Goal: Information Seeking & Learning: Learn about a topic

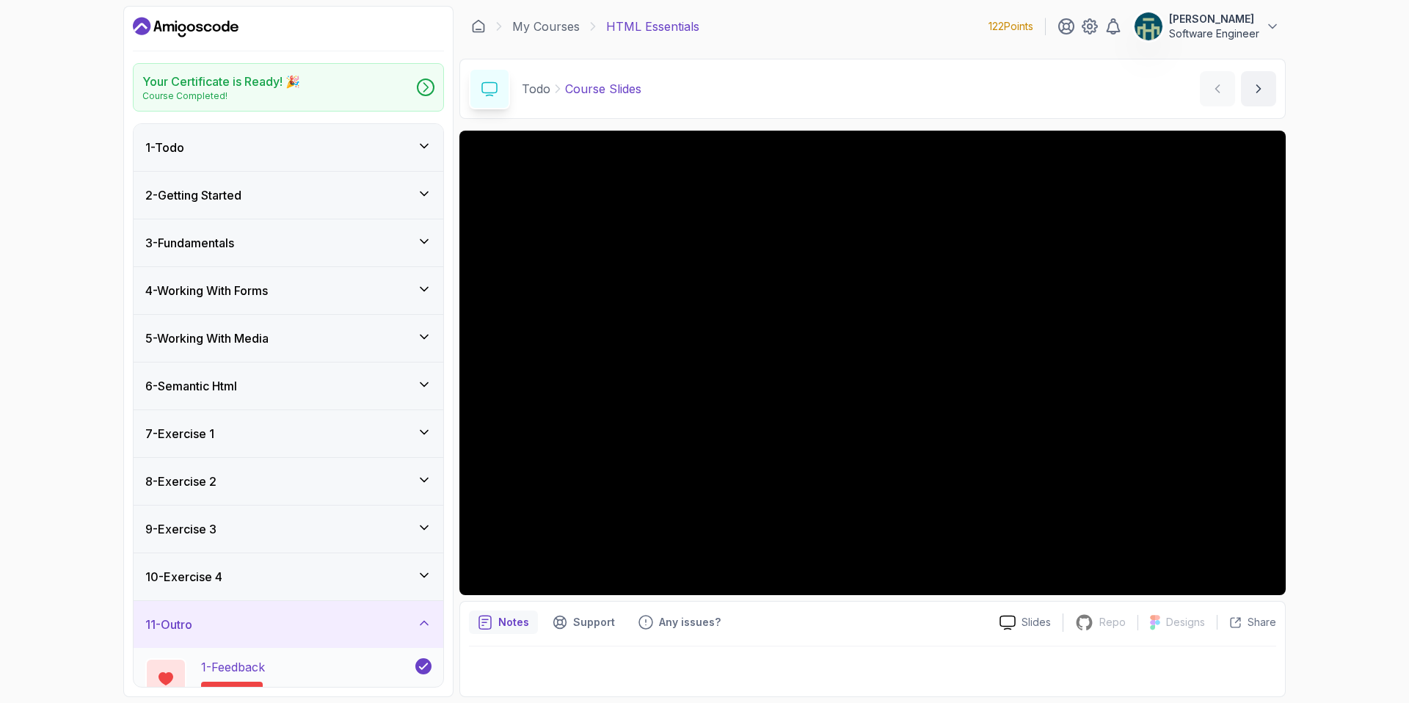
scroll to position [84, 0]
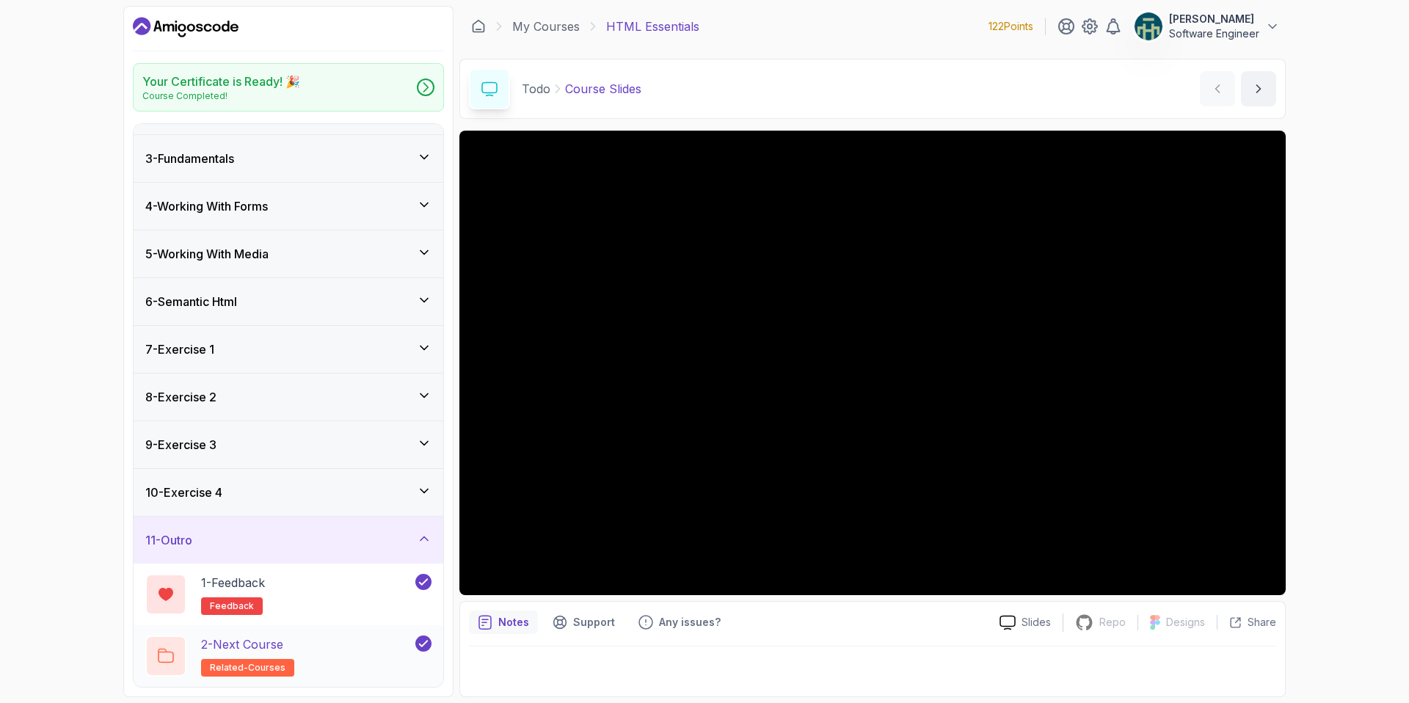
click at [363, 655] on div "2 - Next Course related-courses" at bounding box center [278, 656] width 267 height 41
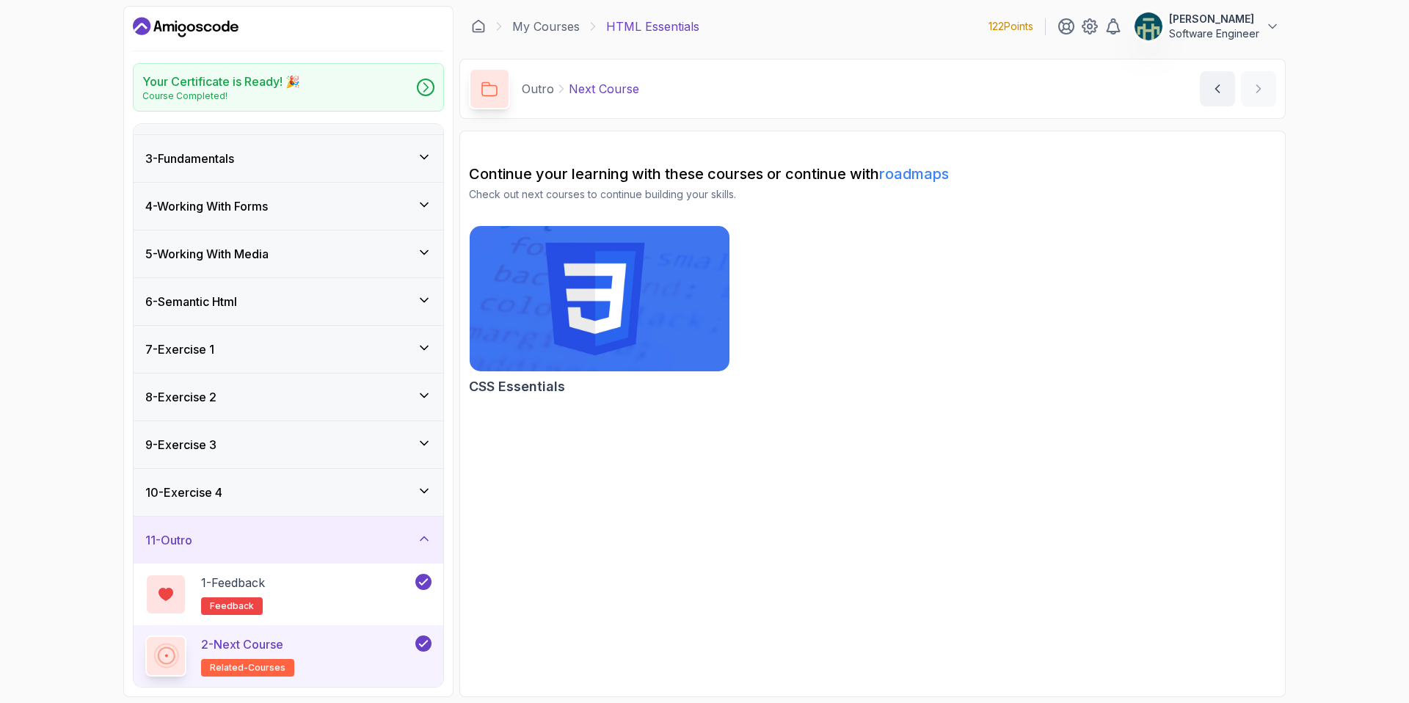
click at [606, 304] on img at bounding box center [599, 298] width 273 height 153
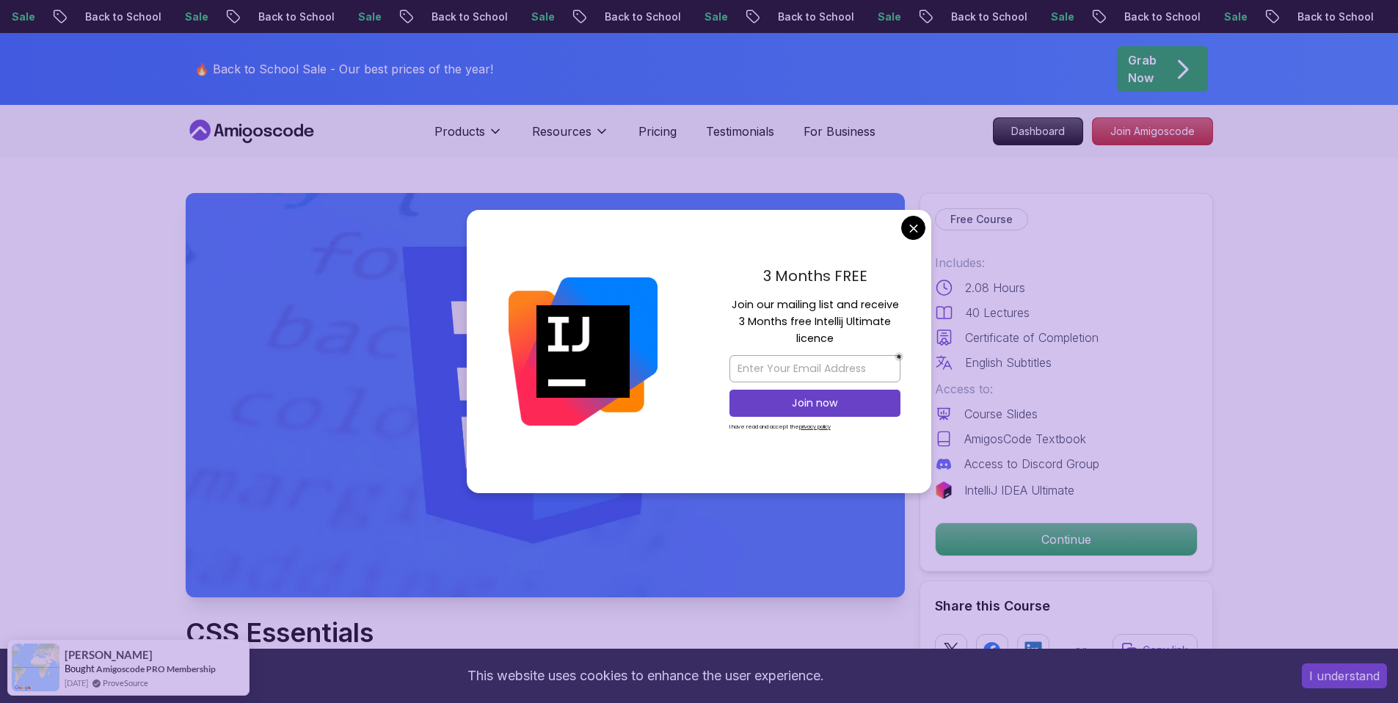
click at [662, 310] on div at bounding box center [583, 351] width 233 height 283
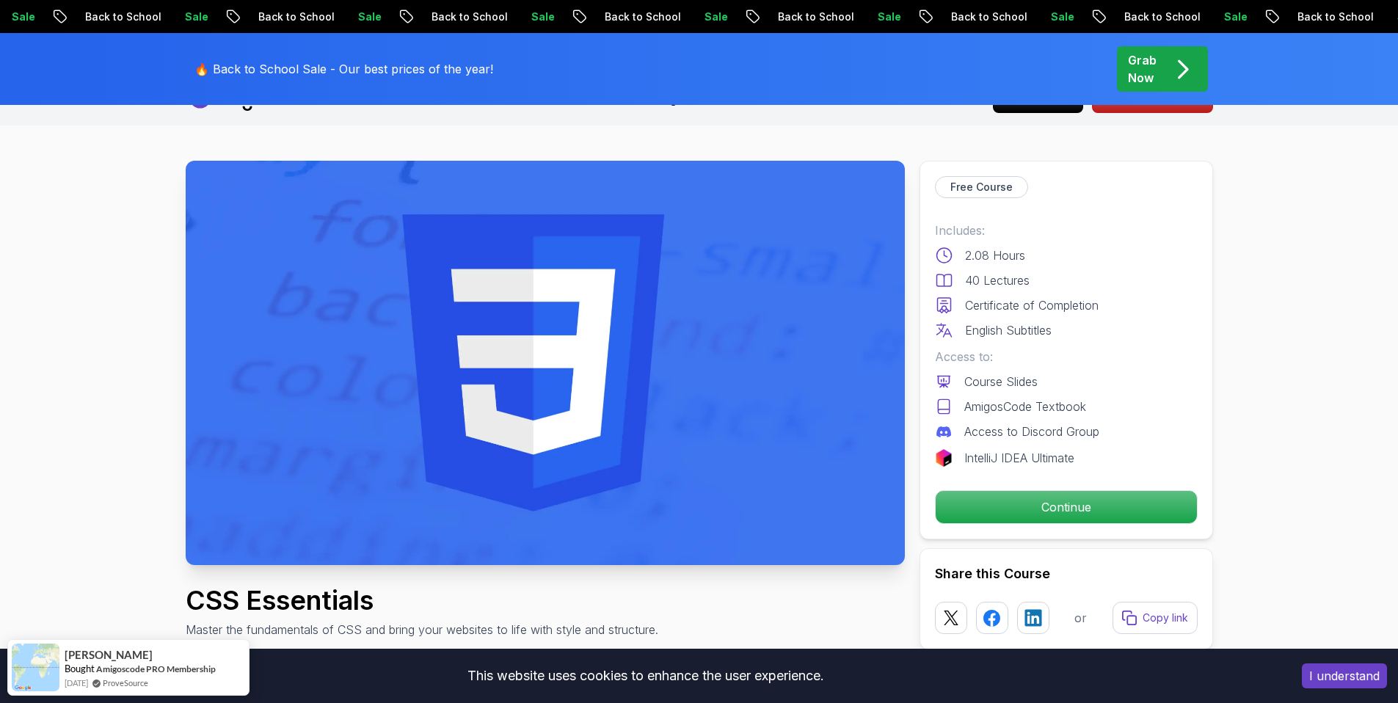
scroll to position [121, 0]
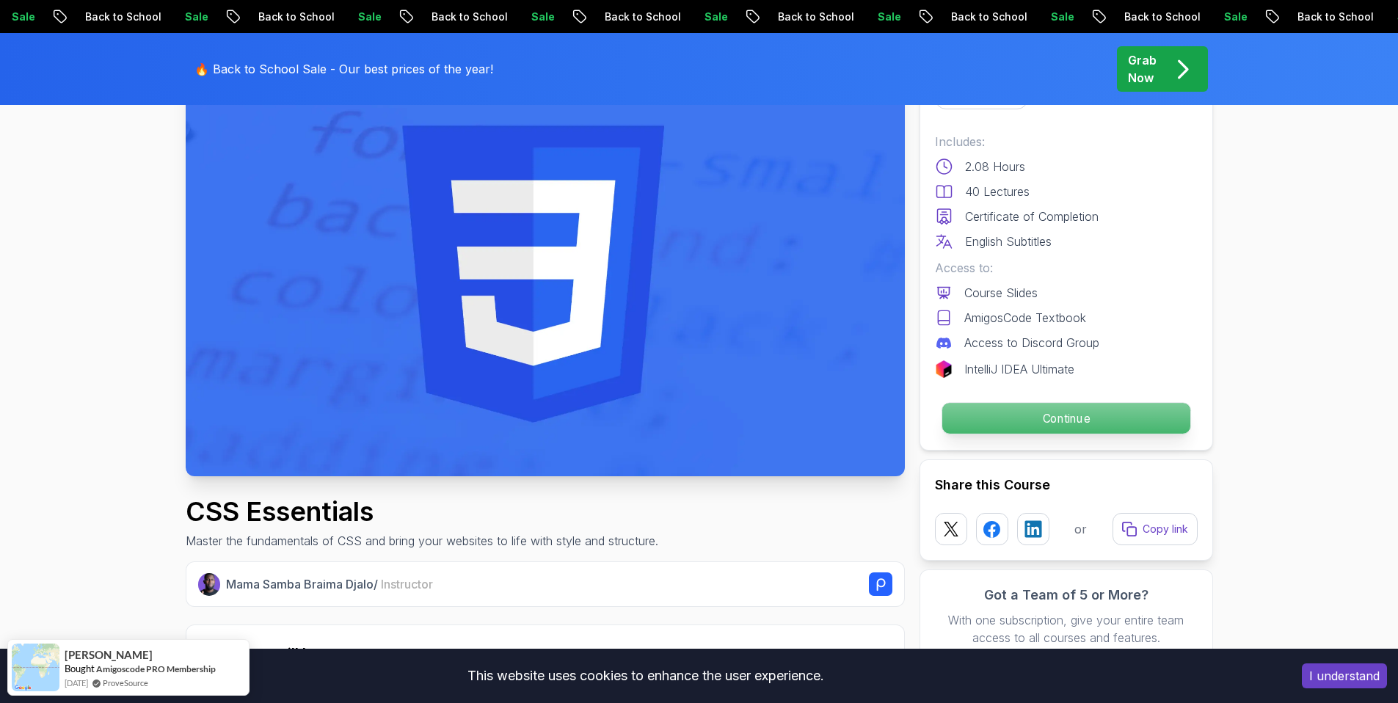
click at [1082, 415] on p "Continue" at bounding box center [1066, 418] width 248 height 31
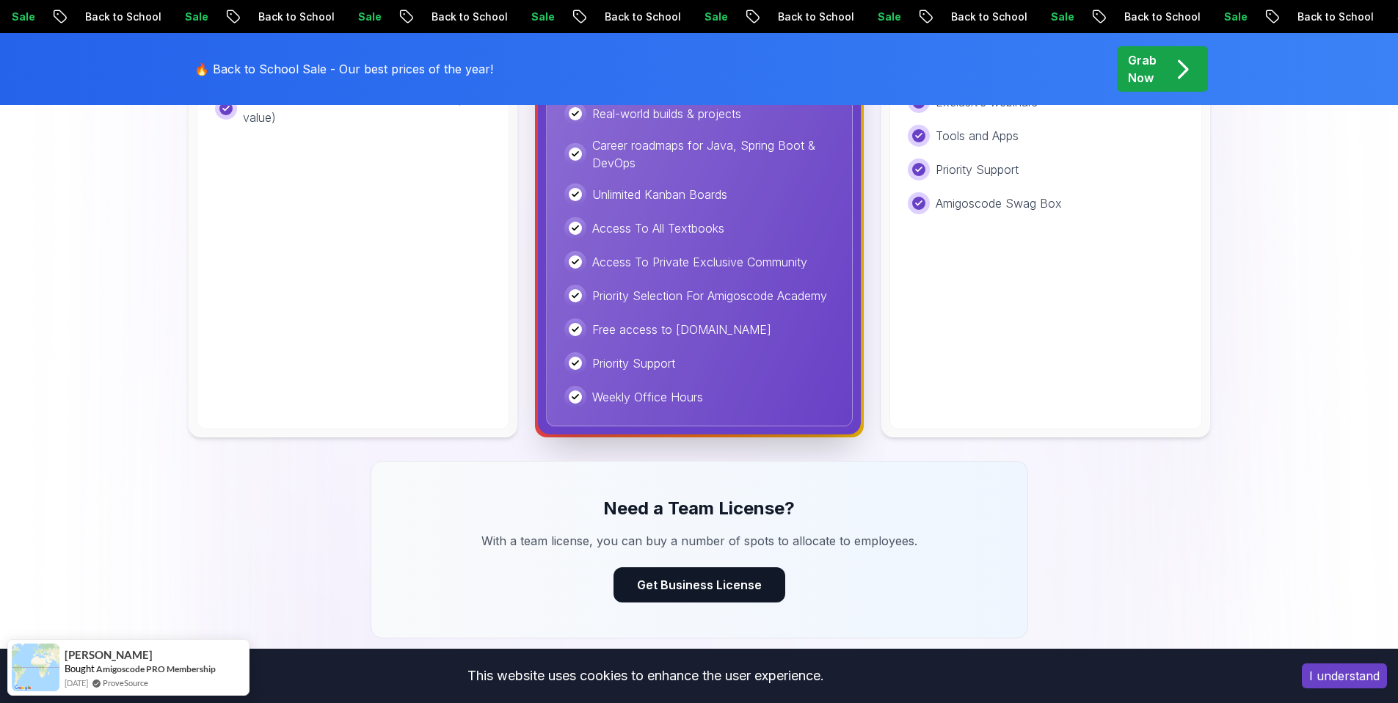
scroll to position [418, 0]
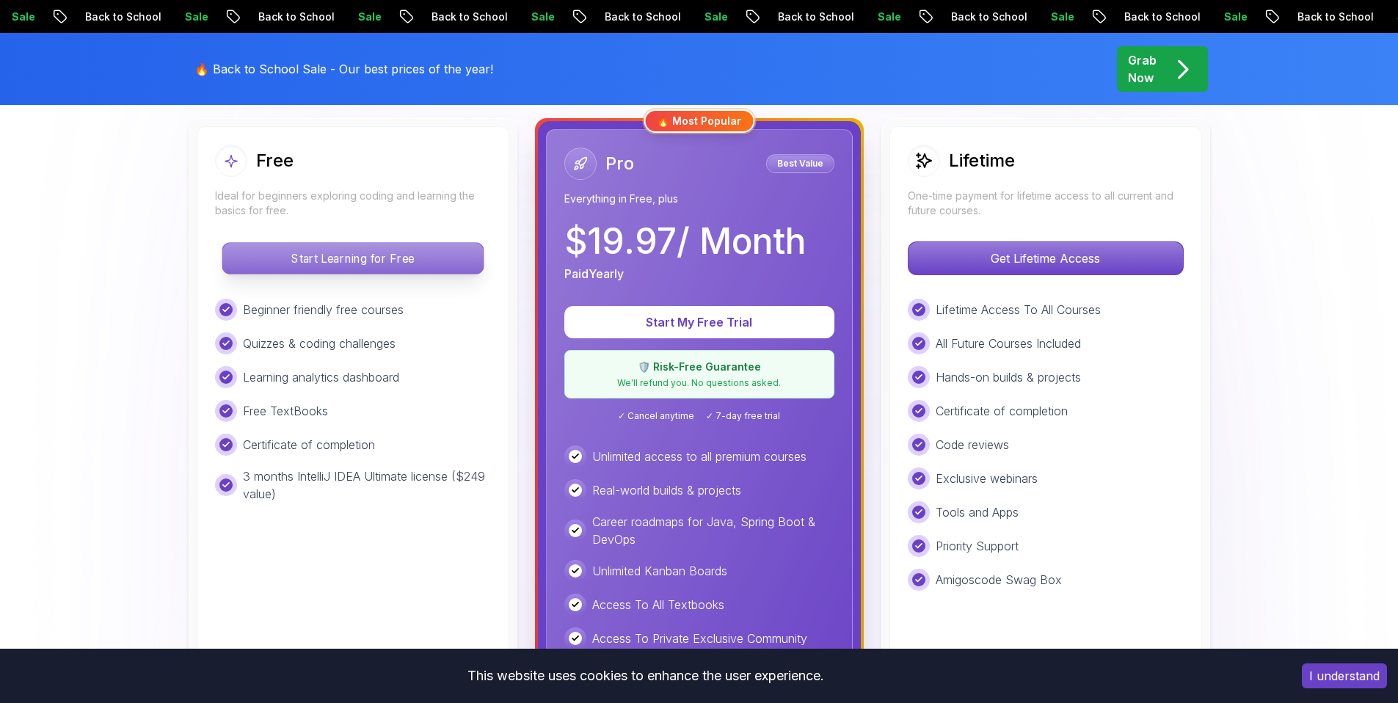
click at [420, 266] on p "Start Learning for Free" at bounding box center [352, 258] width 261 height 31
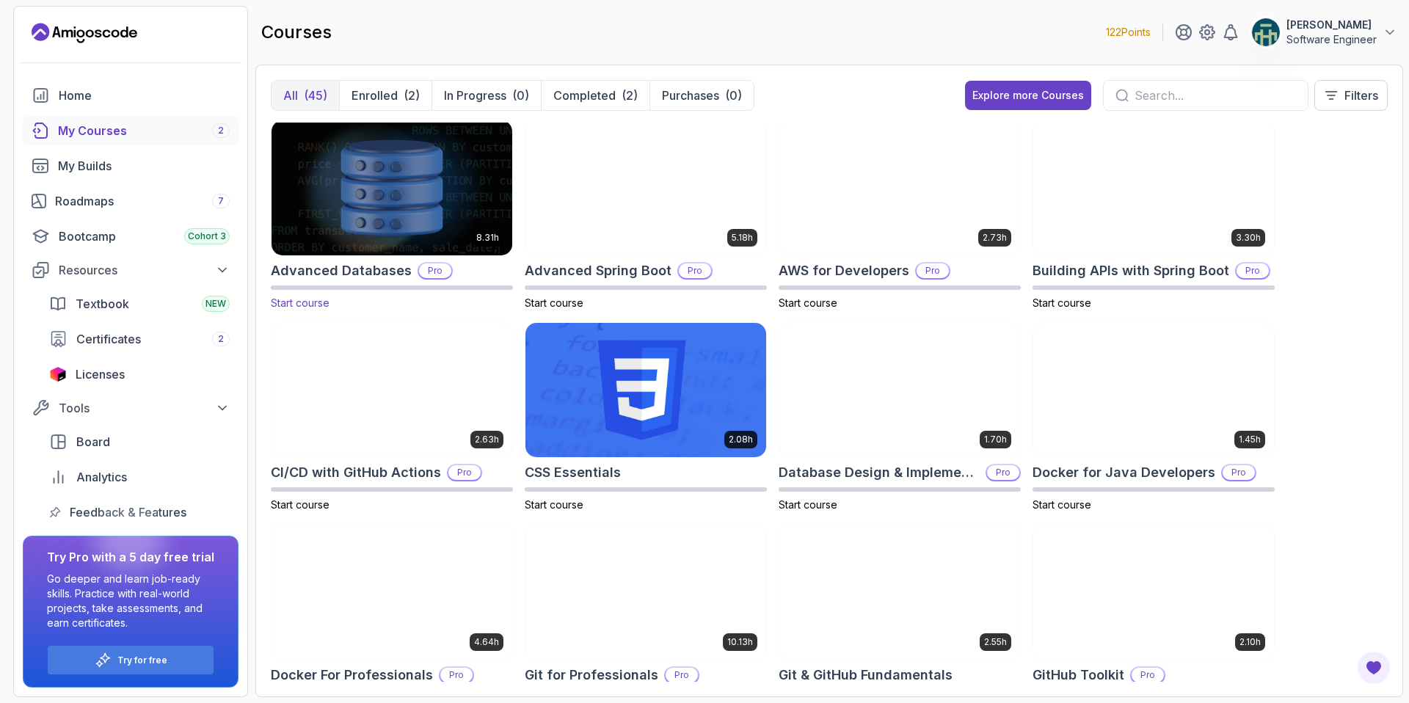
scroll to position [6, 0]
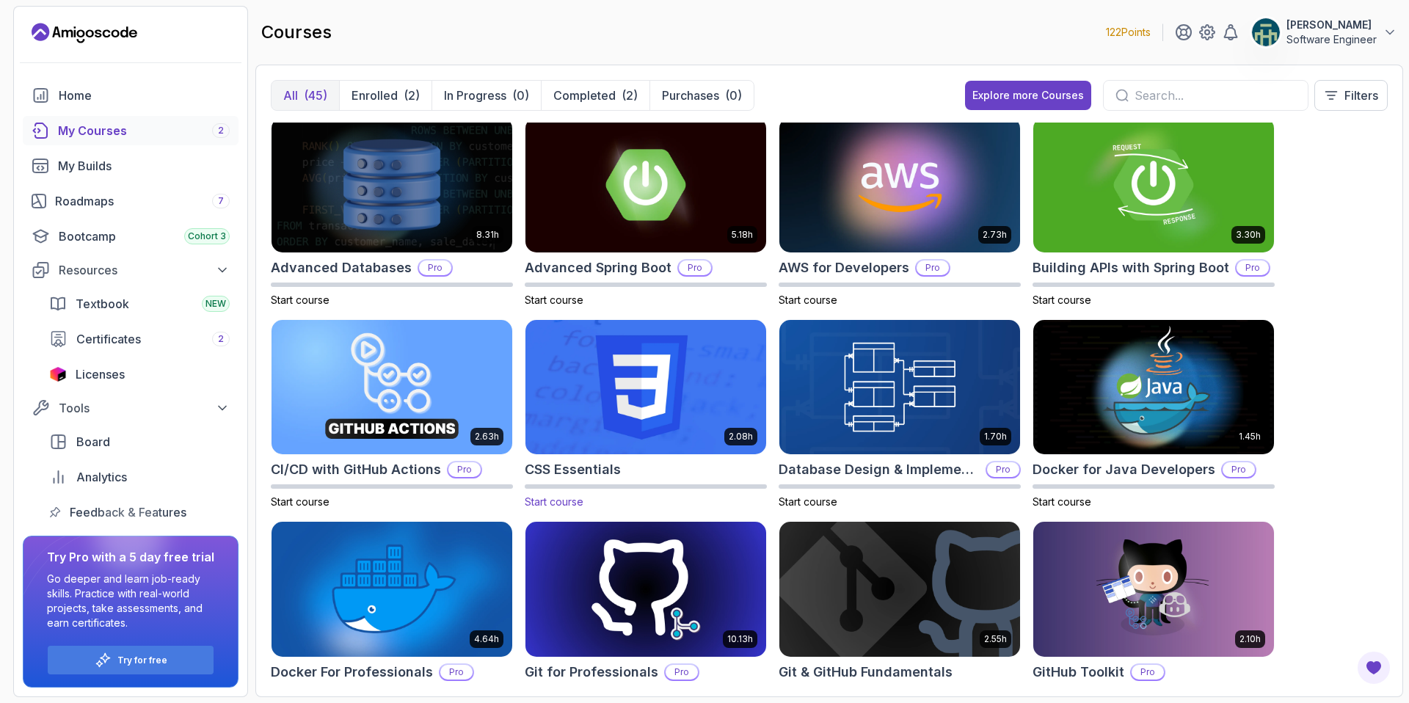
click at [672, 377] on img at bounding box center [646, 387] width 252 height 142
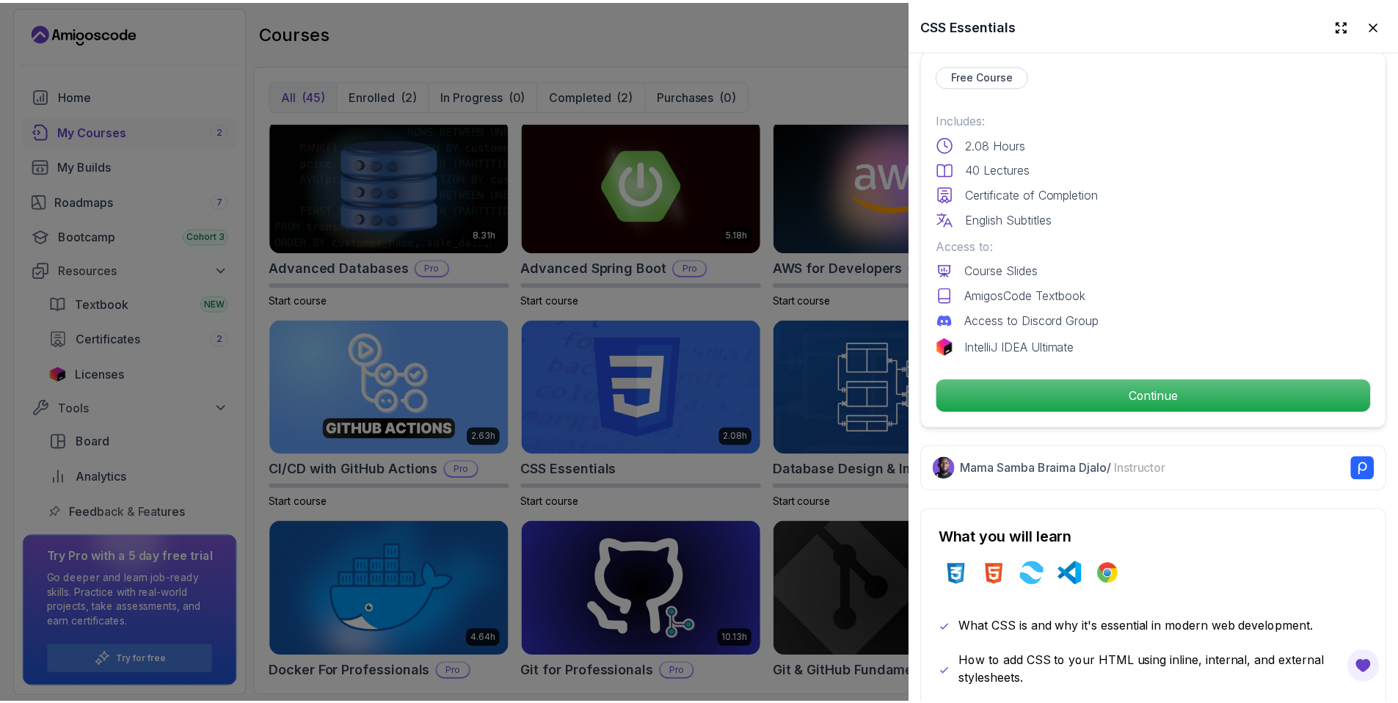
scroll to position [139, 0]
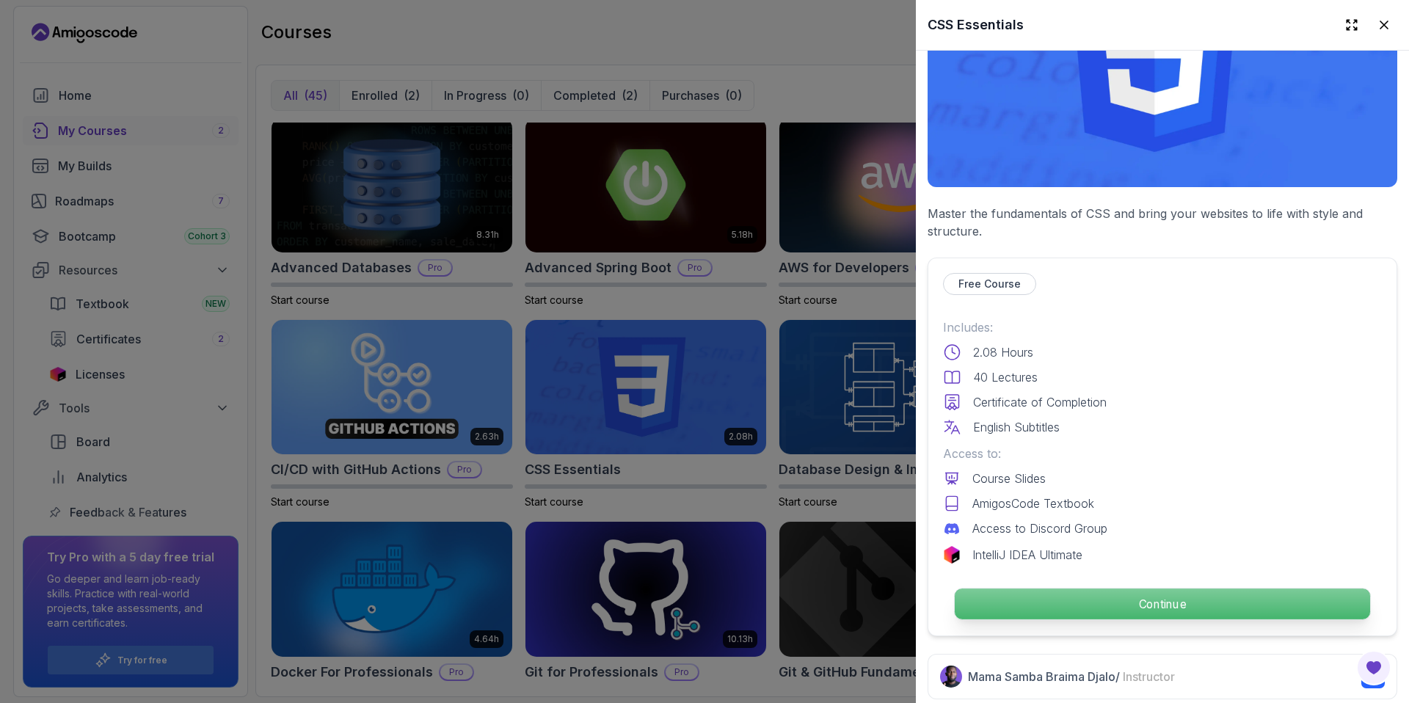
click at [1144, 608] on p "Continue" at bounding box center [1162, 604] width 415 height 31
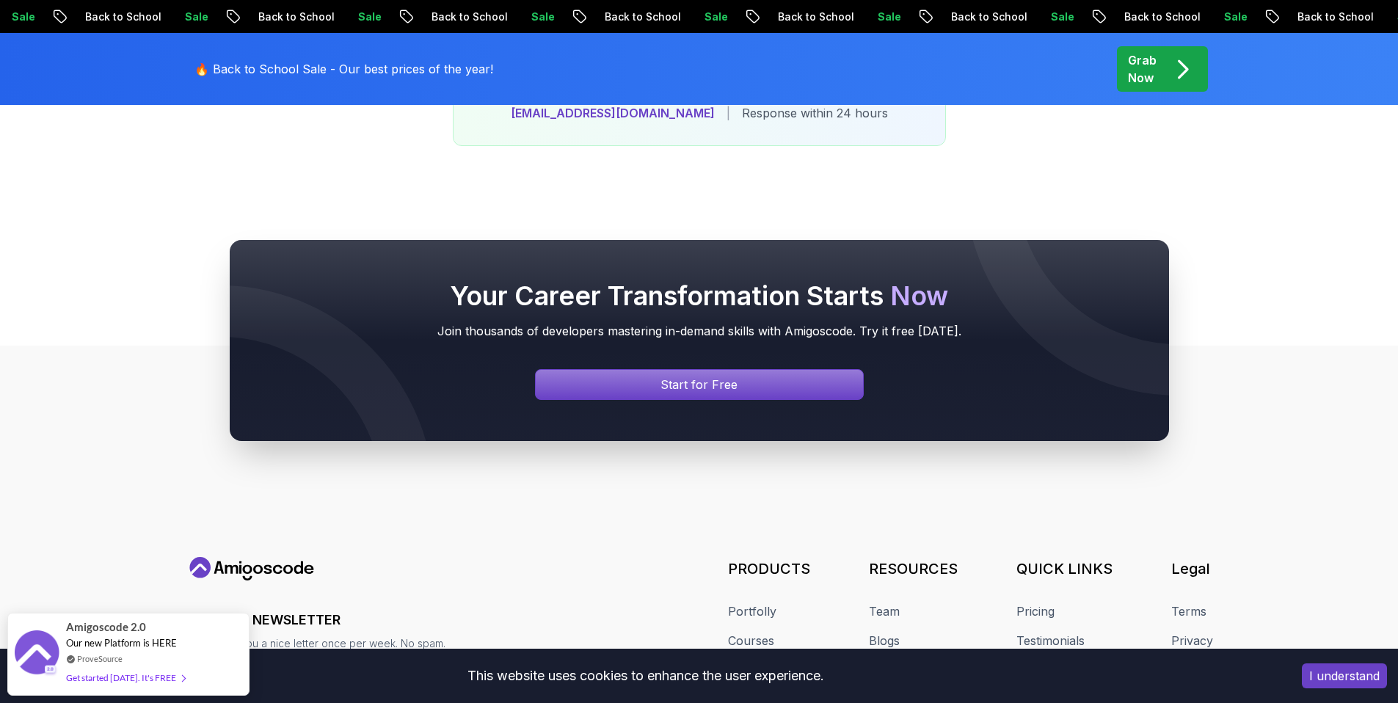
scroll to position [6108, 0]
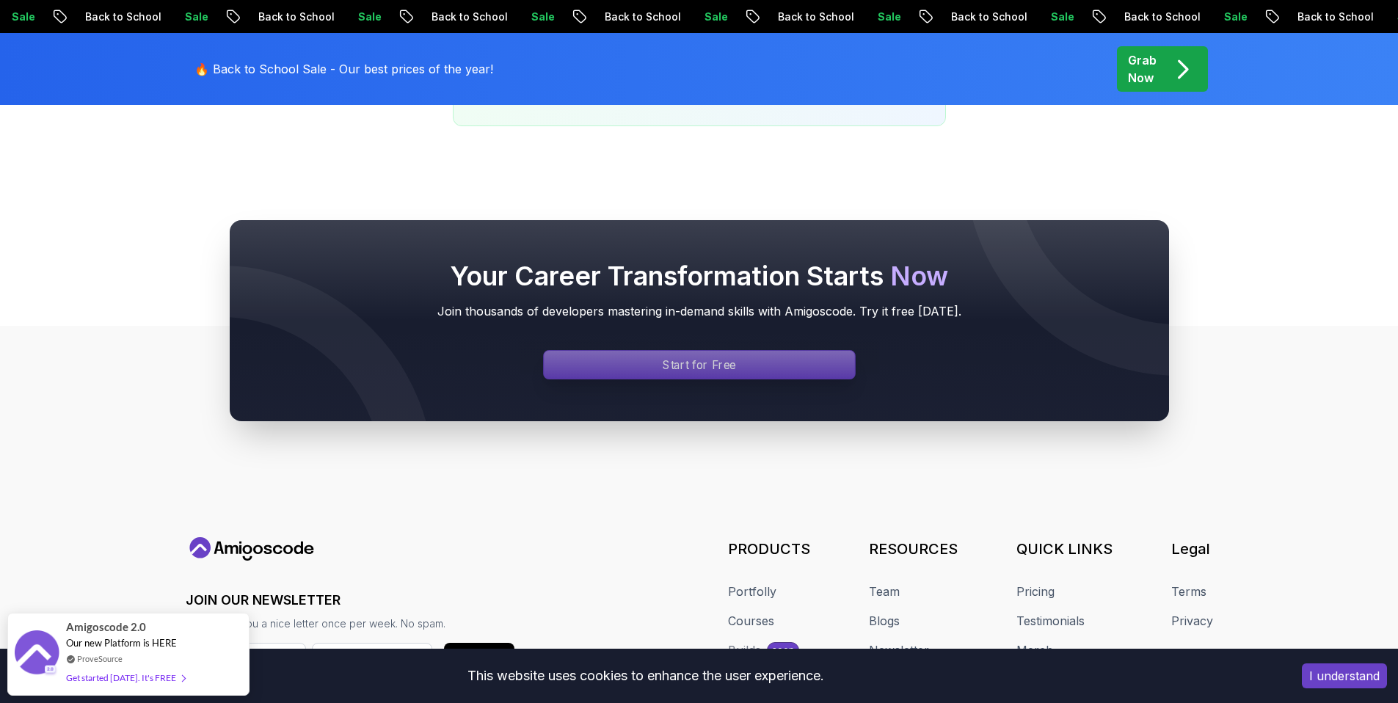
click at [683, 351] on div "Signin page" at bounding box center [699, 365] width 311 height 28
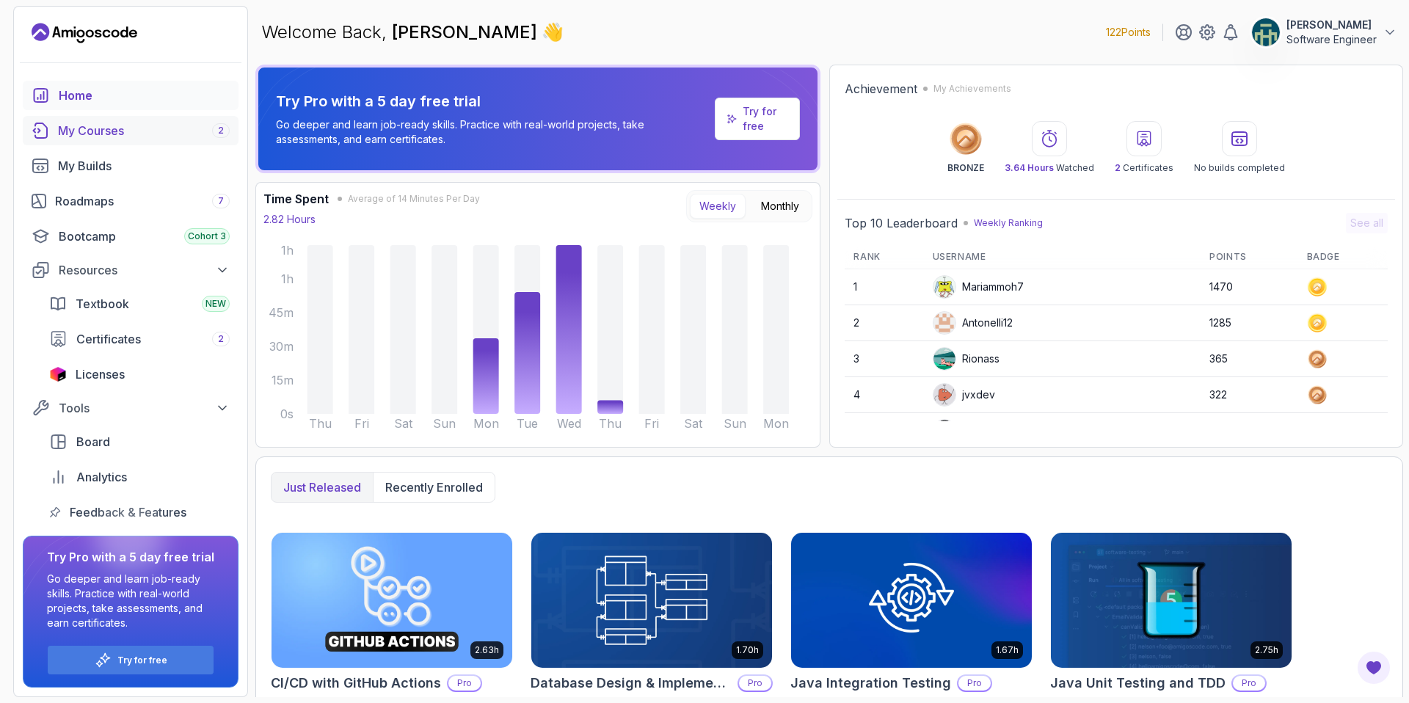
click at [145, 131] on div "My Courses 2" at bounding box center [144, 131] width 172 height 18
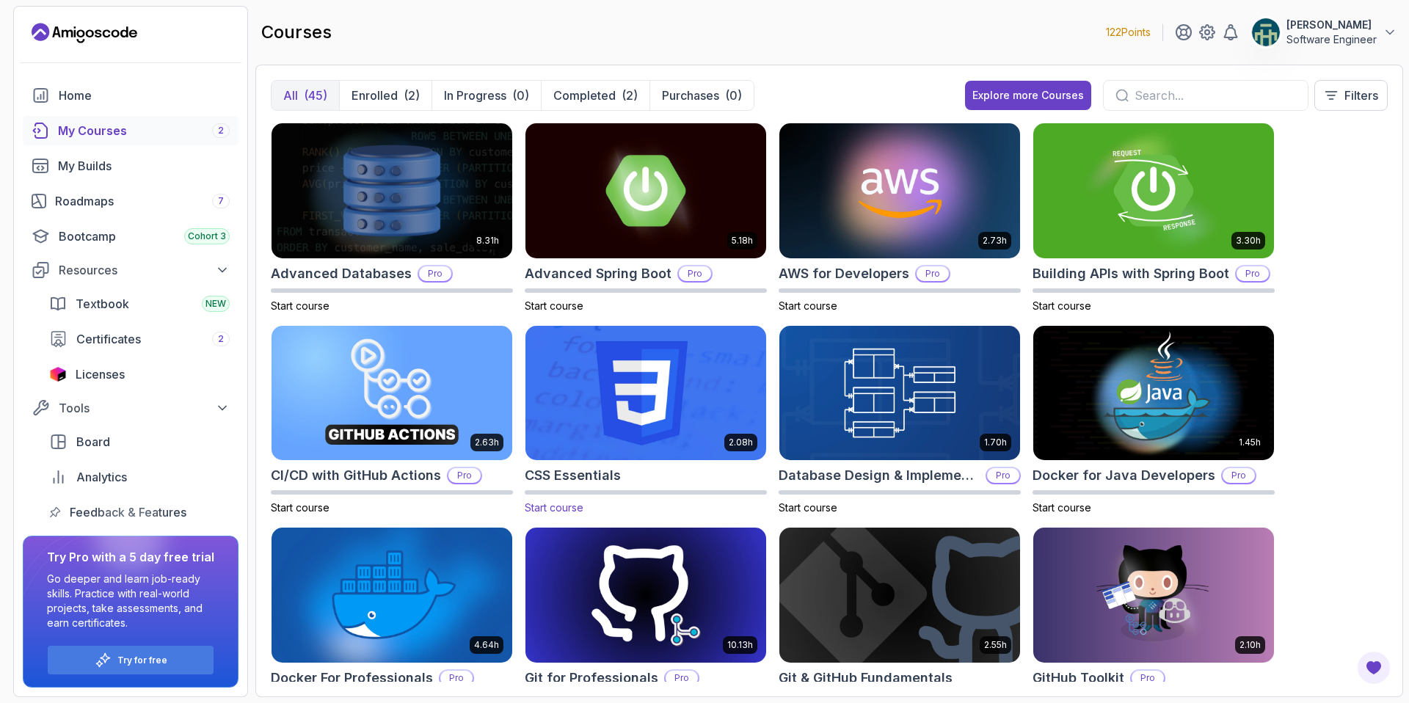
click at [544, 509] on span "Start course" at bounding box center [554, 507] width 59 height 12
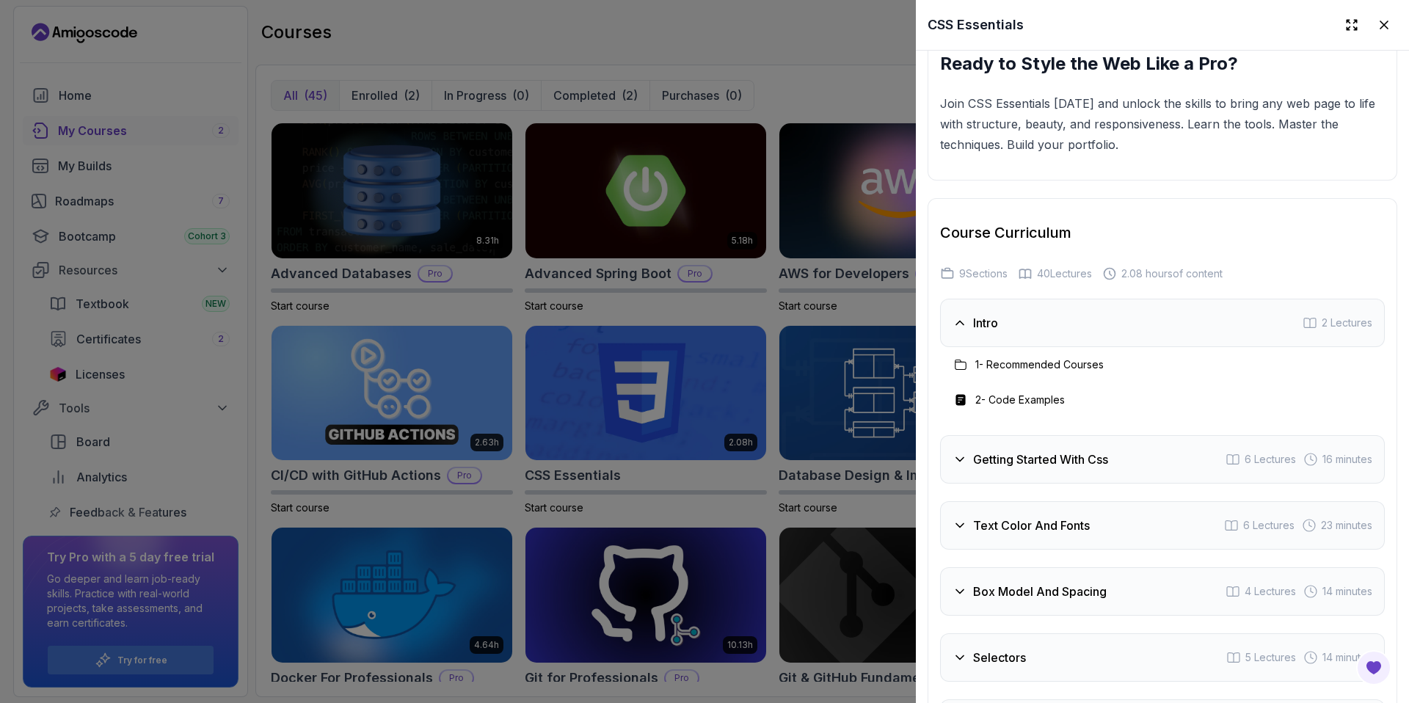
scroll to position [2619, 0]
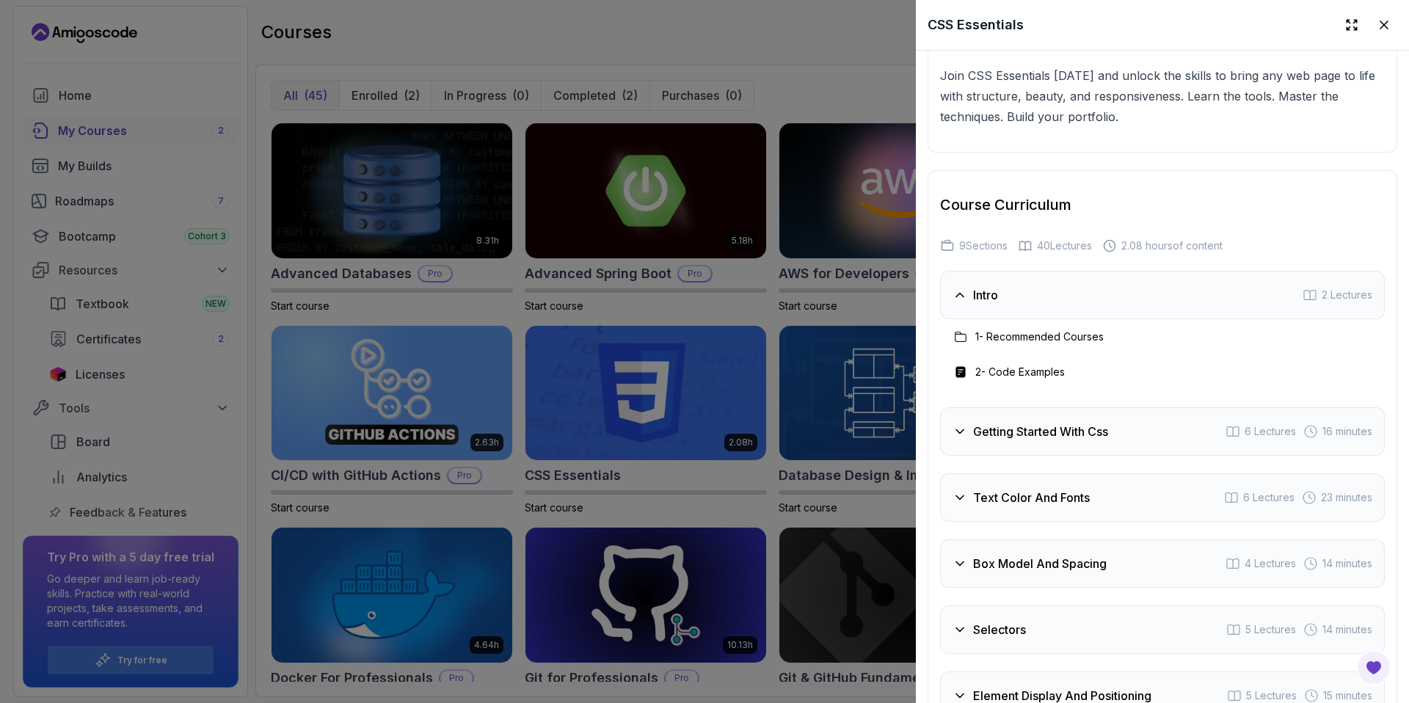
click at [1086, 319] on div "Intro 2 Lectures" at bounding box center [1162, 295] width 445 height 48
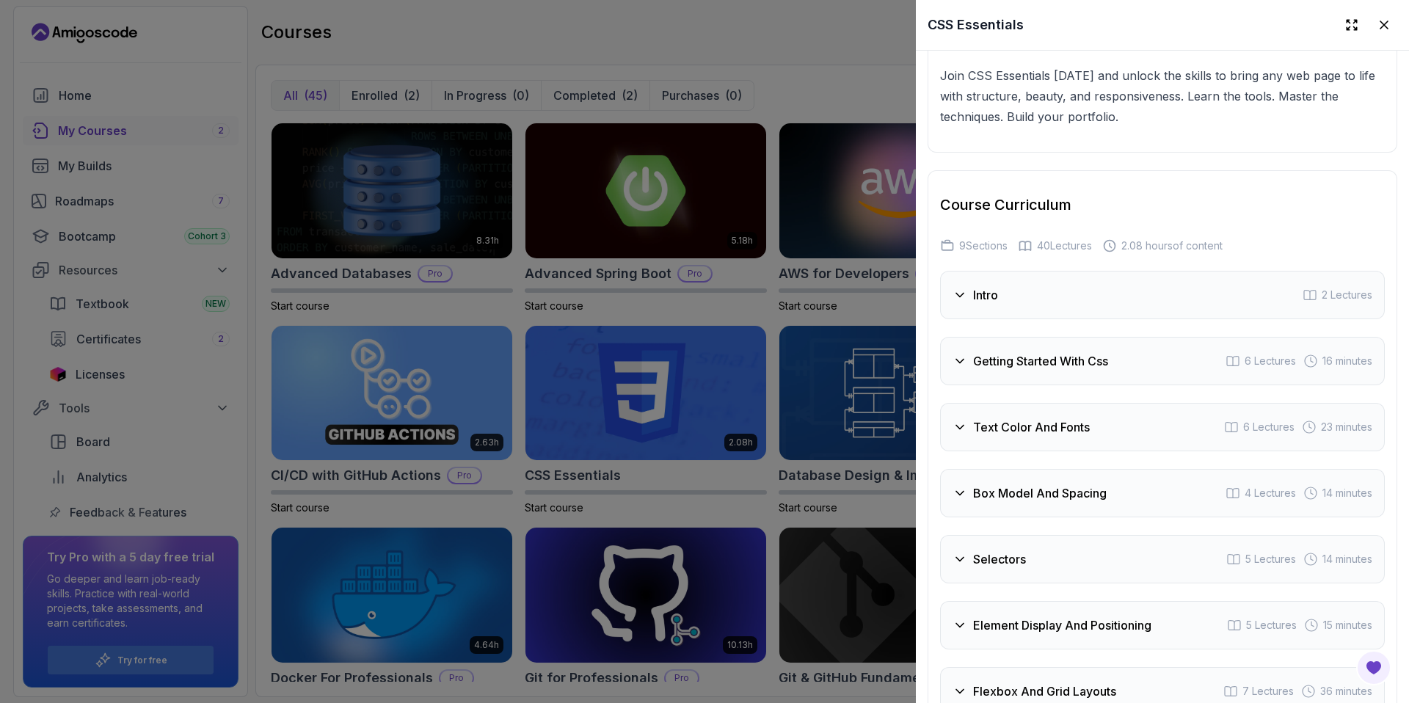
click at [1069, 319] on div "Intro 2 Lectures" at bounding box center [1162, 295] width 445 height 48
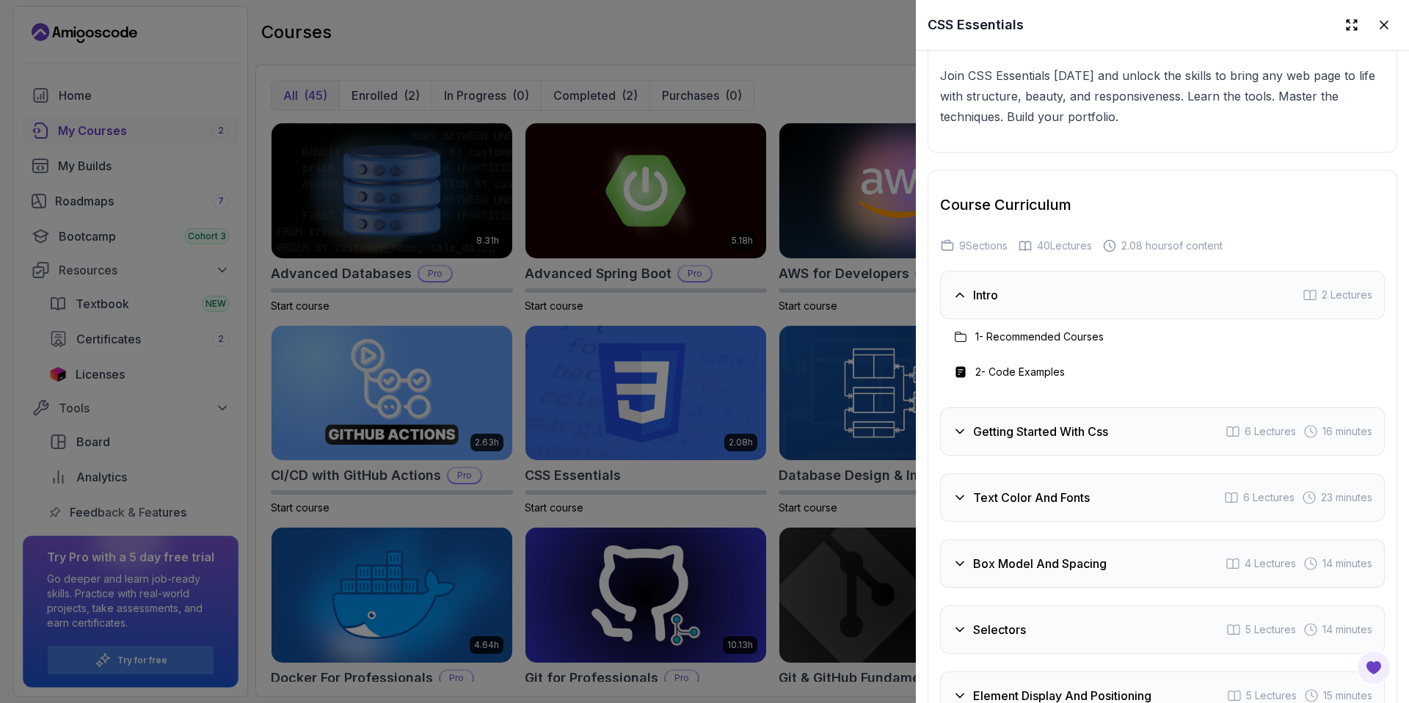
click at [1044, 344] on h3 "1 - Recommended Courses" at bounding box center [1039, 337] width 128 height 15
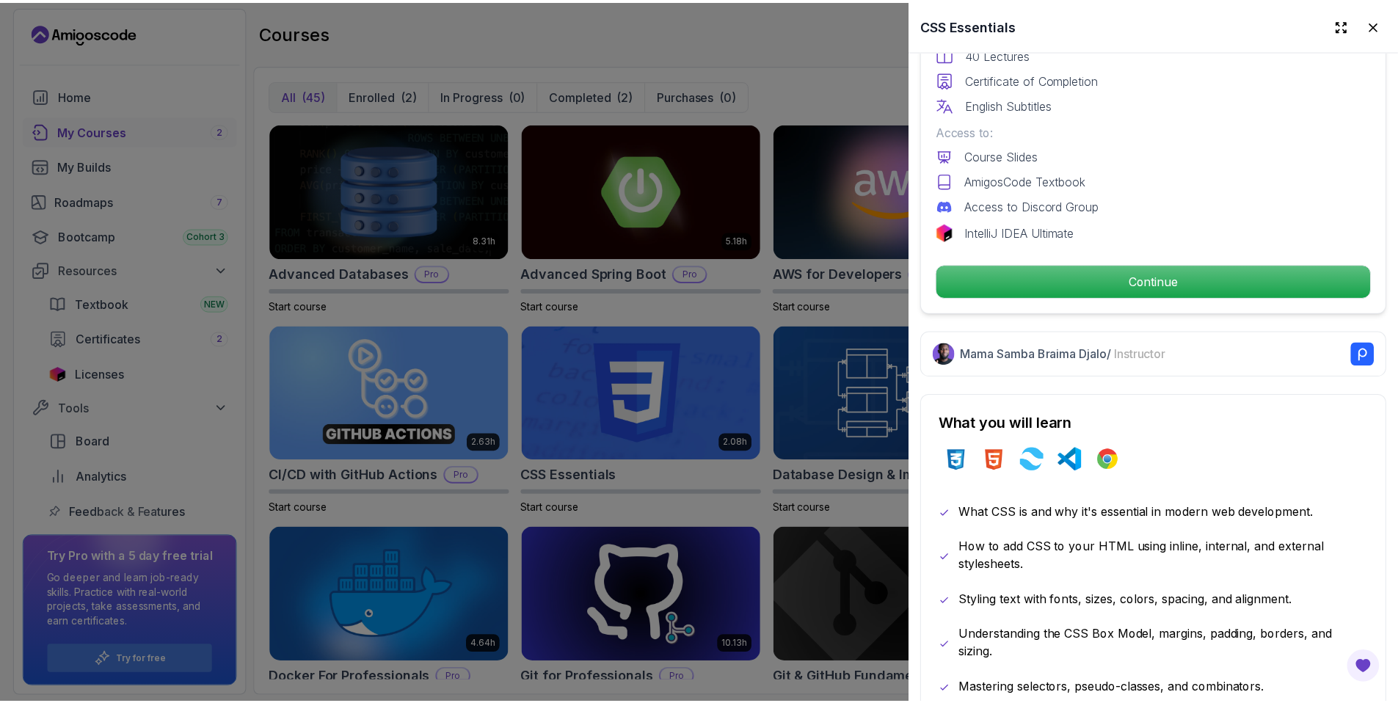
scroll to position [352, 0]
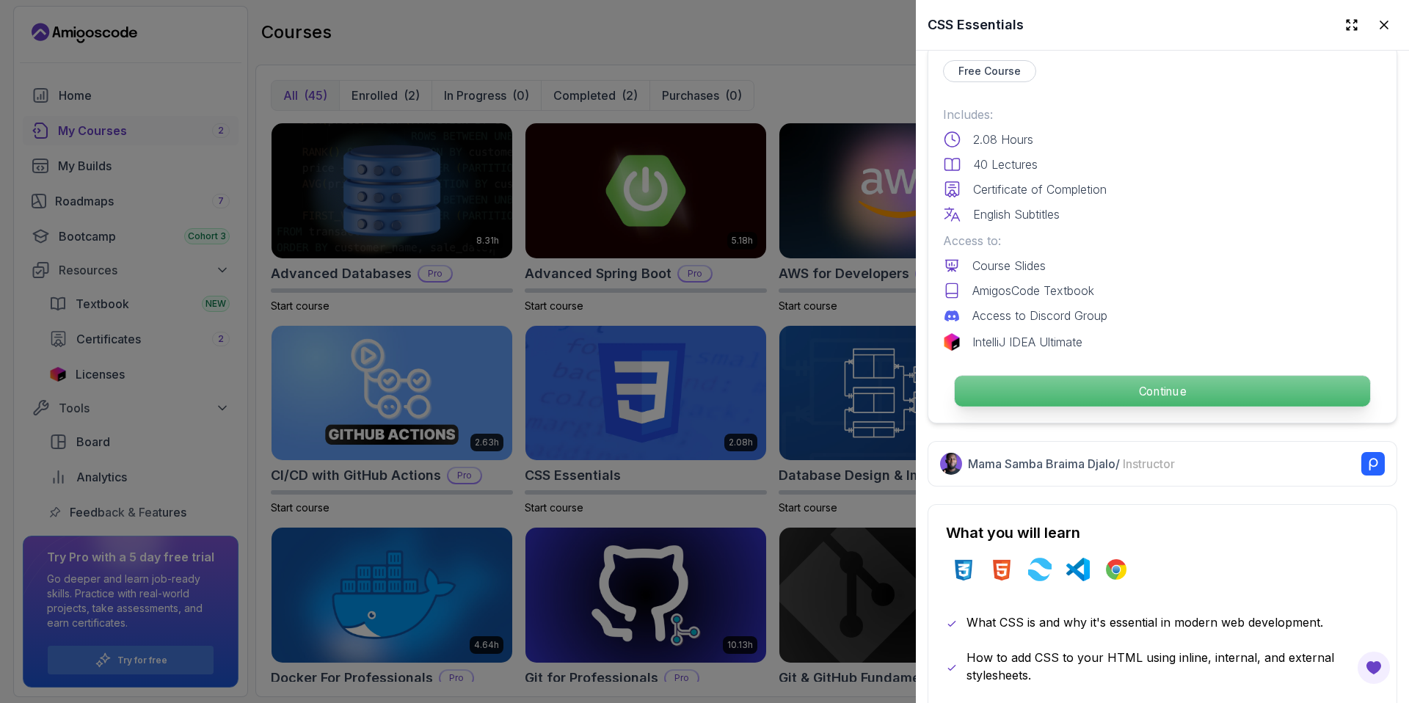
click at [1097, 385] on p "Continue" at bounding box center [1162, 391] width 415 height 31
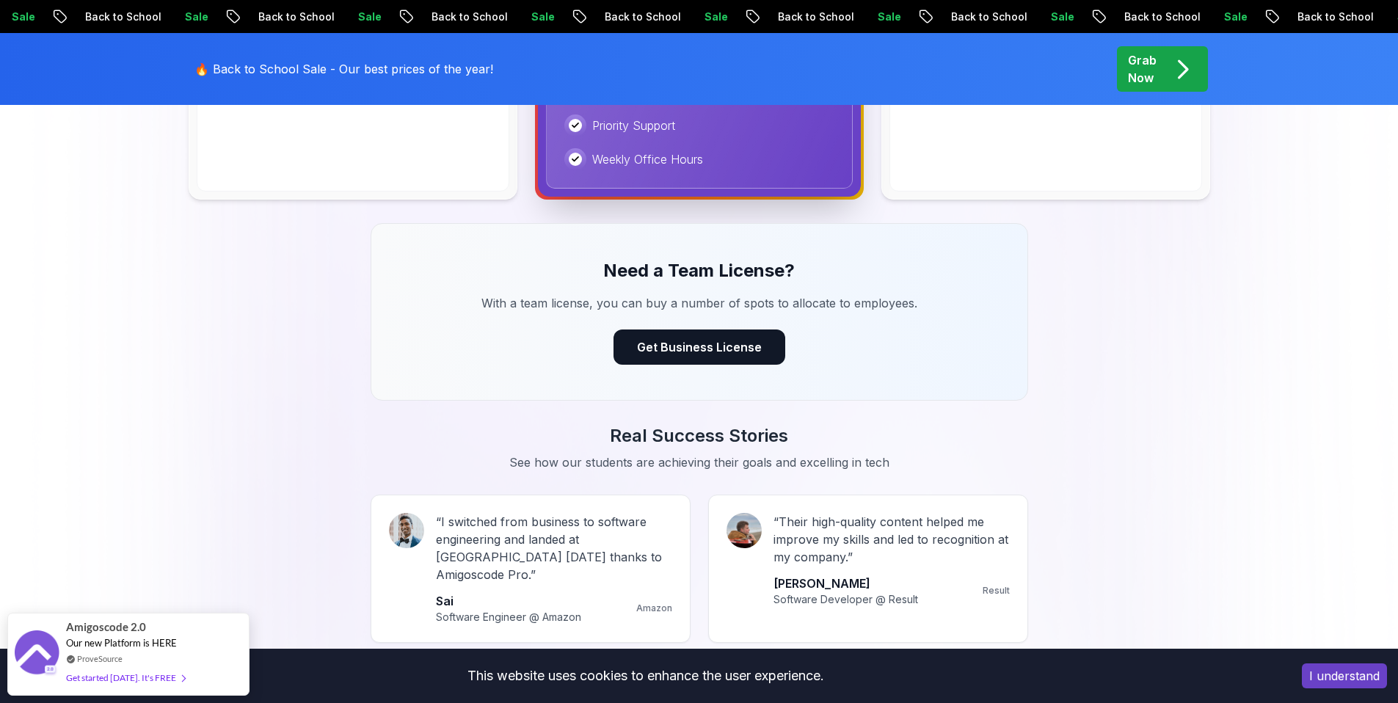
scroll to position [1023, 0]
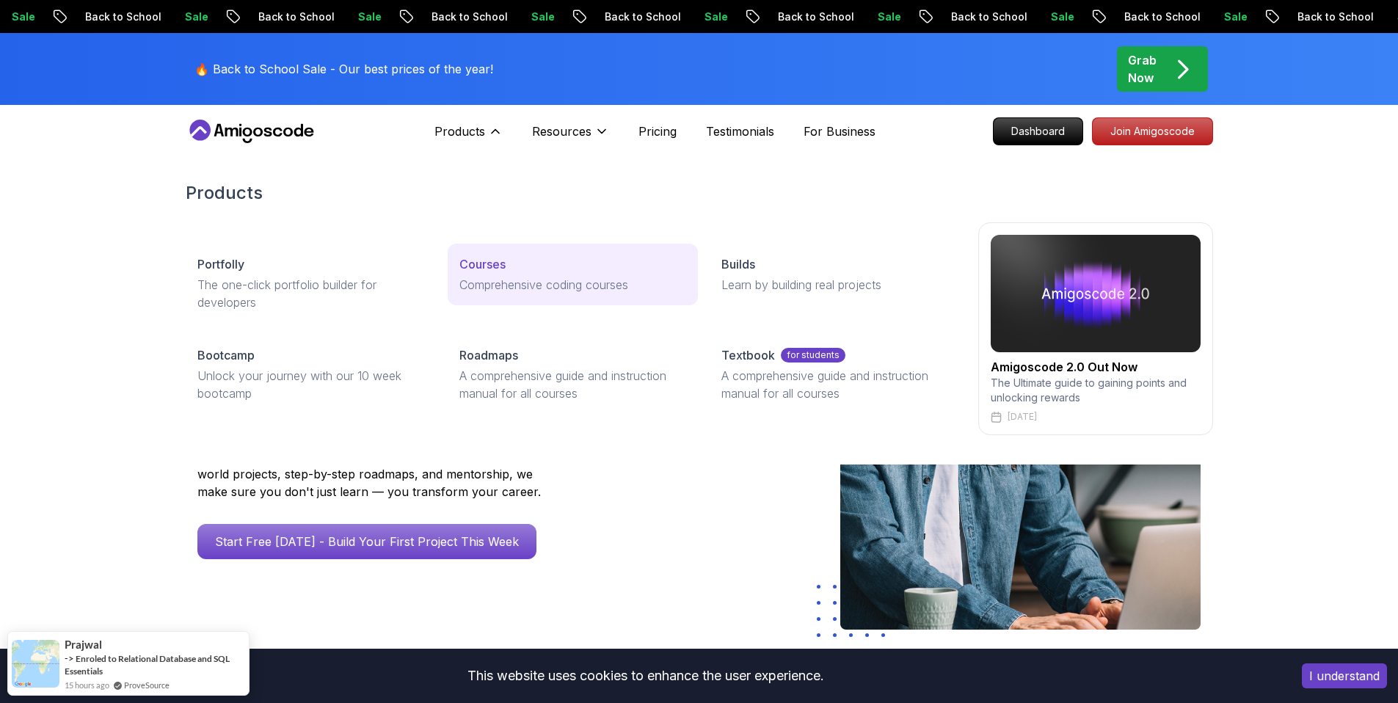
click at [495, 266] on p "Courses" at bounding box center [482, 264] width 46 height 18
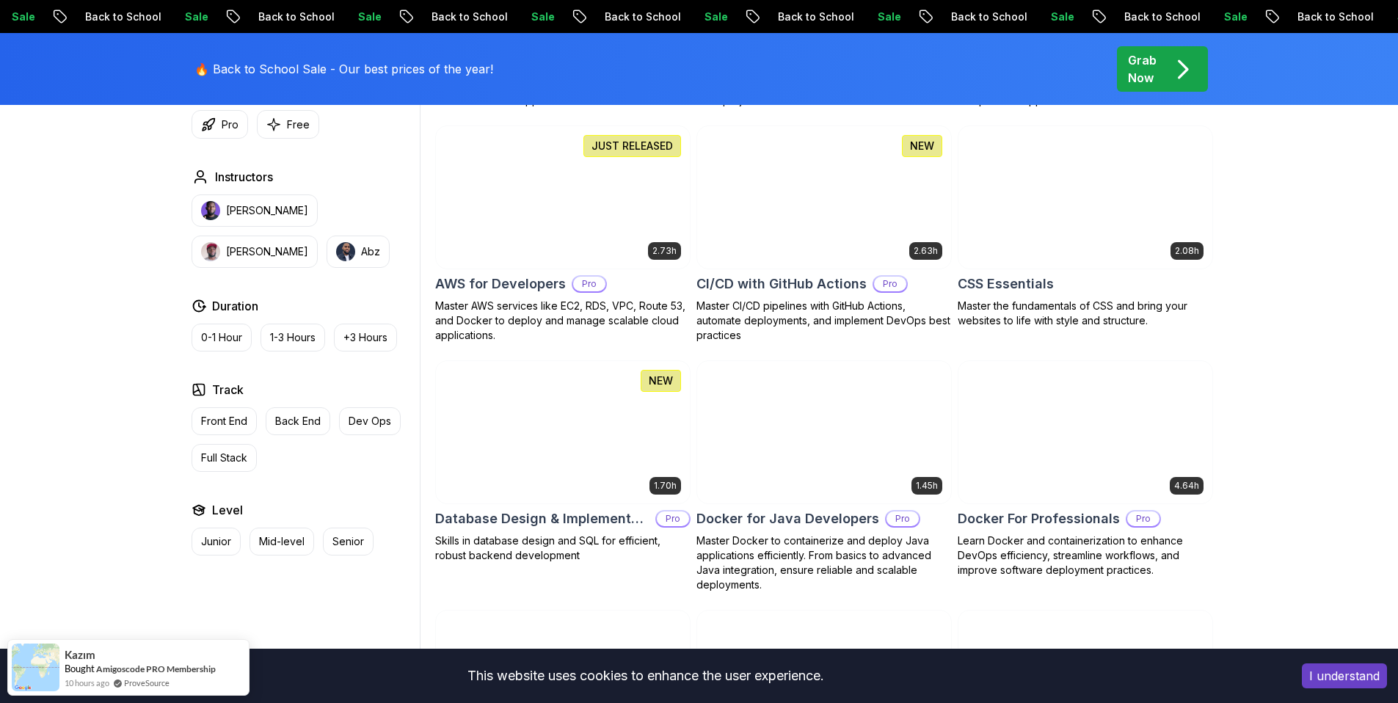
scroll to position [1102, 0]
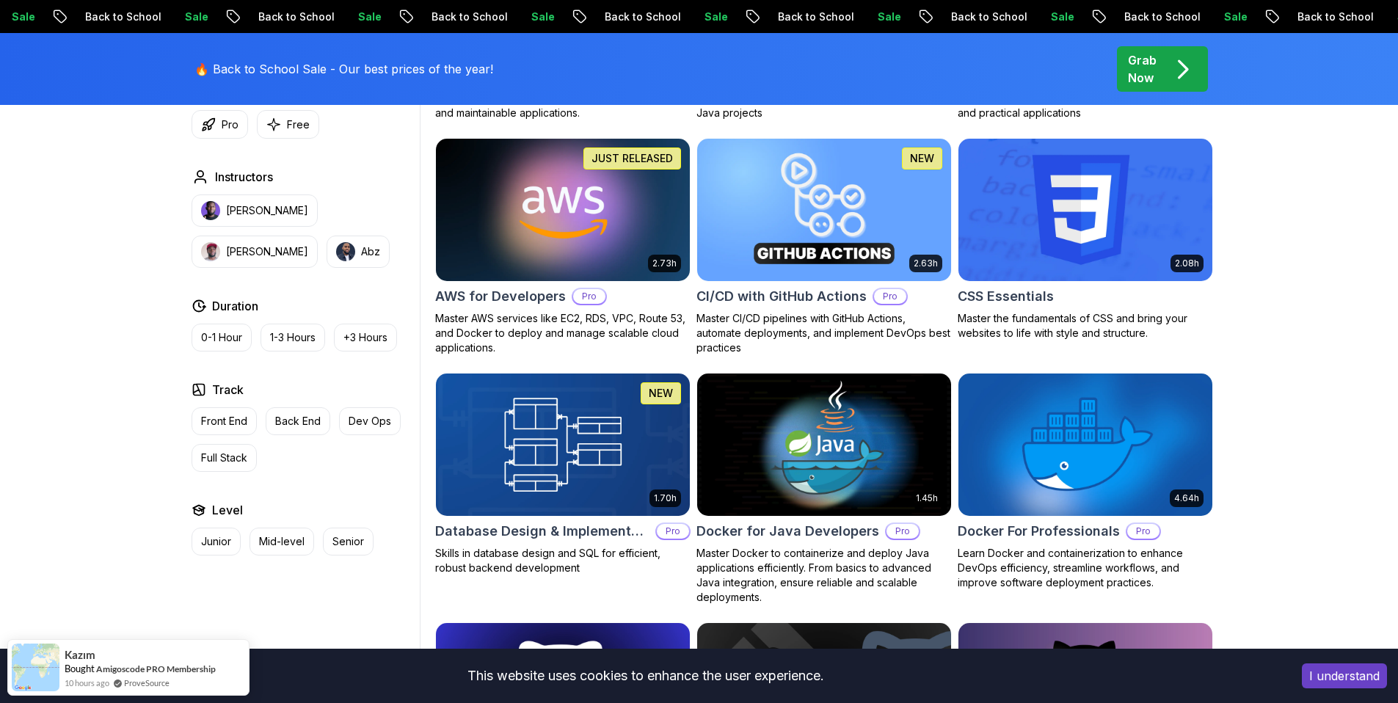
click at [1025, 257] on img at bounding box center [1085, 209] width 266 height 149
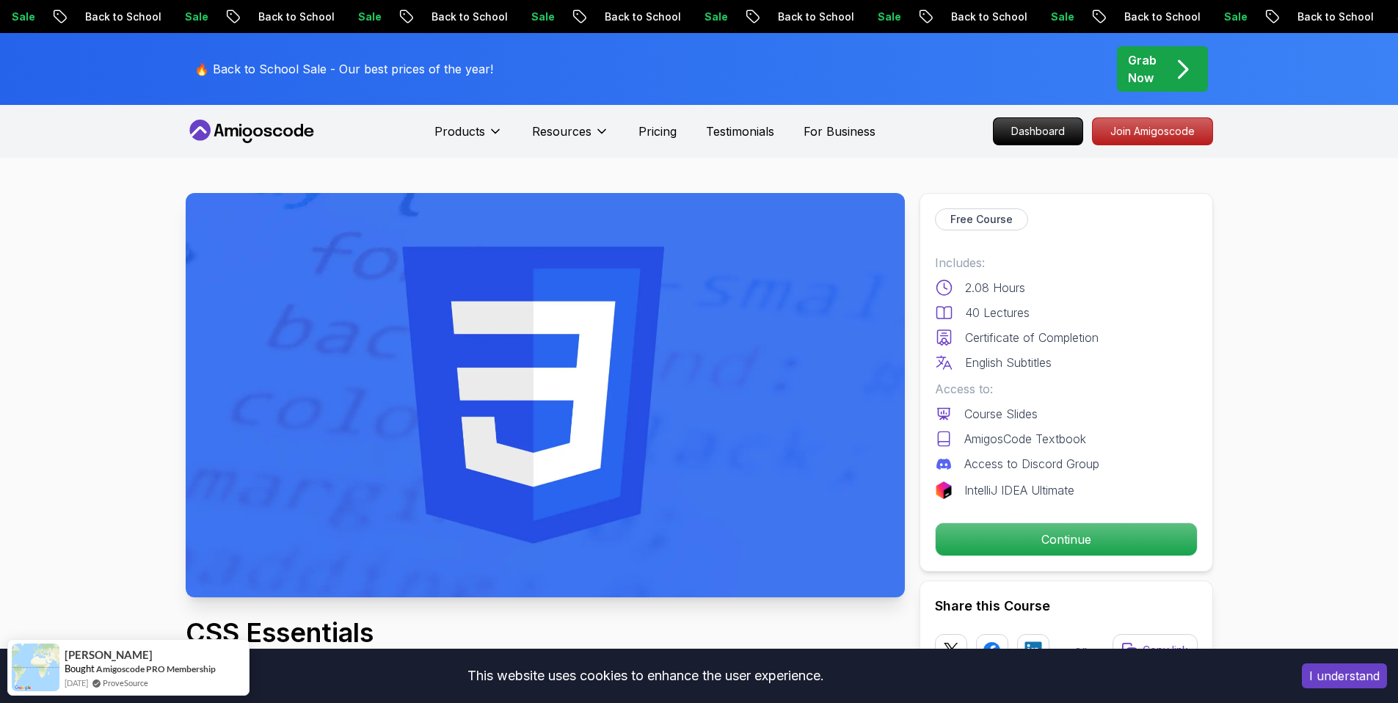
drag, startPoint x: 440, startPoint y: 462, endPoint x: 425, endPoint y: 466, distance: 16.0
click at [440, 462] on img at bounding box center [545, 395] width 719 height 404
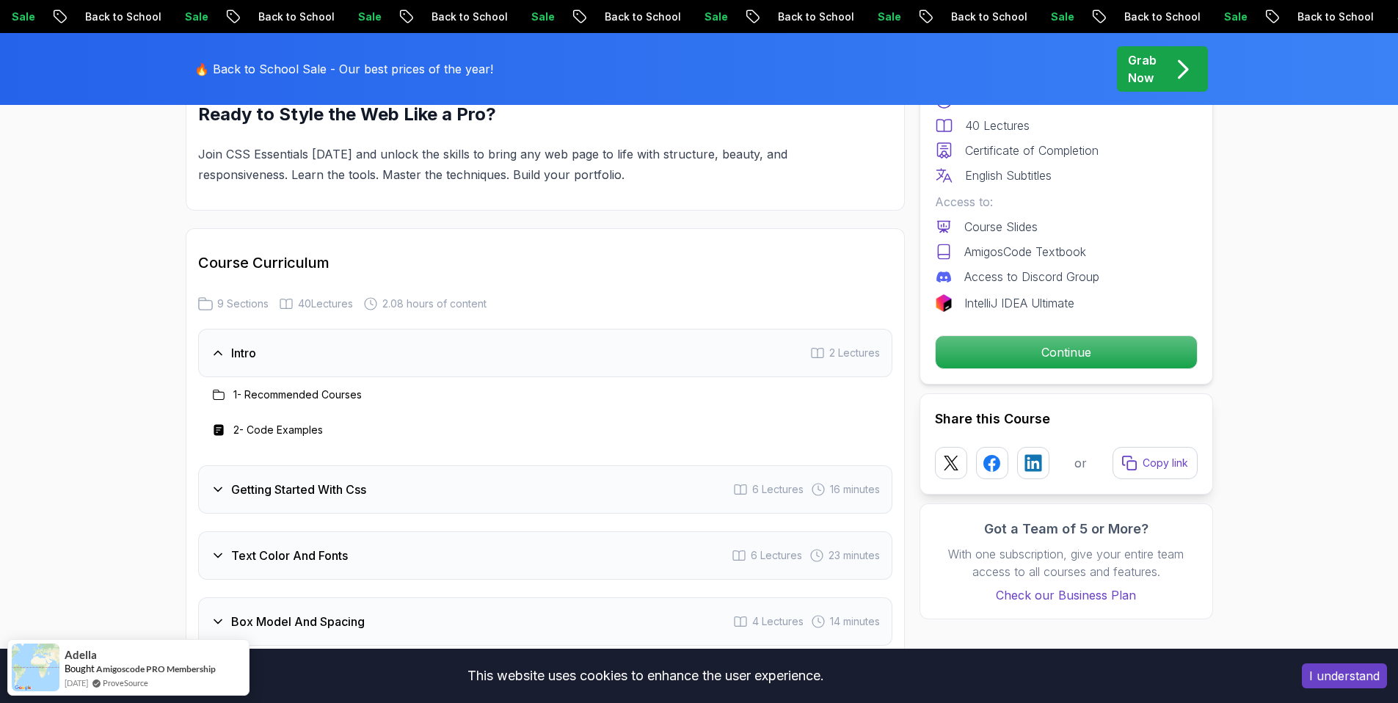
scroll to position [2010, 0]
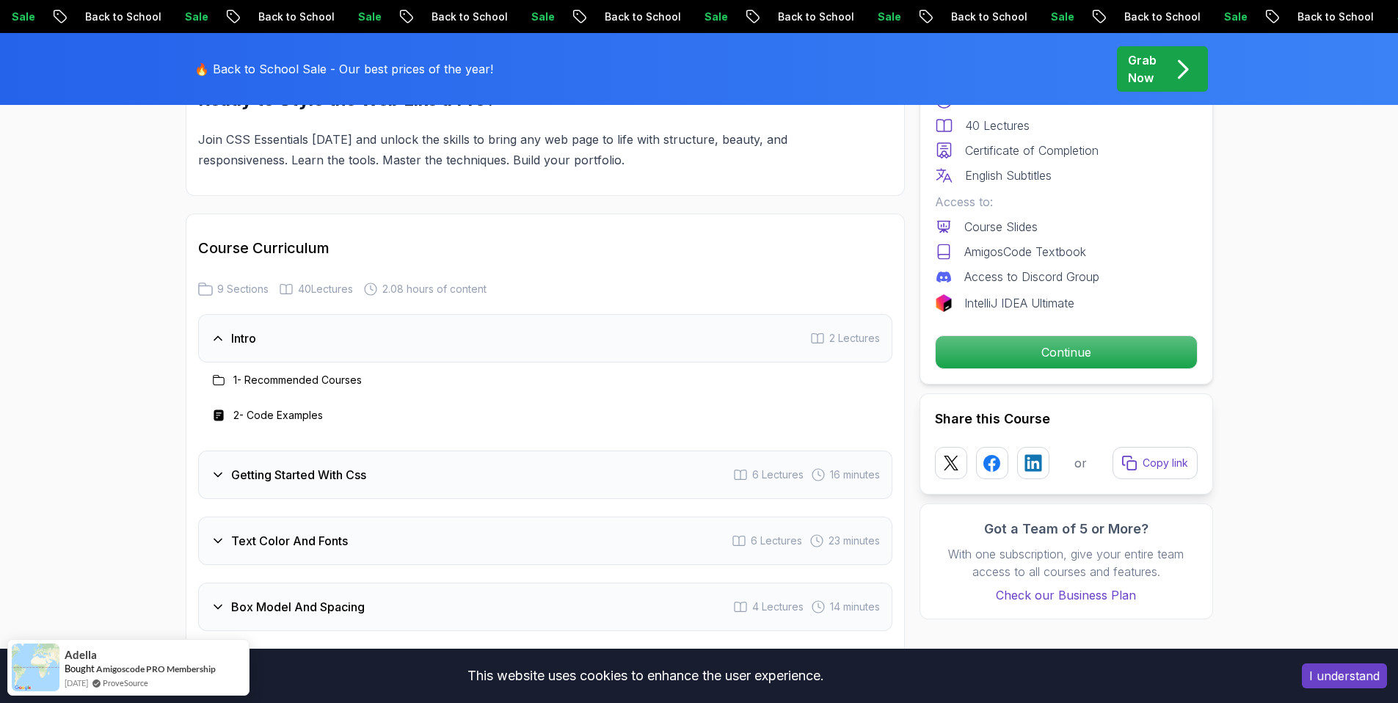
click at [308, 380] on h3 "1 - Recommended Courses" at bounding box center [297, 380] width 128 height 15
click at [310, 468] on h3 "Getting Started With Css" at bounding box center [298, 475] width 135 height 18
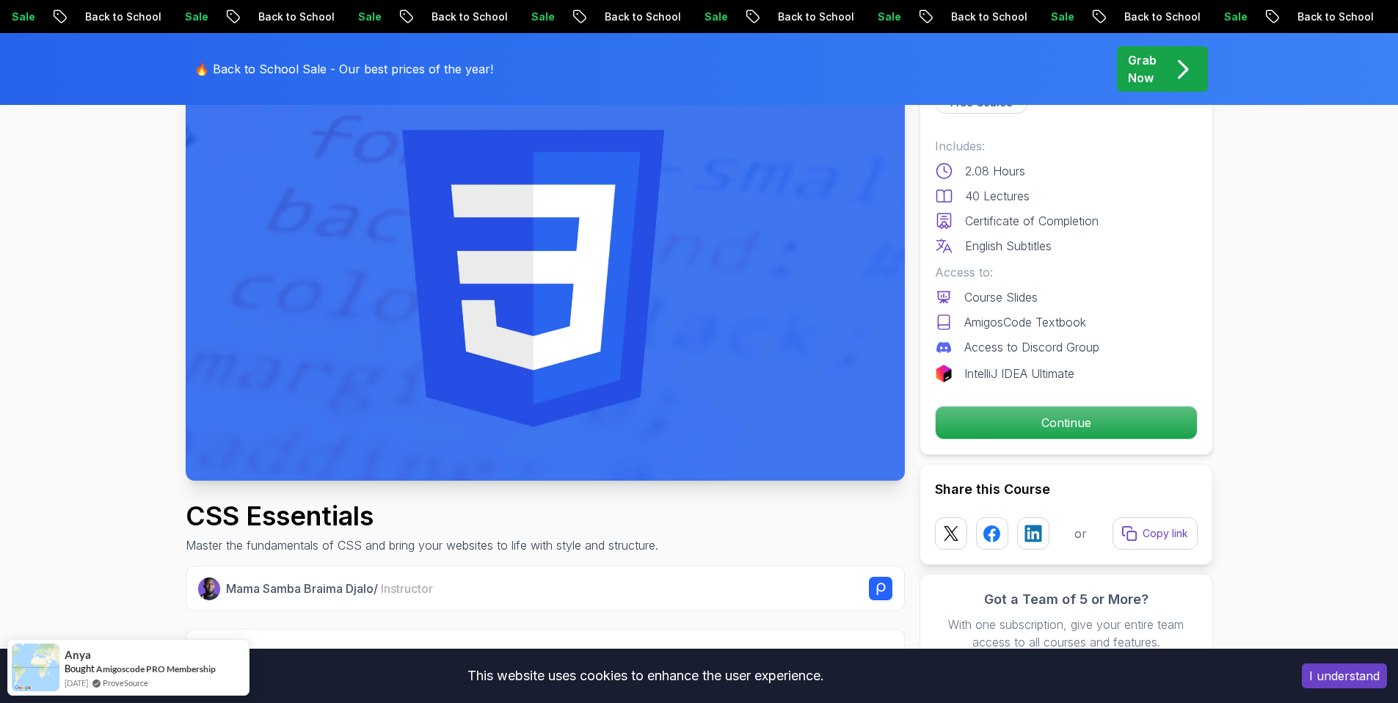
scroll to position [0, 0]
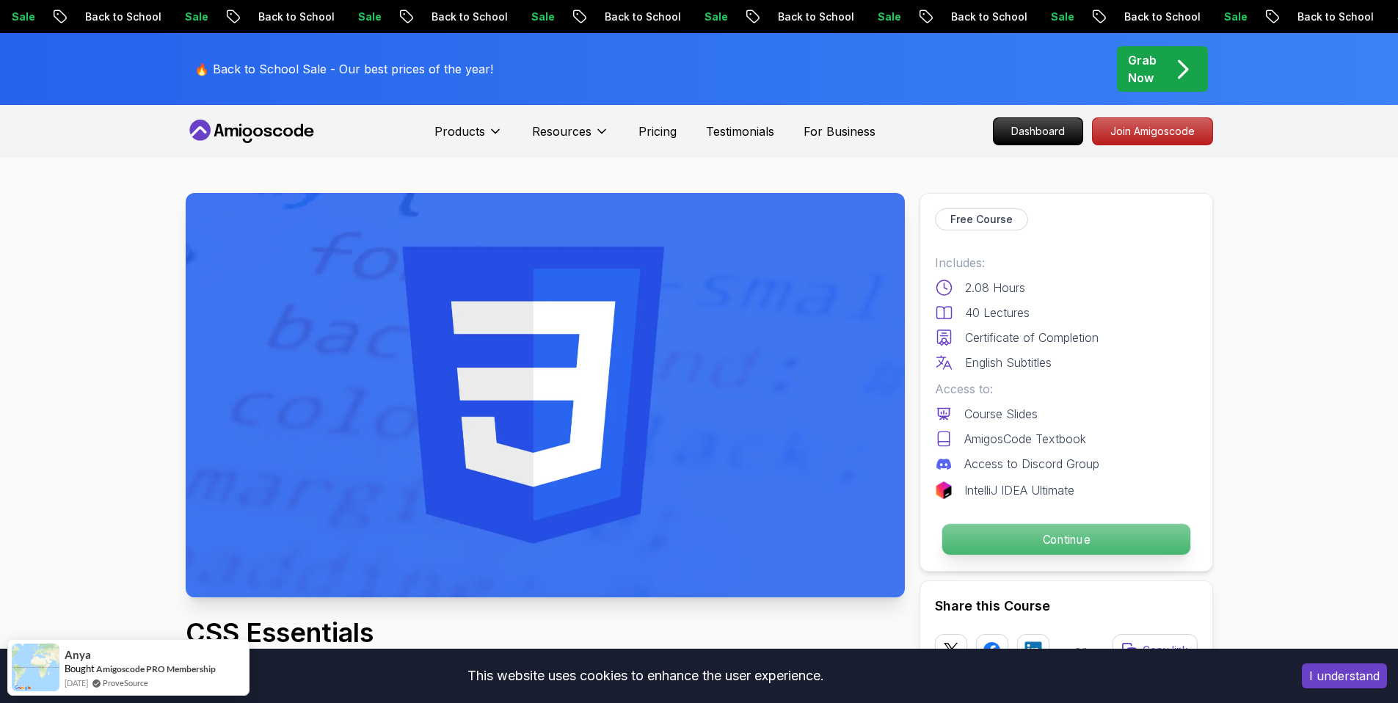
click at [1077, 548] on p "Continue" at bounding box center [1066, 539] width 248 height 31
click at [1060, 544] on p "Continue" at bounding box center [1066, 539] width 248 height 31
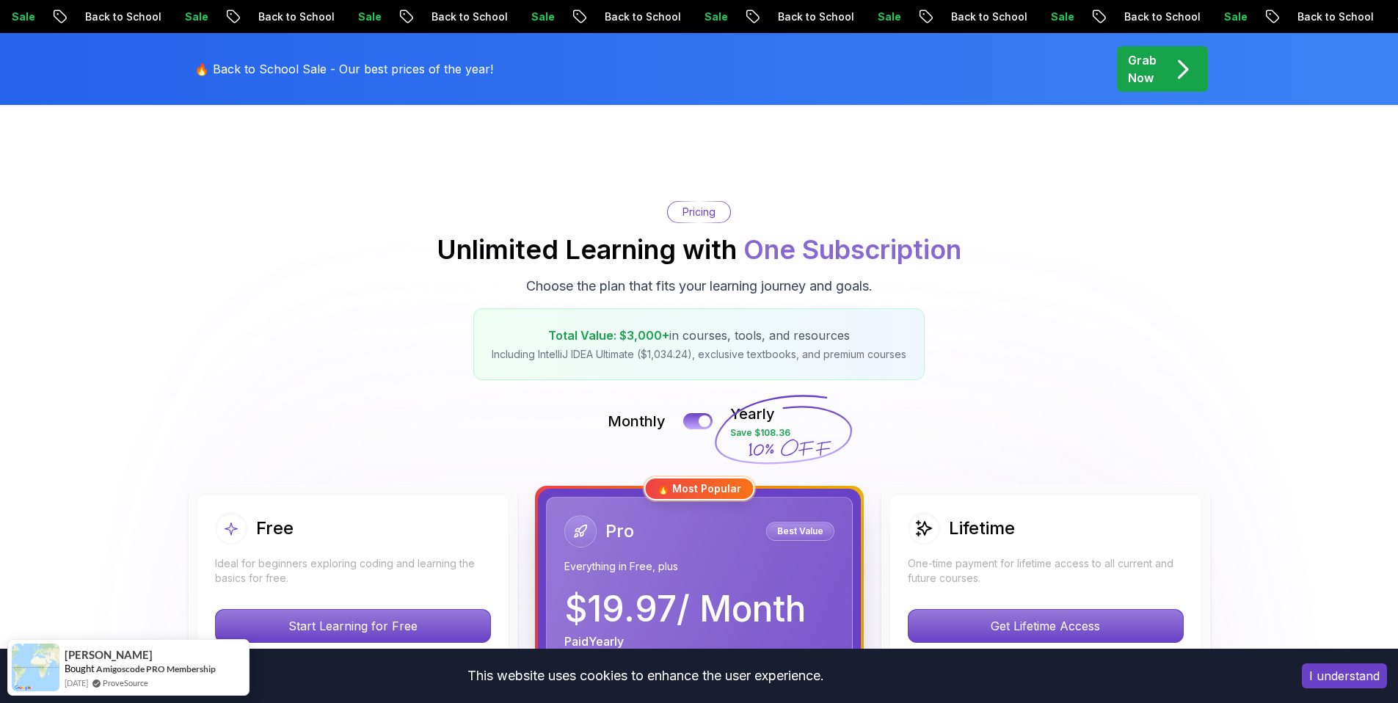
scroll to position [51, 0]
click at [711, 426] on button at bounding box center [698, 420] width 31 height 17
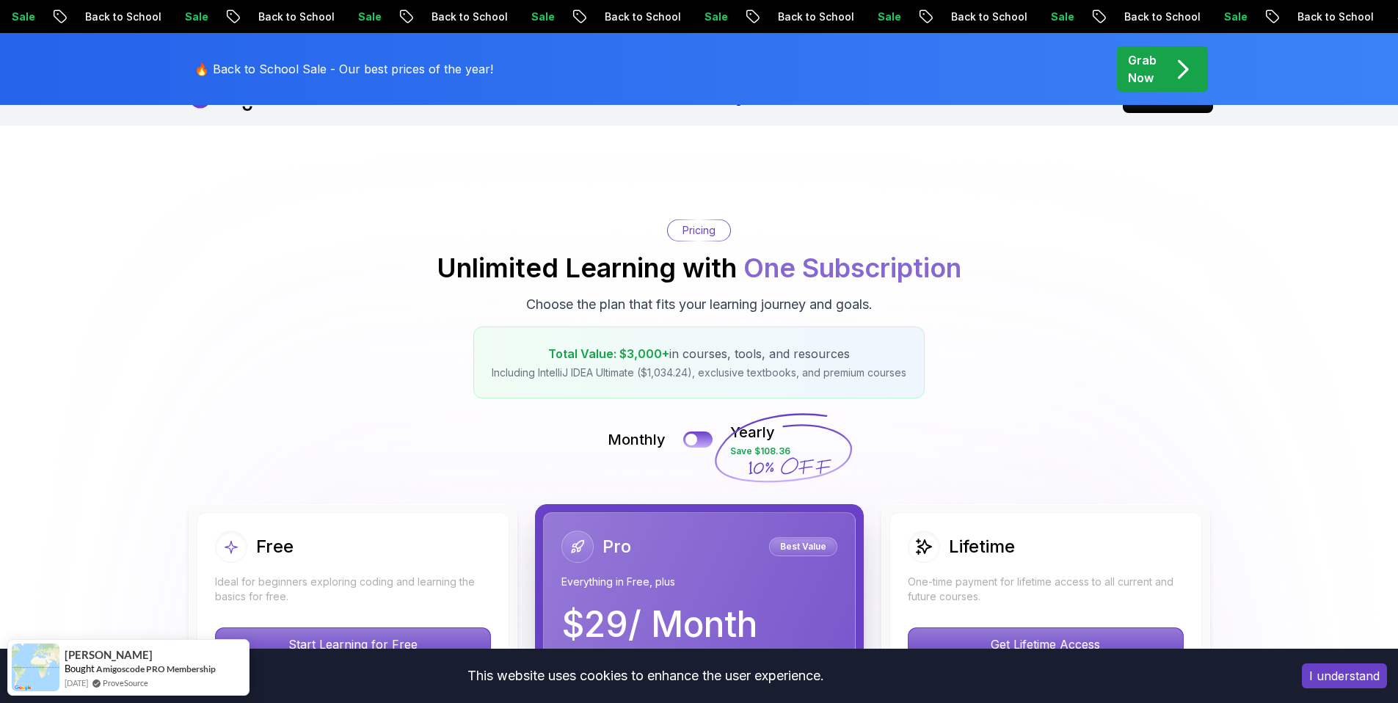
scroll to position [0, 0]
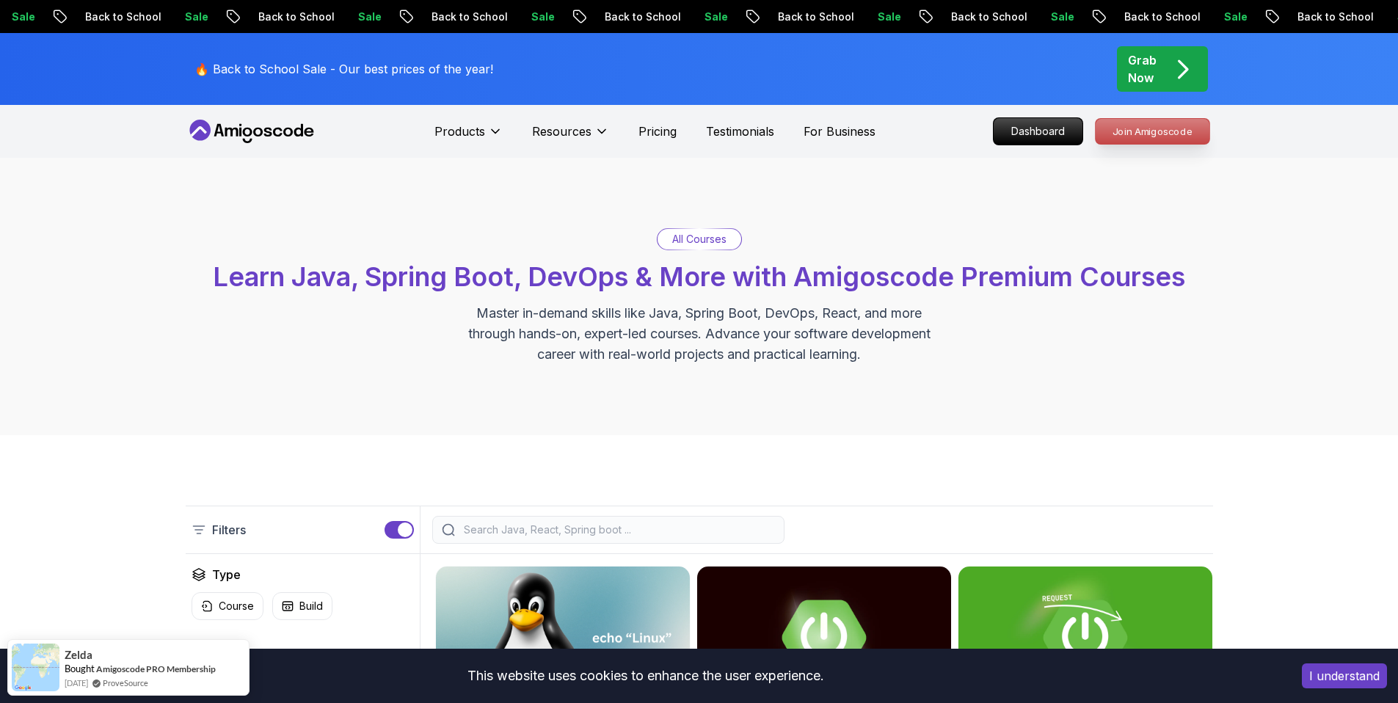
click at [1141, 123] on p "Join Amigoscode" at bounding box center [1153, 131] width 114 height 25
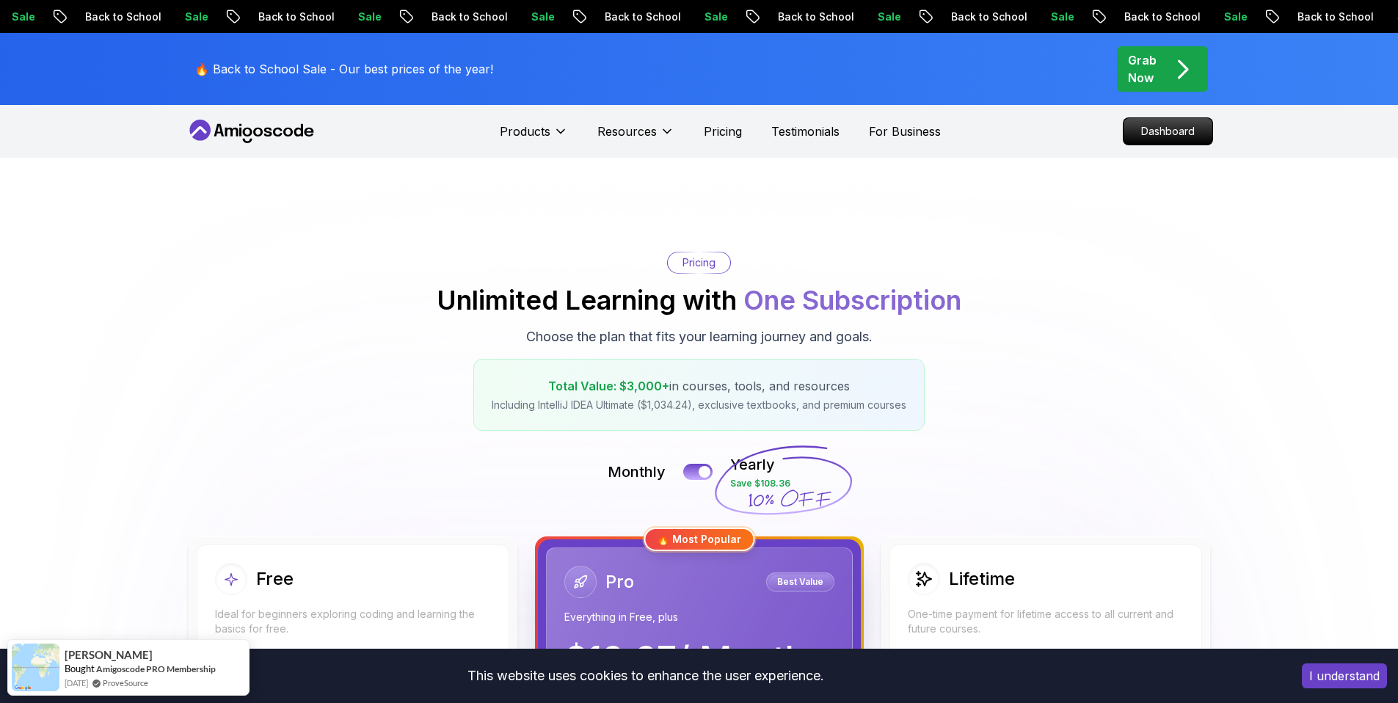
click at [286, 136] on icon at bounding box center [252, 131] width 132 height 23
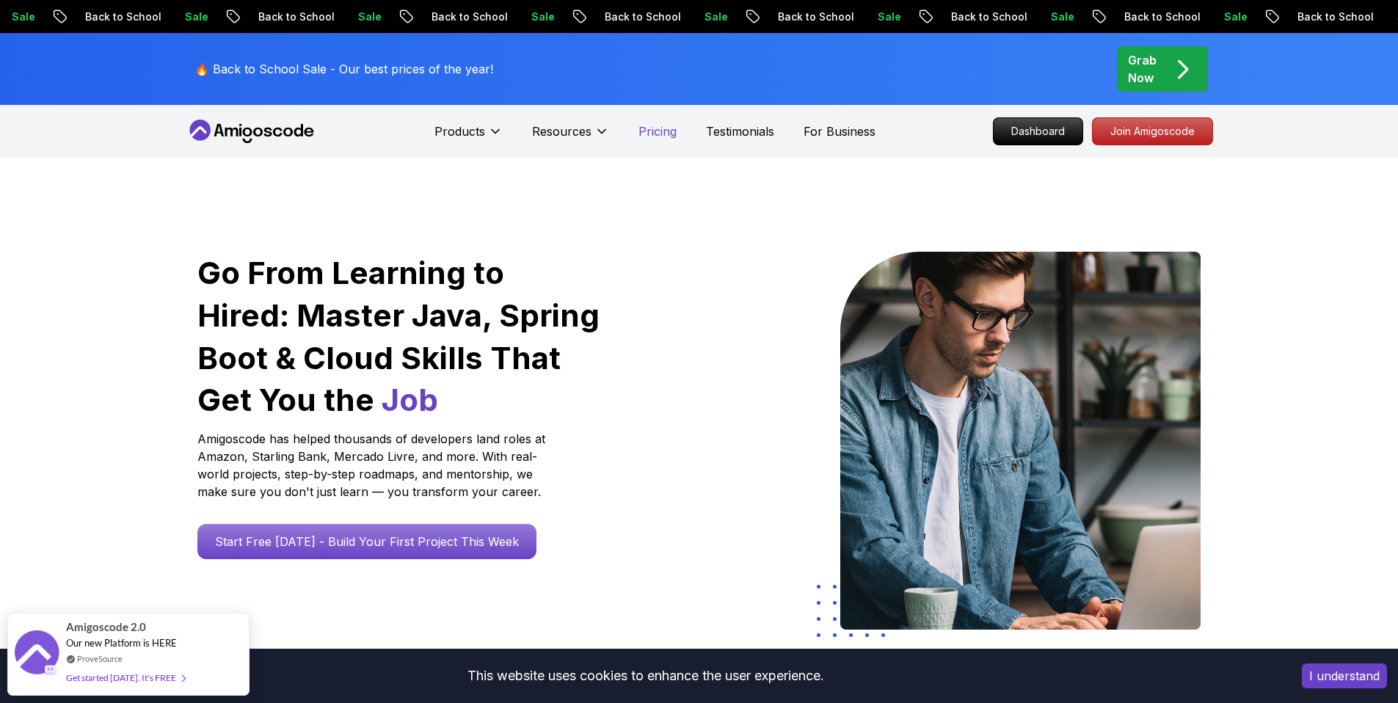
click at [658, 137] on p "Pricing" at bounding box center [658, 132] width 38 height 18
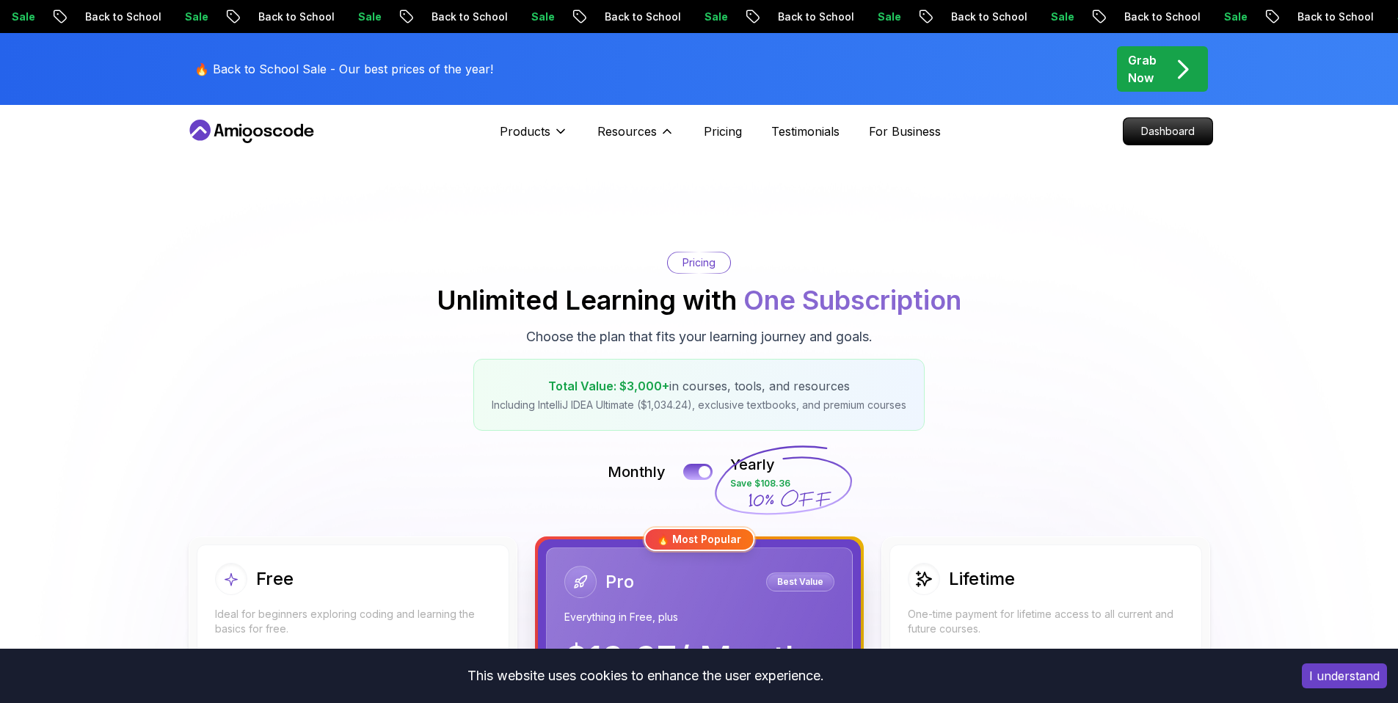
click at [362, 570] on div "Free" at bounding box center [353, 579] width 276 height 32
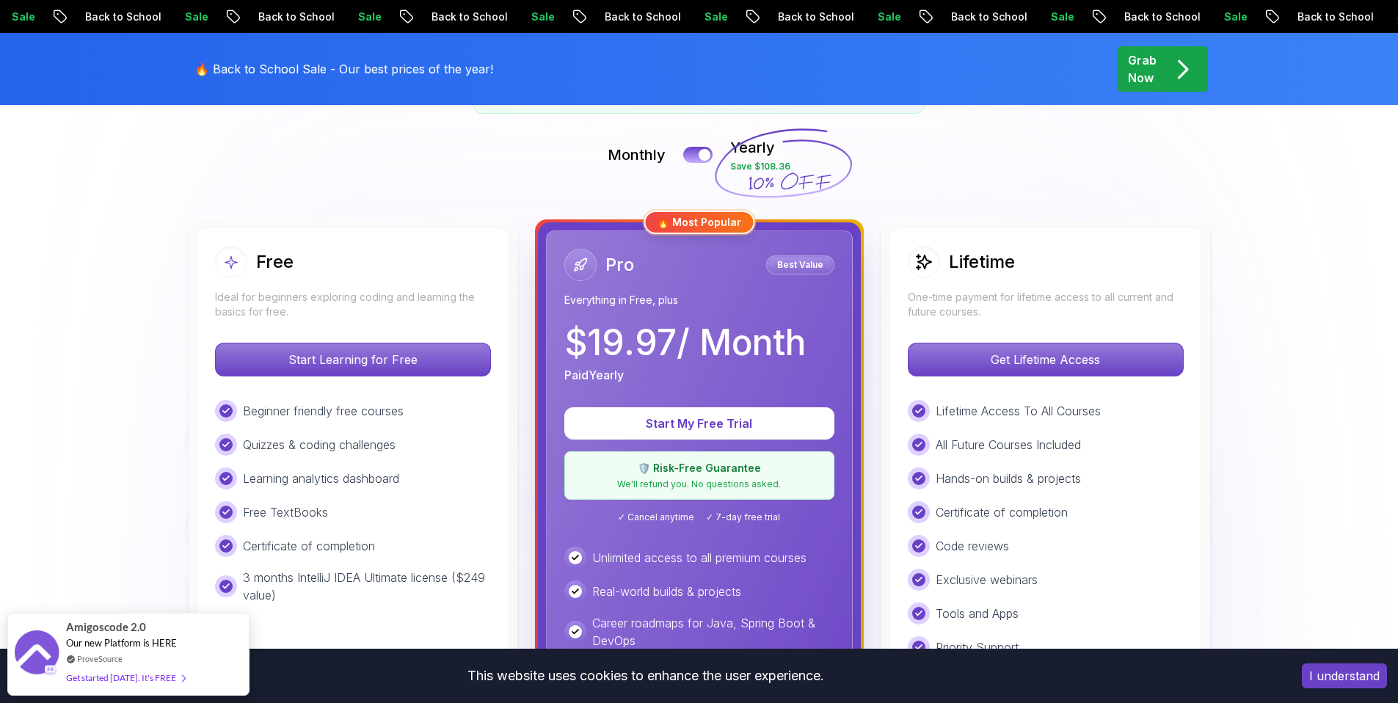
scroll to position [214, 0]
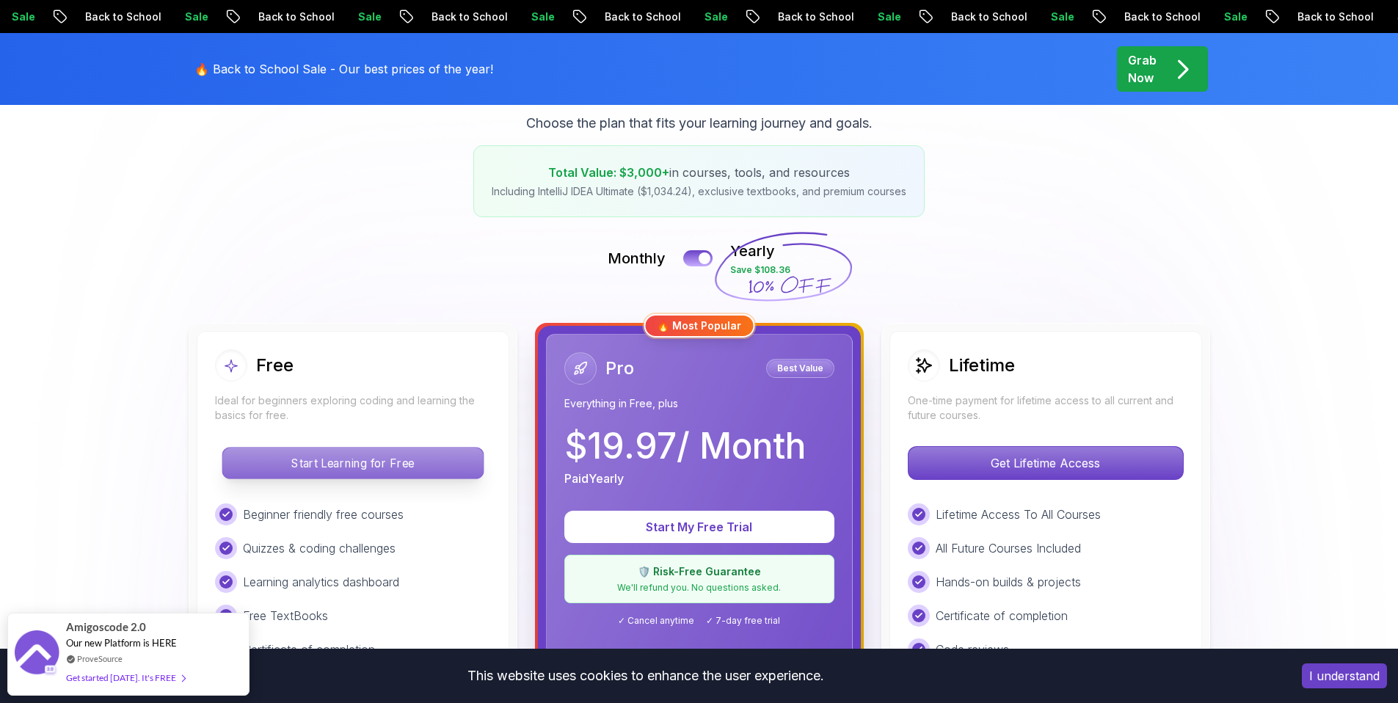
click at [354, 465] on p "Start Learning for Free" at bounding box center [352, 463] width 261 height 31
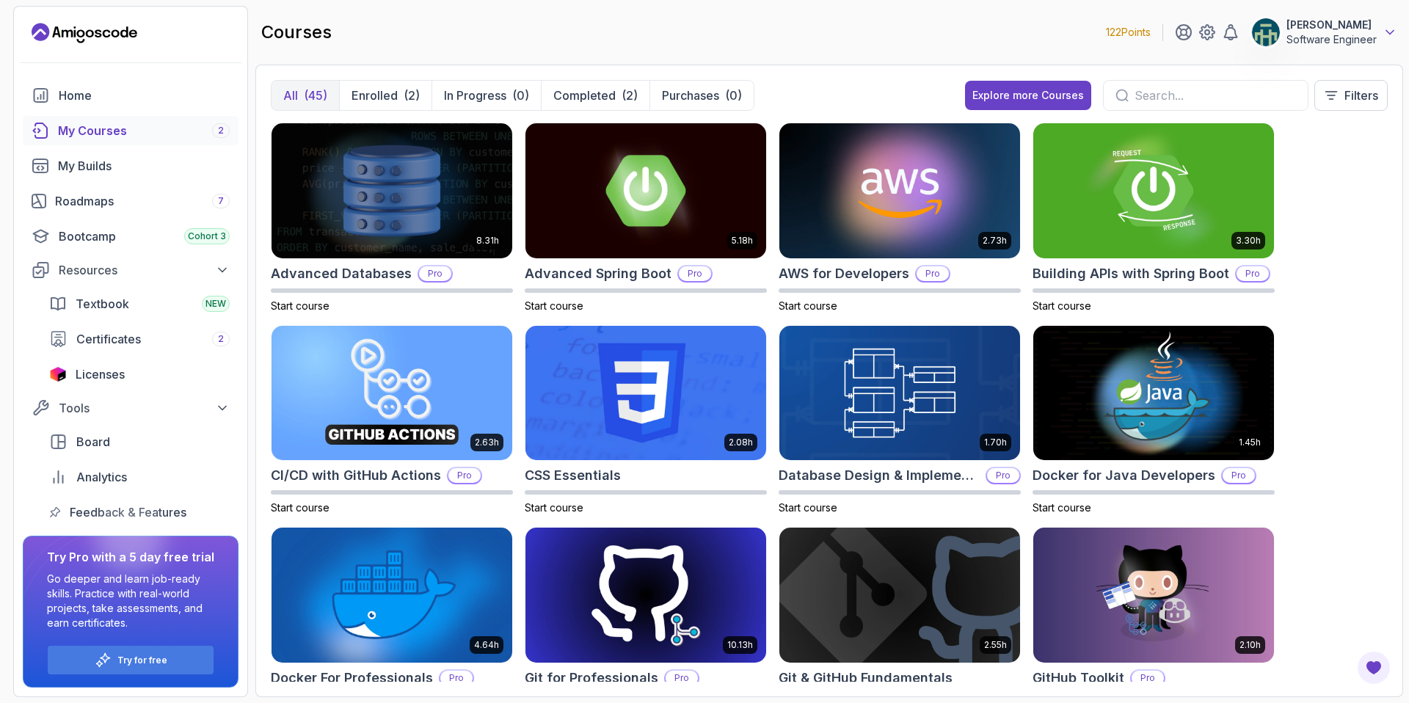
click at [1387, 29] on icon at bounding box center [1390, 32] width 15 height 15
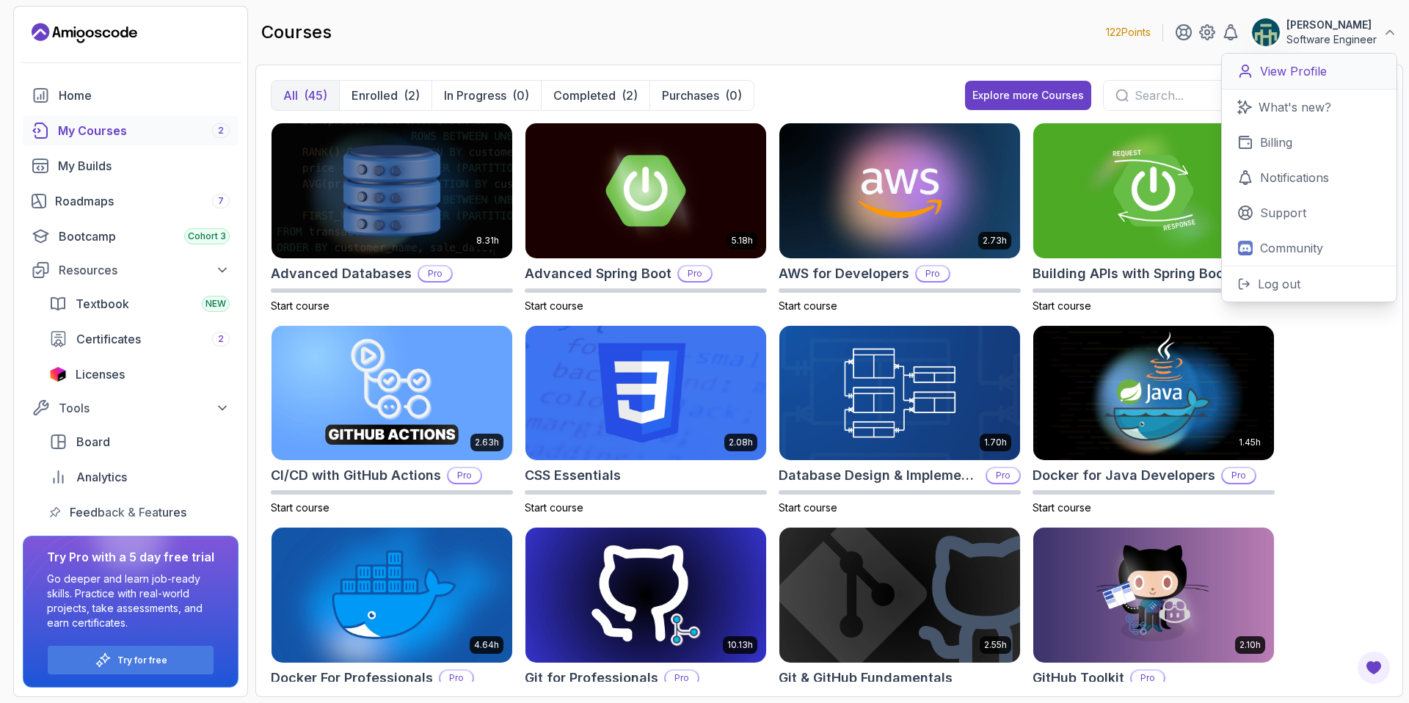
click at [1340, 69] on link "View Profile" at bounding box center [1309, 72] width 175 height 36
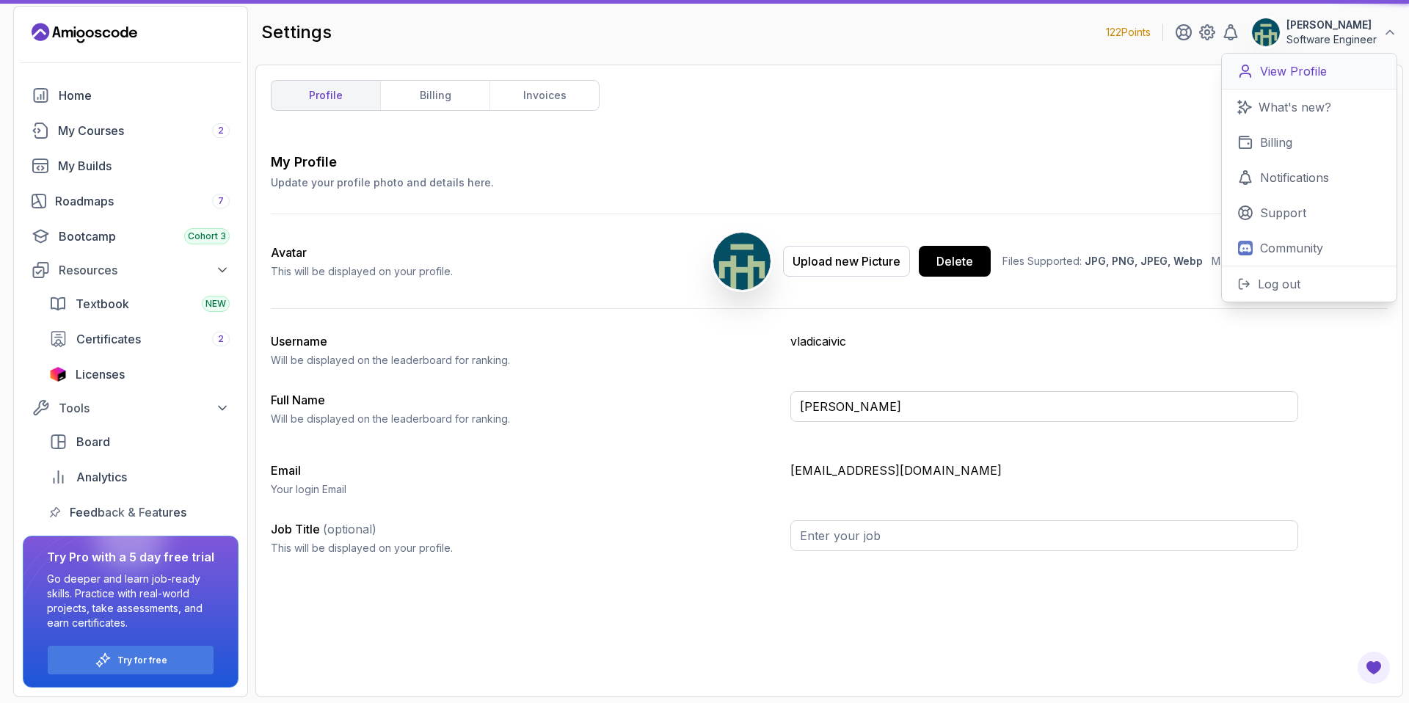
type input "Software Engineer"
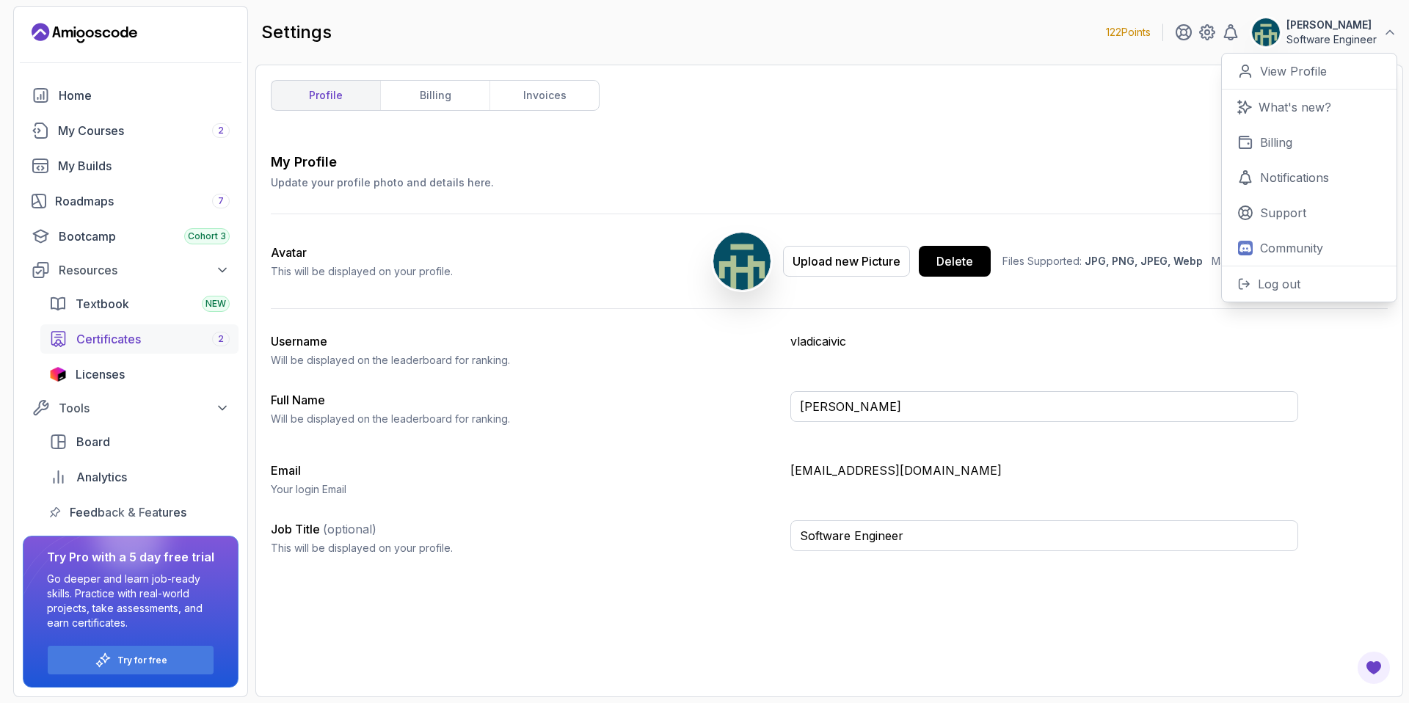
click at [103, 344] on span "Certificates" at bounding box center [108, 339] width 65 height 18
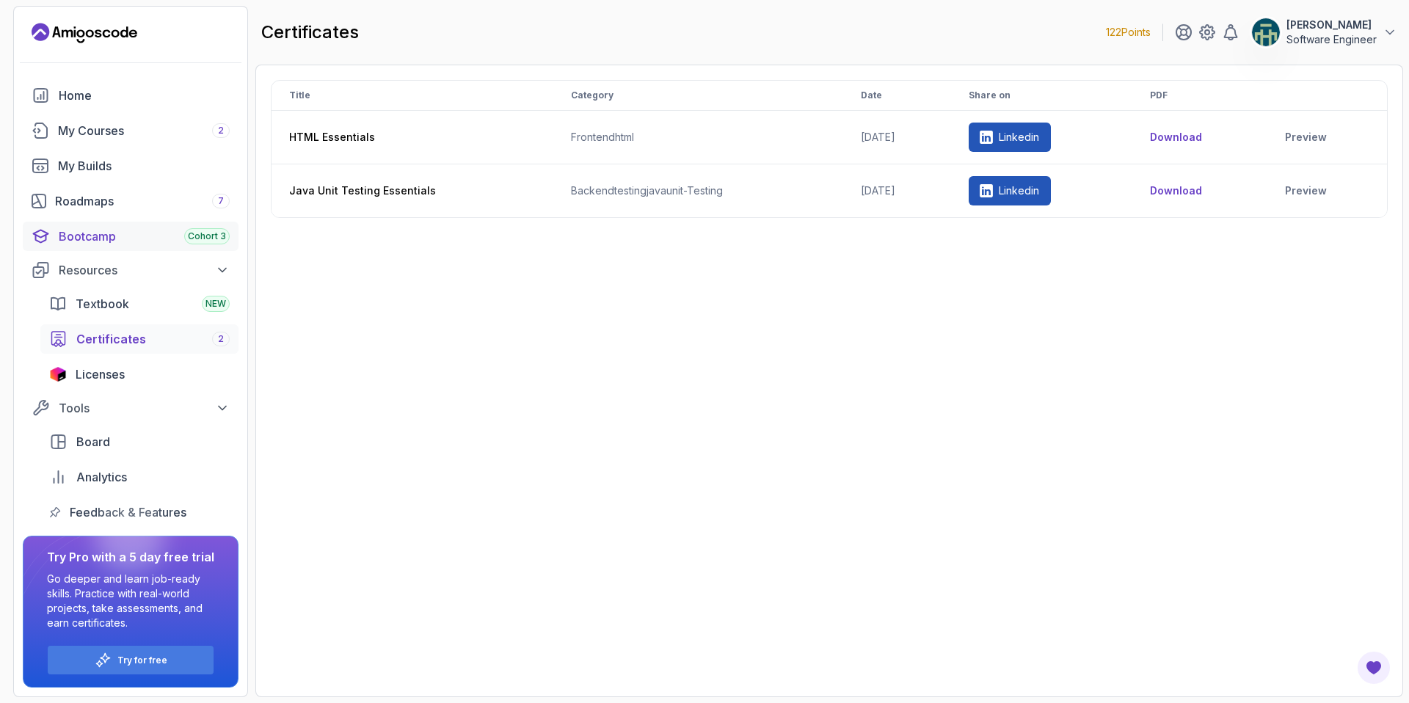
click at [104, 238] on div "Bootcamp Cohort 3" at bounding box center [144, 237] width 171 height 18
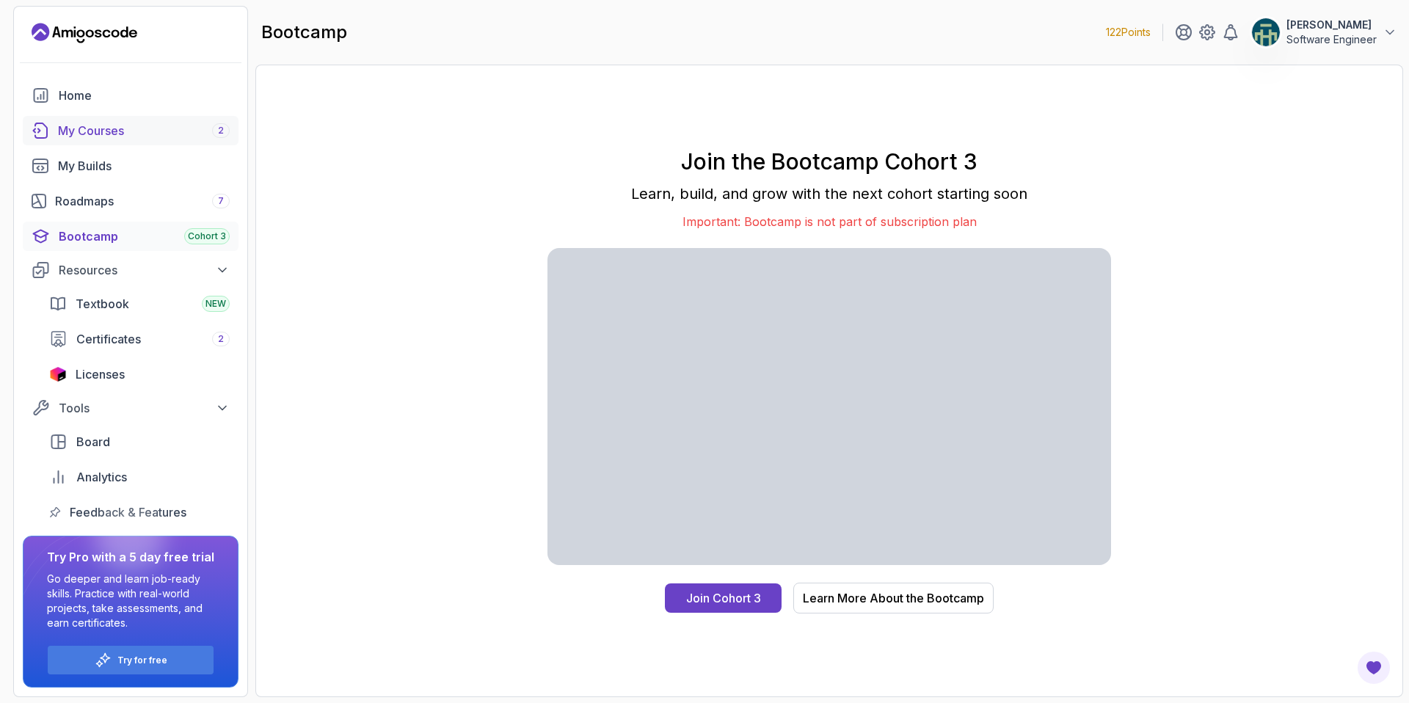
click at [87, 134] on div "My Courses 2" at bounding box center [144, 131] width 172 height 18
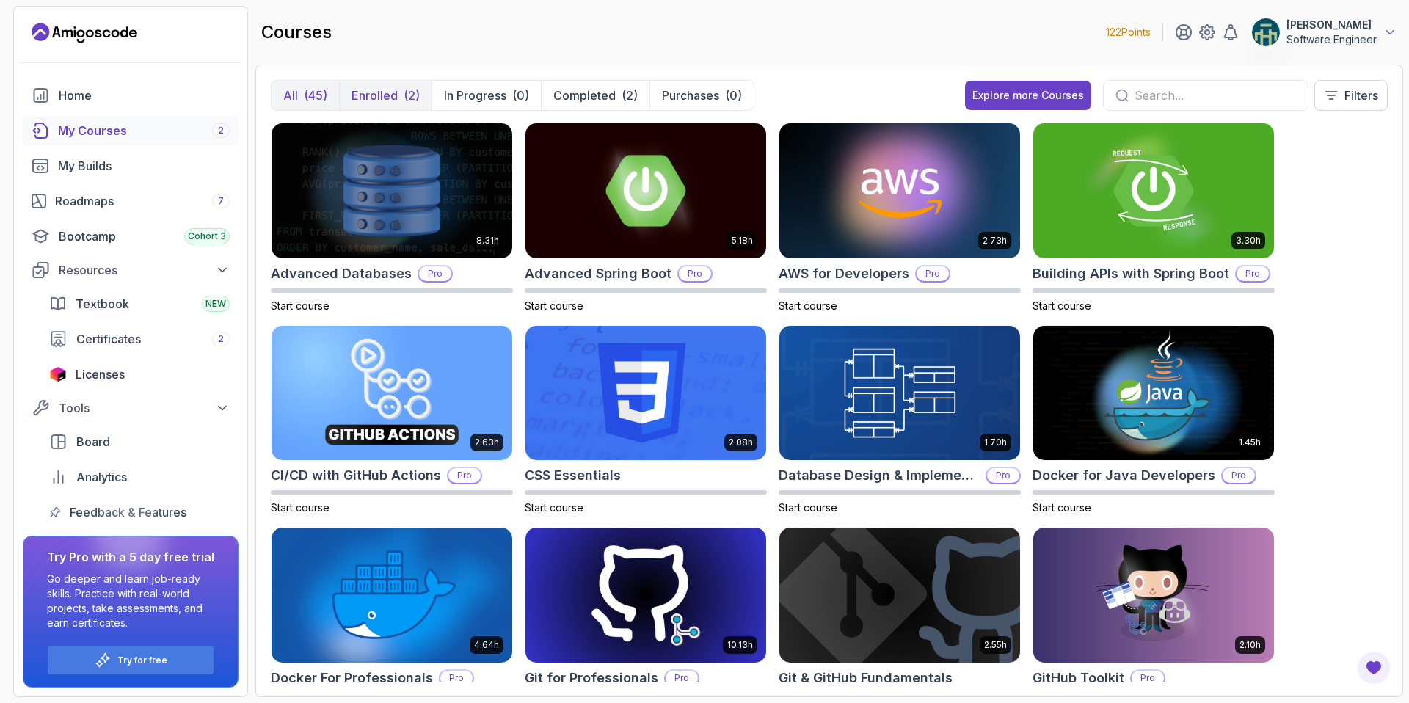
click at [391, 102] on p "Enrolled" at bounding box center [375, 96] width 46 height 18
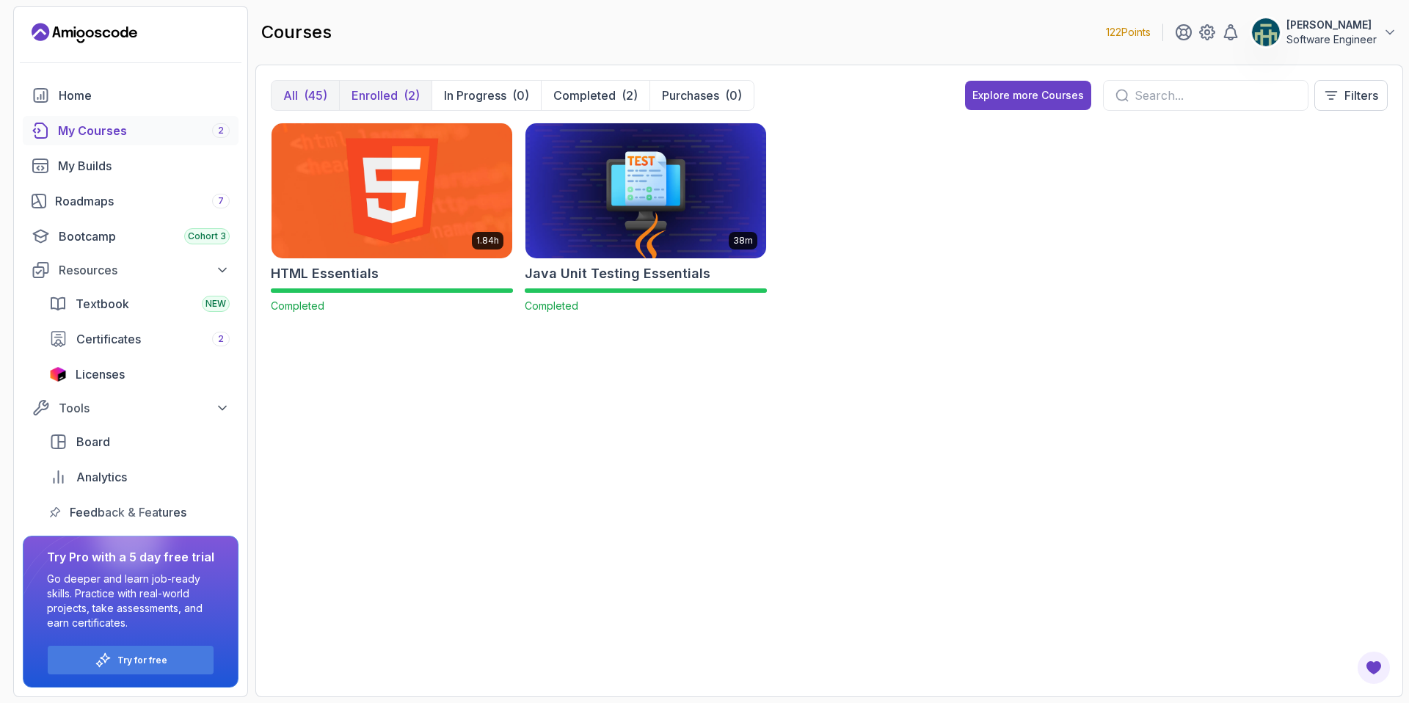
click at [287, 99] on p "All" at bounding box center [290, 96] width 15 height 18
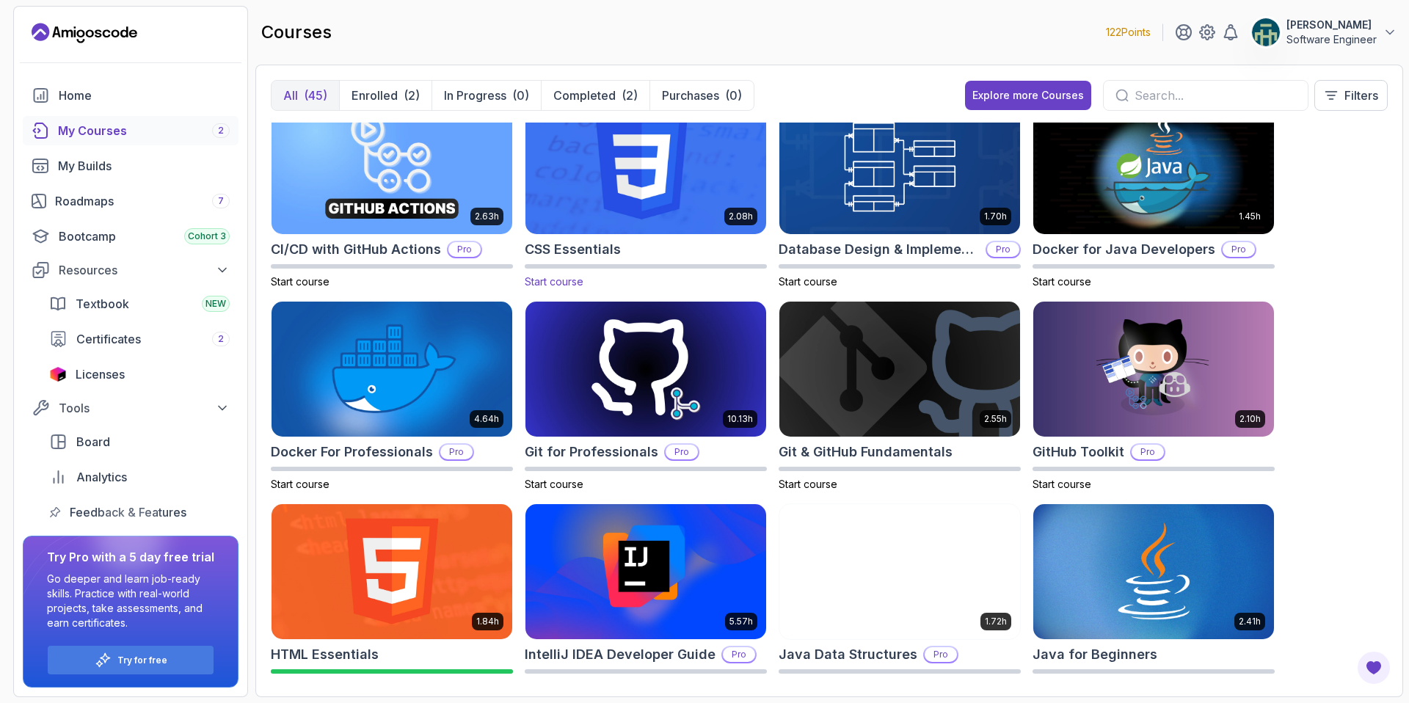
scroll to position [239, 0]
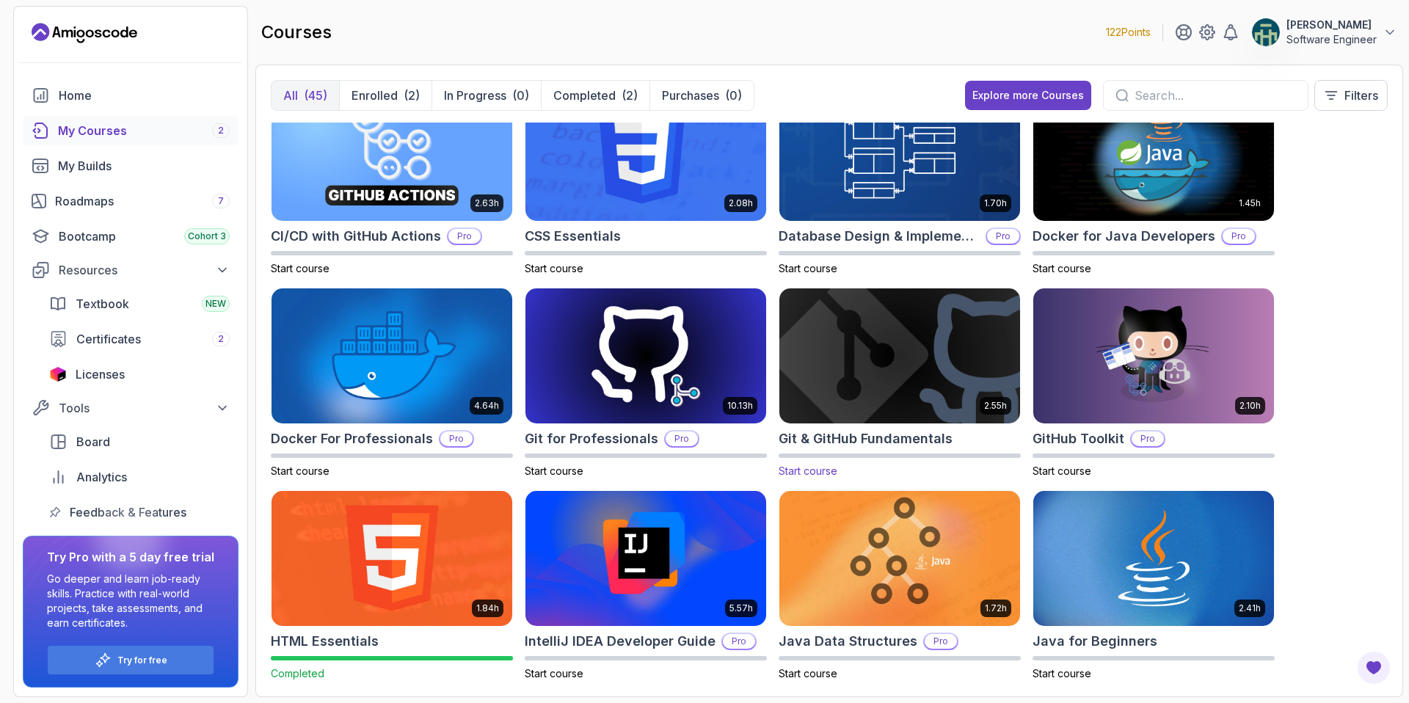
click at [916, 361] on img at bounding box center [900, 357] width 252 height 142
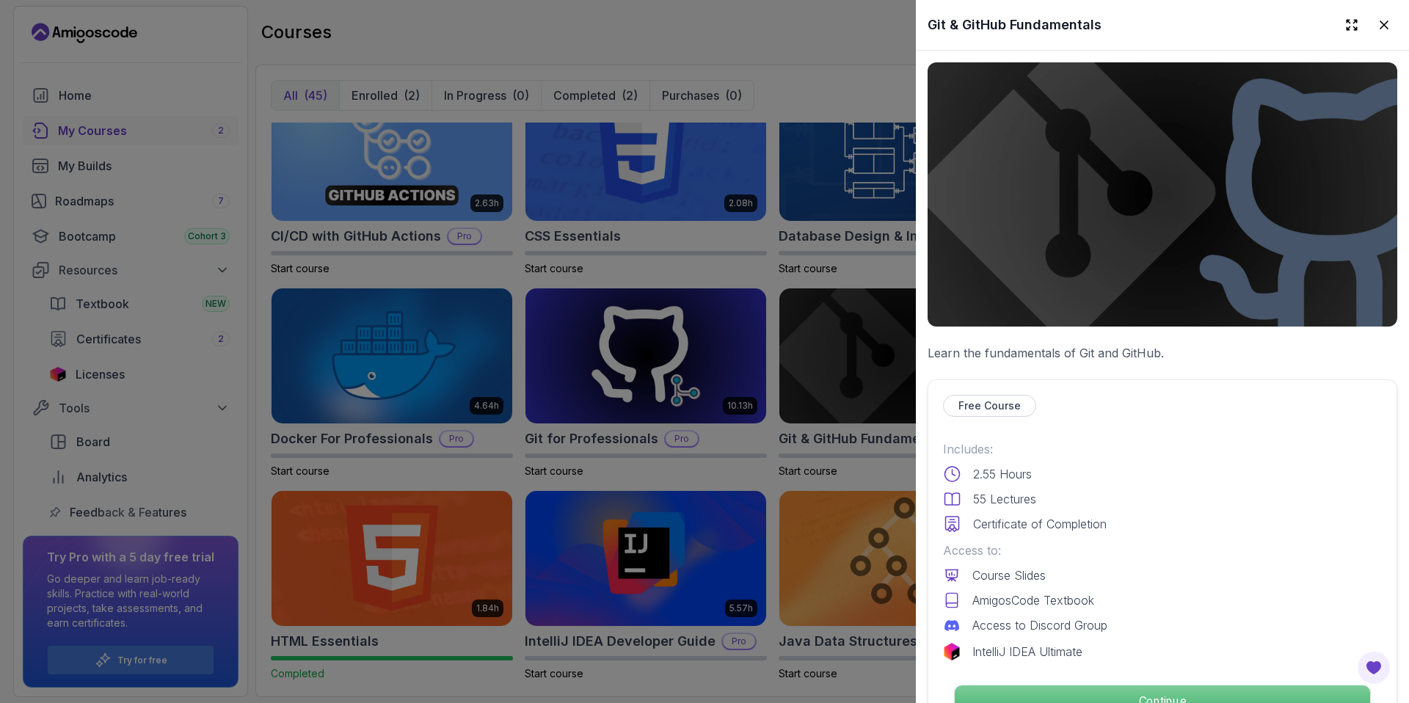
click at [1064, 686] on p "Continue" at bounding box center [1162, 701] width 415 height 31
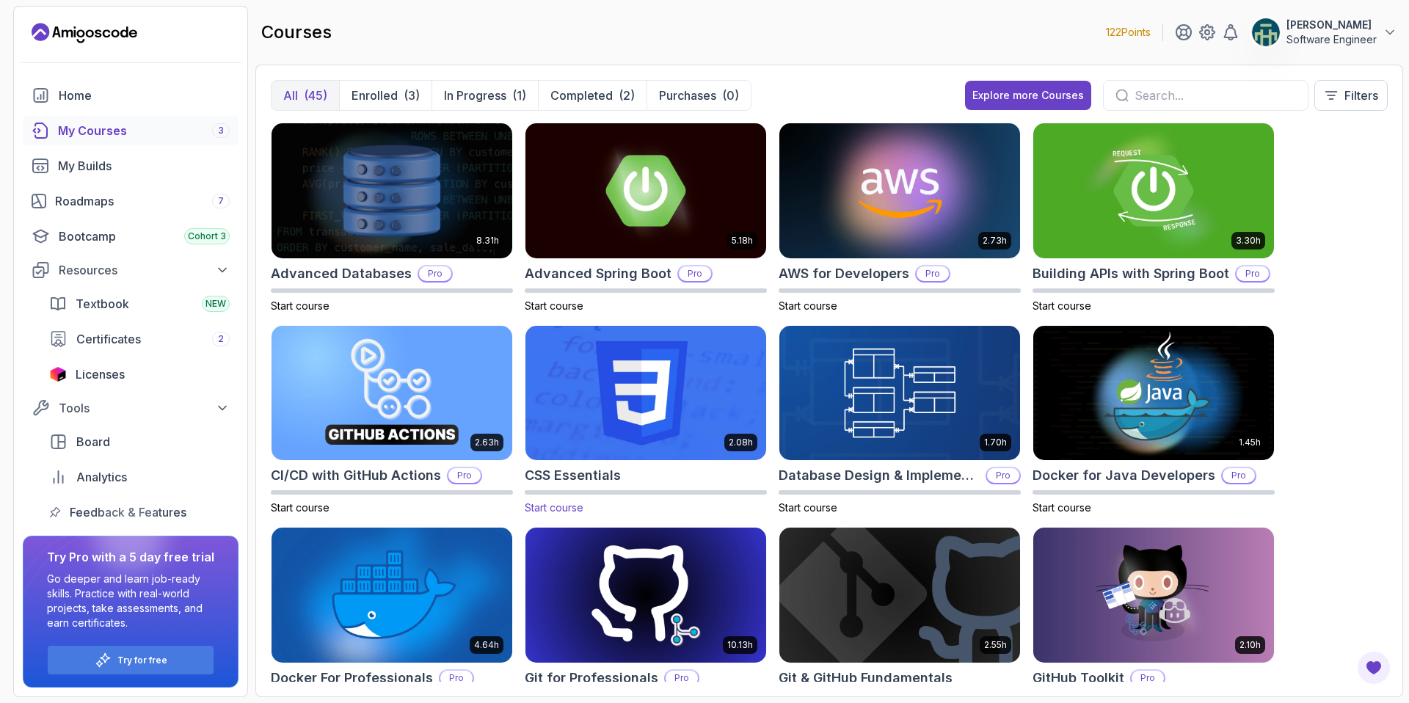
click at [637, 376] on img at bounding box center [646, 393] width 252 height 142
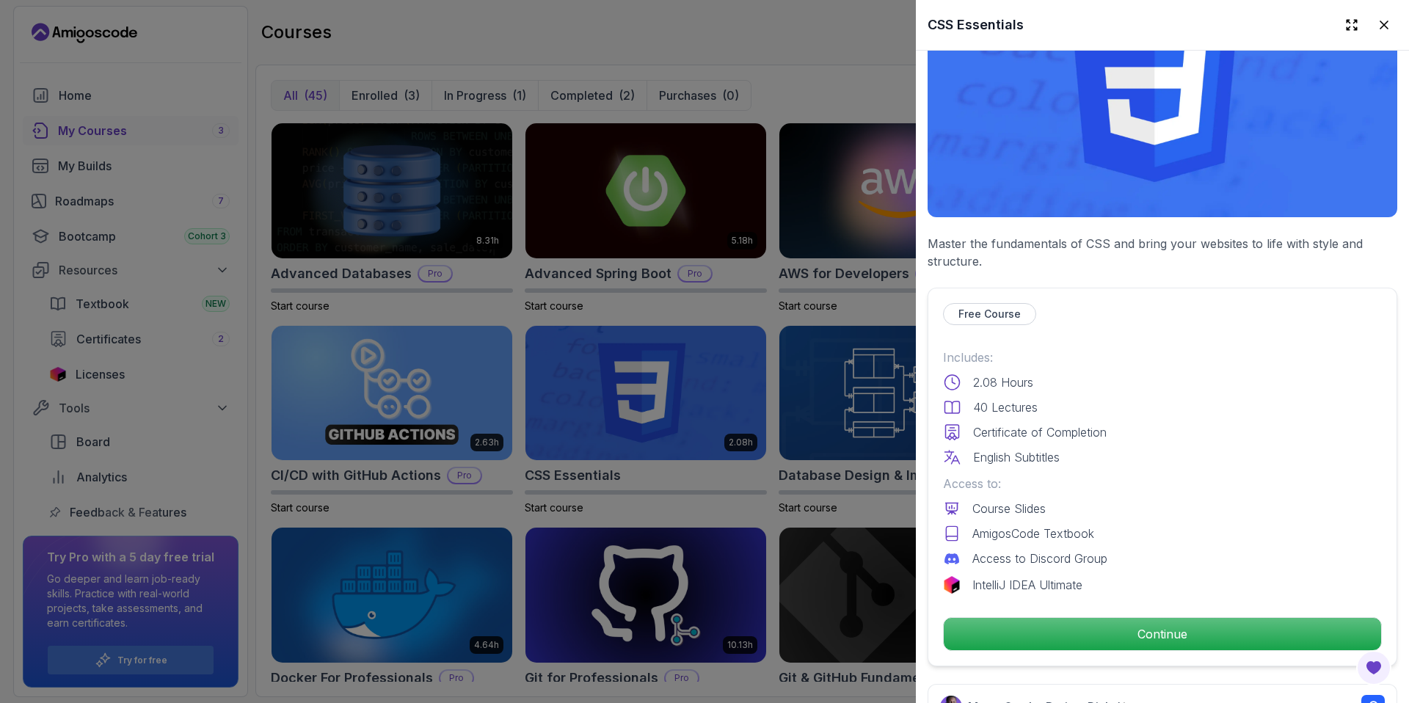
scroll to position [172, 0]
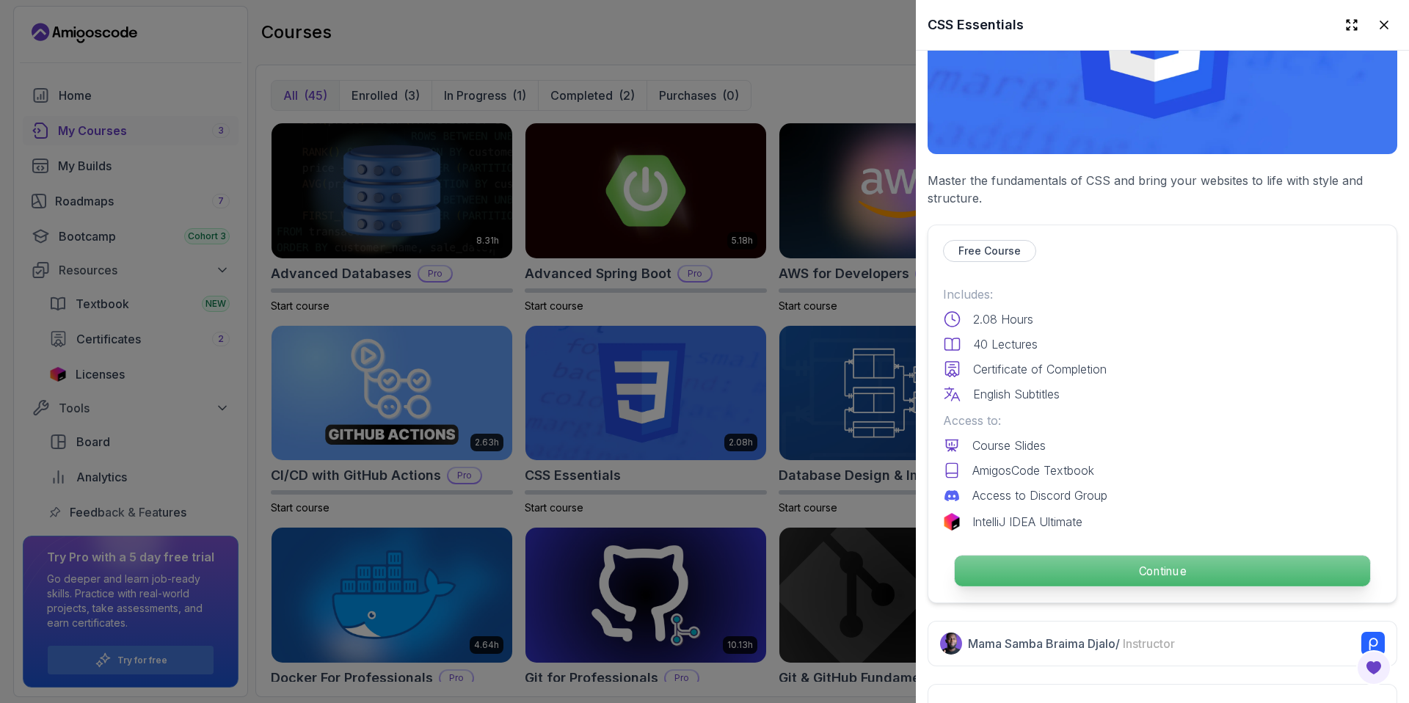
click at [1143, 561] on p "Continue" at bounding box center [1162, 571] width 415 height 31
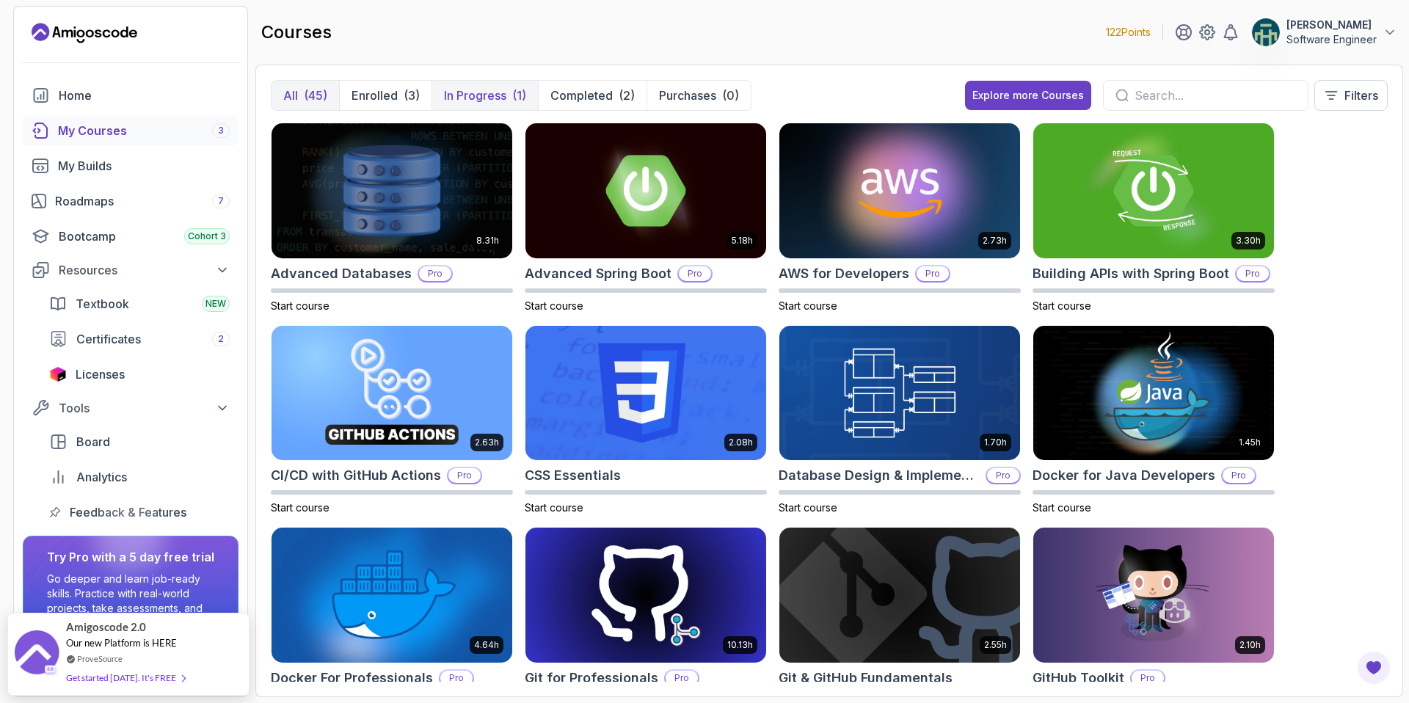
click at [457, 96] on p "In Progress" at bounding box center [475, 96] width 62 height 18
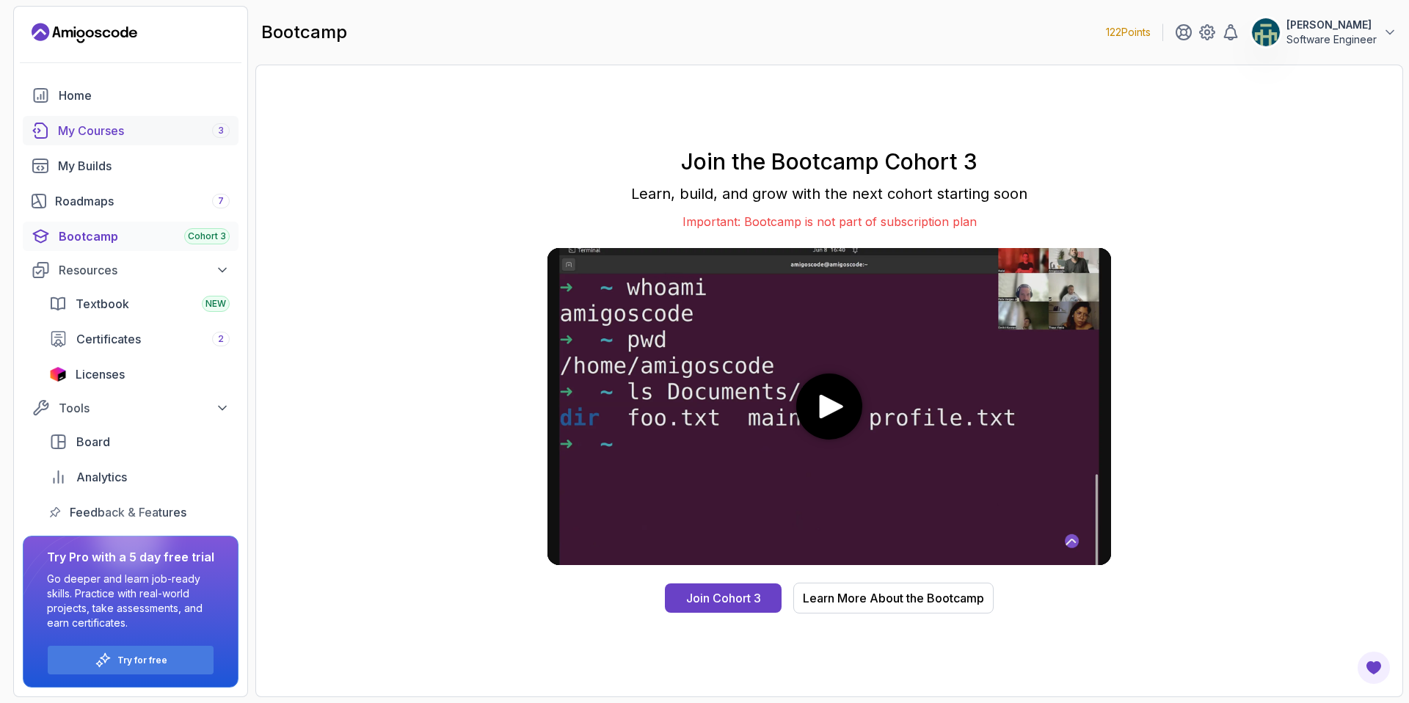
click at [62, 133] on div "My Courses 3" at bounding box center [144, 131] width 172 height 18
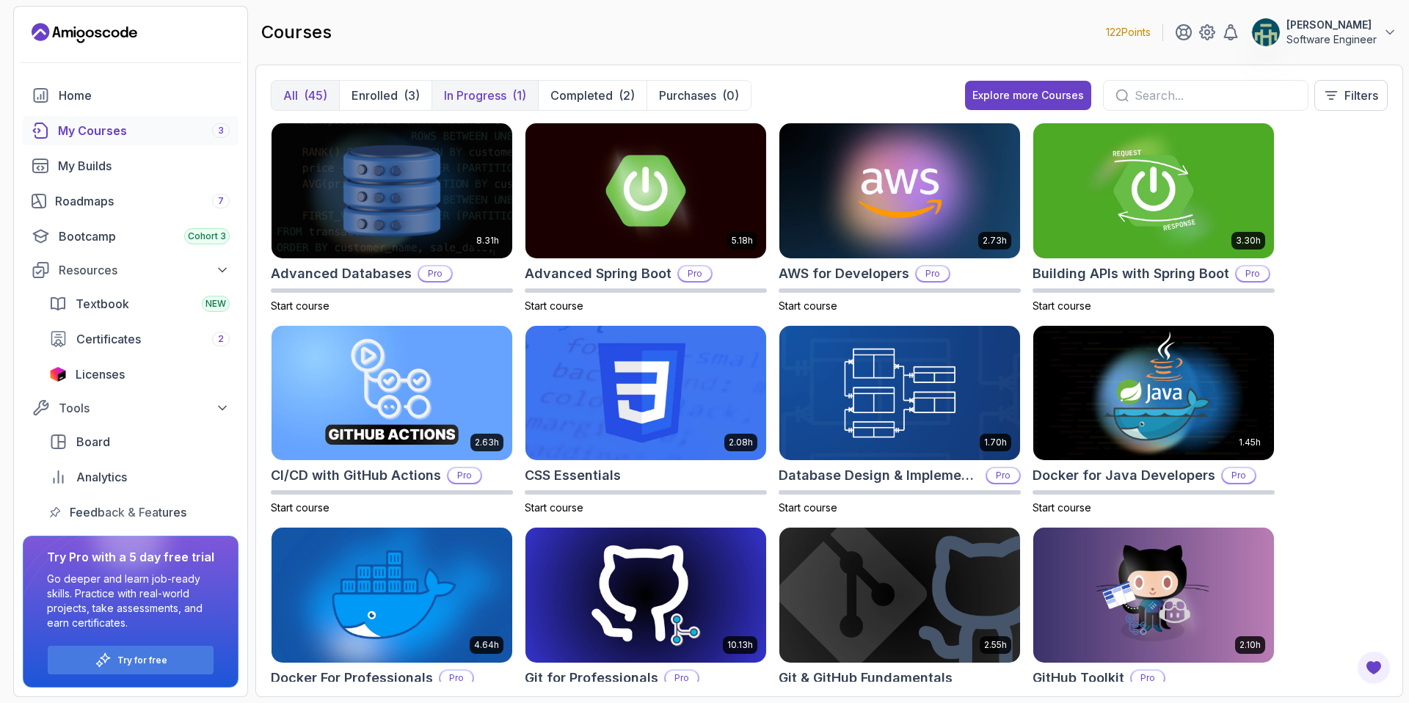
click at [478, 93] on p "In Progress" at bounding box center [475, 96] width 62 height 18
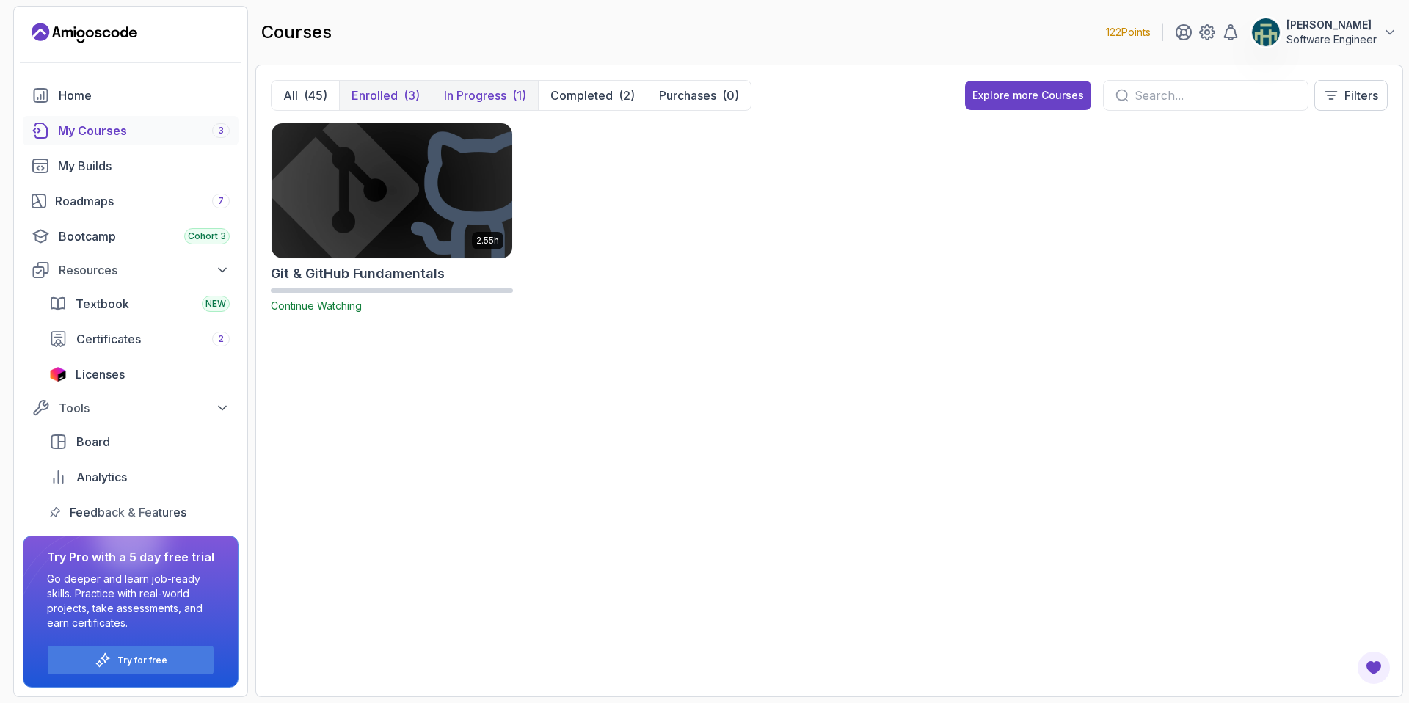
click at [396, 100] on p "Enrolled" at bounding box center [375, 96] width 46 height 18
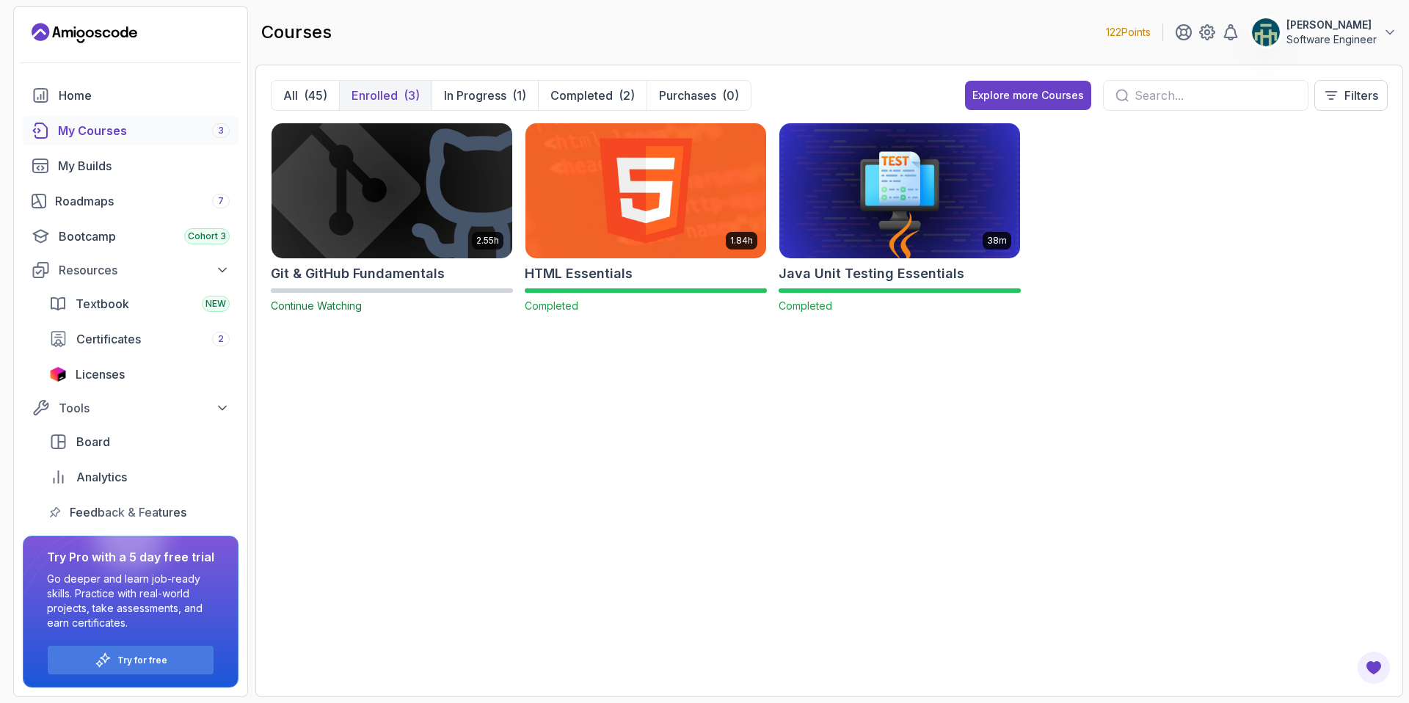
click at [405, 195] on img at bounding box center [392, 191] width 252 height 142
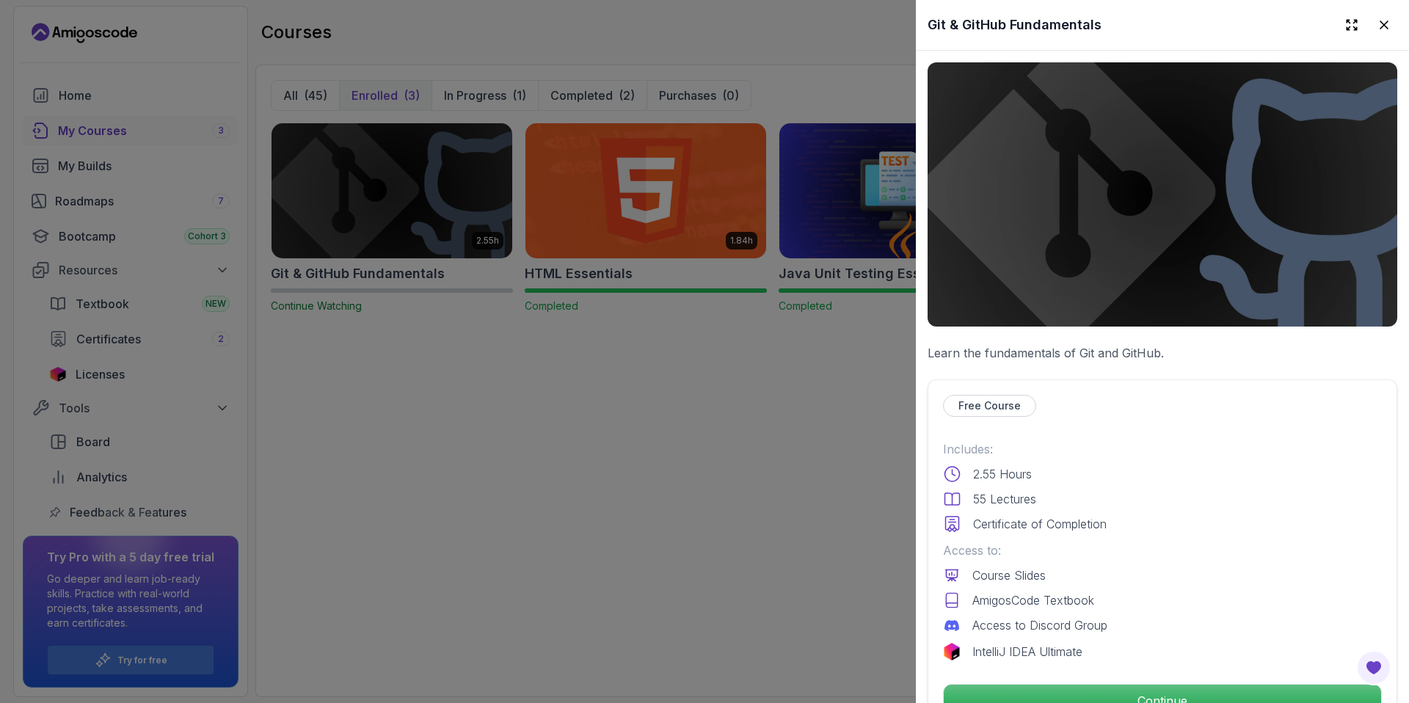
scroll to position [137, 0]
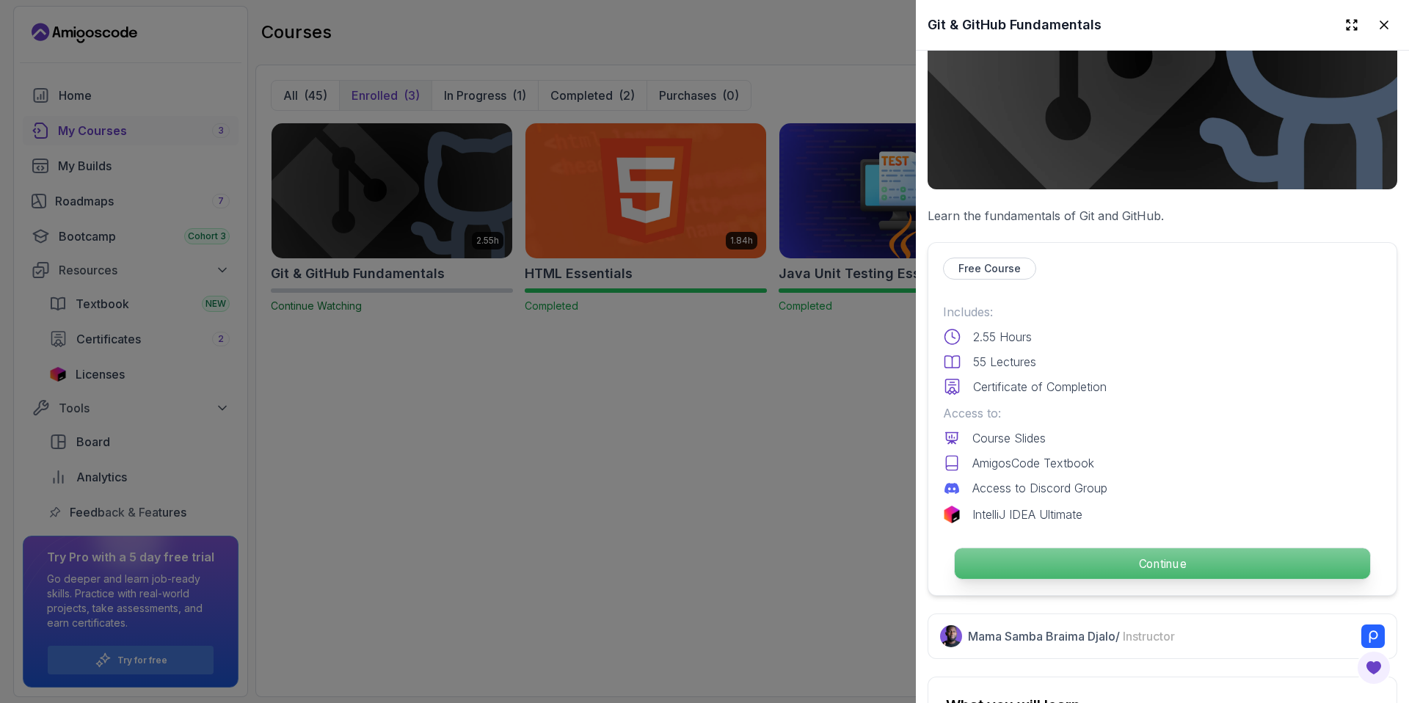
click at [1123, 570] on p "Continue" at bounding box center [1162, 563] width 415 height 31
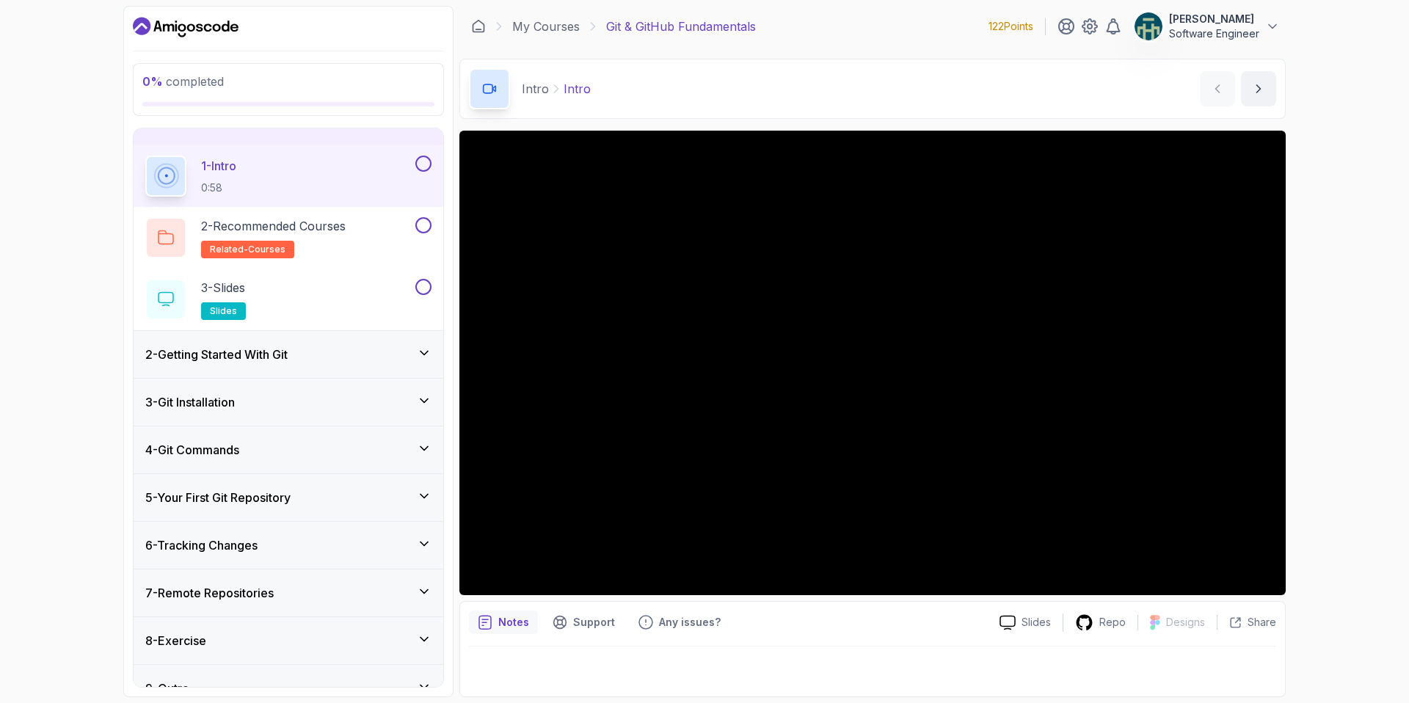
scroll to position [55, 0]
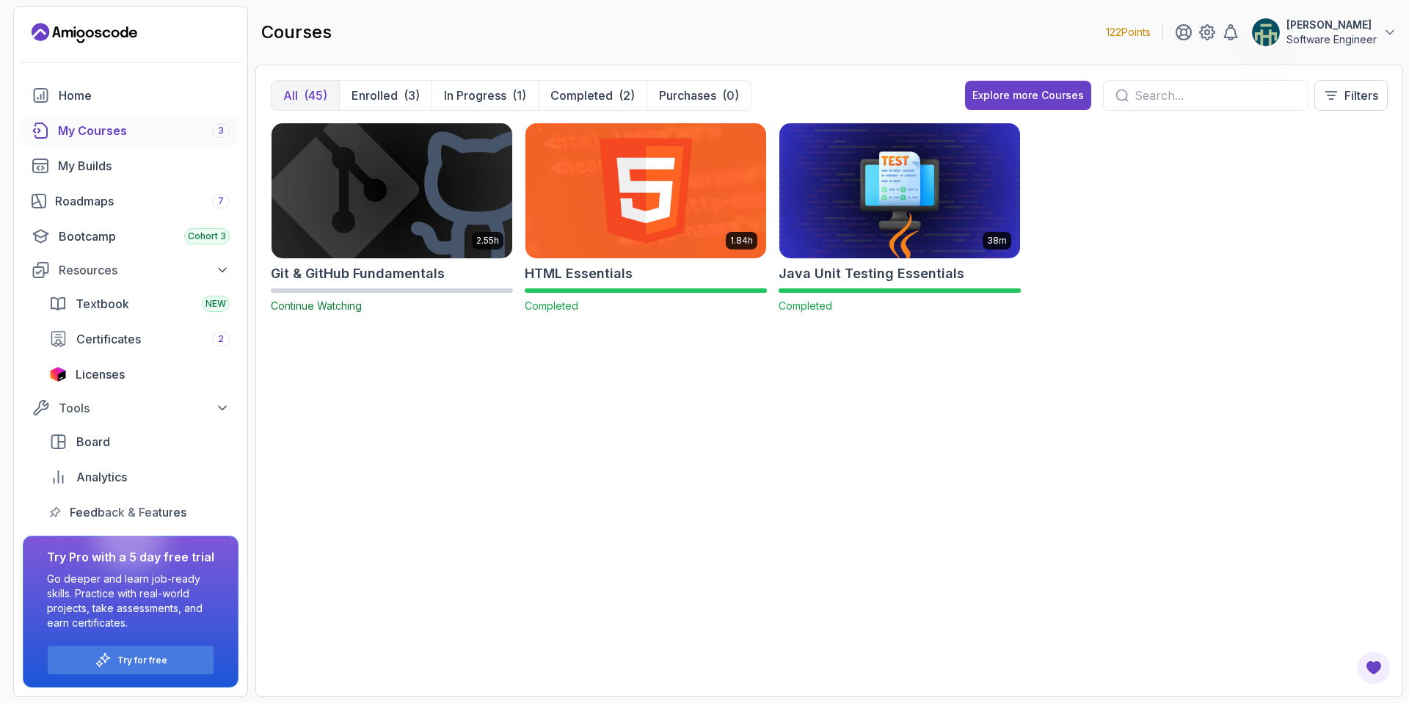
click at [84, 131] on div "My Courses 3" at bounding box center [144, 131] width 172 height 18
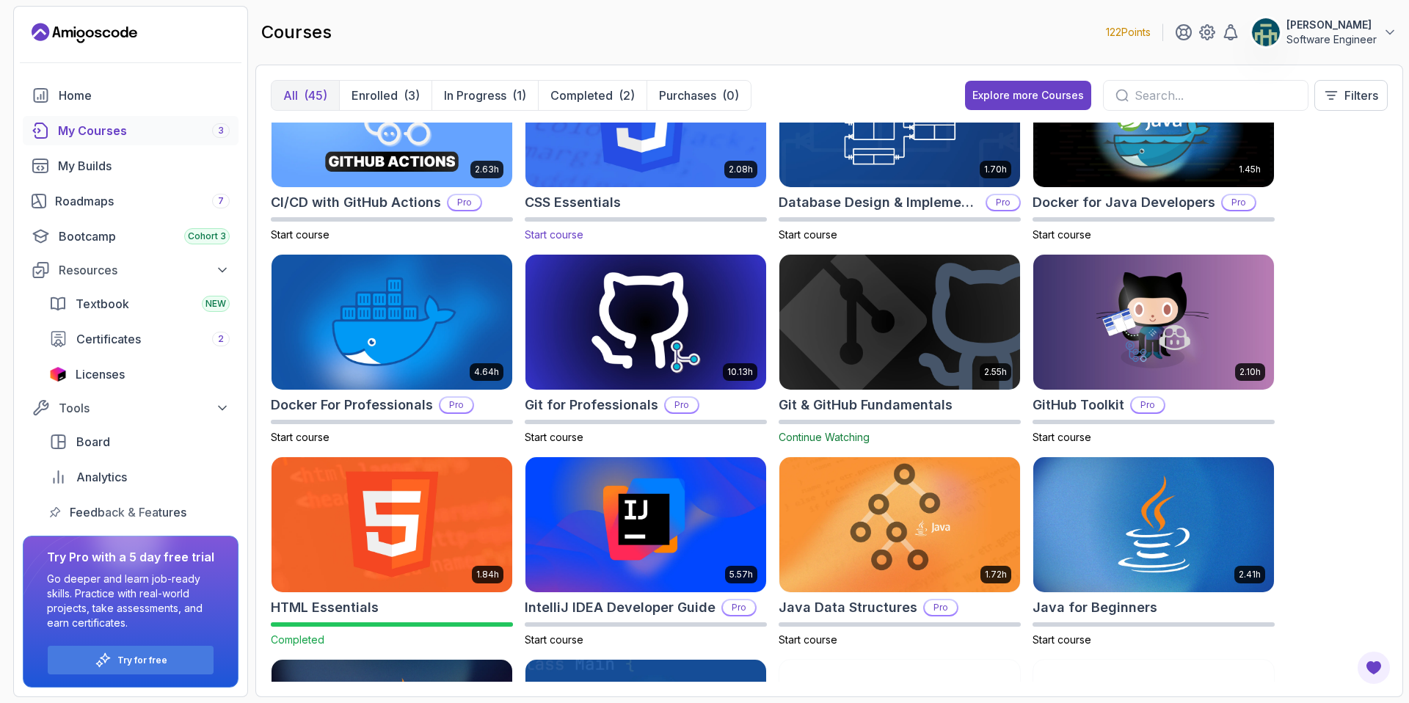
scroll to position [245, 0]
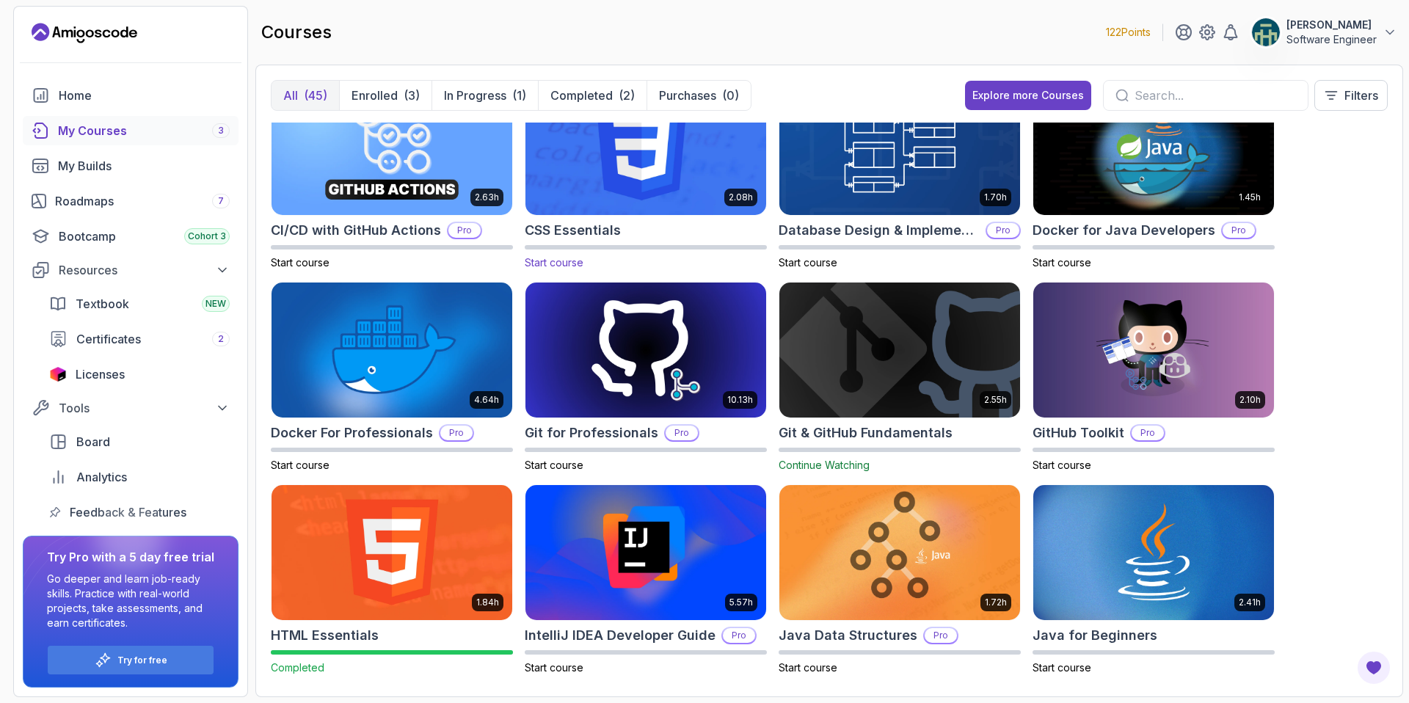
click at [645, 185] on img at bounding box center [646, 148] width 252 height 142
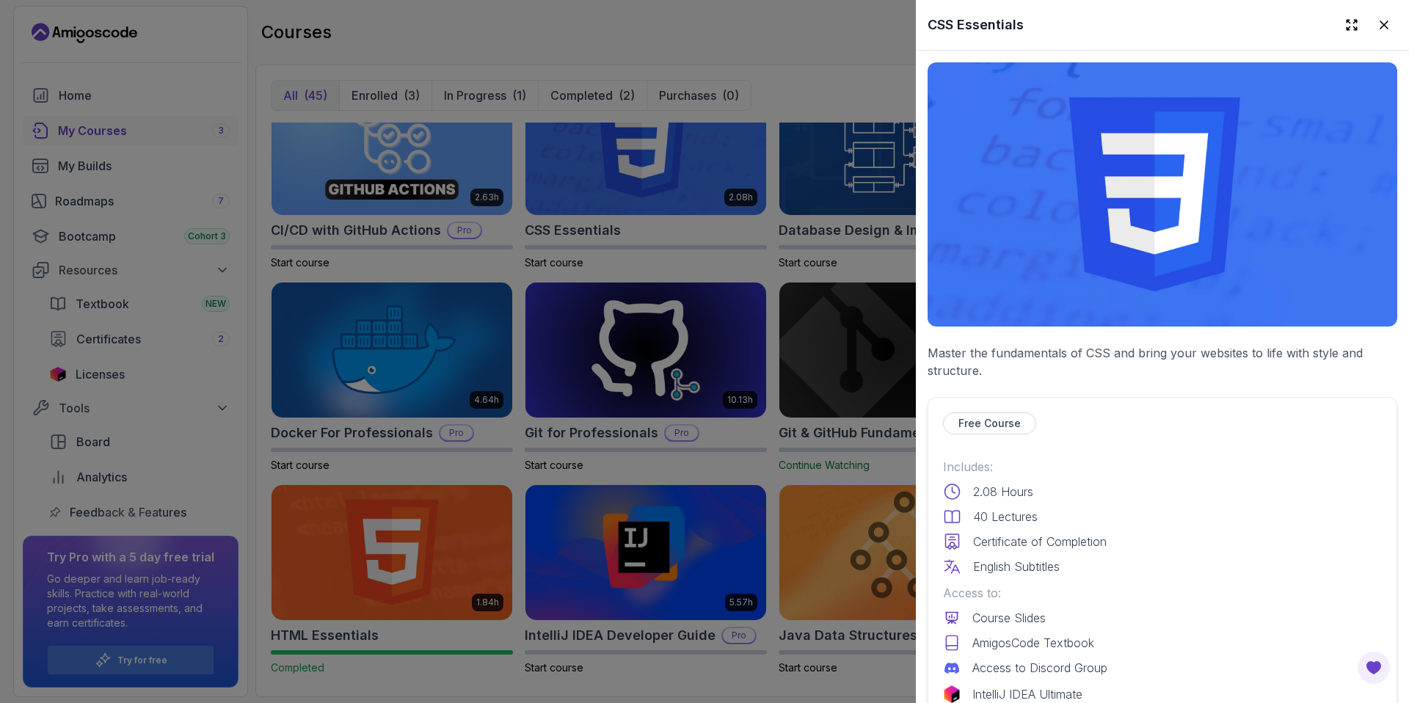
click at [1004, 416] on p "Free Course" at bounding box center [990, 423] width 62 height 15
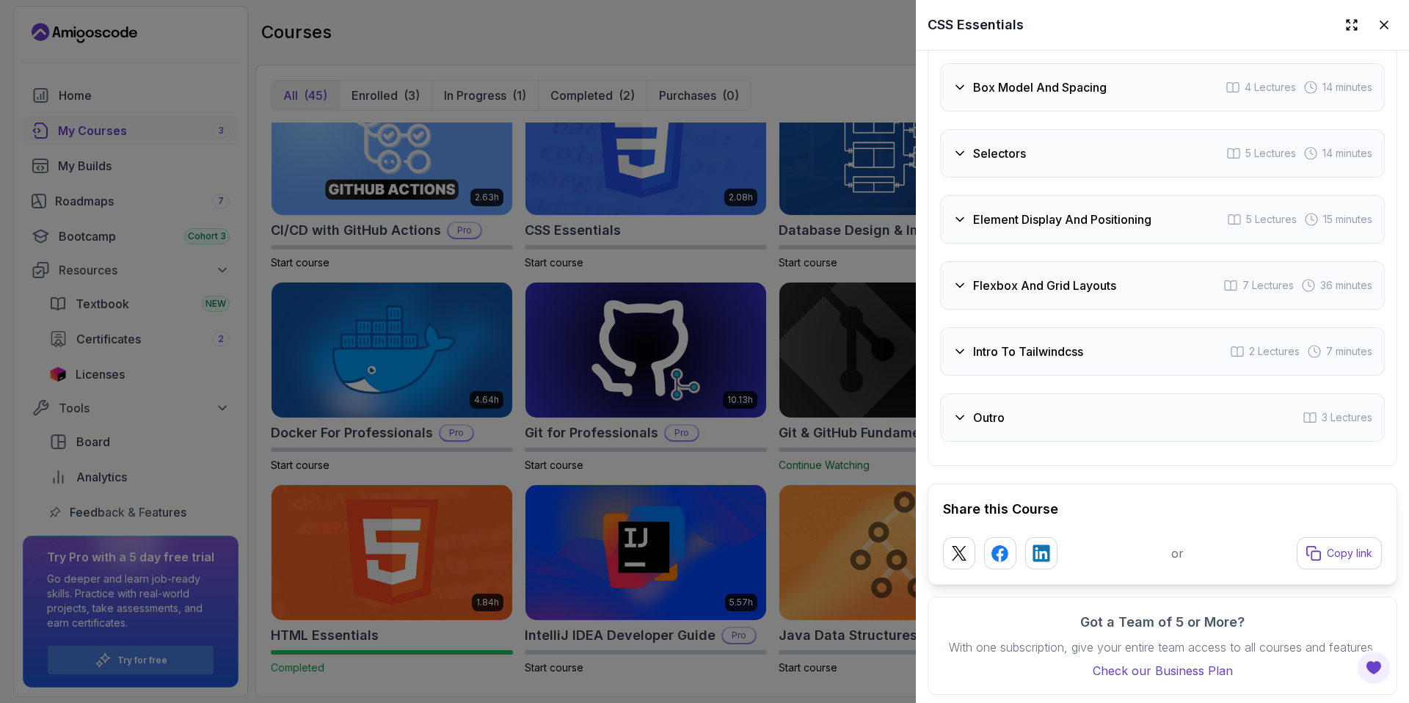
scroll to position [3068, 0]
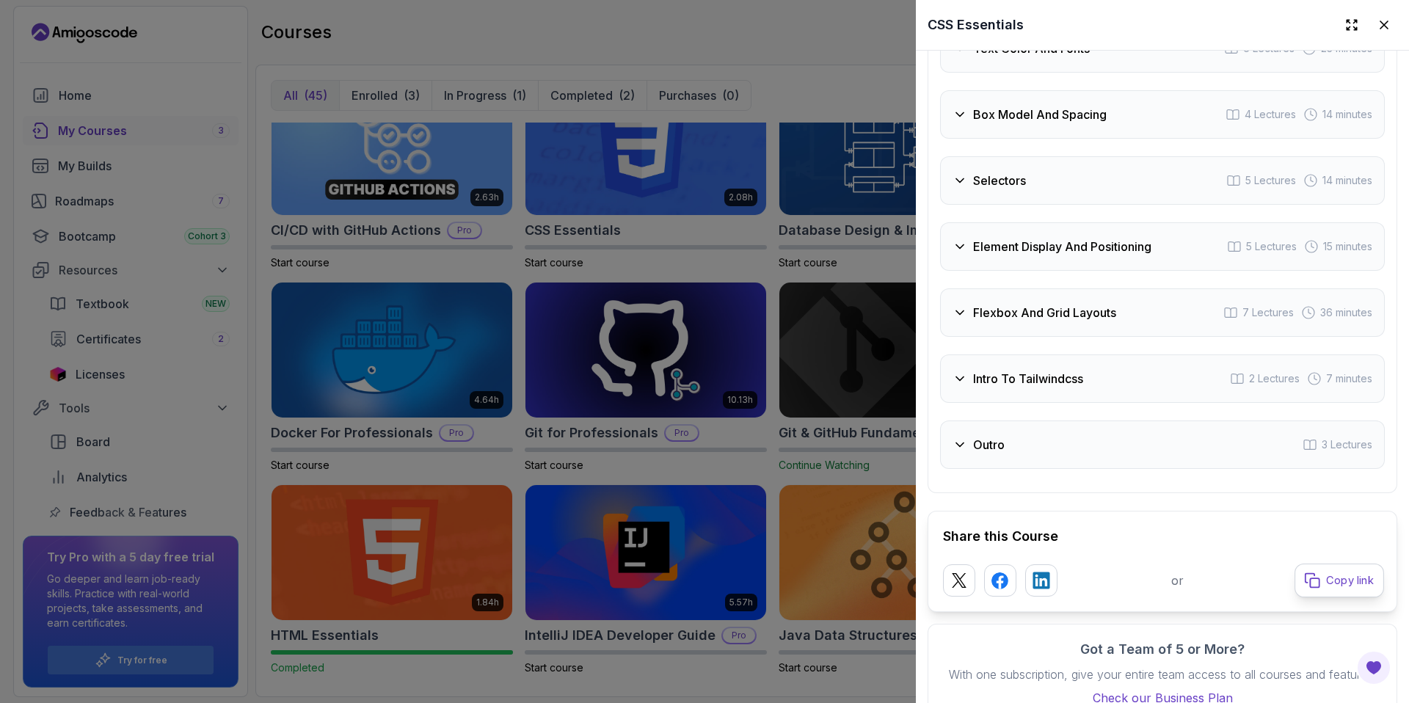
click at [1326, 588] on p "Copy link" at bounding box center [1350, 580] width 48 height 15
click at [1377, 22] on icon at bounding box center [1384, 25] width 15 height 15
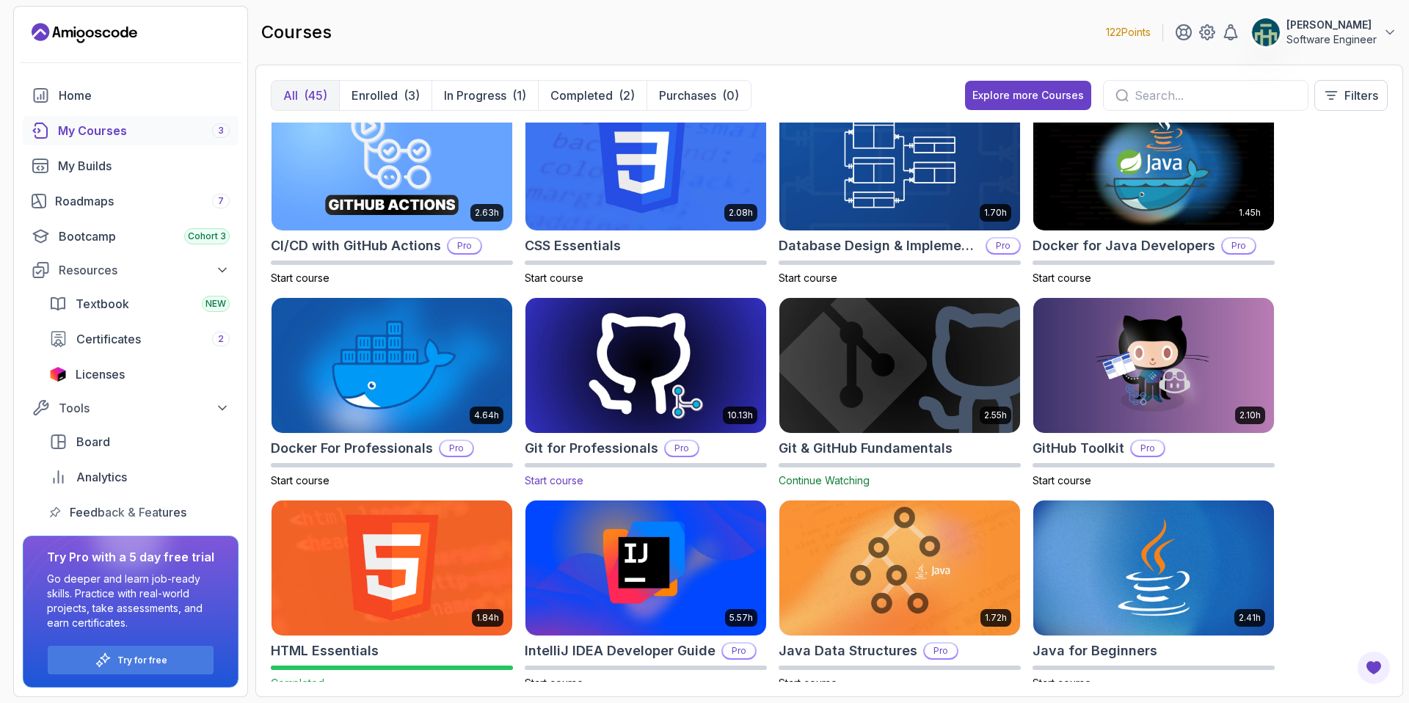
scroll to position [242, 0]
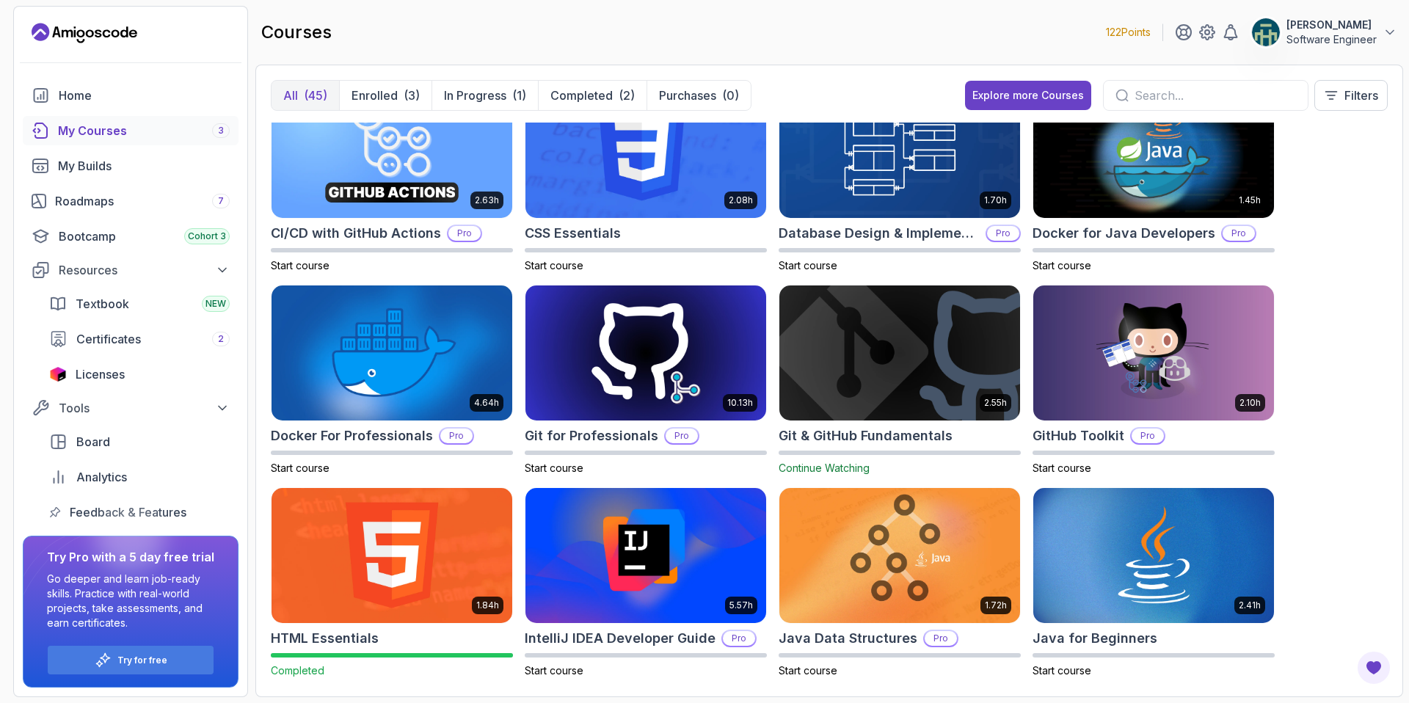
click at [947, 357] on img at bounding box center [900, 354] width 252 height 142
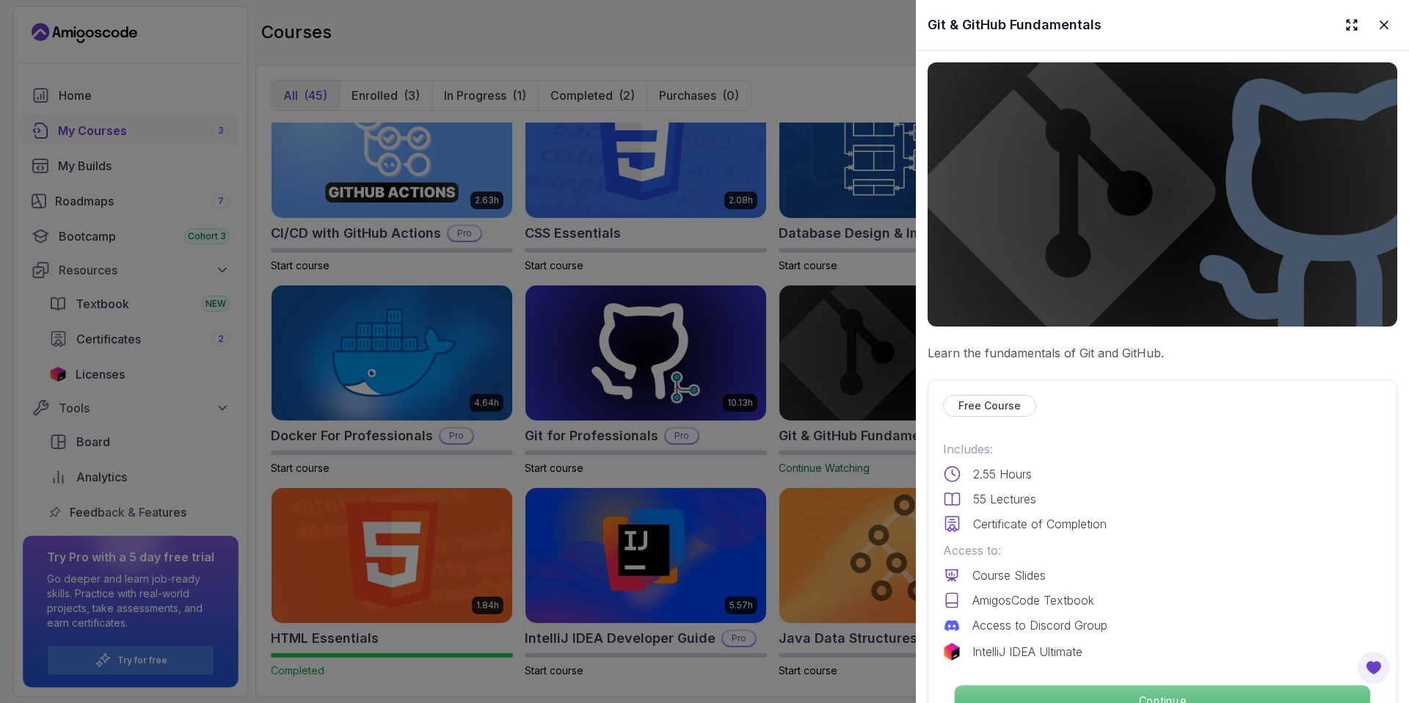
click at [1039, 690] on p "Continue" at bounding box center [1162, 701] width 415 height 31
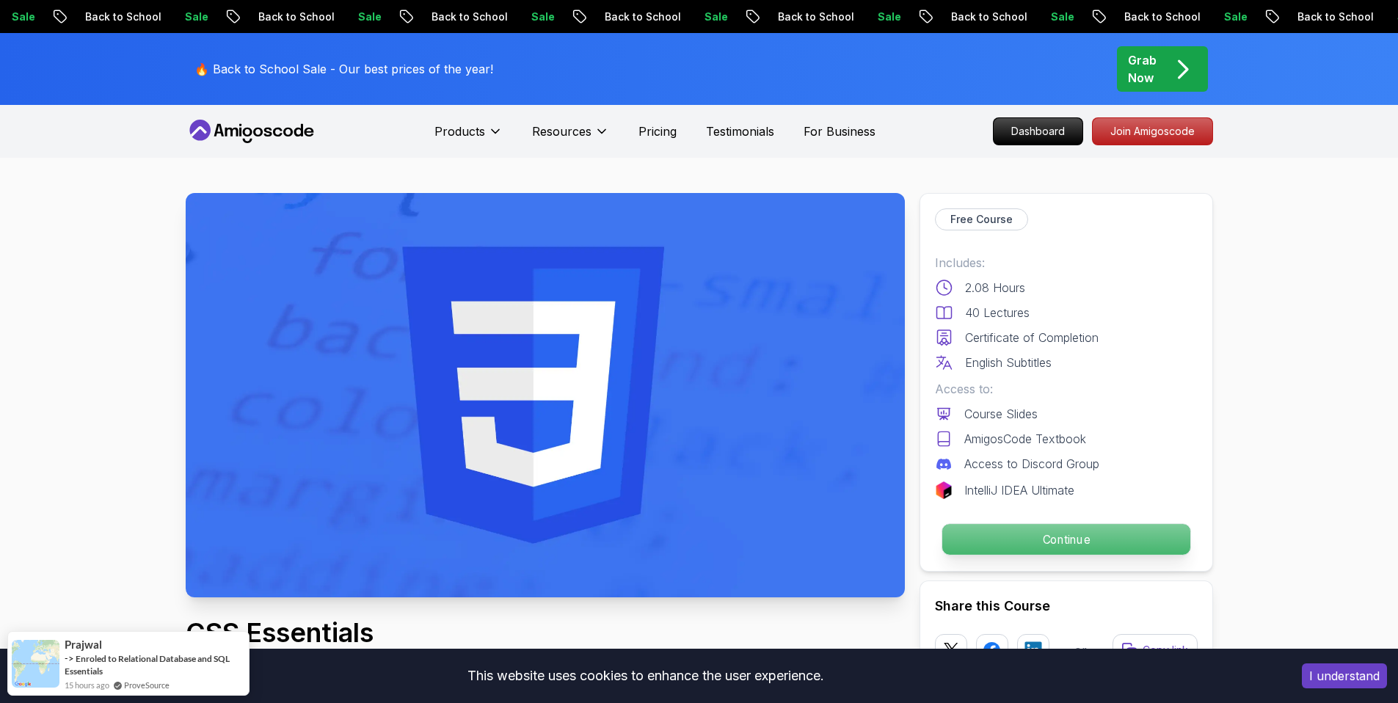
click at [1048, 544] on p "Continue" at bounding box center [1066, 539] width 248 height 31
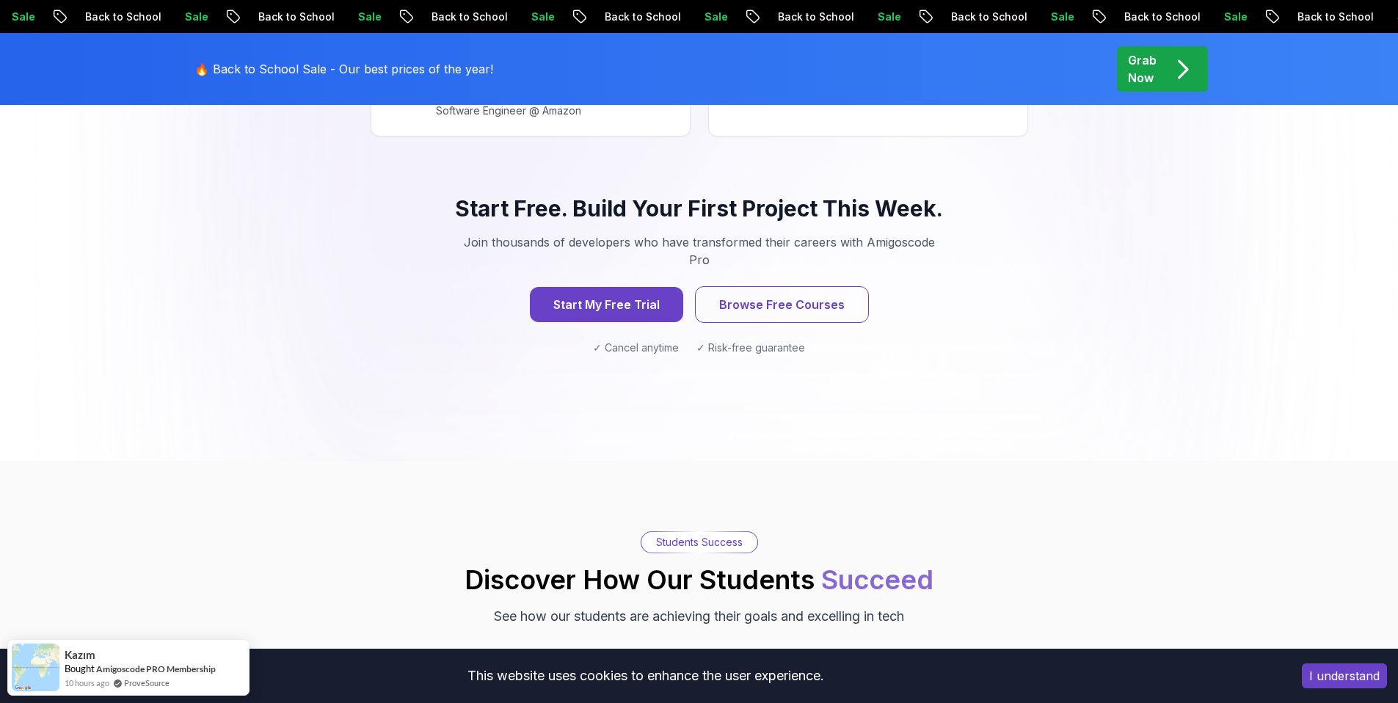
scroll to position [1541, 0]
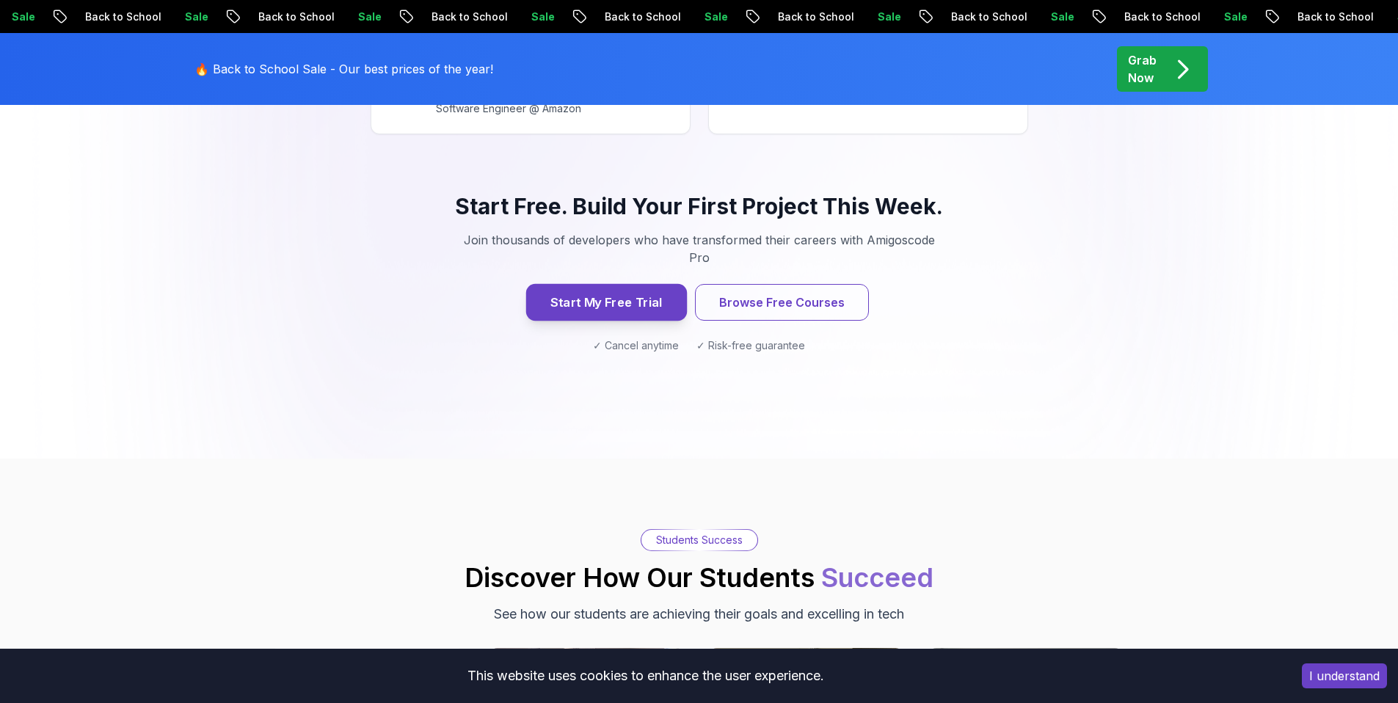
click at [572, 284] on button "Start My Free Trial" at bounding box center [606, 302] width 161 height 37
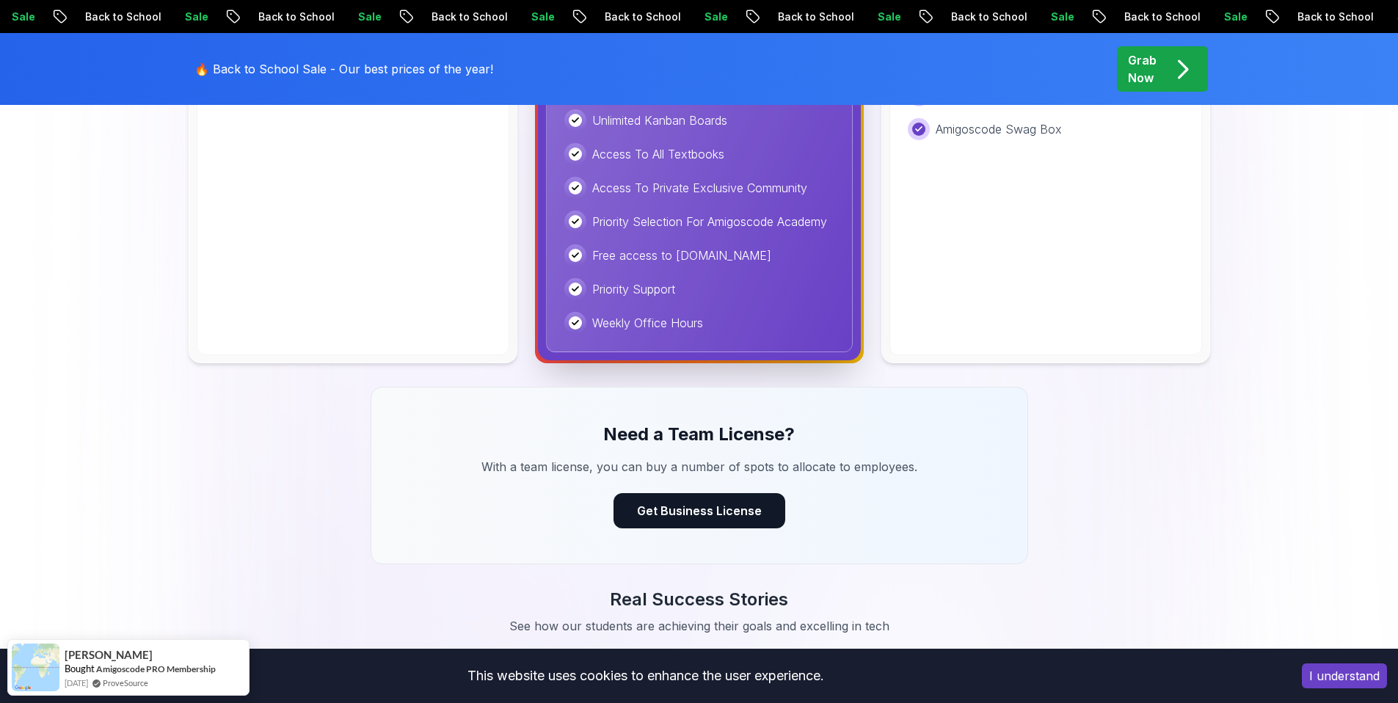
scroll to position [1334, 0]
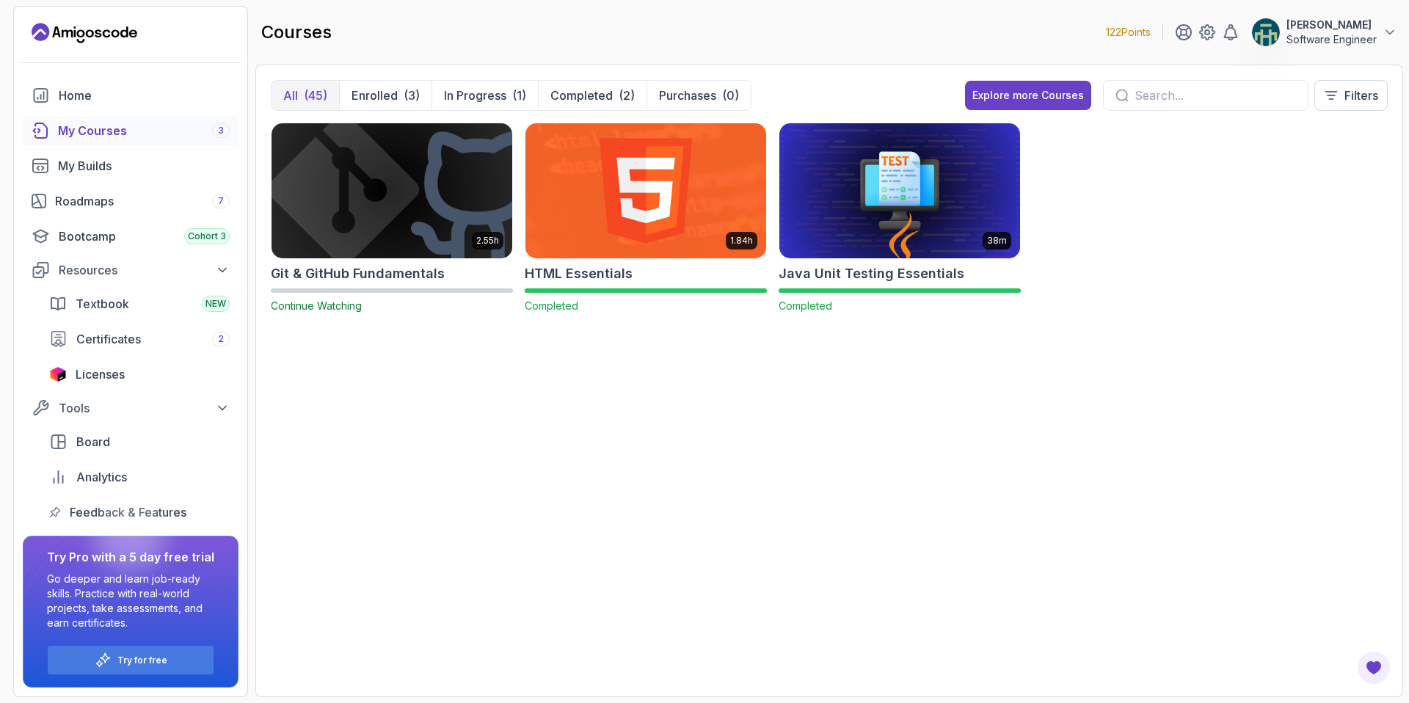
click at [301, 96] on button "All (45)" at bounding box center [306, 95] width 68 height 29
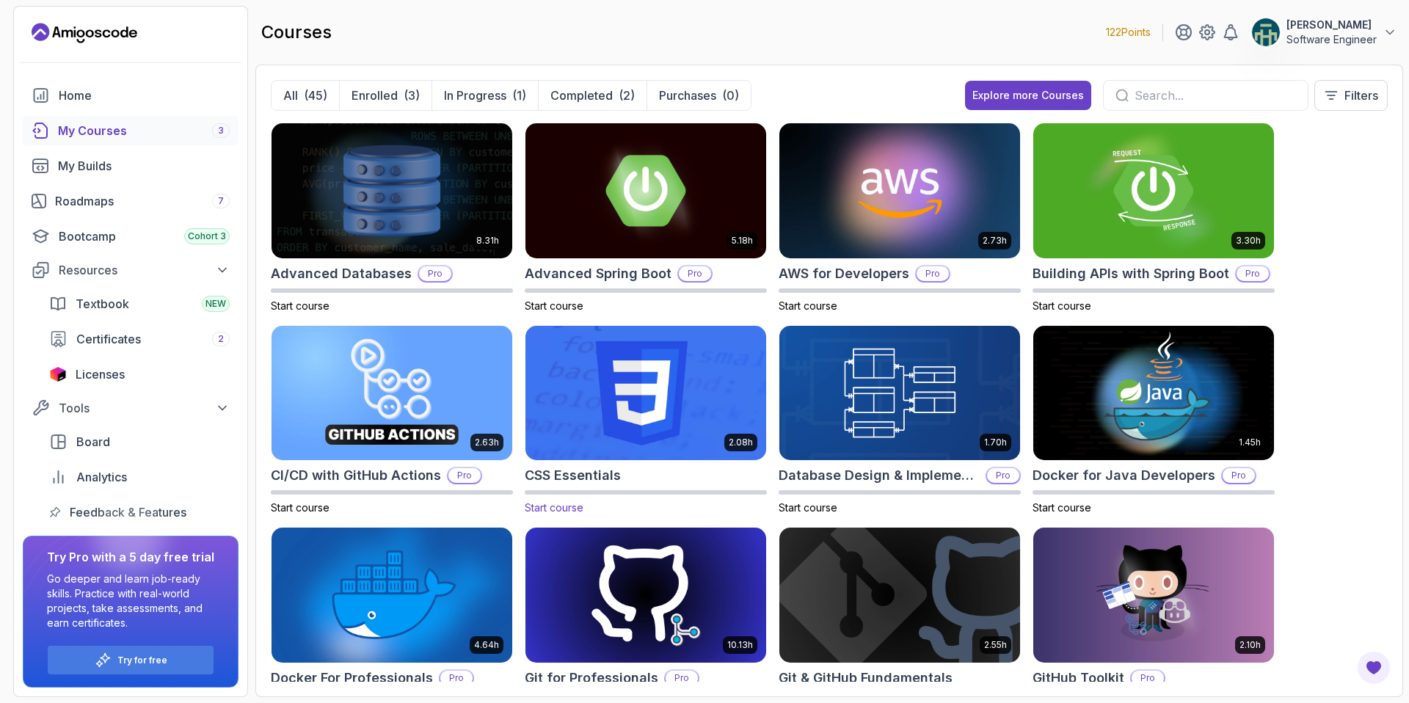
click at [600, 392] on img at bounding box center [646, 393] width 252 height 142
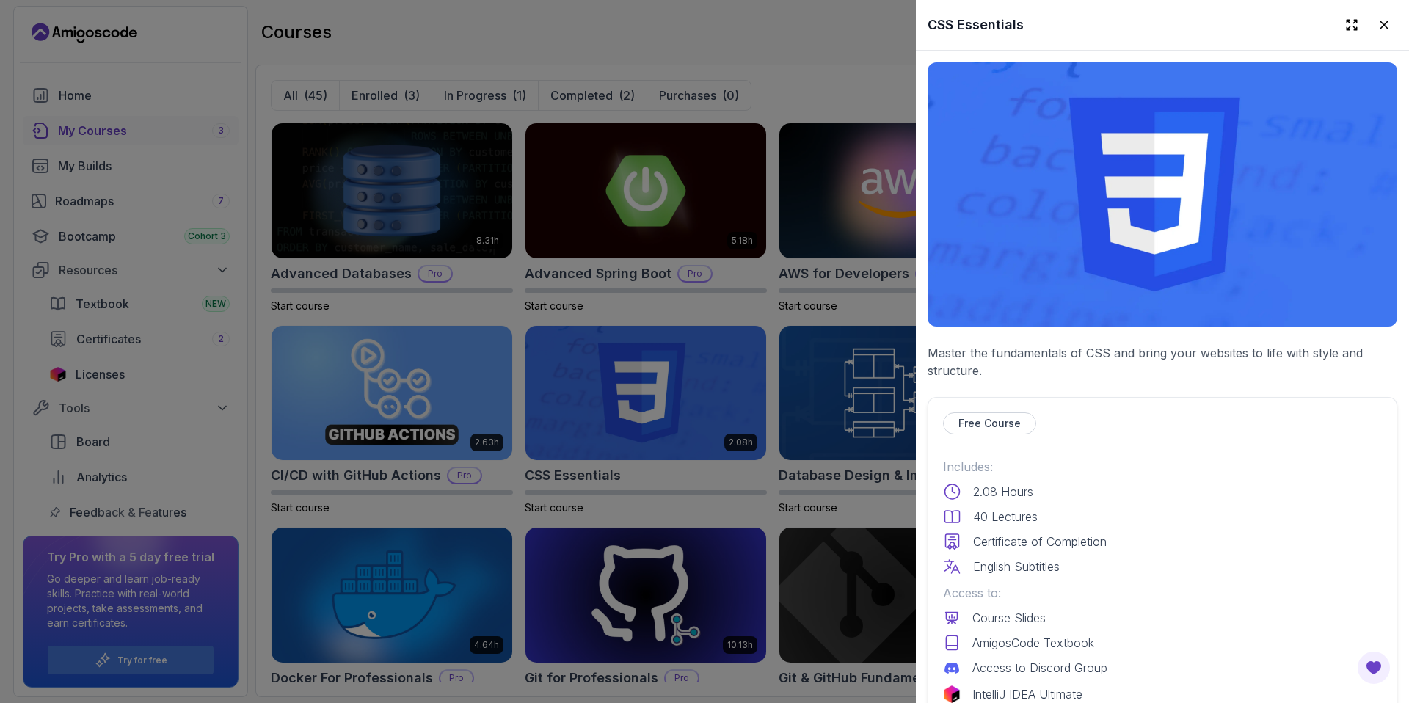
click at [992, 416] on p "Free Course" at bounding box center [990, 423] width 62 height 15
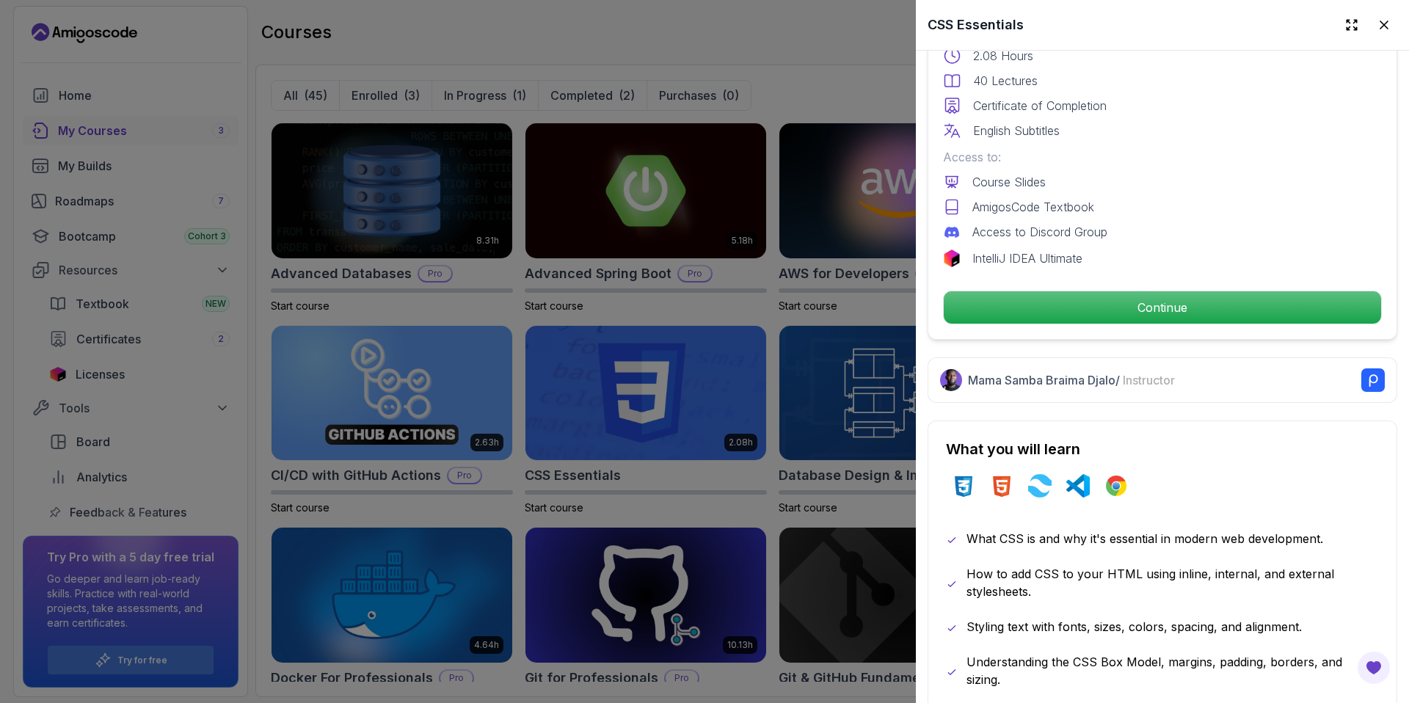
scroll to position [439, 0]
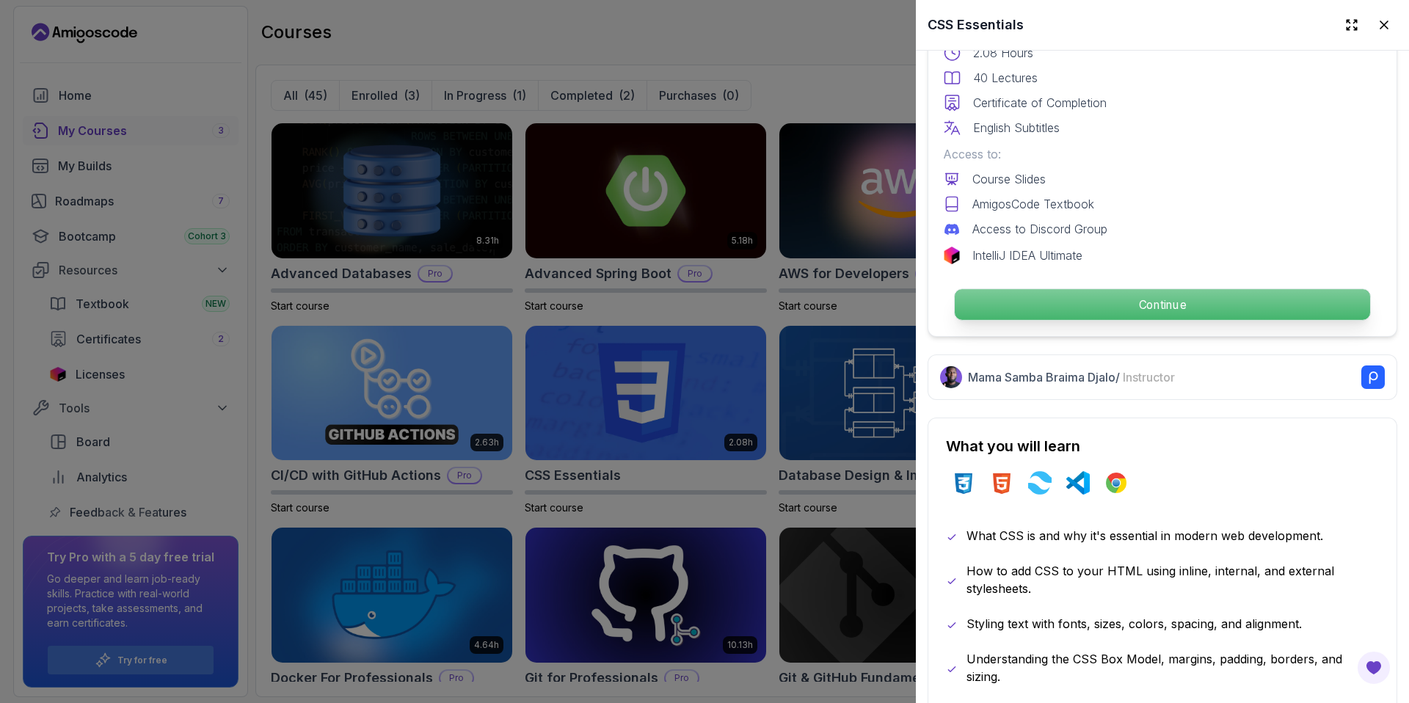
click at [1168, 307] on p "Continue" at bounding box center [1162, 304] width 415 height 31
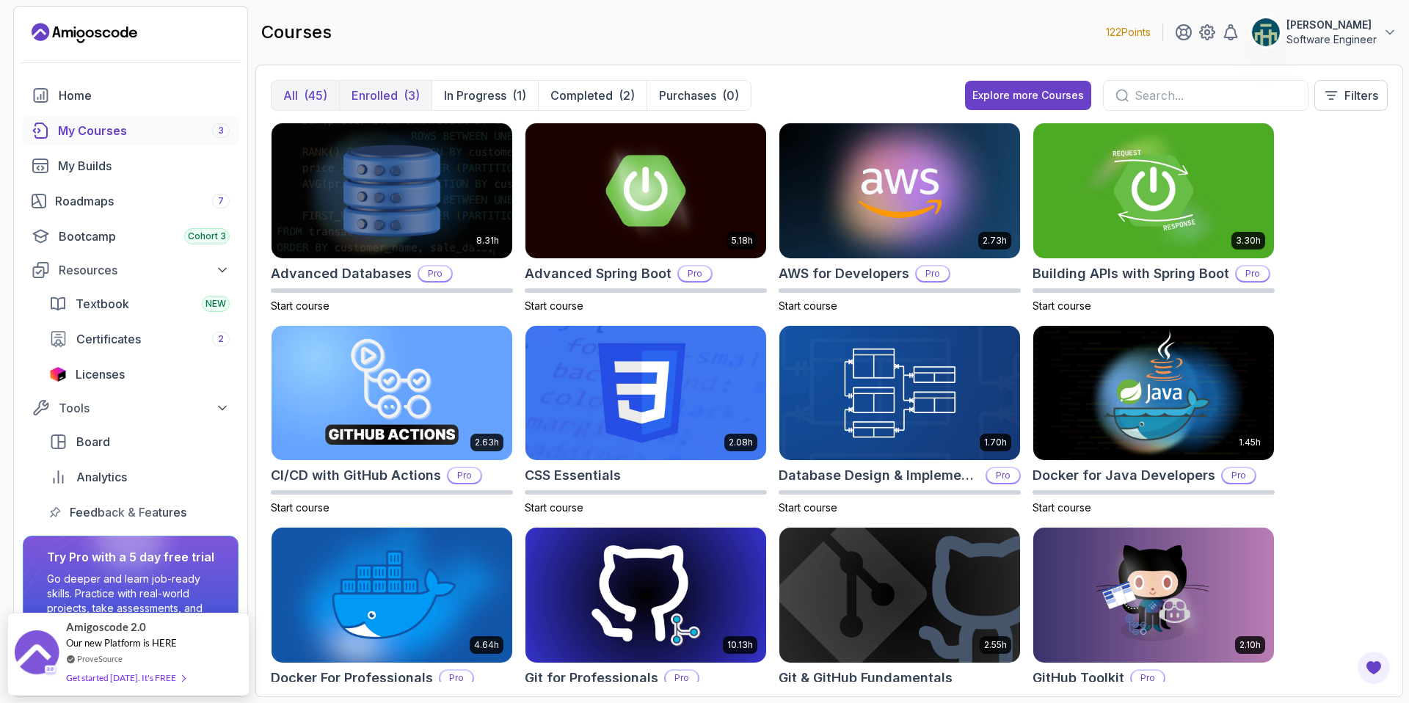
click at [371, 95] on p "Enrolled" at bounding box center [375, 96] width 46 height 18
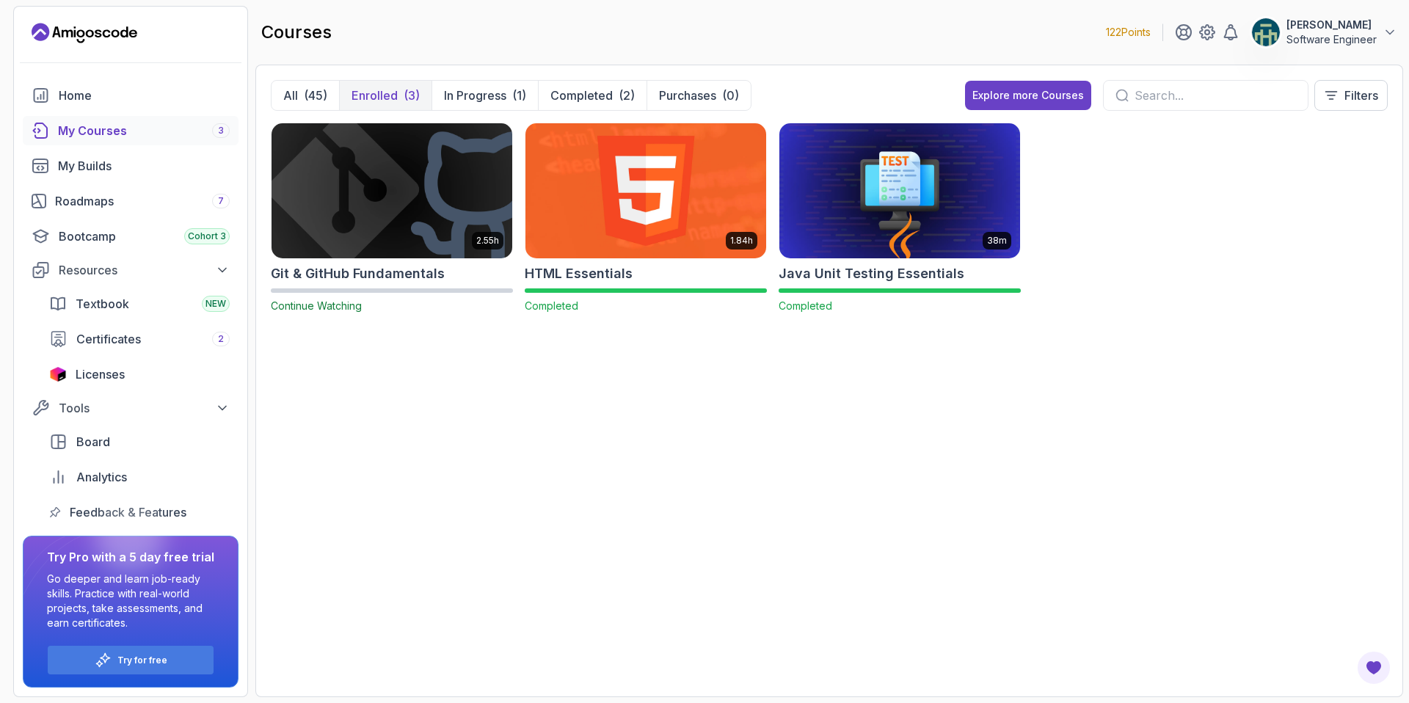
click at [600, 210] on img at bounding box center [646, 191] width 252 height 142
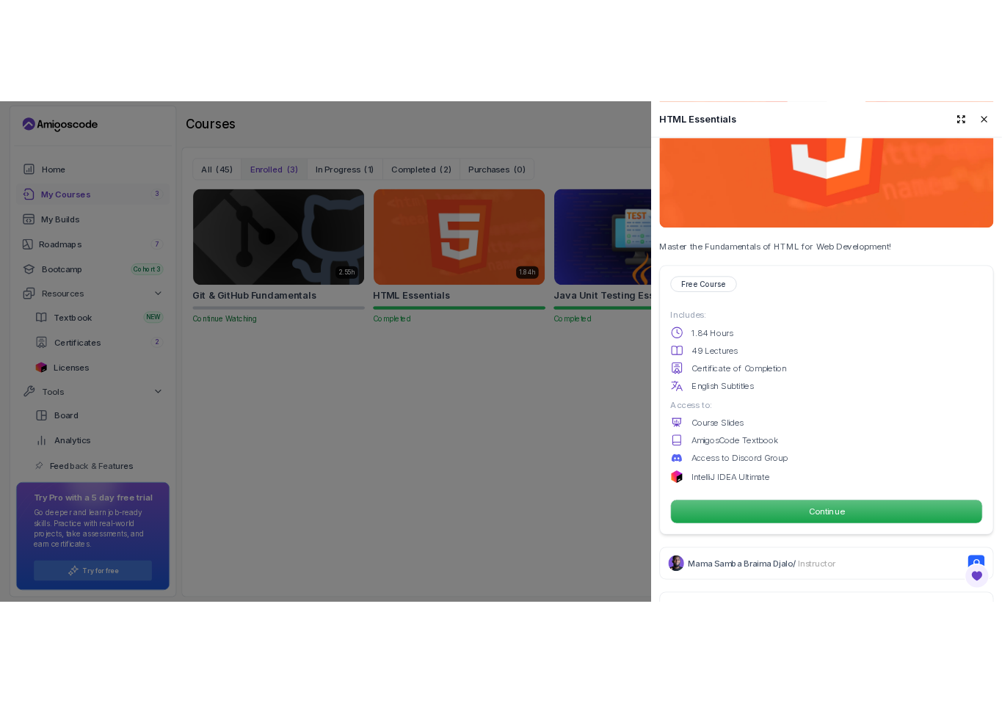
scroll to position [623, 0]
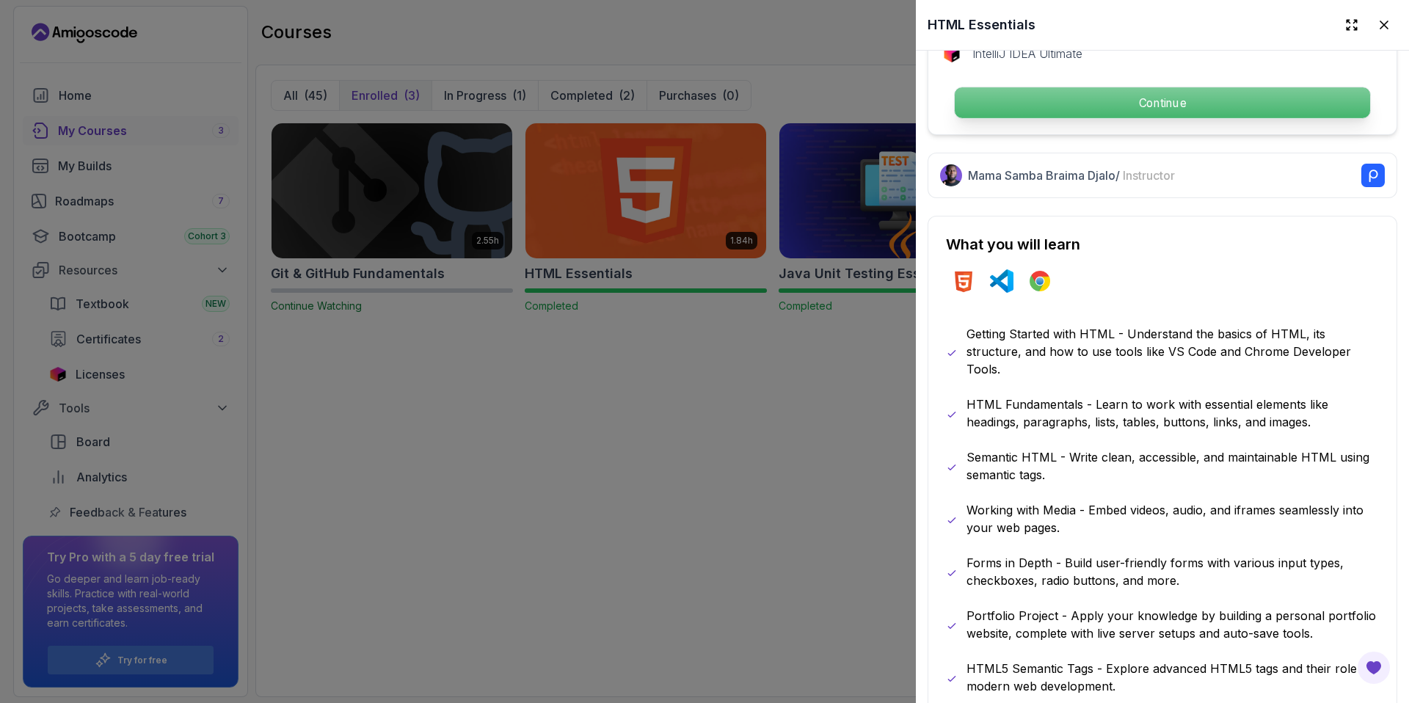
click at [1081, 97] on p "Continue" at bounding box center [1162, 102] width 415 height 31
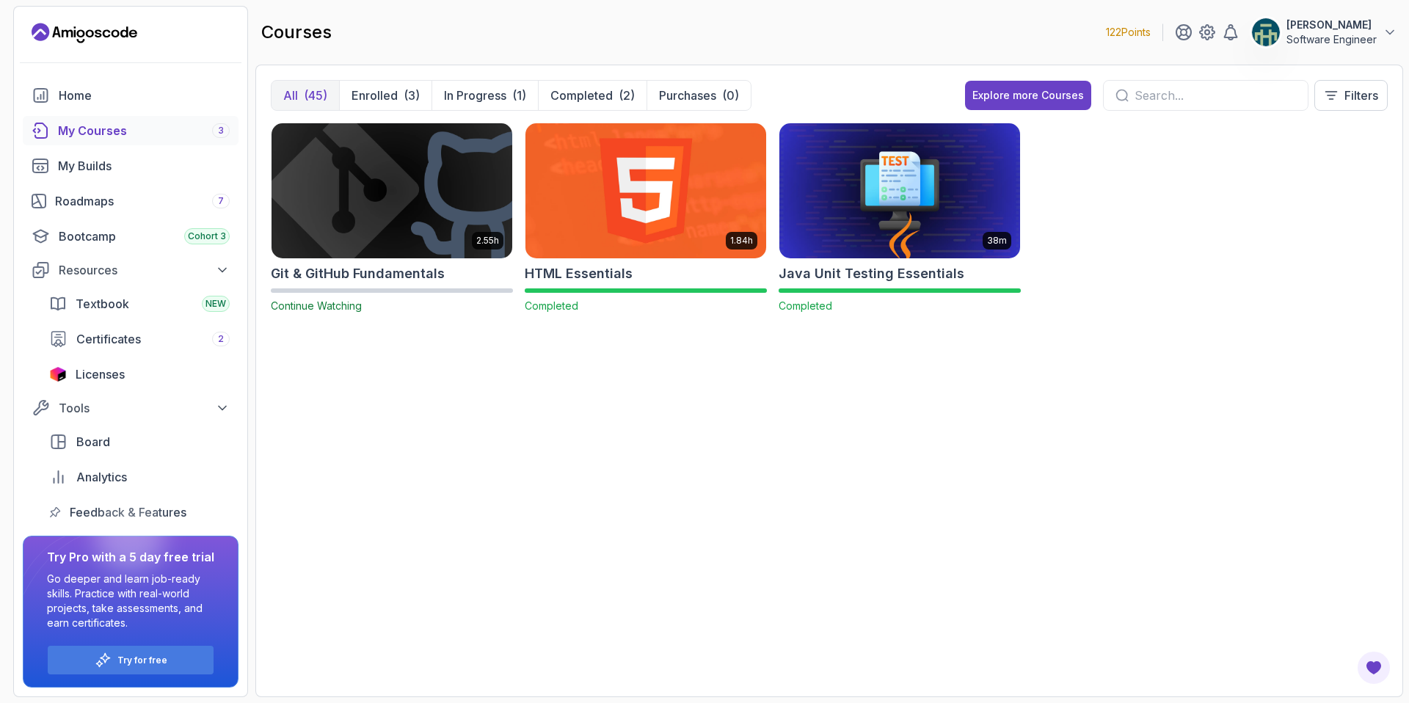
click at [305, 95] on div "(45)" at bounding box center [315, 96] width 23 height 18
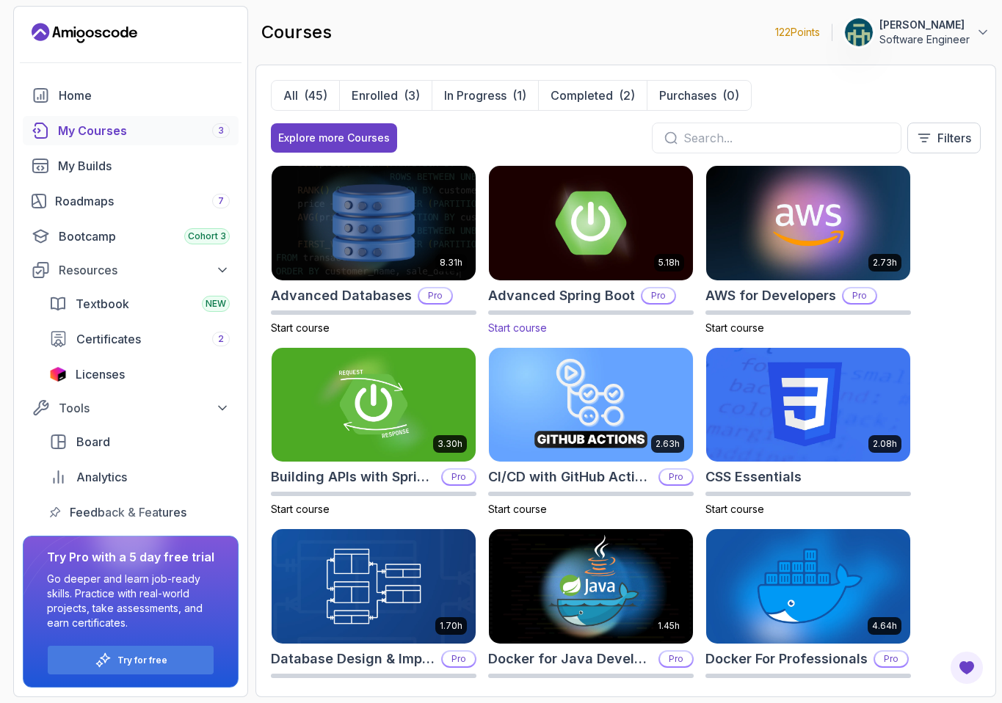
click at [542, 328] on span "Start course" at bounding box center [517, 327] width 59 height 12
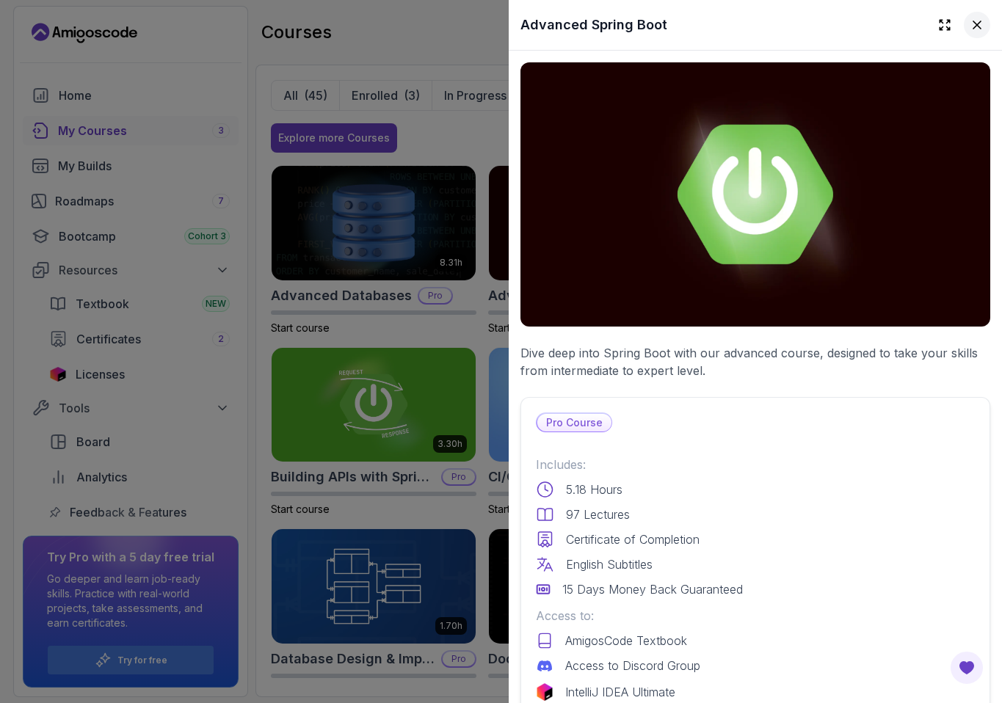
click at [970, 26] on icon at bounding box center [977, 25] width 15 height 15
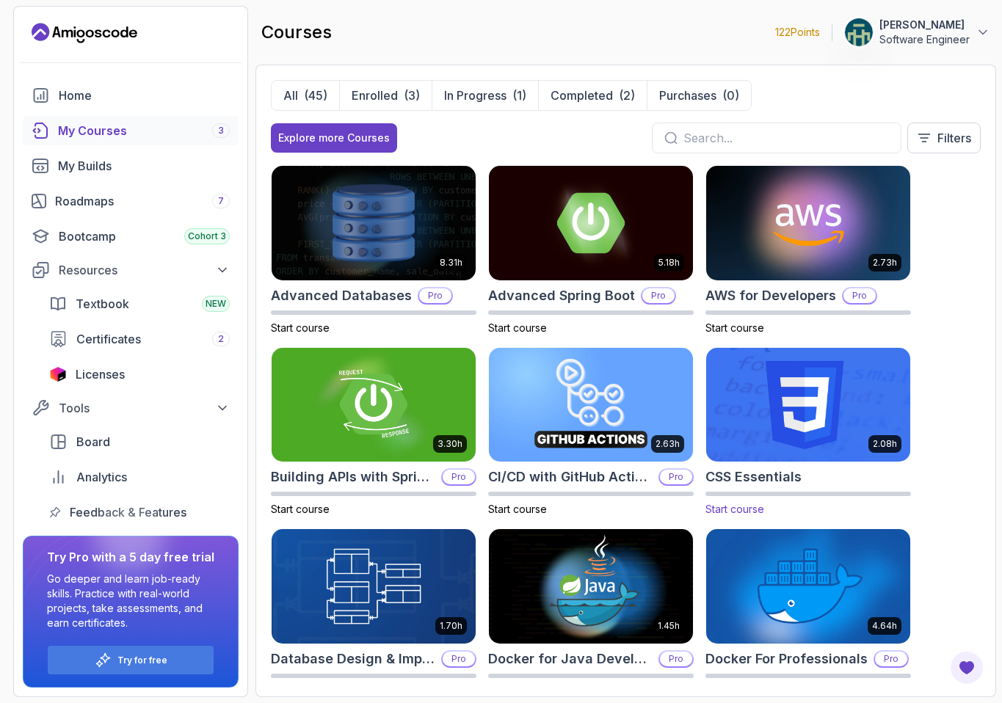
click at [785, 440] on img at bounding box center [808, 405] width 214 height 120
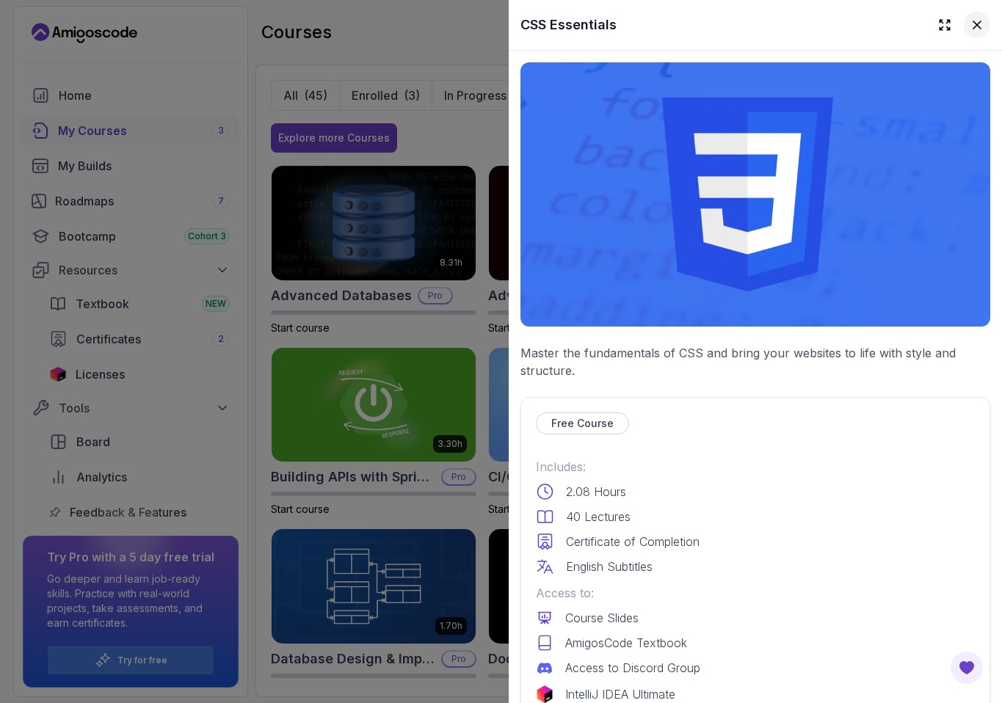
click at [973, 26] on icon at bounding box center [976, 24] width 7 height 7
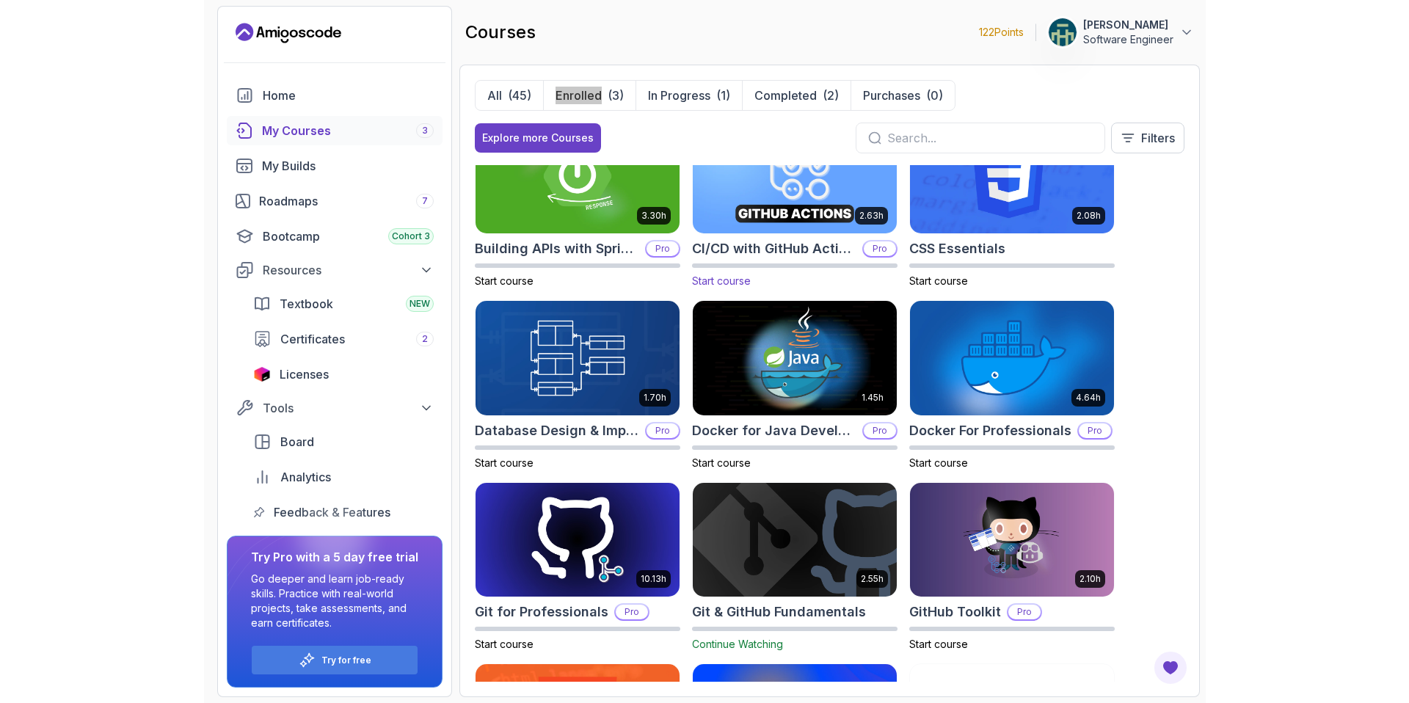
scroll to position [262, 0]
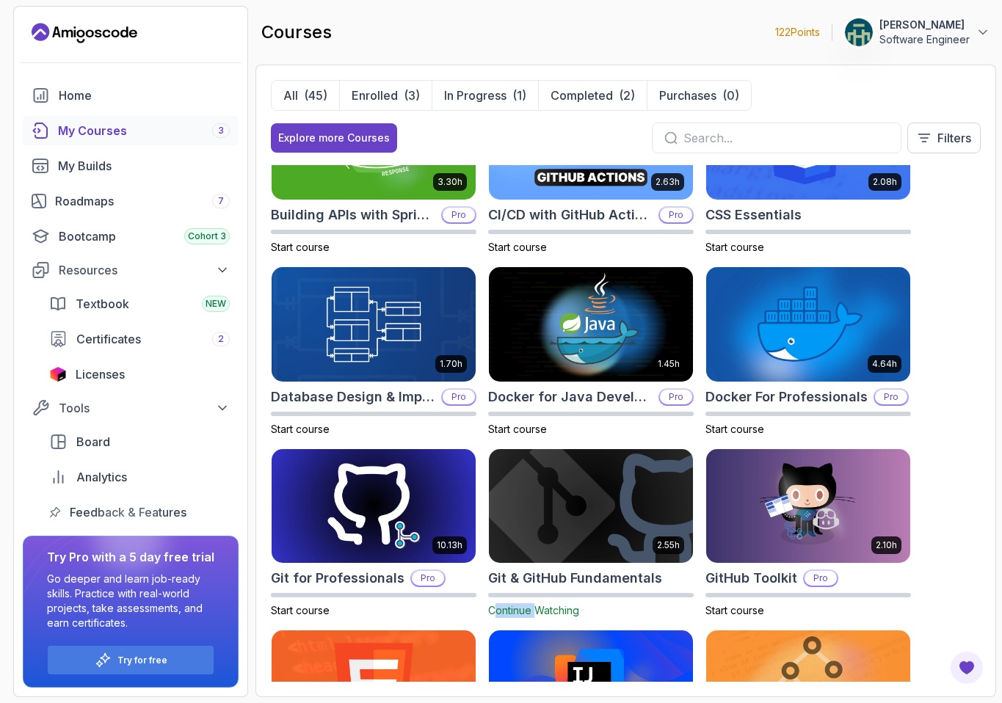
click at [597, 512] on img at bounding box center [591, 506] width 214 height 120
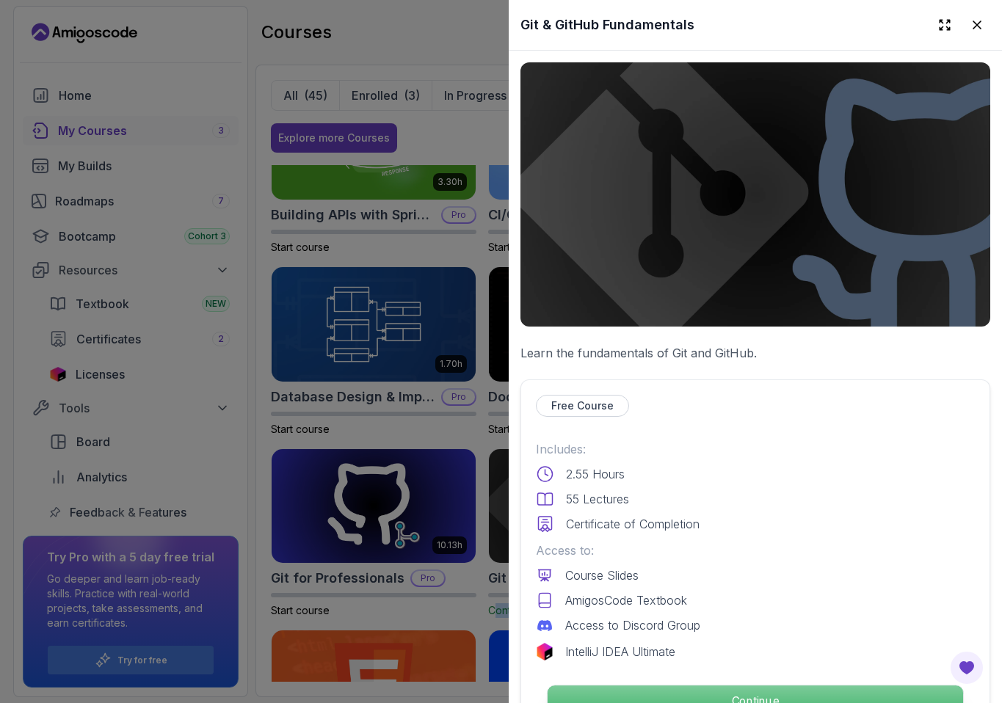
click at [677, 690] on p "Continue" at bounding box center [755, 701] width 415 height 31
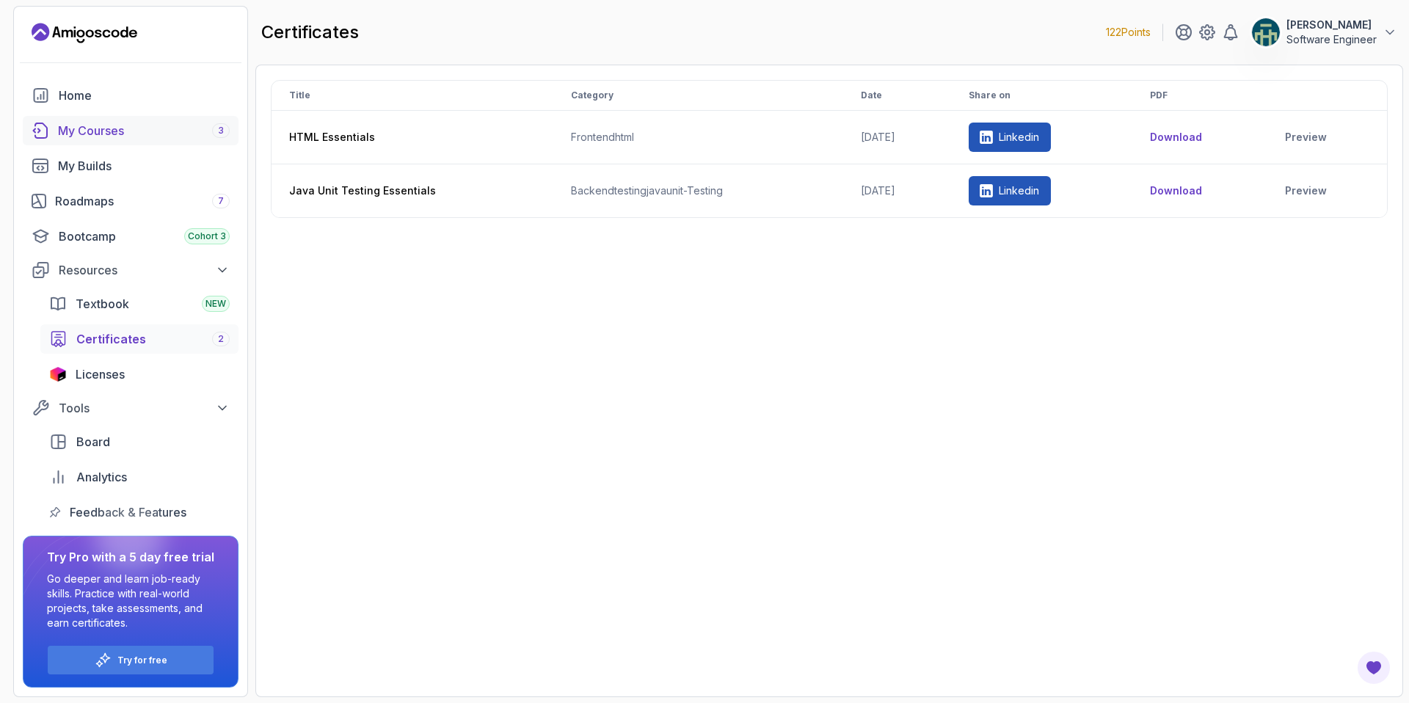
click at [119, 122] on div "My Courses 3" at bounding box center [144, 131] width 172 height 18
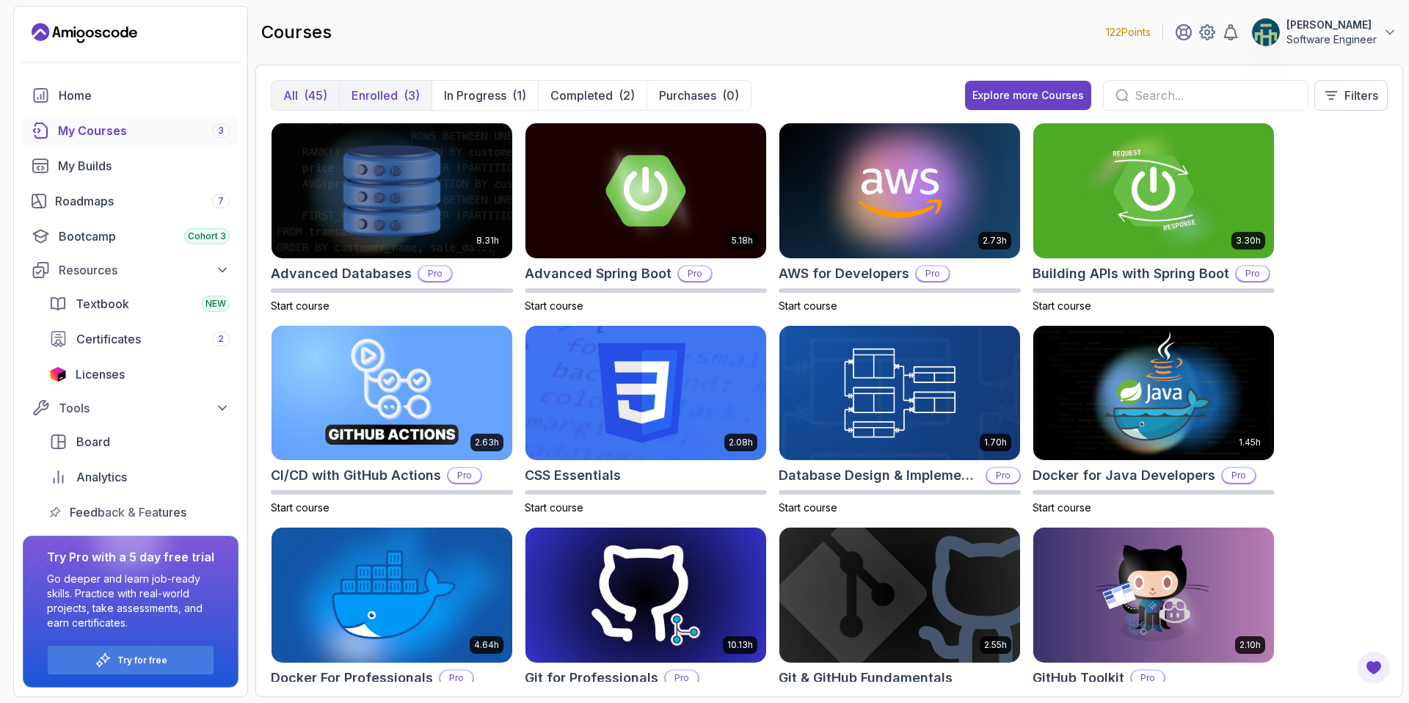
click at [399, 98] on button "Enrolled (3)" at bounding box center [385, 95] width 92 height 29
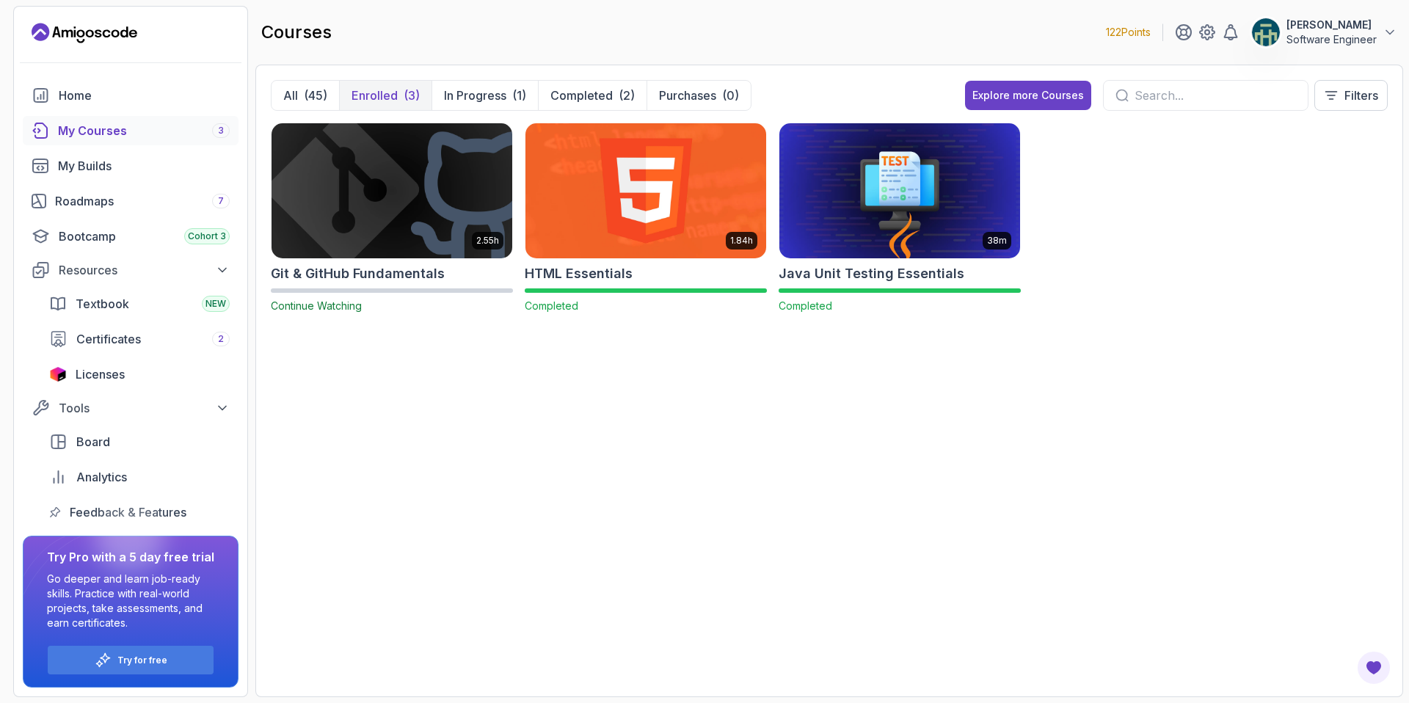
click at [386, 95] on p "Enrolled" at bounding box center [375, 96] width 46 height 18
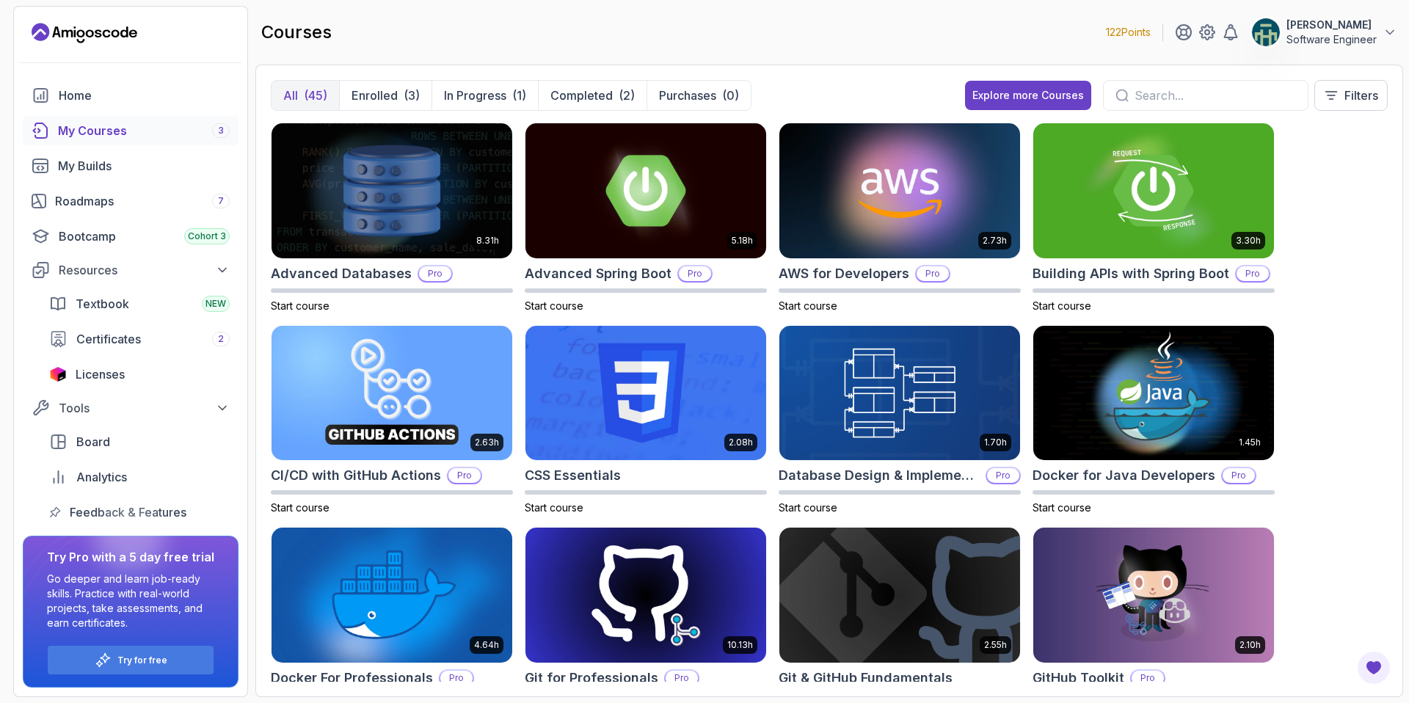
click at [299, 94] on button "All (45)" at bounding box center [306, 95] width 68 height 29
click at [653, 426] on img at bounding box center [646, 393] width 252 height 142
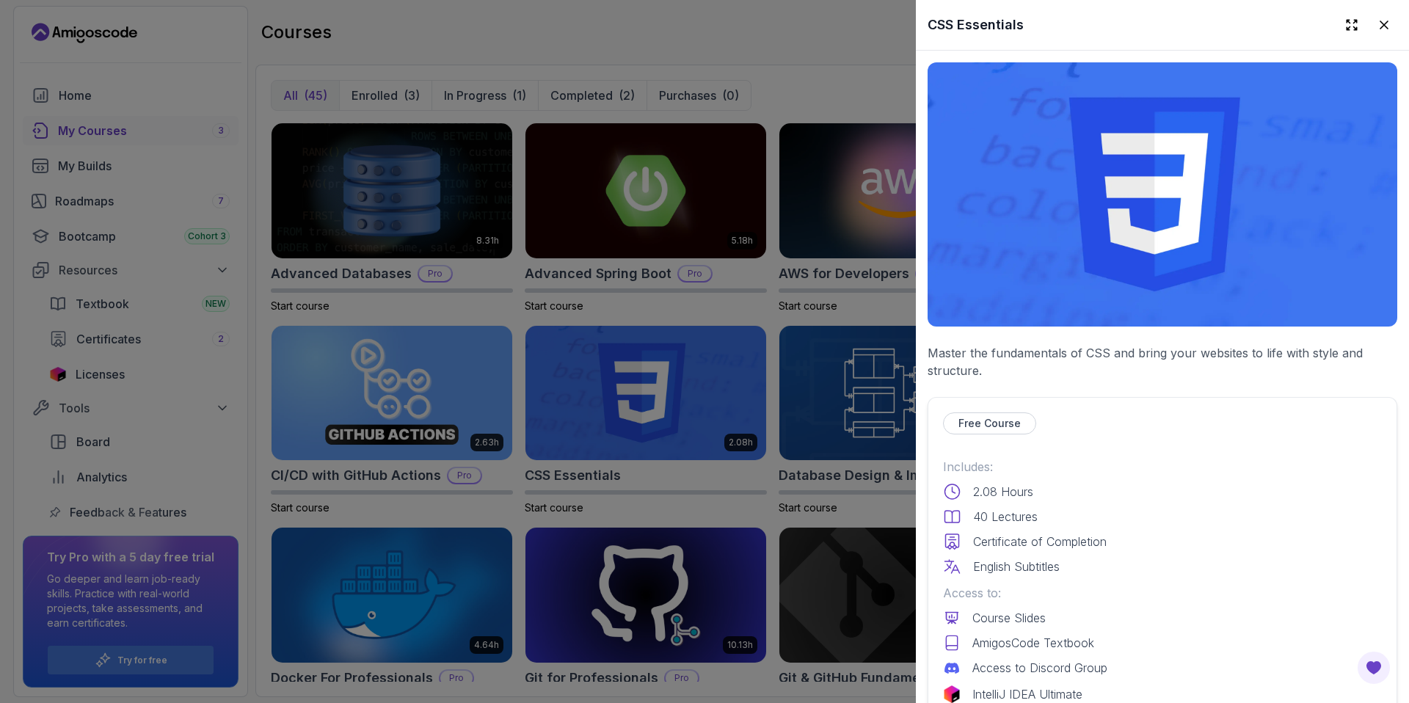
scroll to position [121, 0]
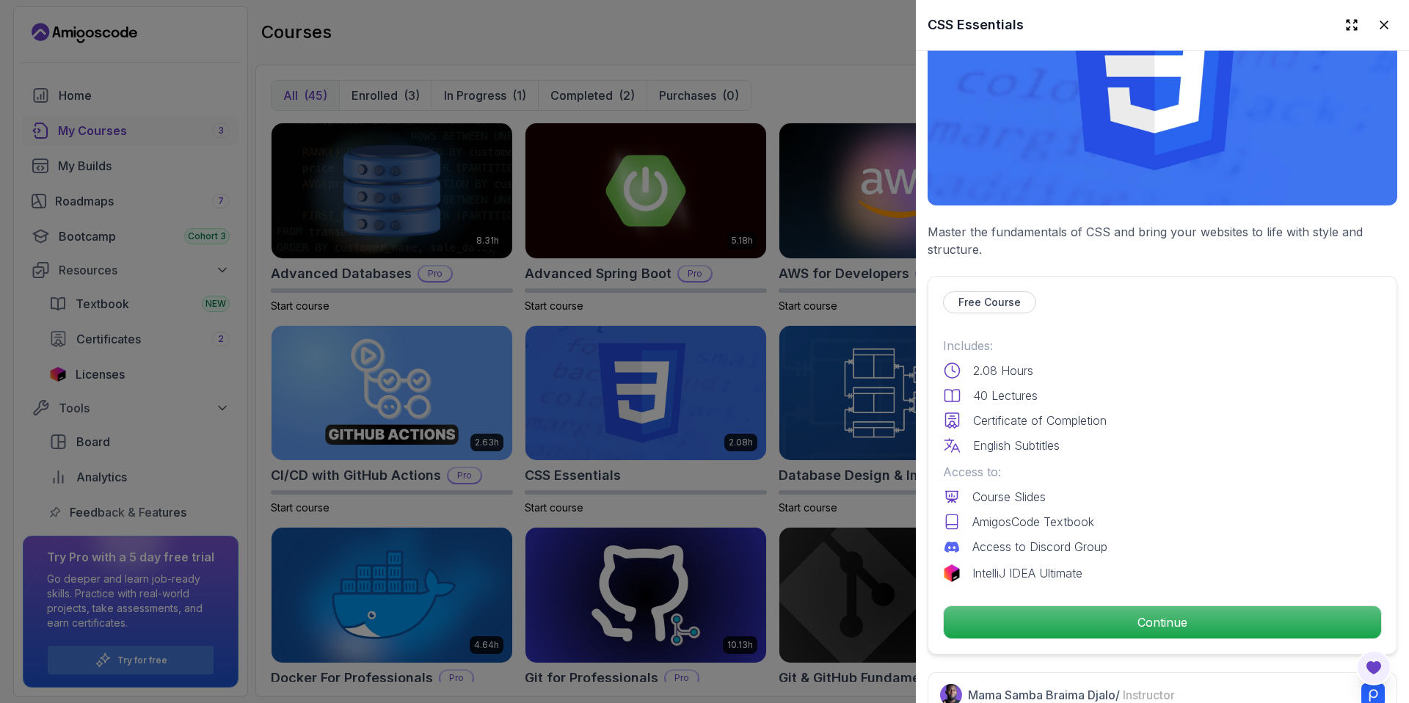
click at [1365, 661] on icon "Open Feedback Button" at bounding box center [1374, 668] width 18 height 18
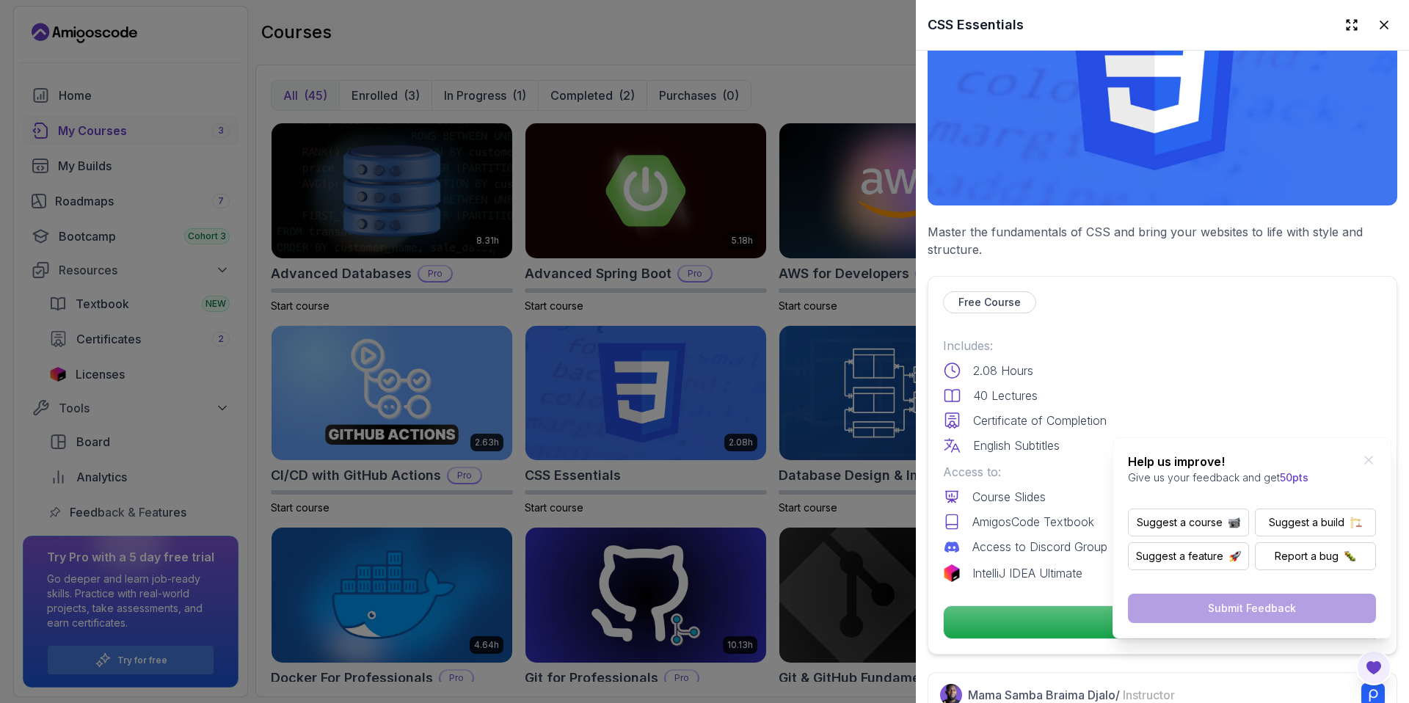
click at [1246, 315] on div "Free Course Includes: 2.08 Hours 40 Lectures Certificate of Completion English …" at bounding box center [1163, 465] width 470 height 379
click at [1371, 462] on icon "Close Feedback Widget" at bounding box center [1369, 460] width 15 height 15
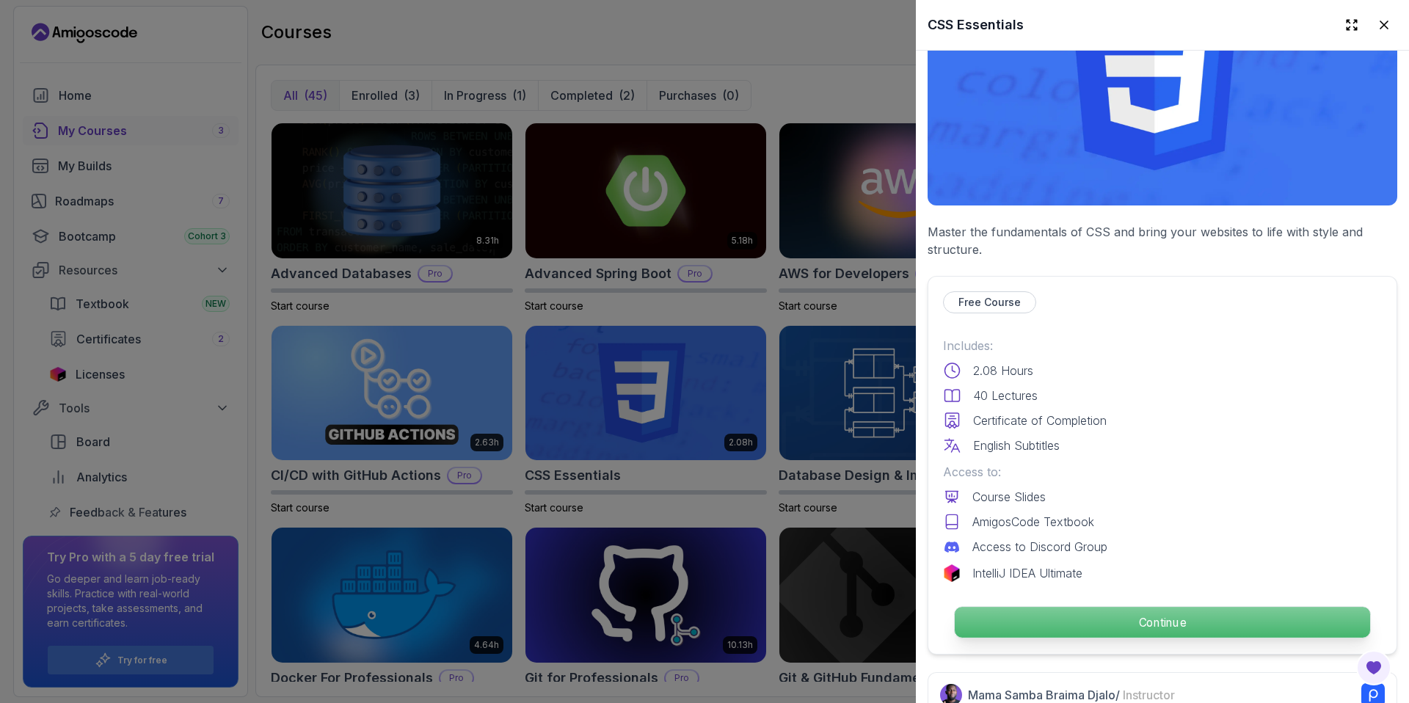
click at [1061, 624] on p "Continue" at bounding box center [1162, 622] width 415 height 31
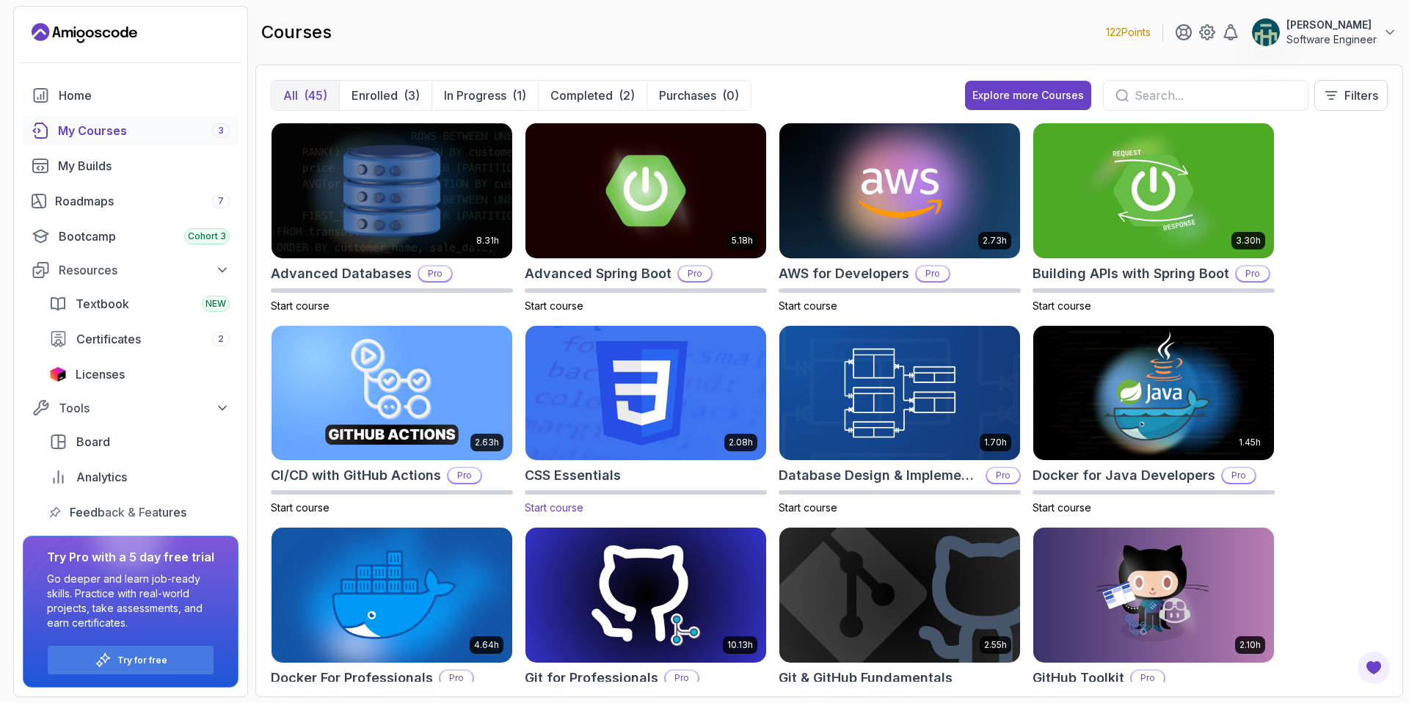
click at [575, 504] on span "Start course" at bounding box center [554, 507] width 59 height 12
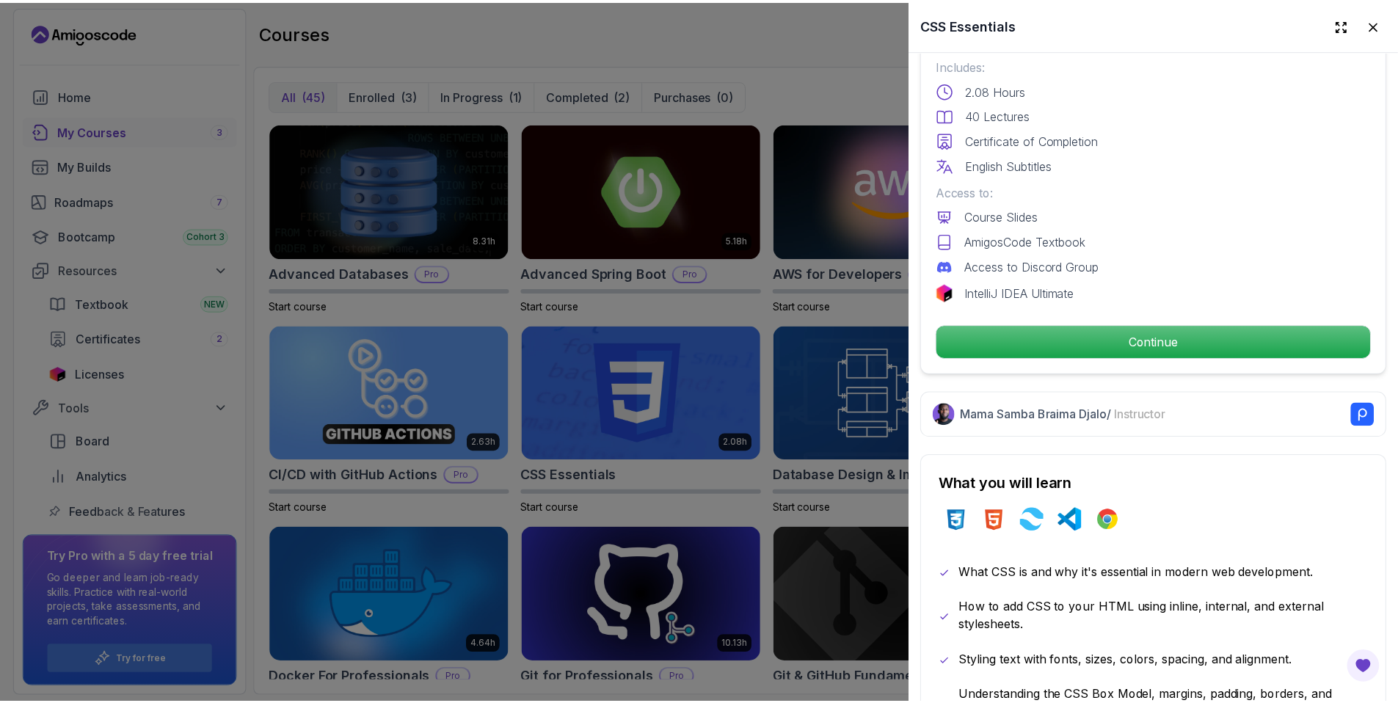
scroll to position [401, 0]
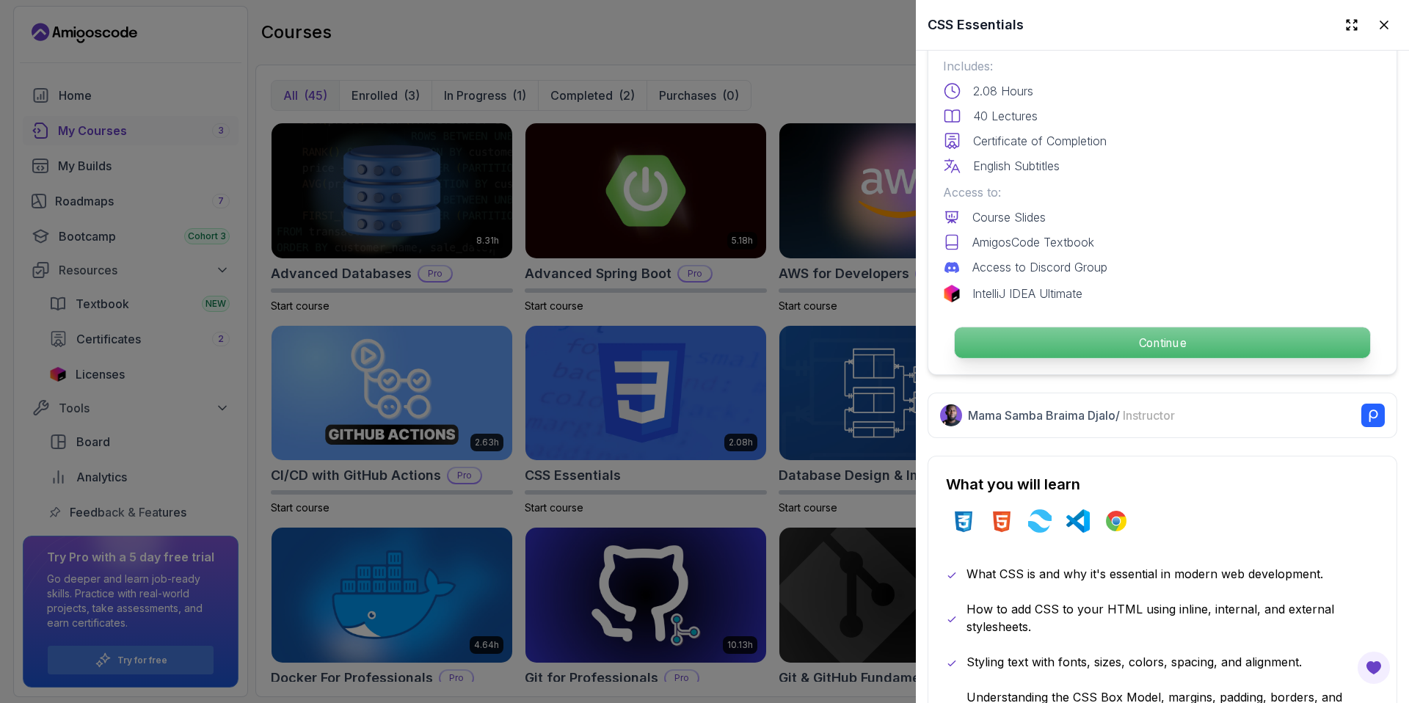
click at [1142, 349] on p "Continue" at bounding box center [1162, 342] width 415 height 31
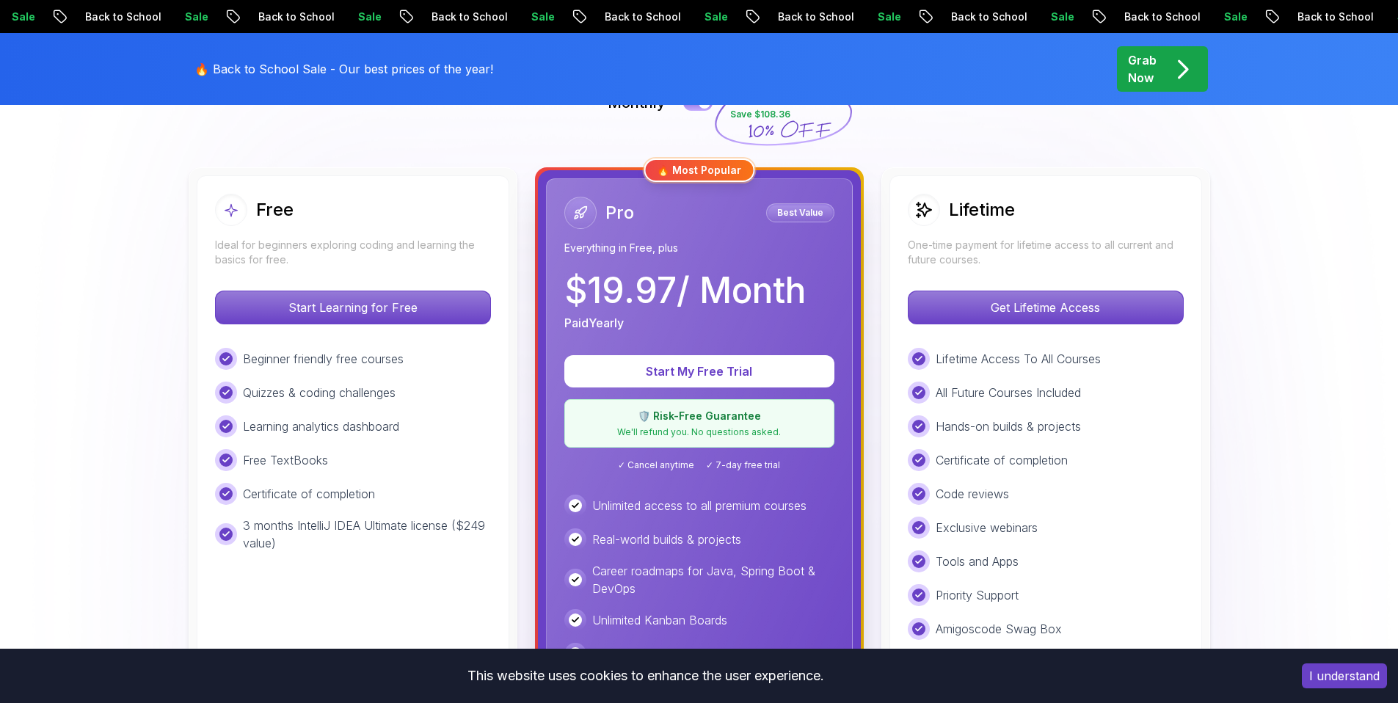
scroll to position [364, 0]
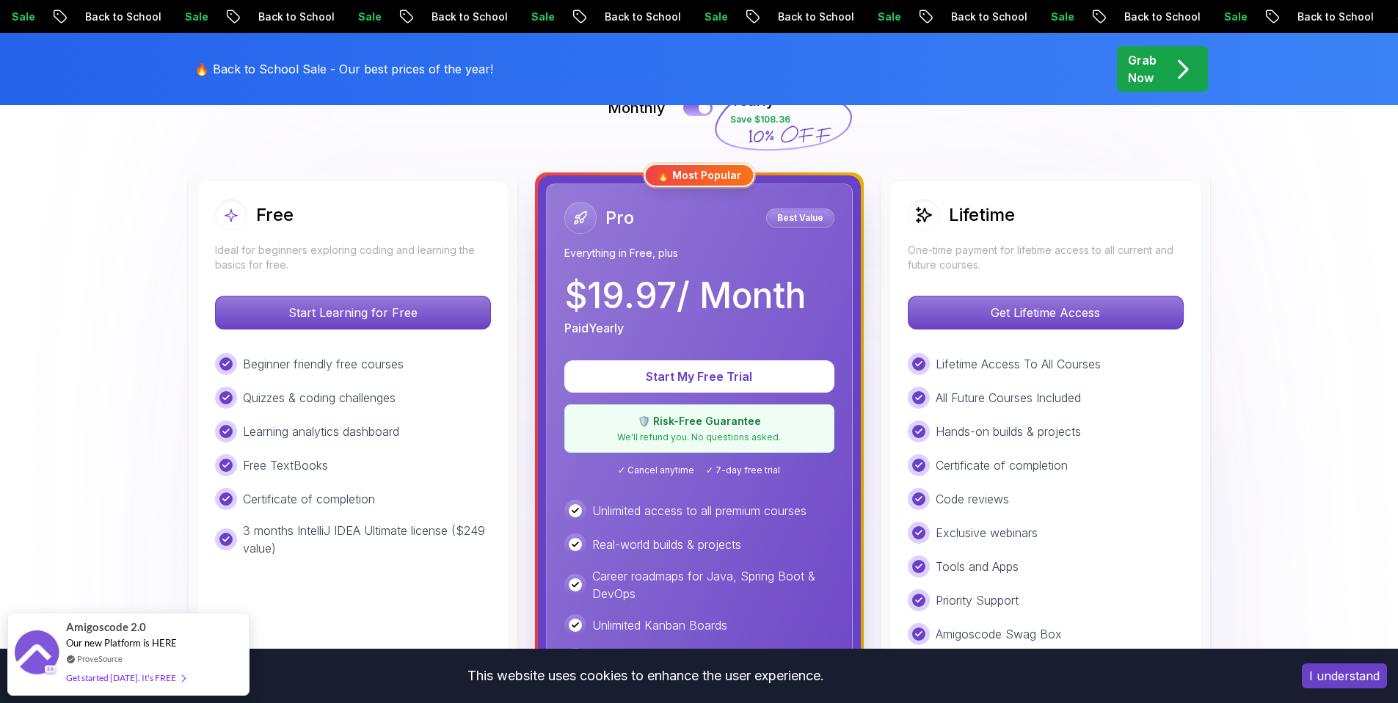
click at [391, 235] on div "Free Ideal for beginners exploring coding and learning the basics for free." at bounding box center [353, 235] width 276 height 73
click at [362, 321] on p "Start Learning for Free" at bounding box center [352, 312] width 261 height 31
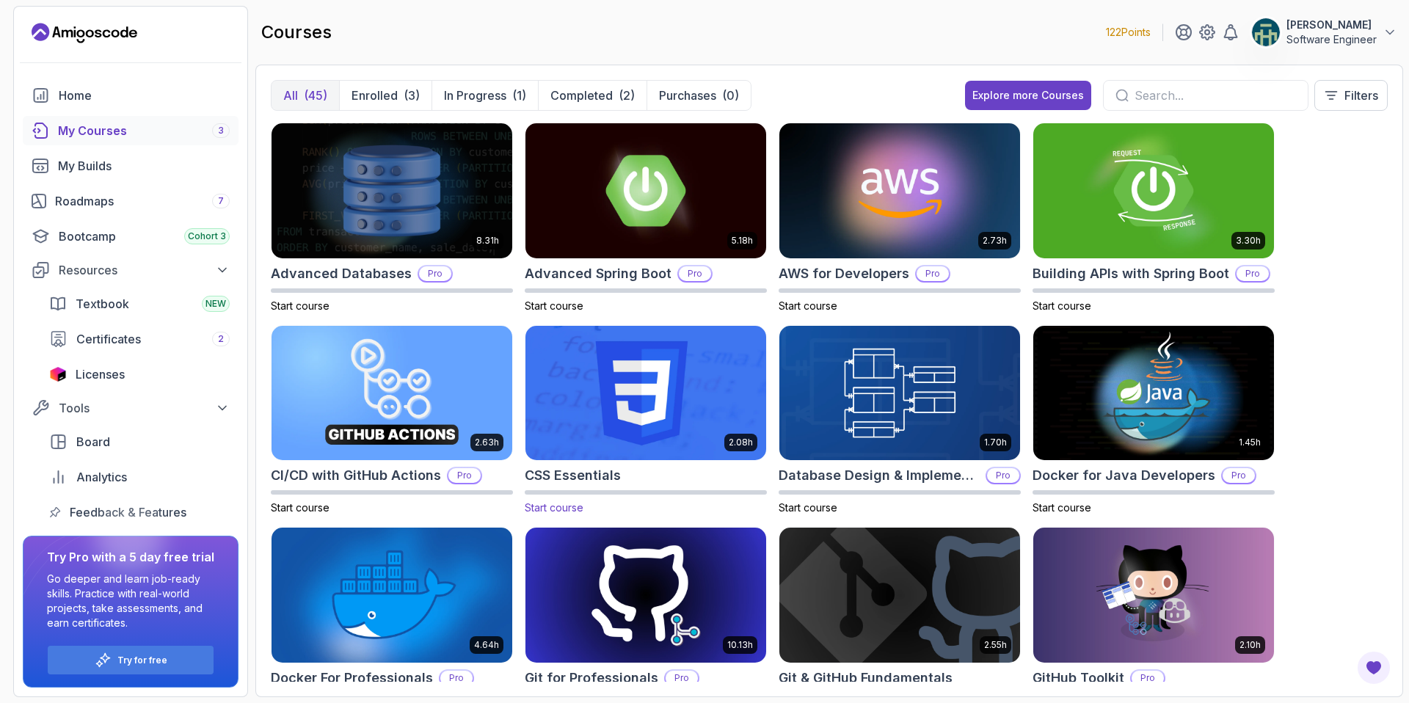
click at [698, 421] on img at bounding box center [646, 393] width 252 height 142
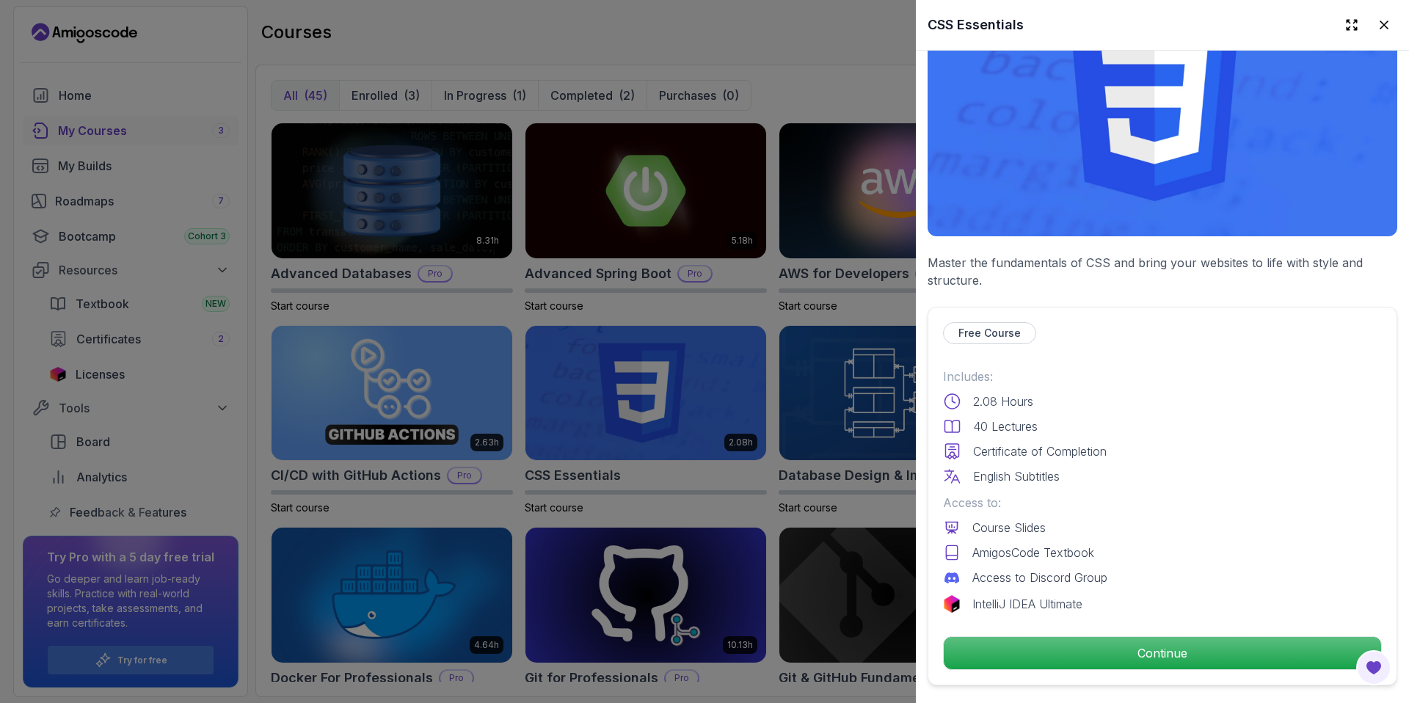
scroll to position [87, 0]
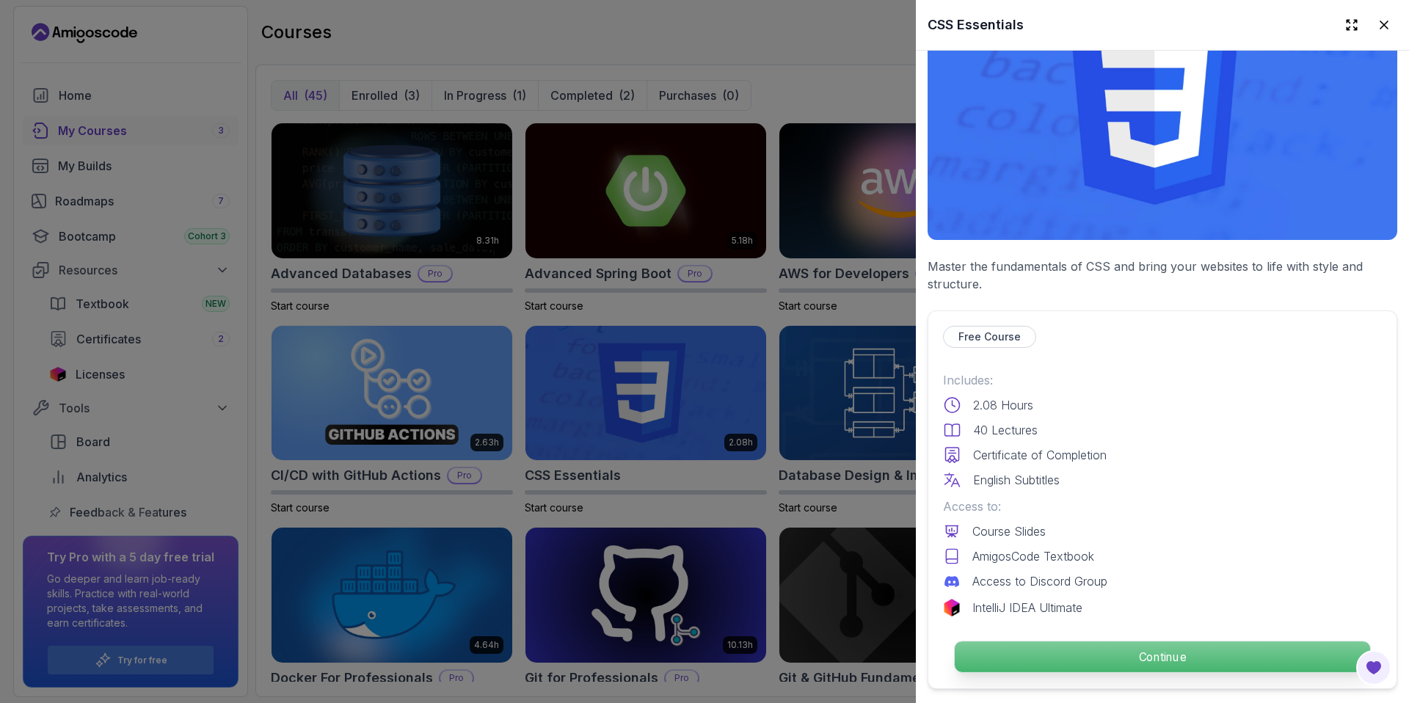
click at [1149, 666] on button "Continue" at bounding box center [1162, 657] width 417 height 32
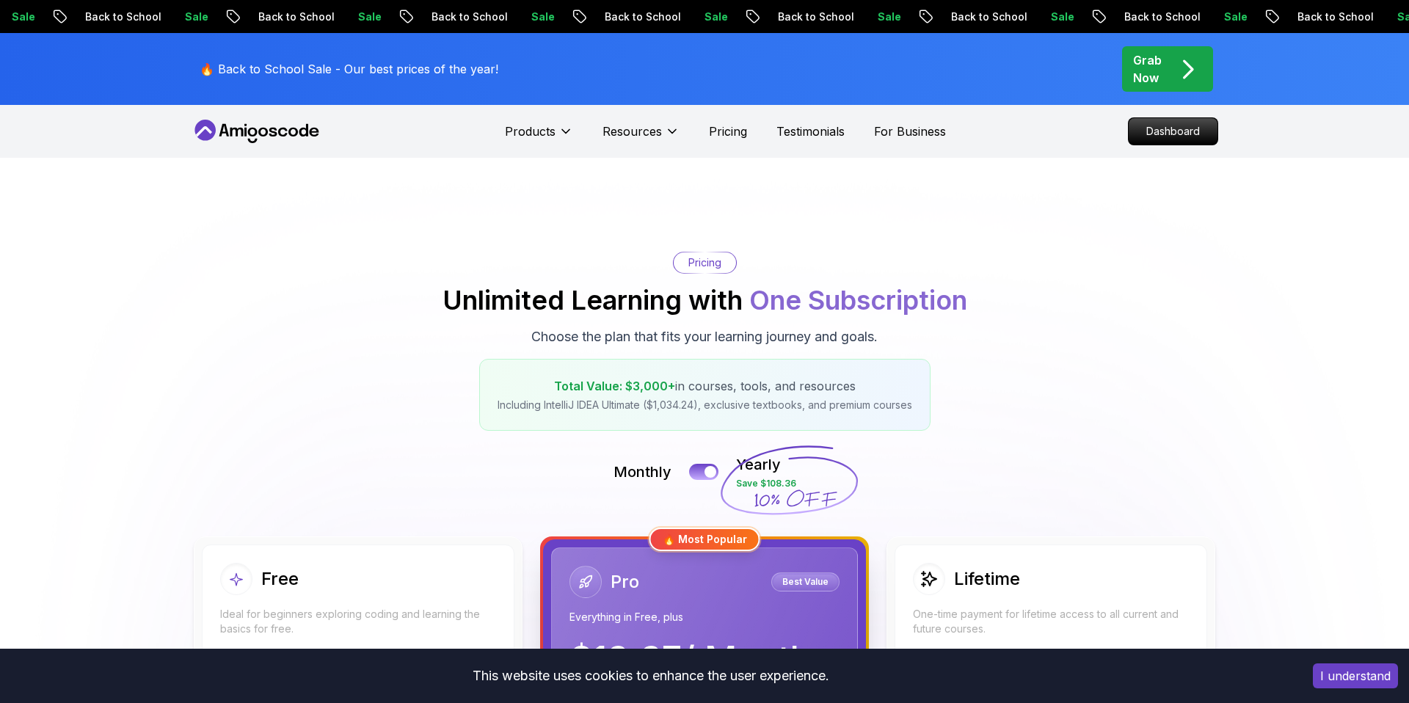
click at [372, 580] on div "Free" at bounding box center [358, 579] width 276 height 32
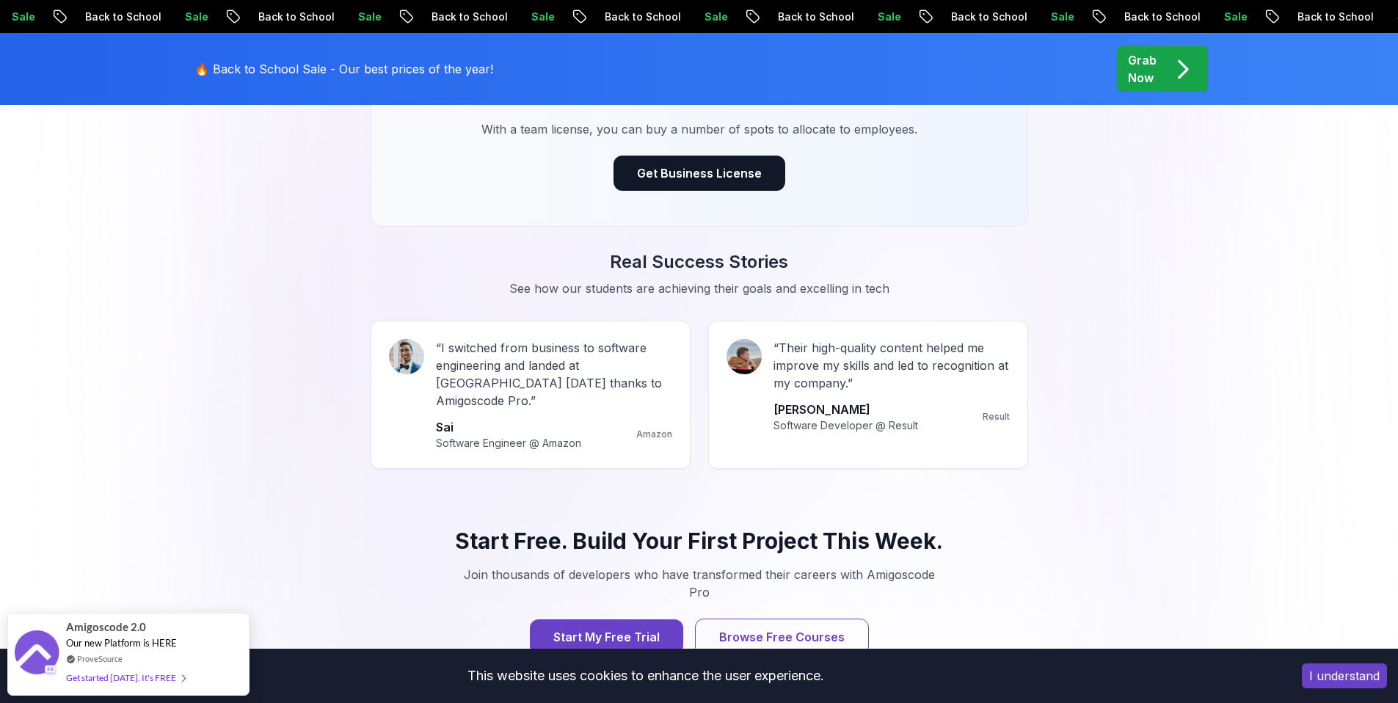
scroll to position [1229, 0]
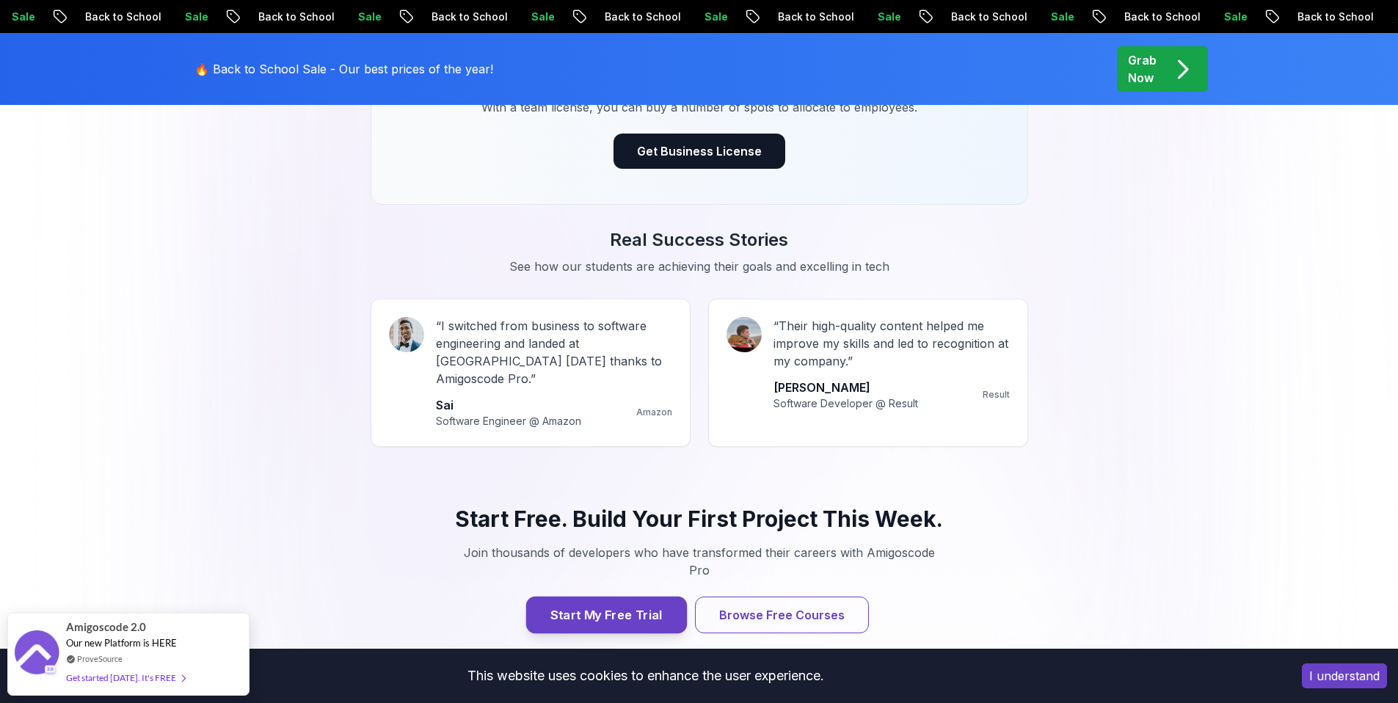
click at [619, 597] on button "Start My Free Trial" at bounding box center [606, 615] width 161 height 37
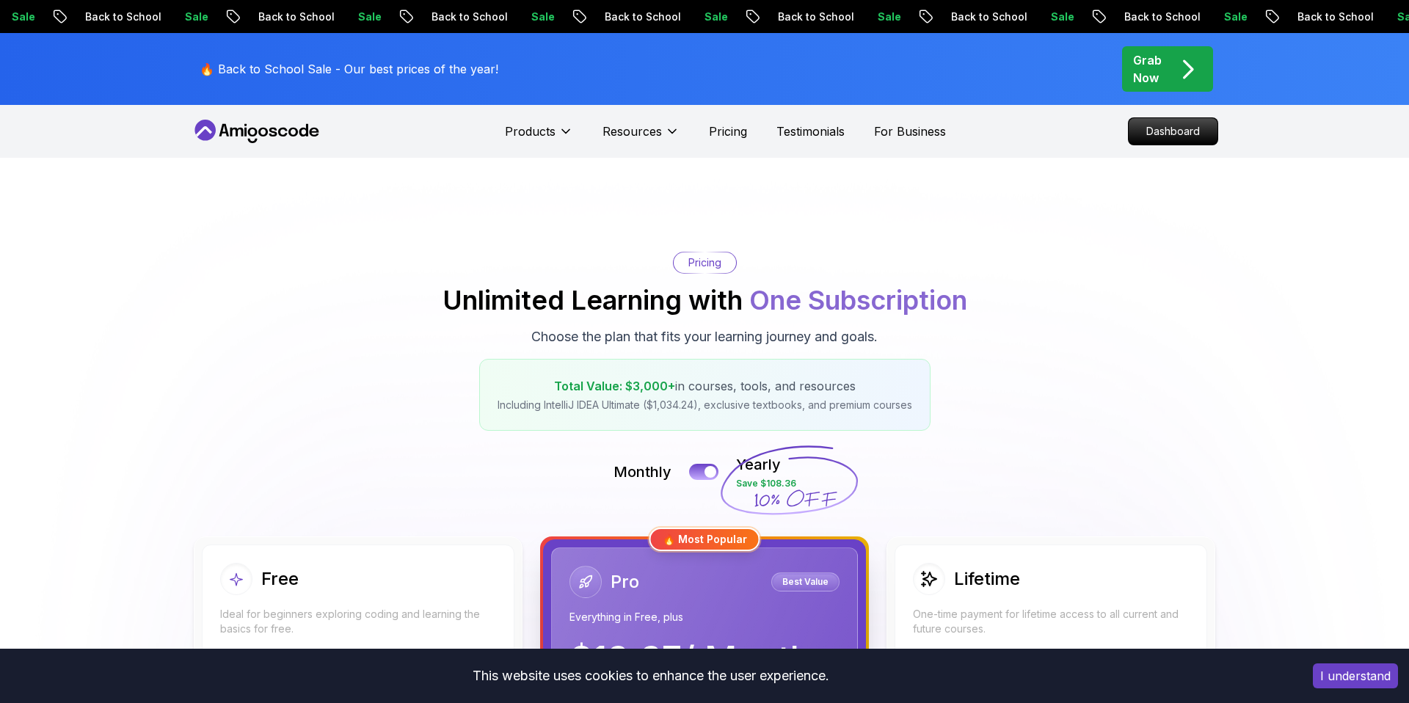
click at [603, 313] on h2 "Unlimited Learning with One Subscription" at bounding box center [705, 300] width 525 height 29
click at [630, 313] on h2 "Unlimited Learning with One Subscription" at bounding box center [705, 300] width 525 height 29
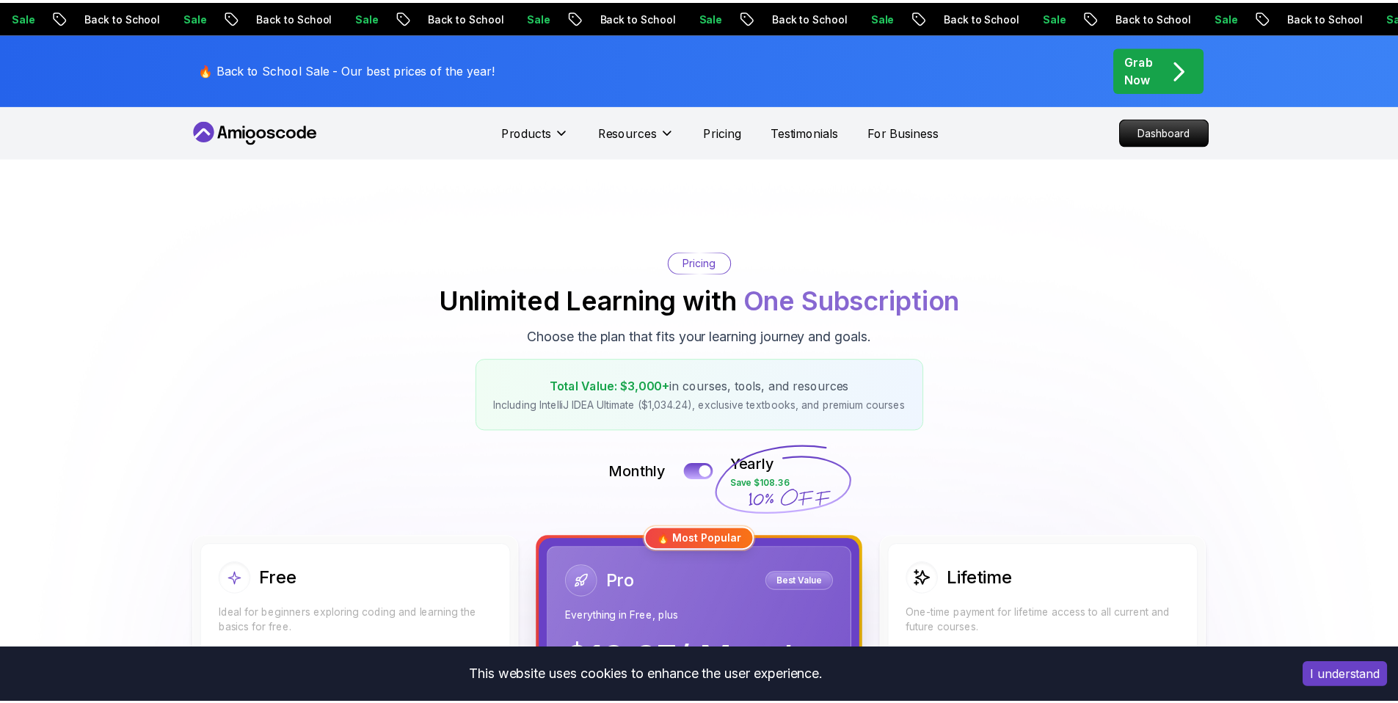
scroll to position [1364, 0]
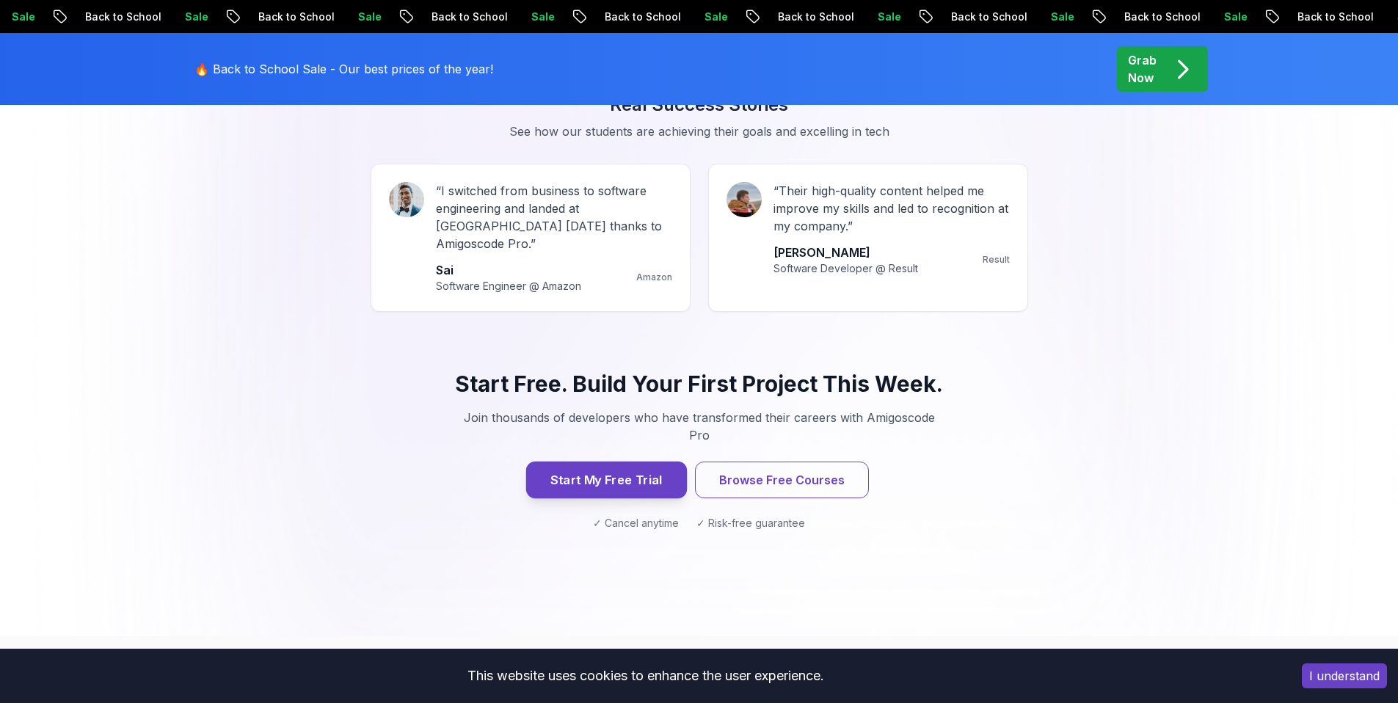
click at [625, 462] on button "Start My Free Trial" at bounding box center [606, 480] width 161 height 37
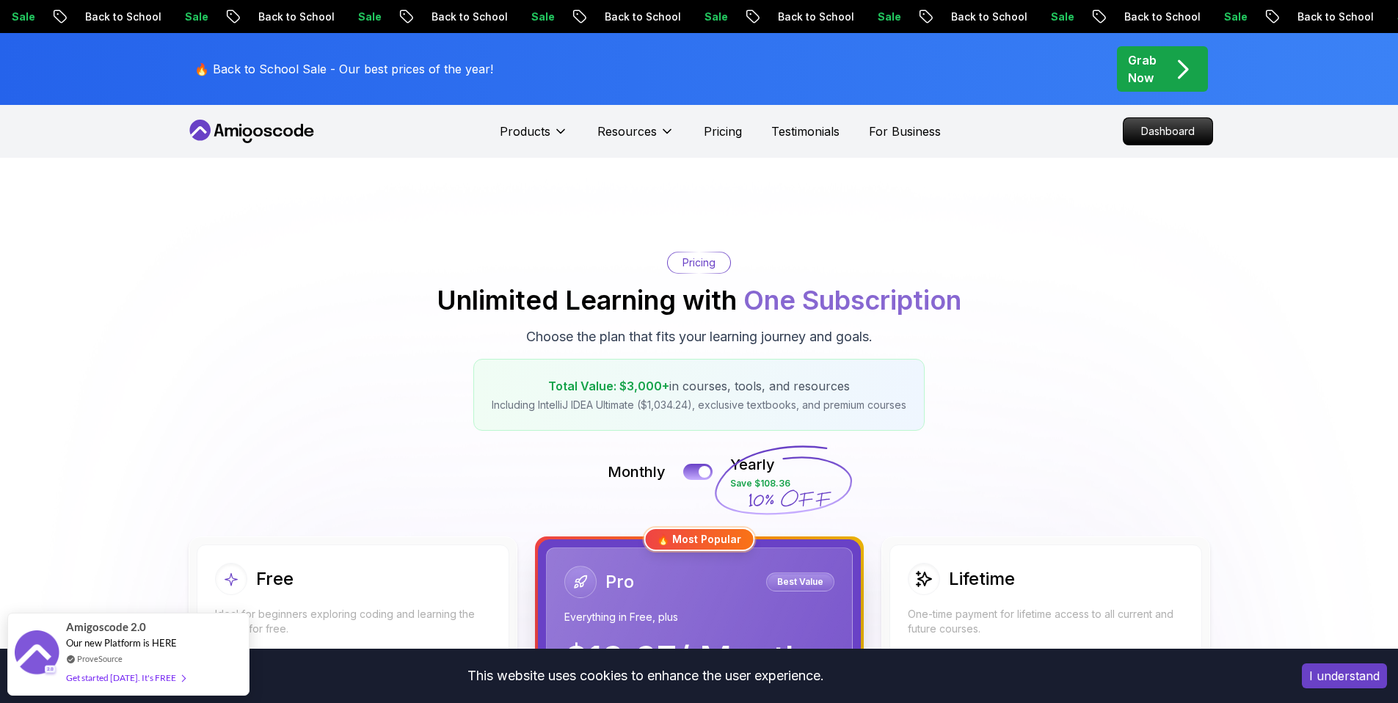
click at [236, 135] on icon at bounding box center [231, 132] width 13 height 9
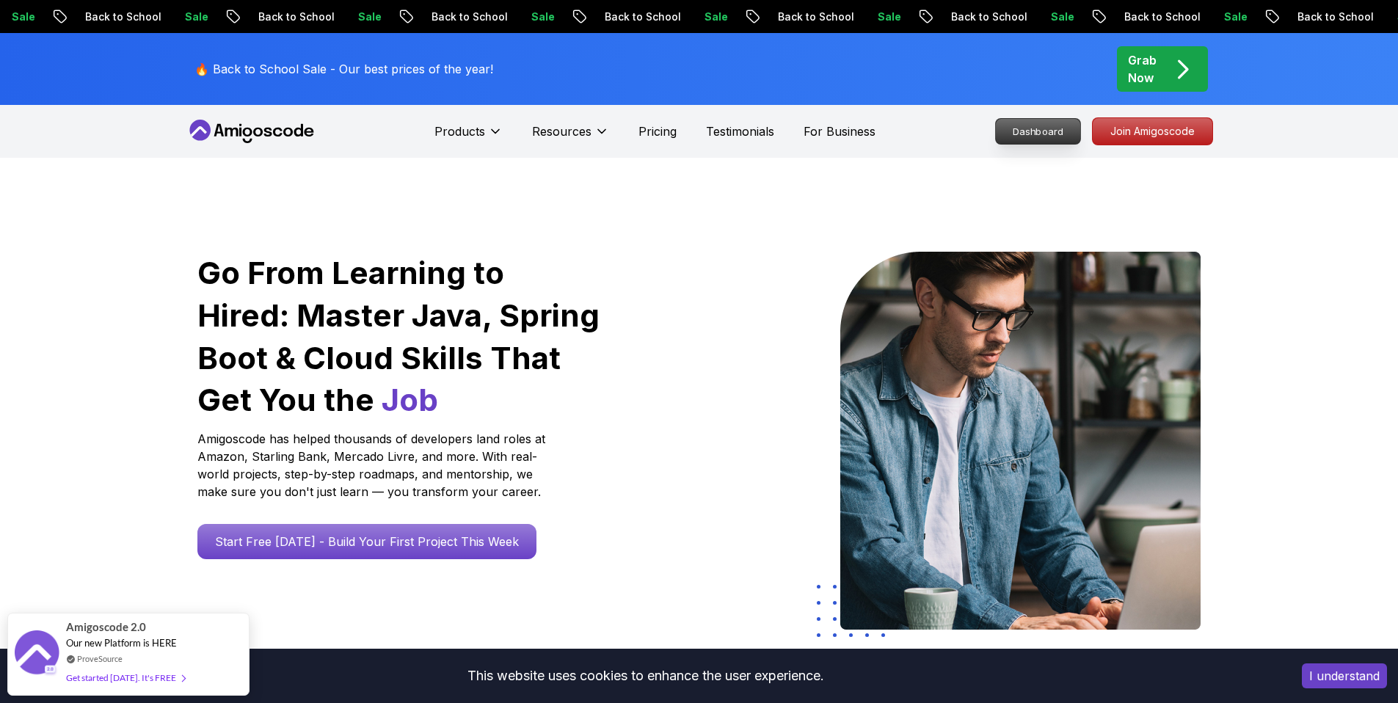
click at [1002, 128] on p "Dashboard" at bounding box center [1038, 131] width 84 height 25
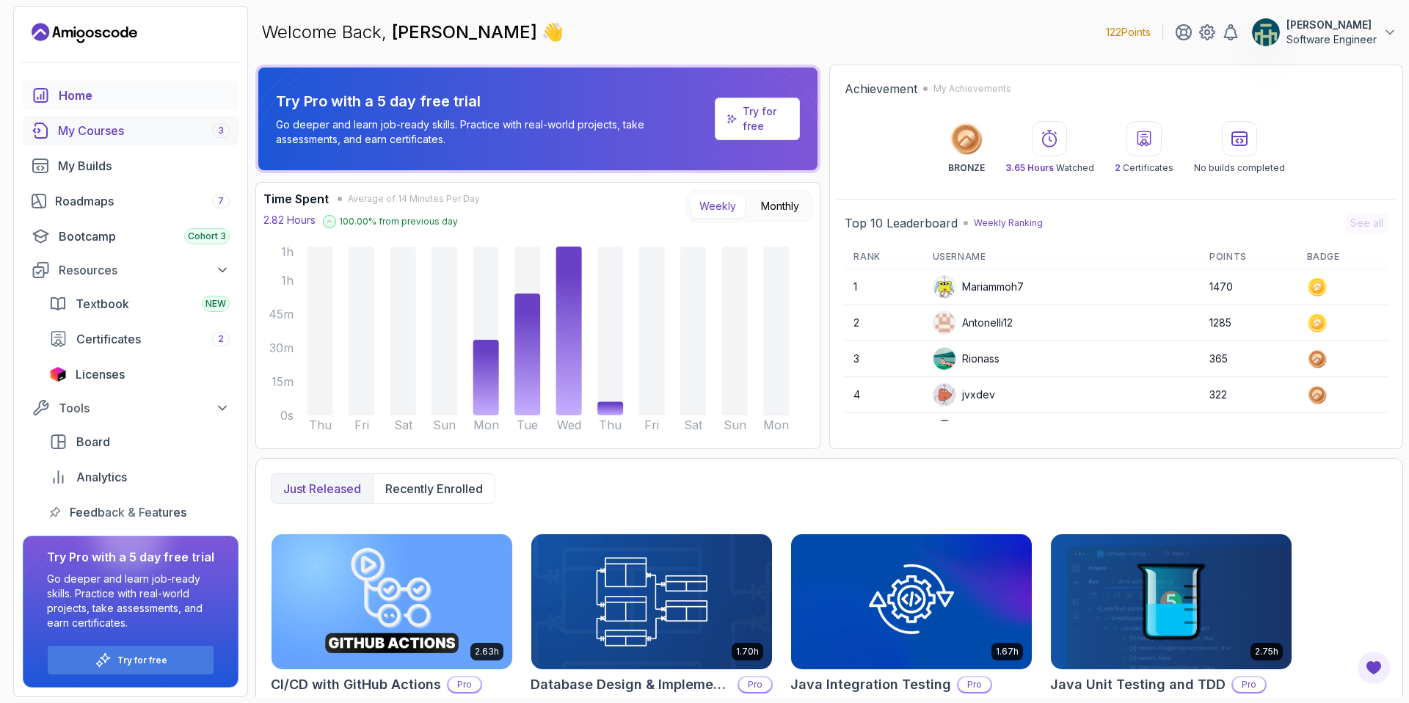
click at [78, 135] on div "My Courses 3" at bounding box center [144, 131] width 172 height 18
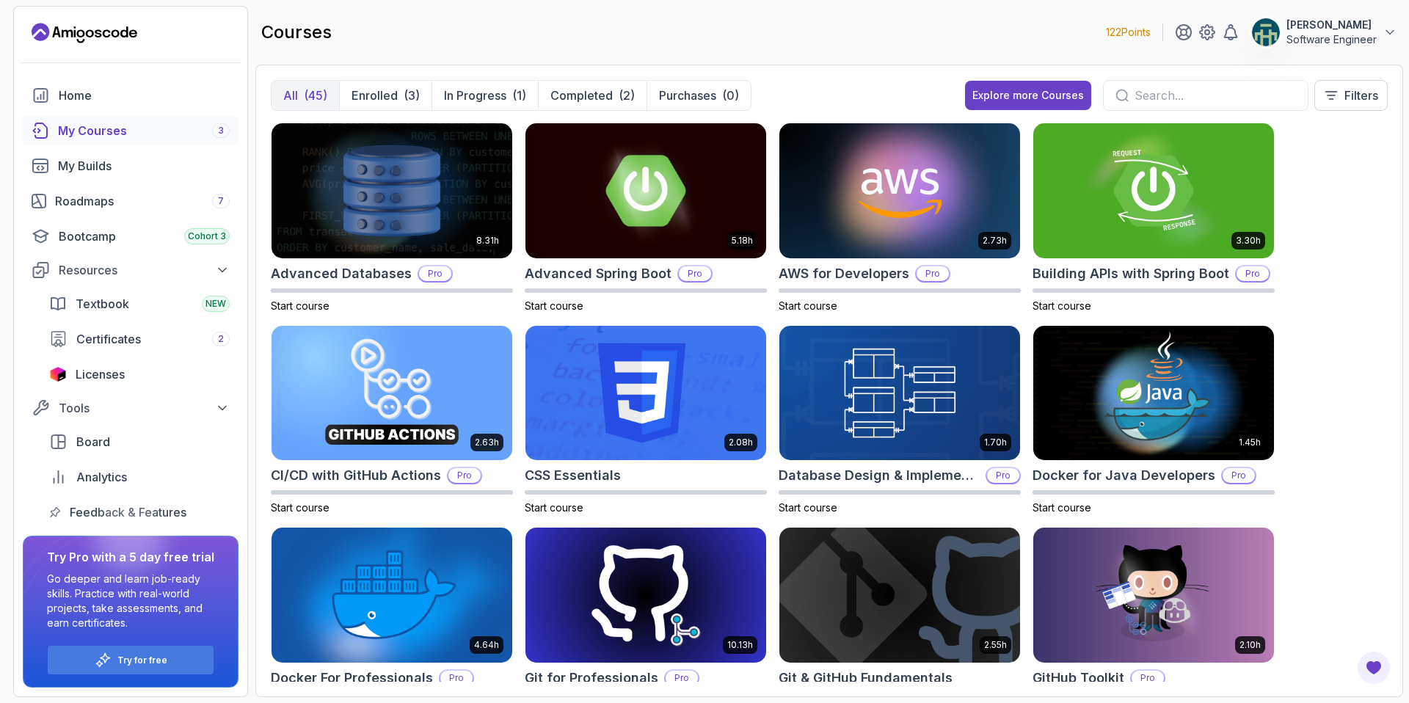
click at [1259, 94] on input "text" at bounding box center [1215, 96] width 161 height 18
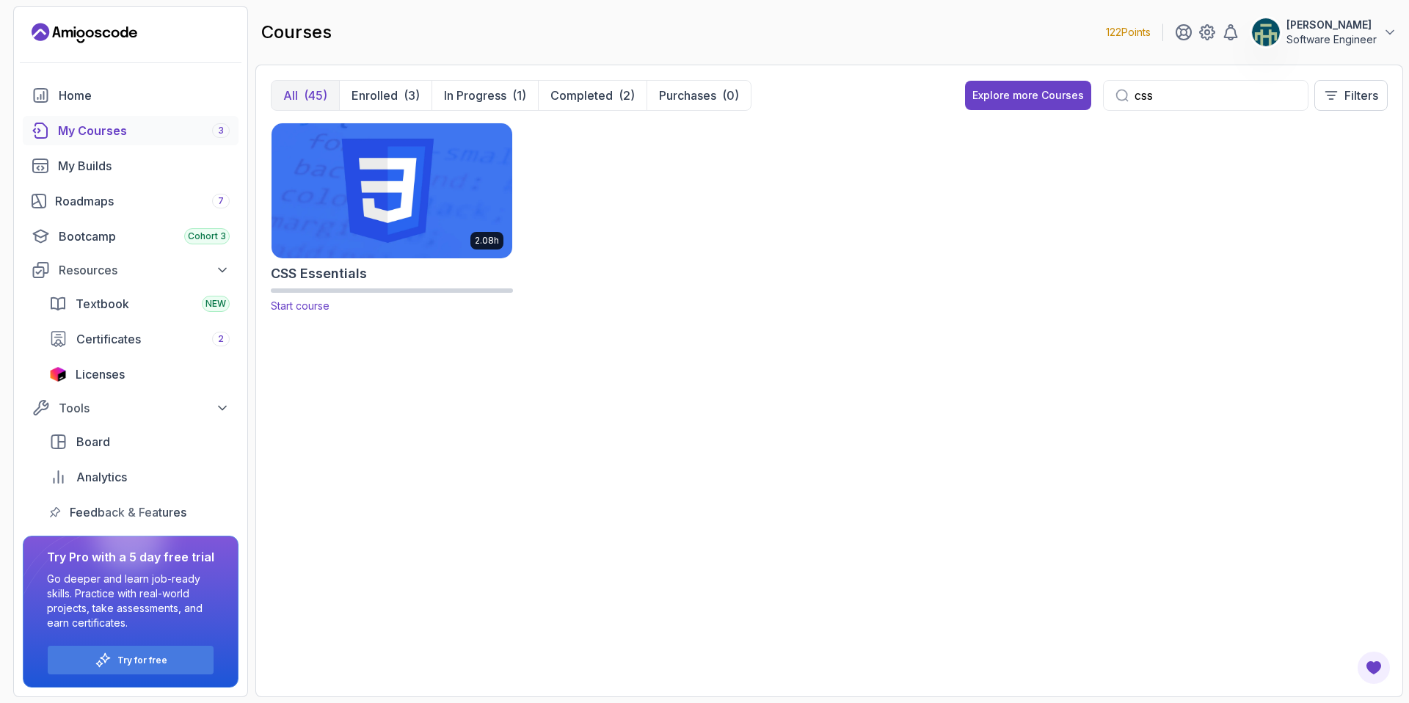
type input "css"
click at [300, 307] on span "Start course" at bounding box center [300, 305] width 59 height 12
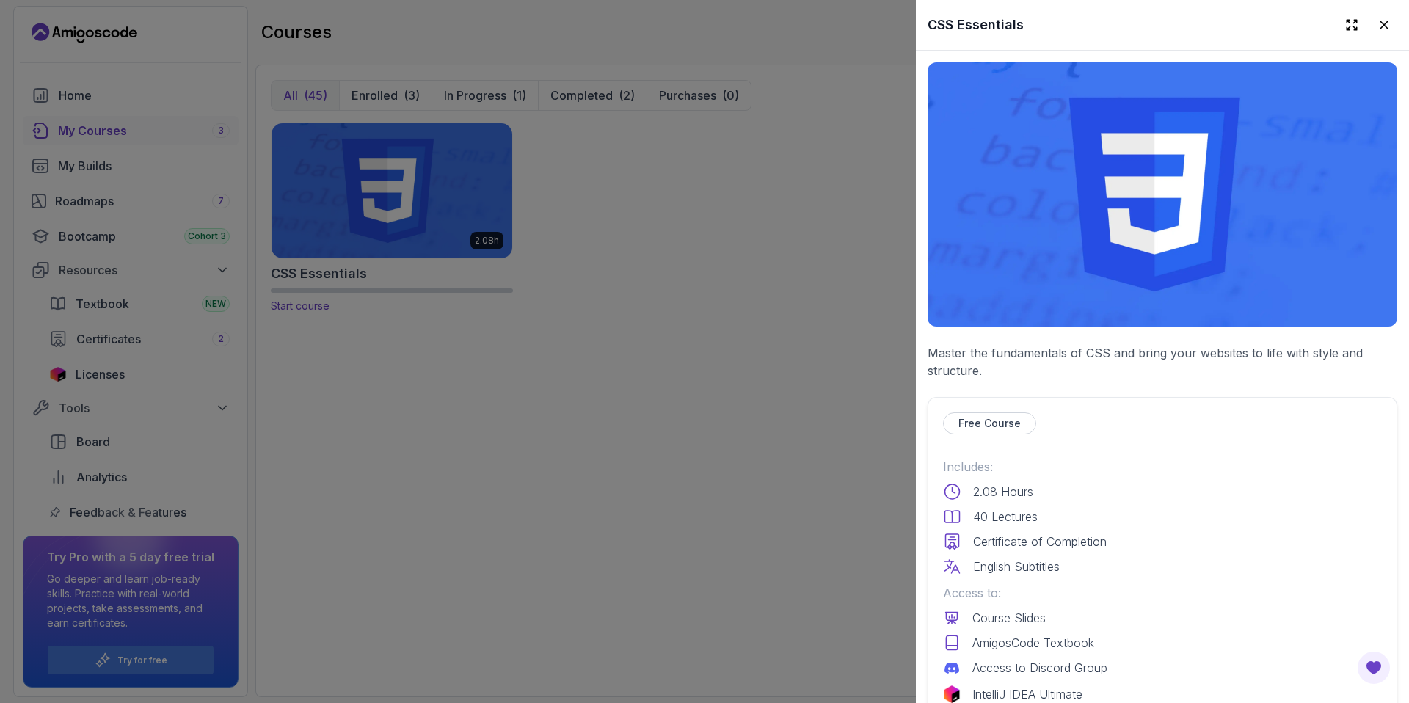
click at [300, 307] on div at bounding box center [704, 351] width 1409 height 703
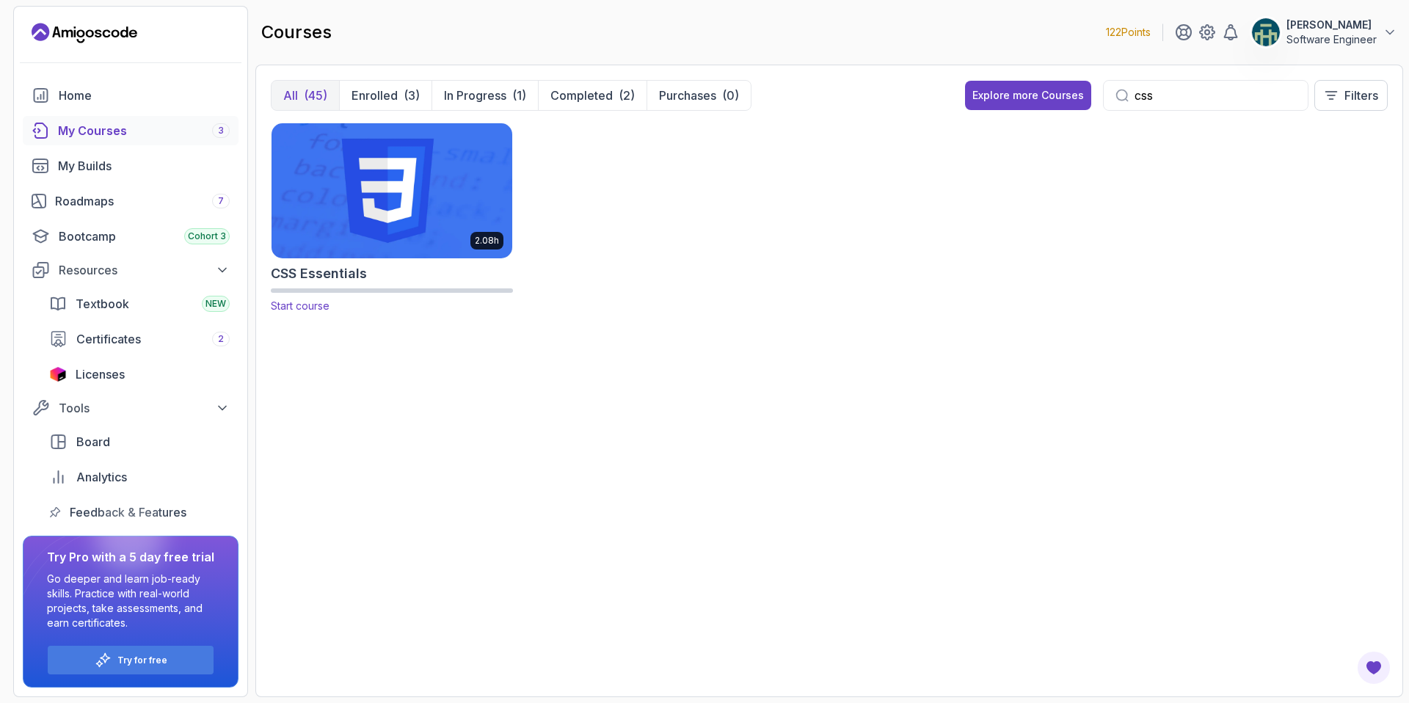
click at [300, 307] on span "Start course" at bounding box center [300, 305] width 59 height 12
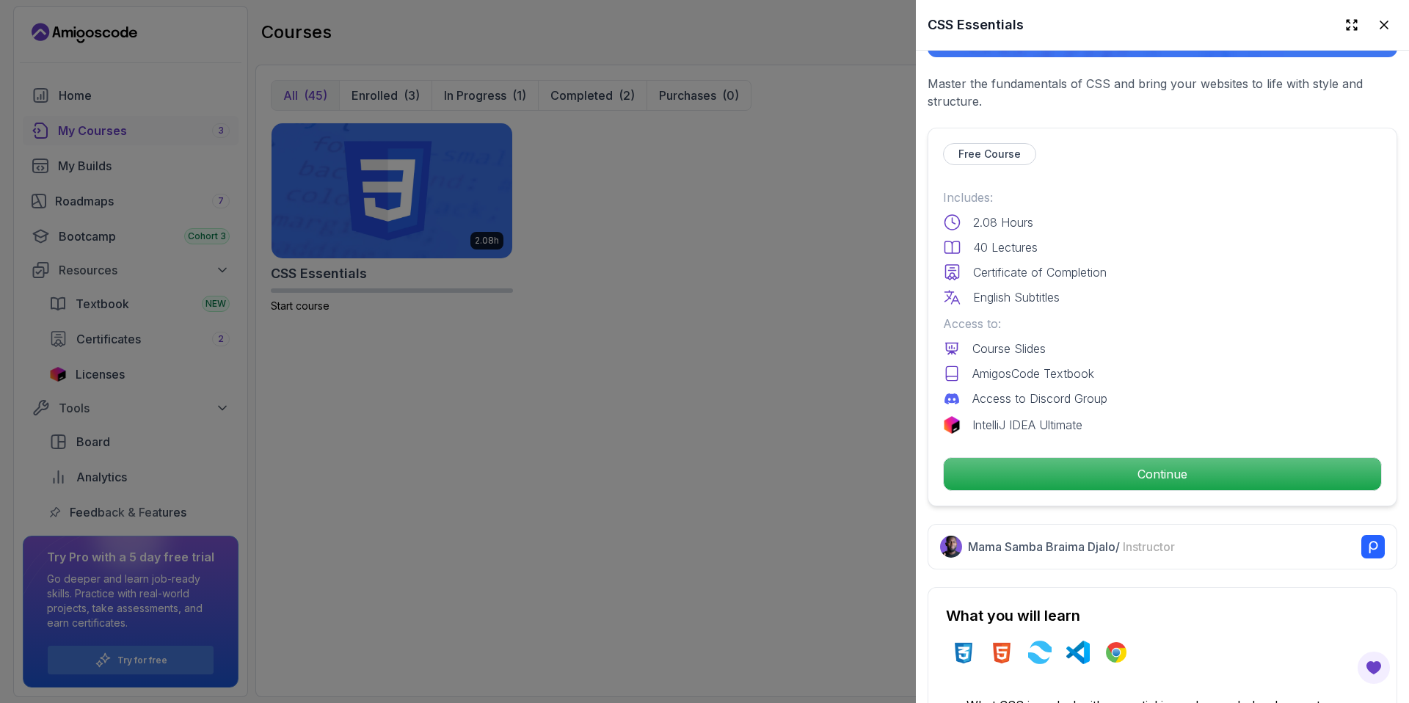
scroll to position [330, 0]
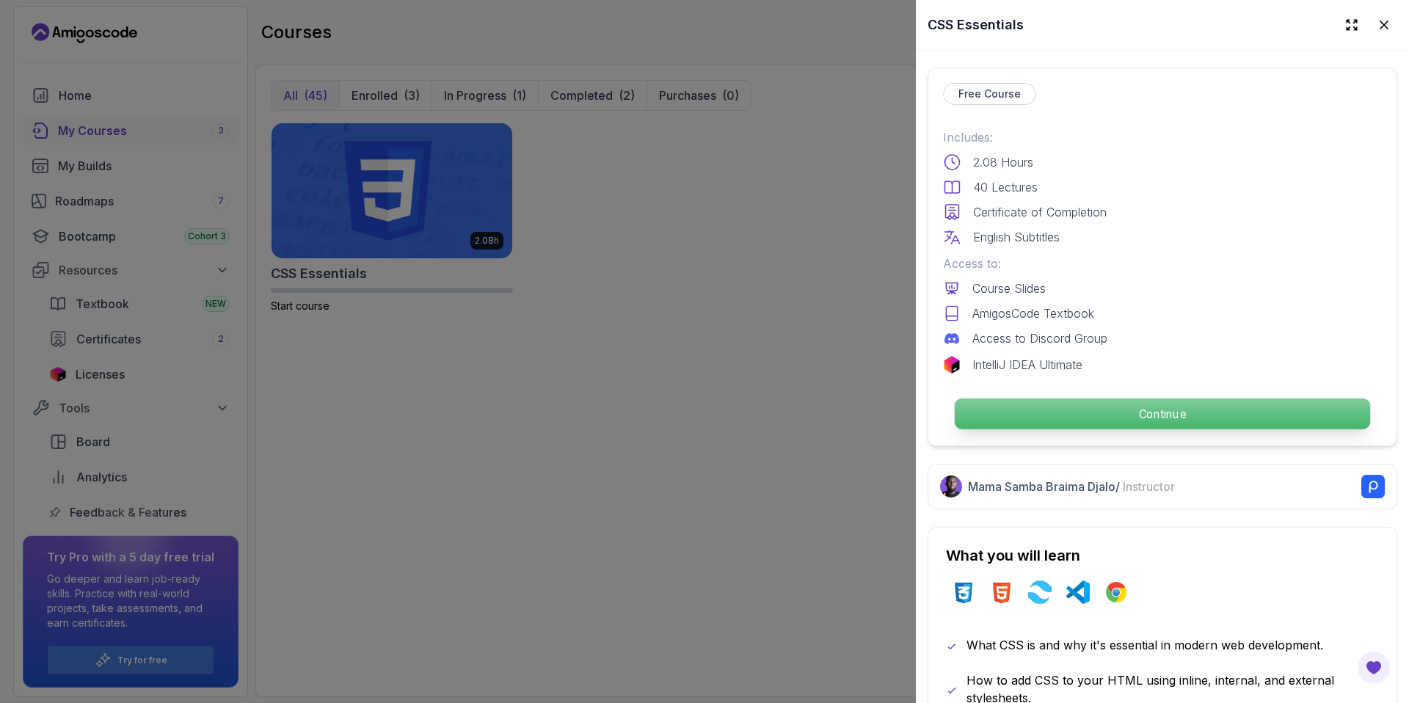
click at [1121, 411] on p "Continue" at bounding box center [1162, 414] width 415 height 31
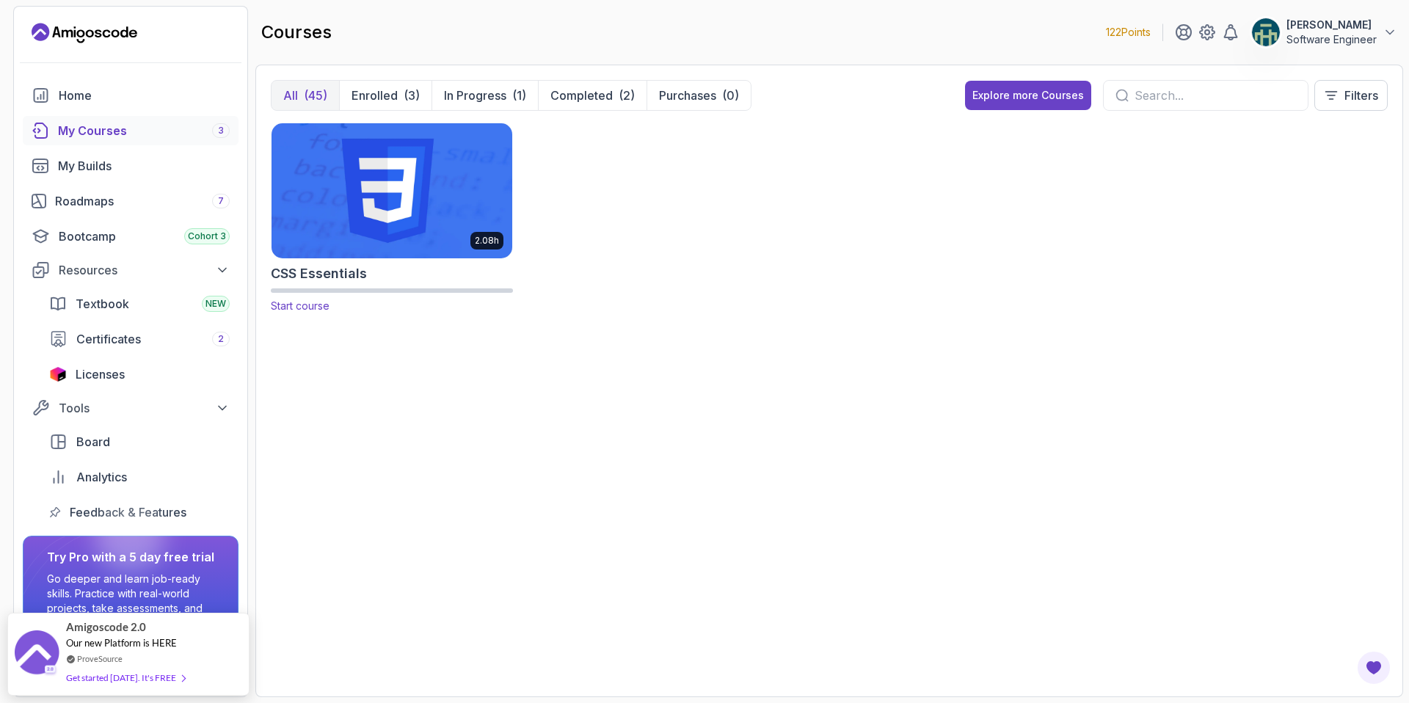
click at [369, 199] on img at bounding box center [392, 191] width 252 height 142
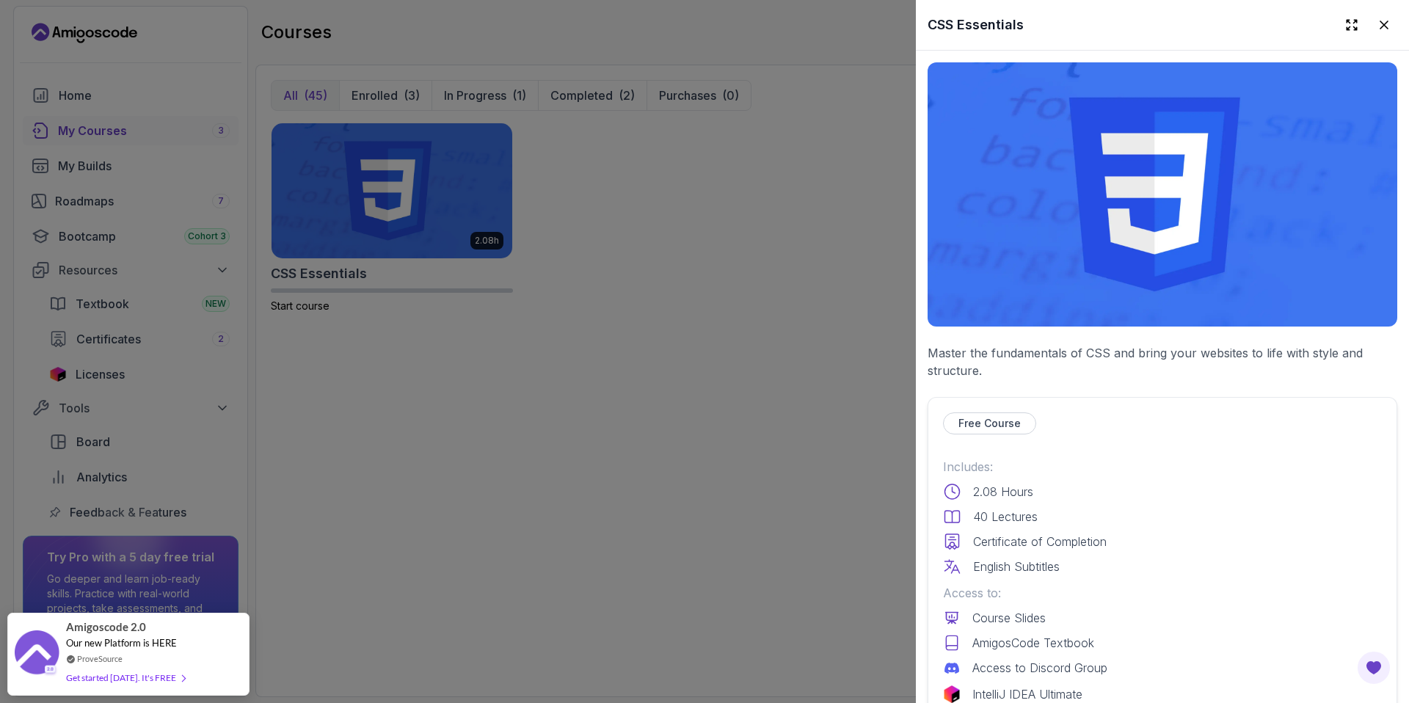
click at [971, 419] on p "Free Course" at bounding box center [990, 423] width 62 height 15
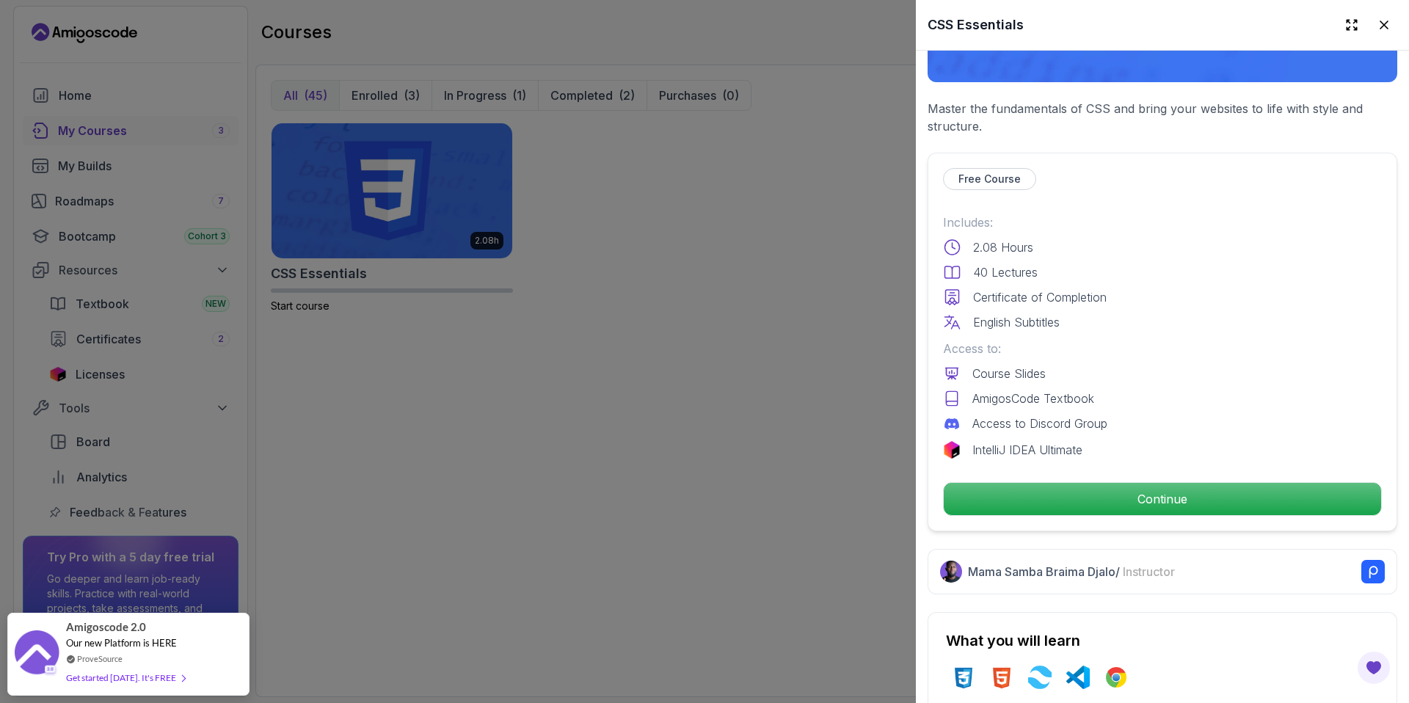
scroll to position [247, 0]
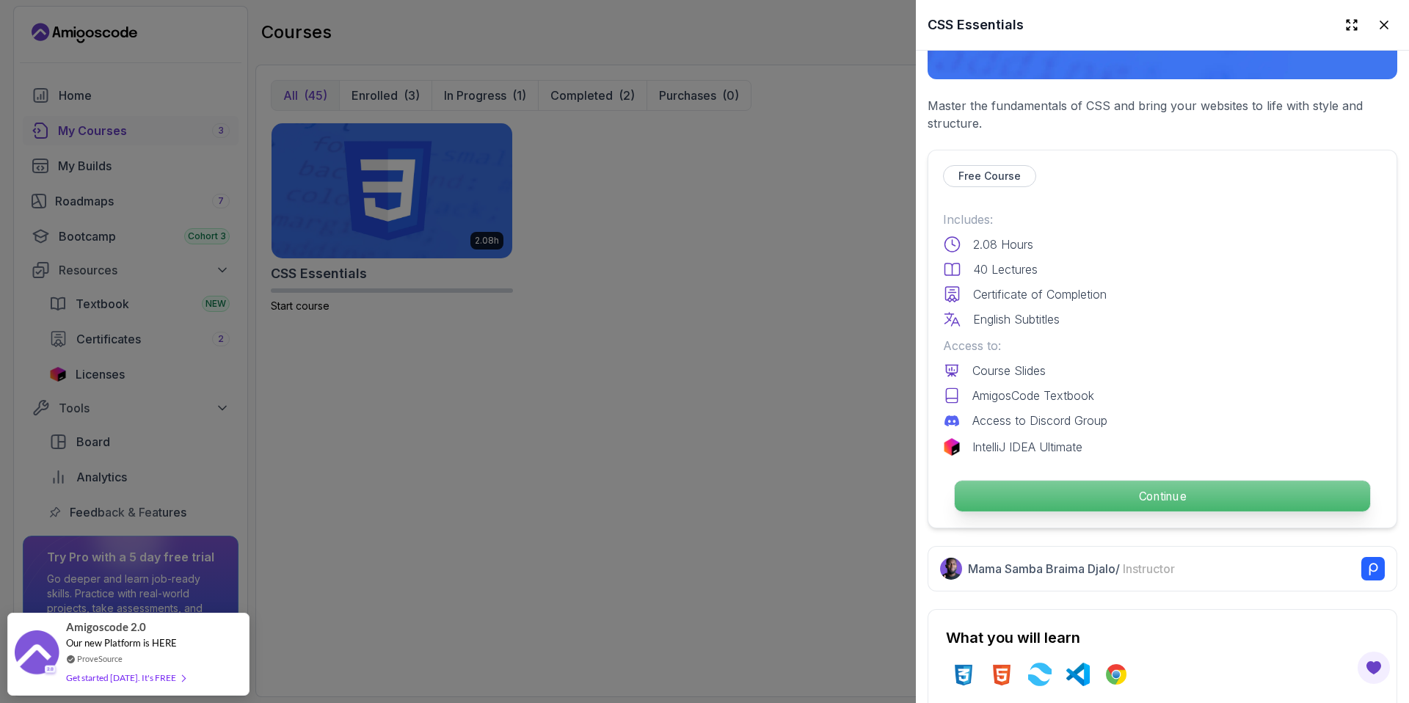
click at [1146, 490] on p "Continue" at bounding box center [1162, 496] width 415 height 31
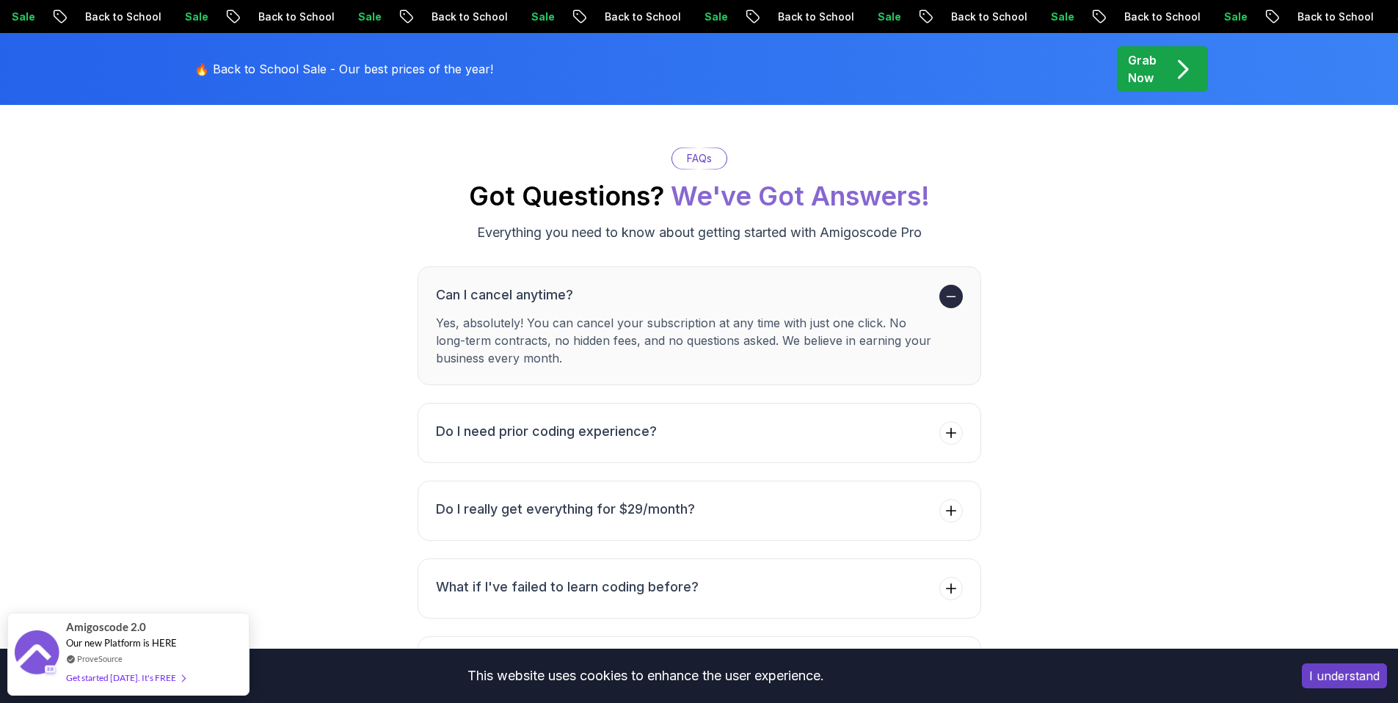
scroll to position [6282, 0]
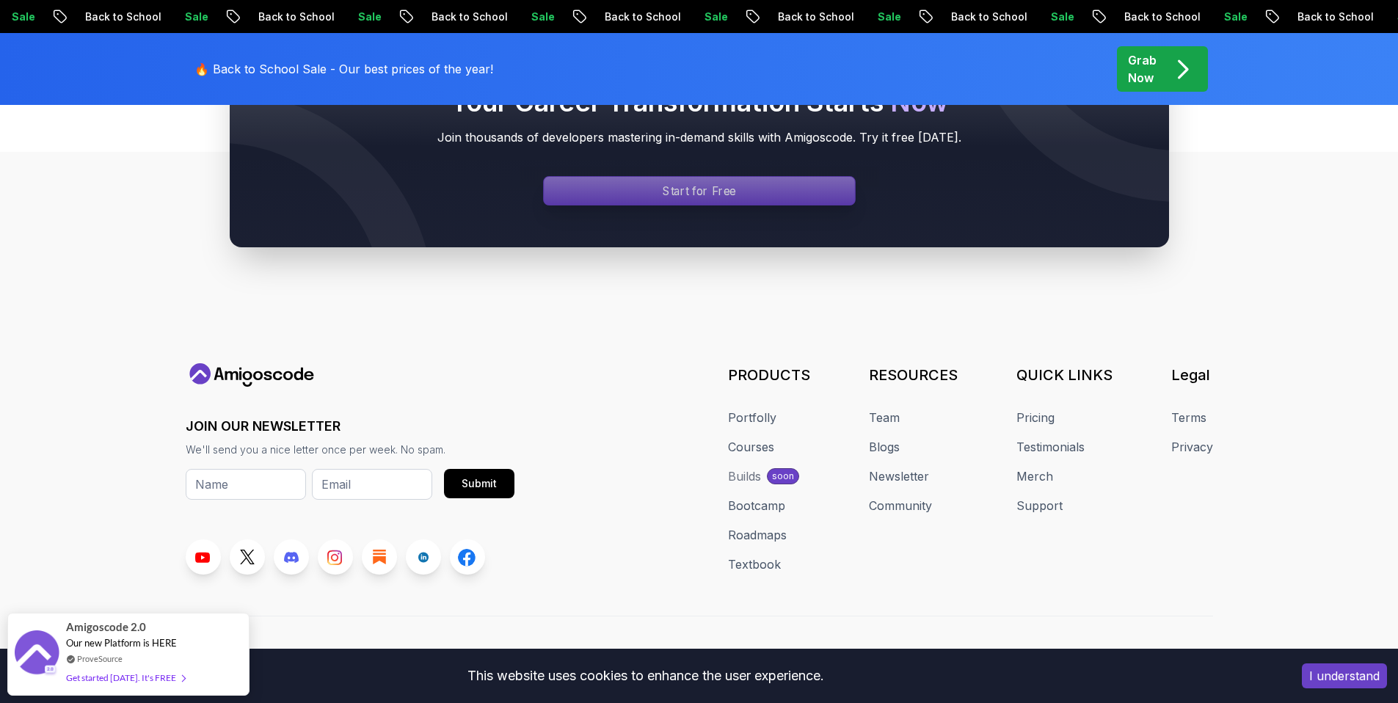
click at [666, 183] on p "Start for Free" at bounding box center [699, 191] width 73 height 17
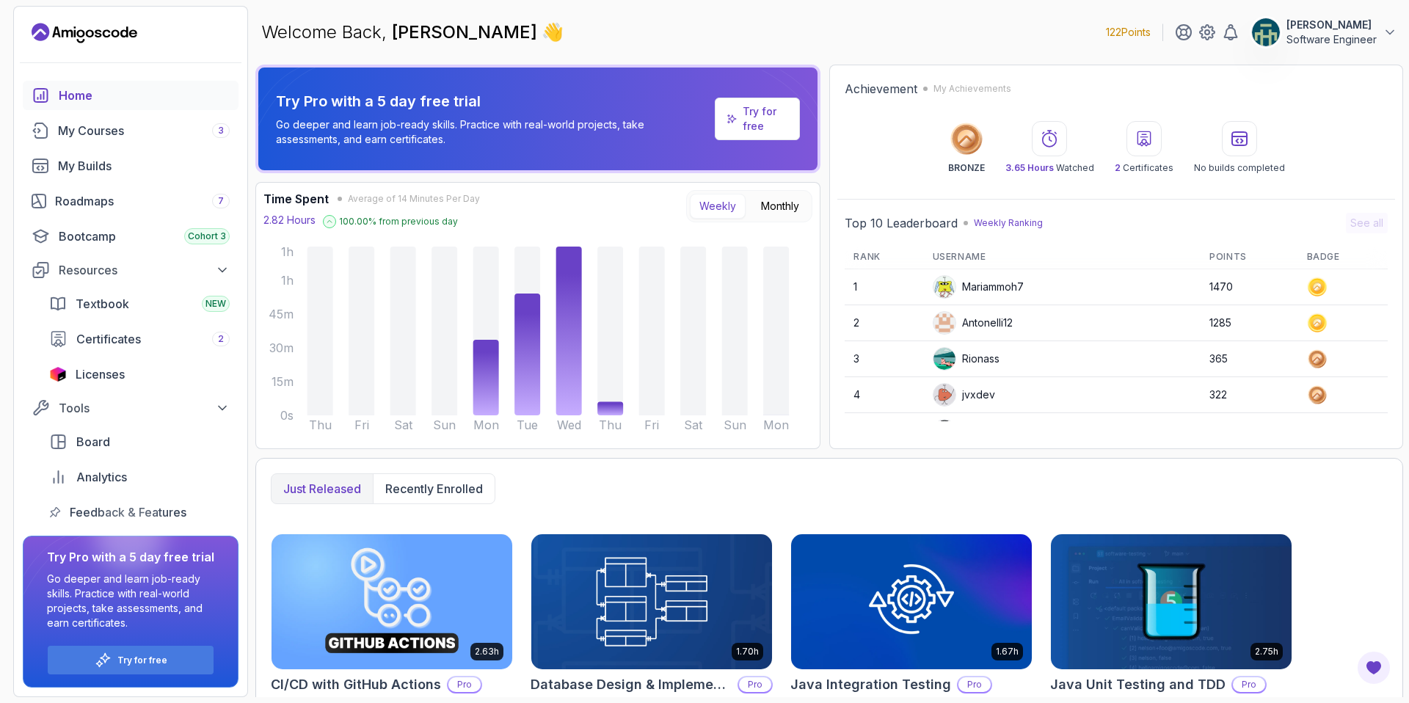
click at [1342, 30] on p "[PERSON_NAME]" at bounding box center [1332, 25] width 90 height 15
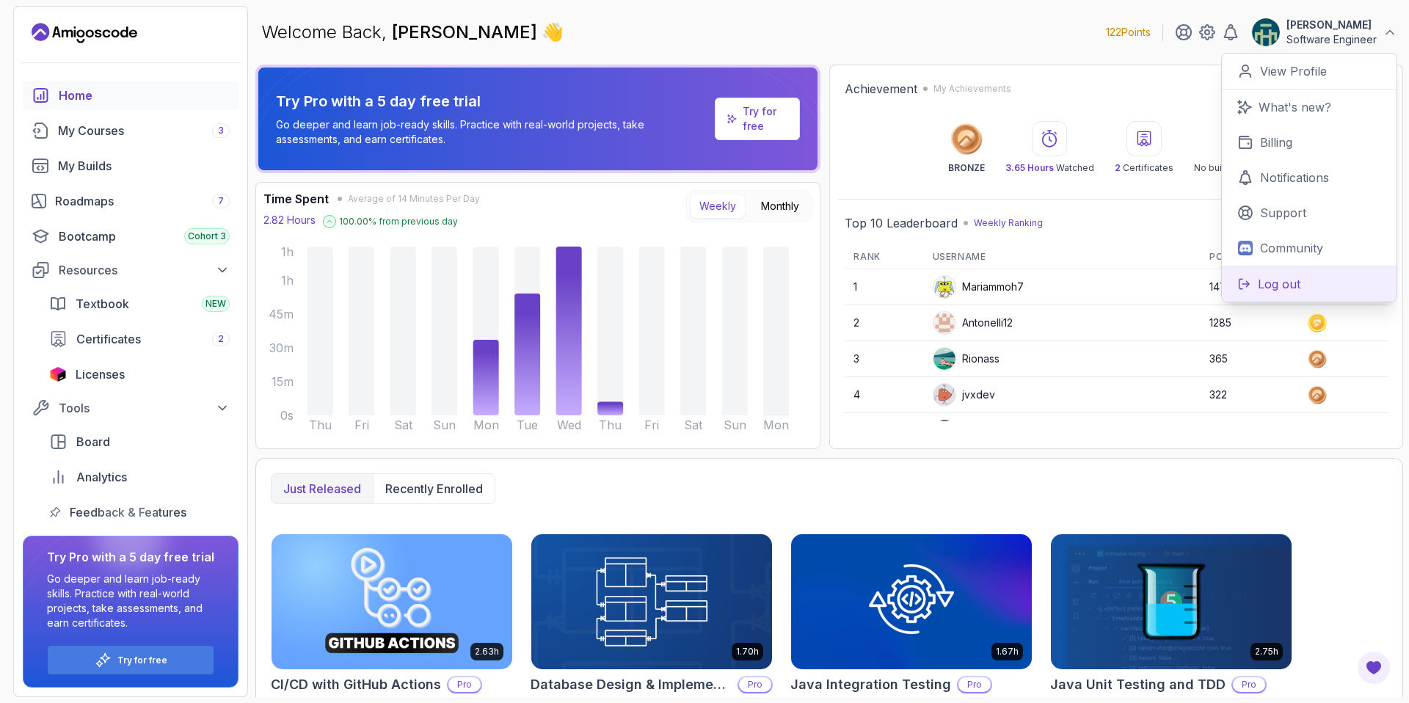
click at [1306, 278] on button "Log out" at bounding box center [1309, 284] width 175 height 36
click at [1254, 284] on button "Log out" at bounding box center [1309, 284] width 175 height 36
click at [1279, 290] on p "Log out" at bounding box center [1279, 284] width 43 height 18
click at [1392, 27] on icon at bounding box center [1390, 32] width 15 height 15
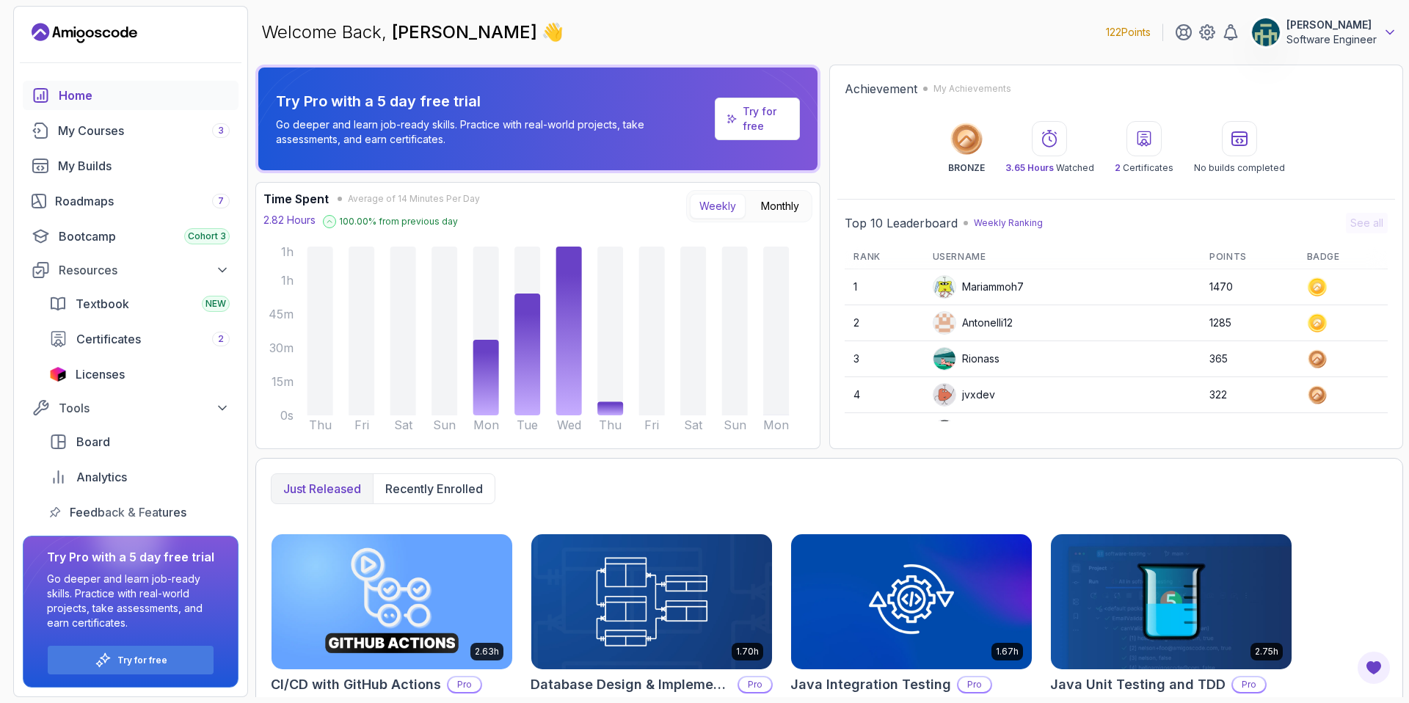
click at [1392, 27] on icon at bounding box center [1390, 32] width 15 height 15
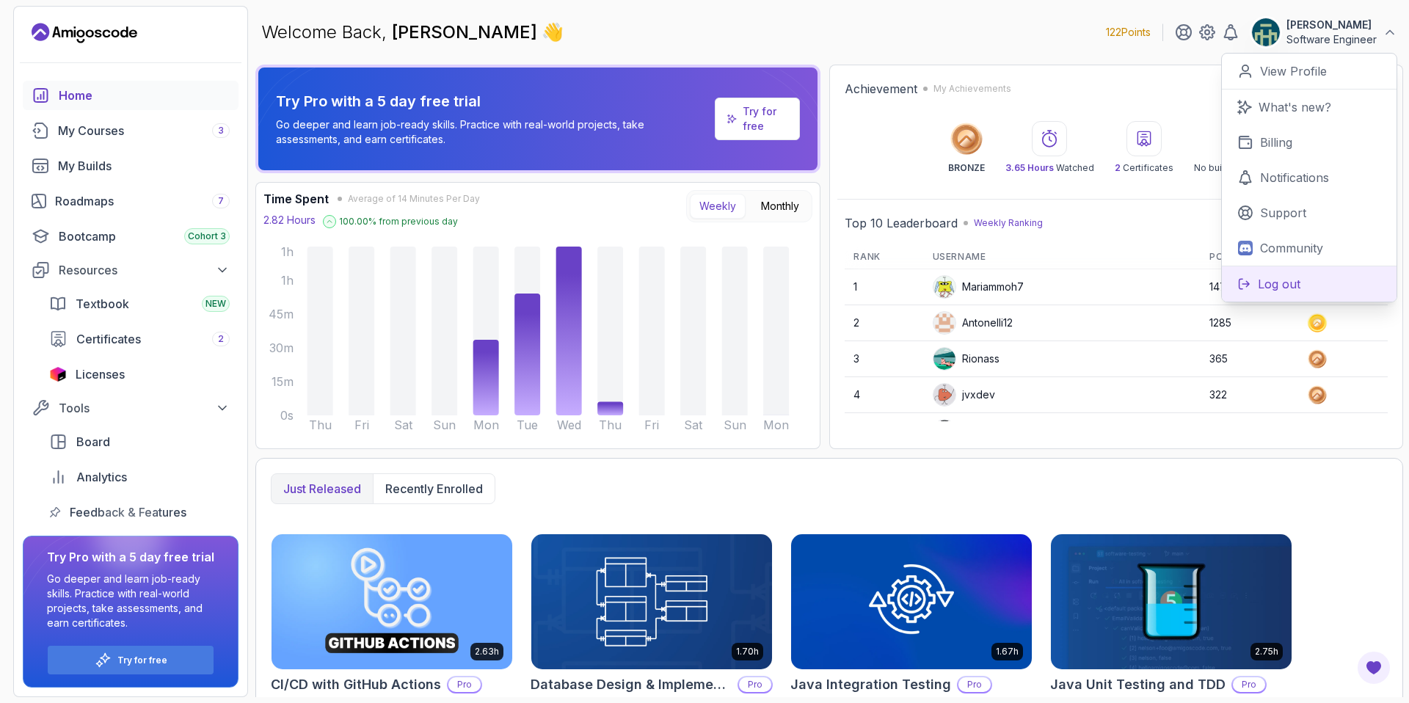
click at [1303, 284] on button "Log out" at bounding box center [1309, 284] width 175 height 36
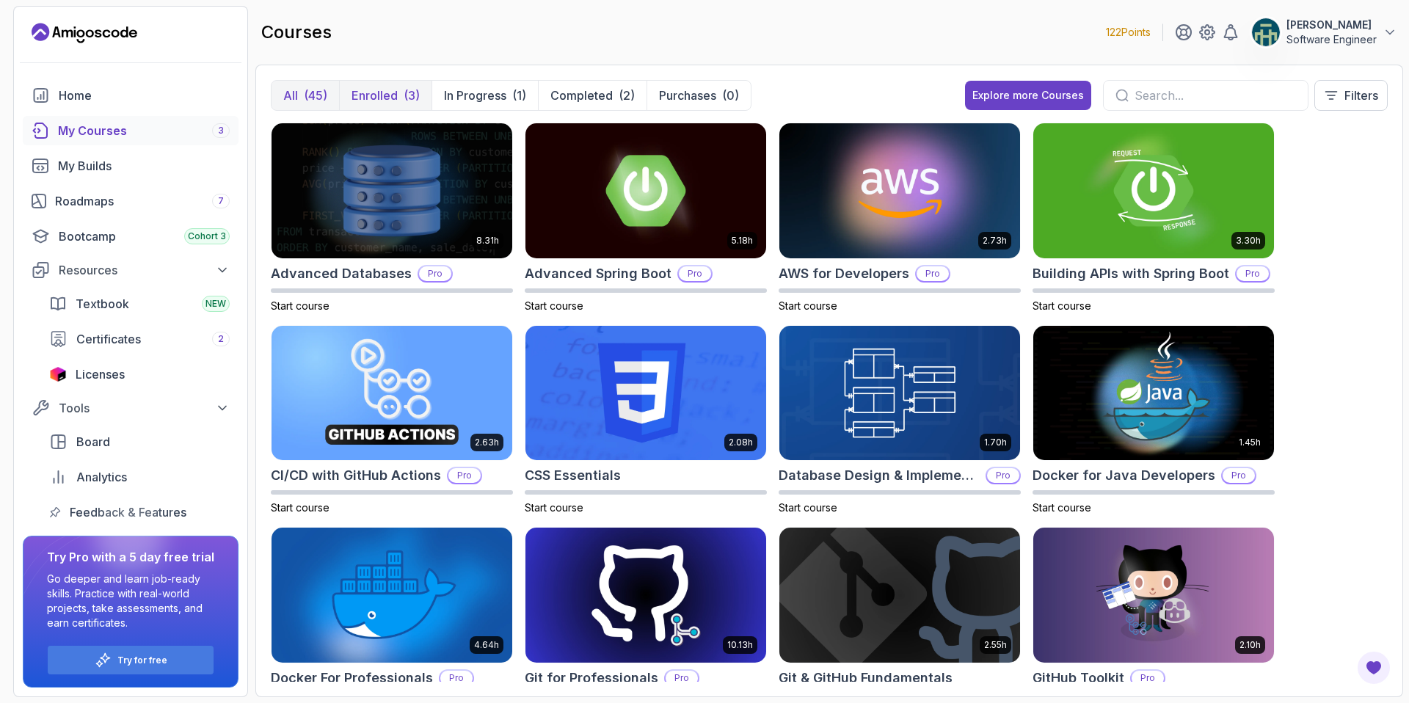
click at [373, 99] on p "Enrolled" at bounding box center [375, 96] width 46 height 18
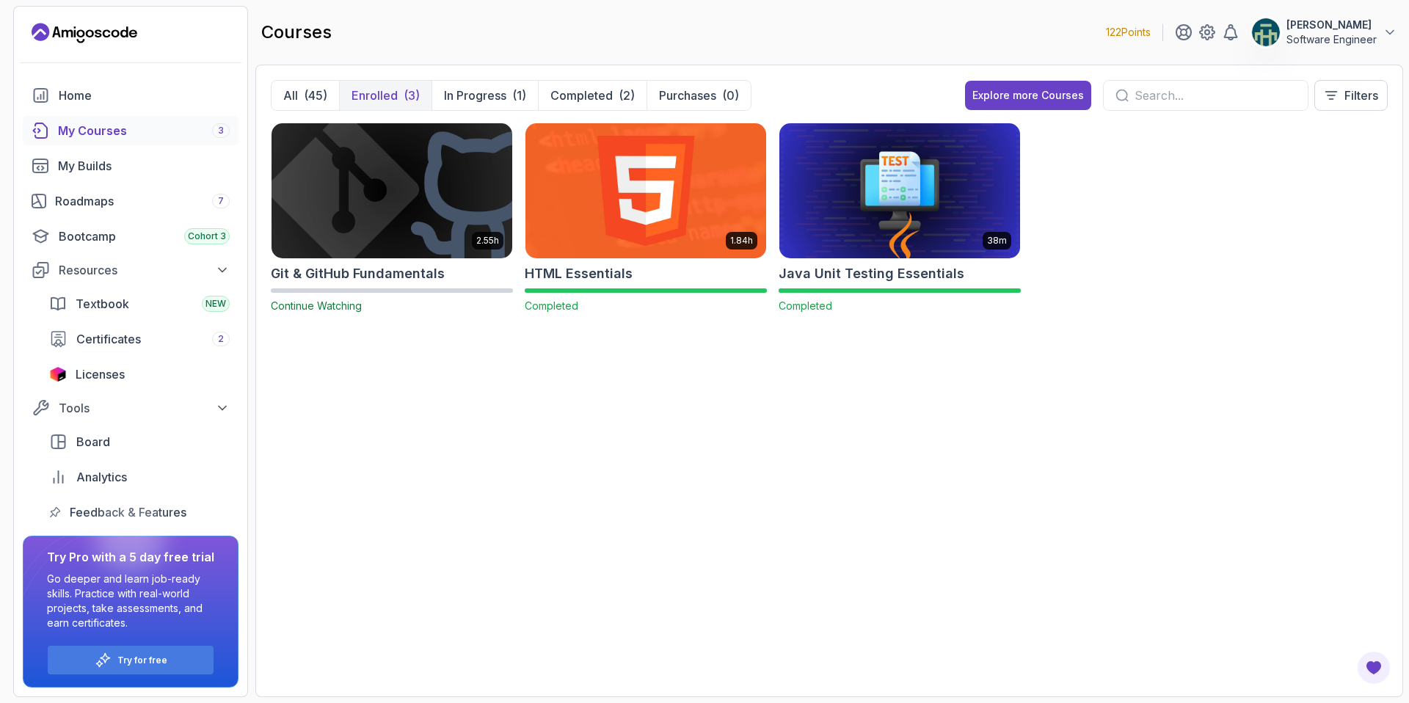
click at [608, 214] on img at bounding box center [646, 191] width 252 height 142
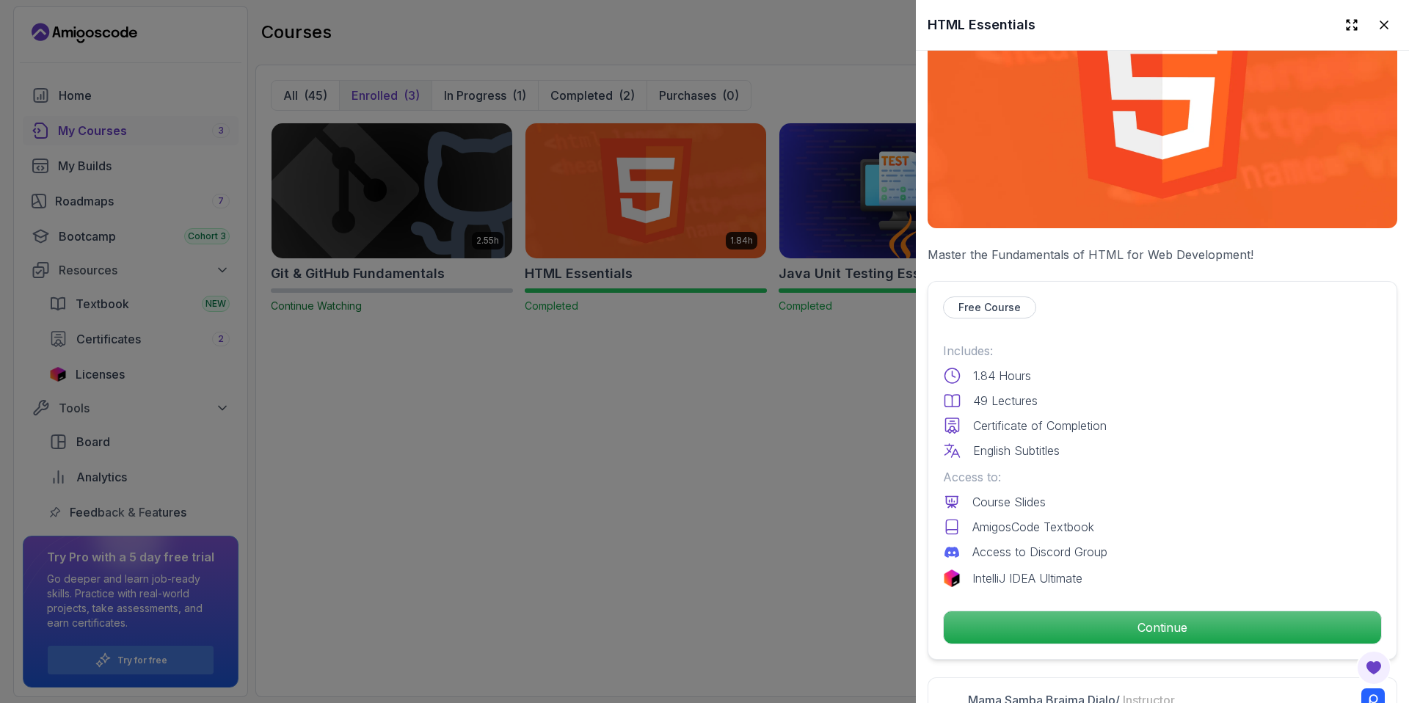
scroll to position [265, 0]
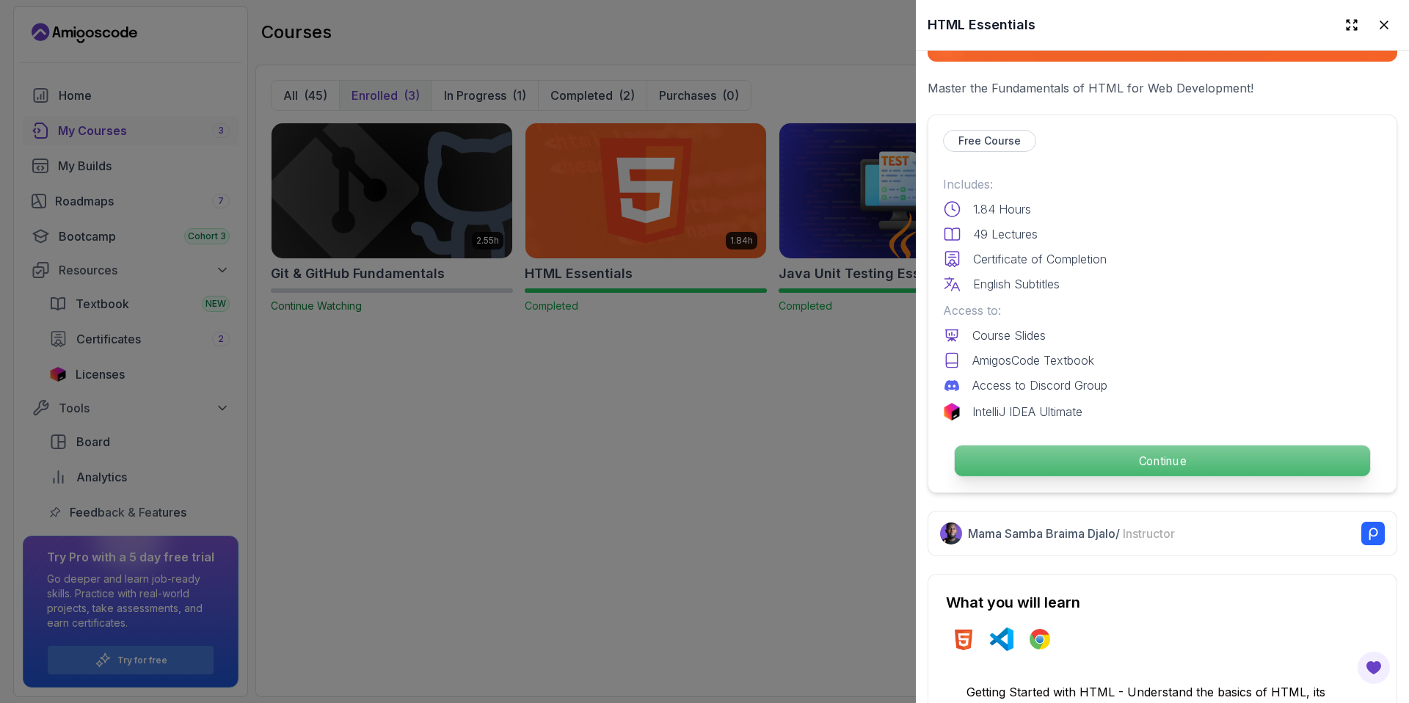
click at [1111, 454] on p "Continue" at bounding box center [1162, 461] width 415 height 31
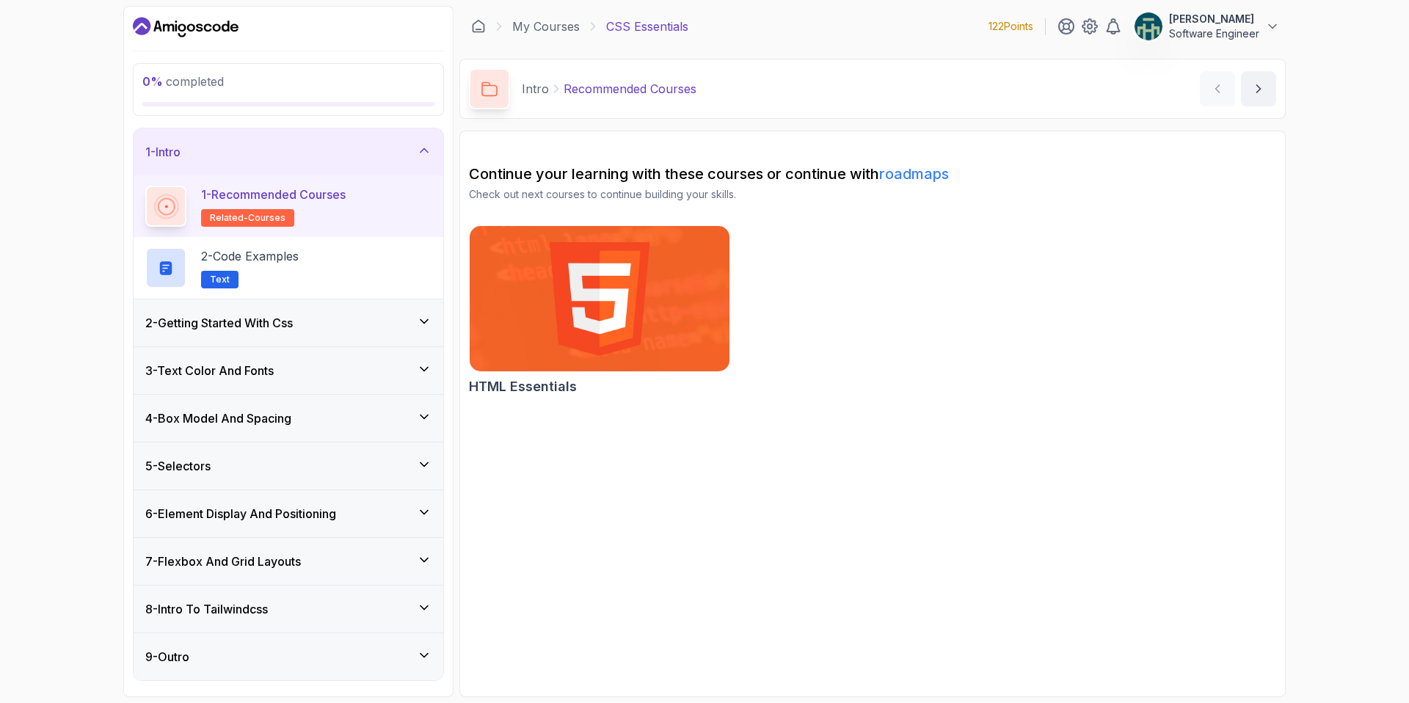
click at [343, 215] on h2 "1 - Recommended Courses related-courses" at bounding box center [273, 206] width 145 height 41
click at [333, 268] on div "2 - Code Examples Text" at bounding box center [288, 267] width 286 height 41
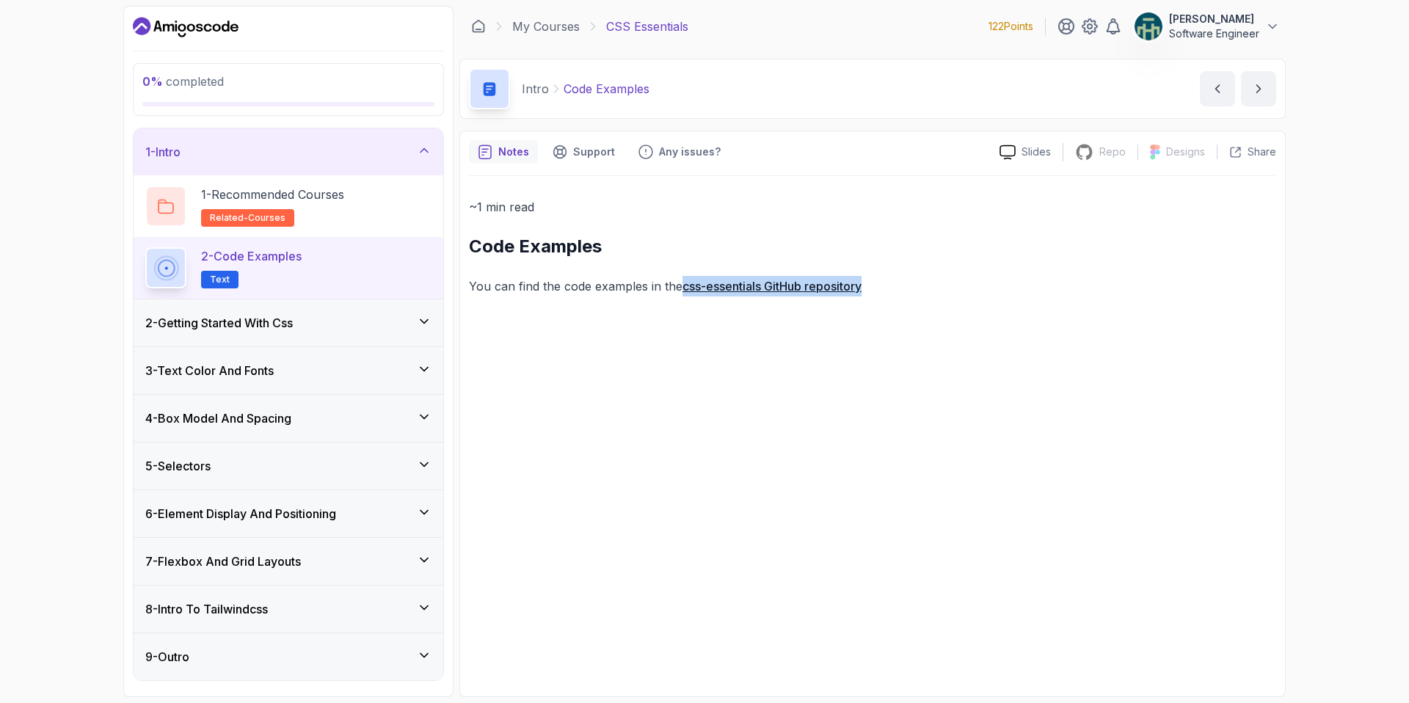
click at [285, 323] on h3 "2 - Getting Started With Css" at bounding box center [219, 323] width 148 height 18
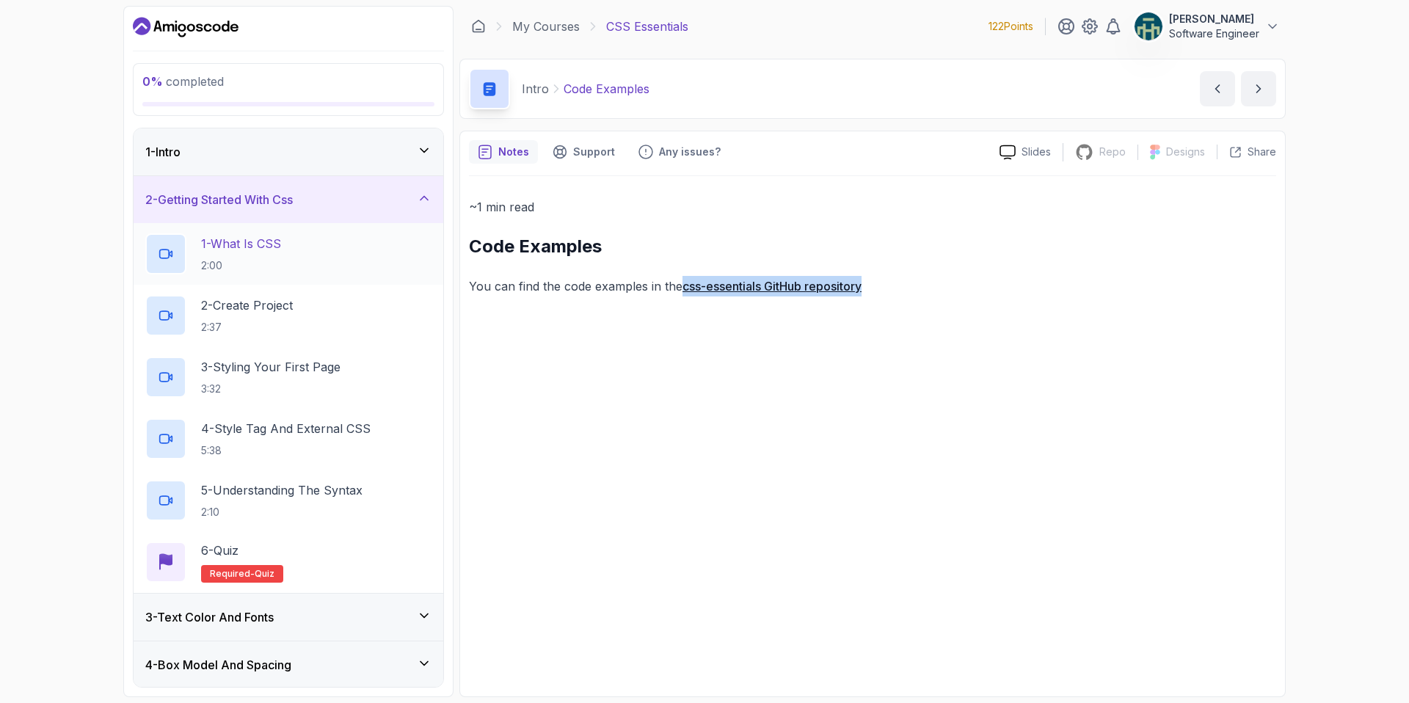
click at [278, 238] on p "1 - What Is CSS" at bounding box center [241, 244] width 80 height 18
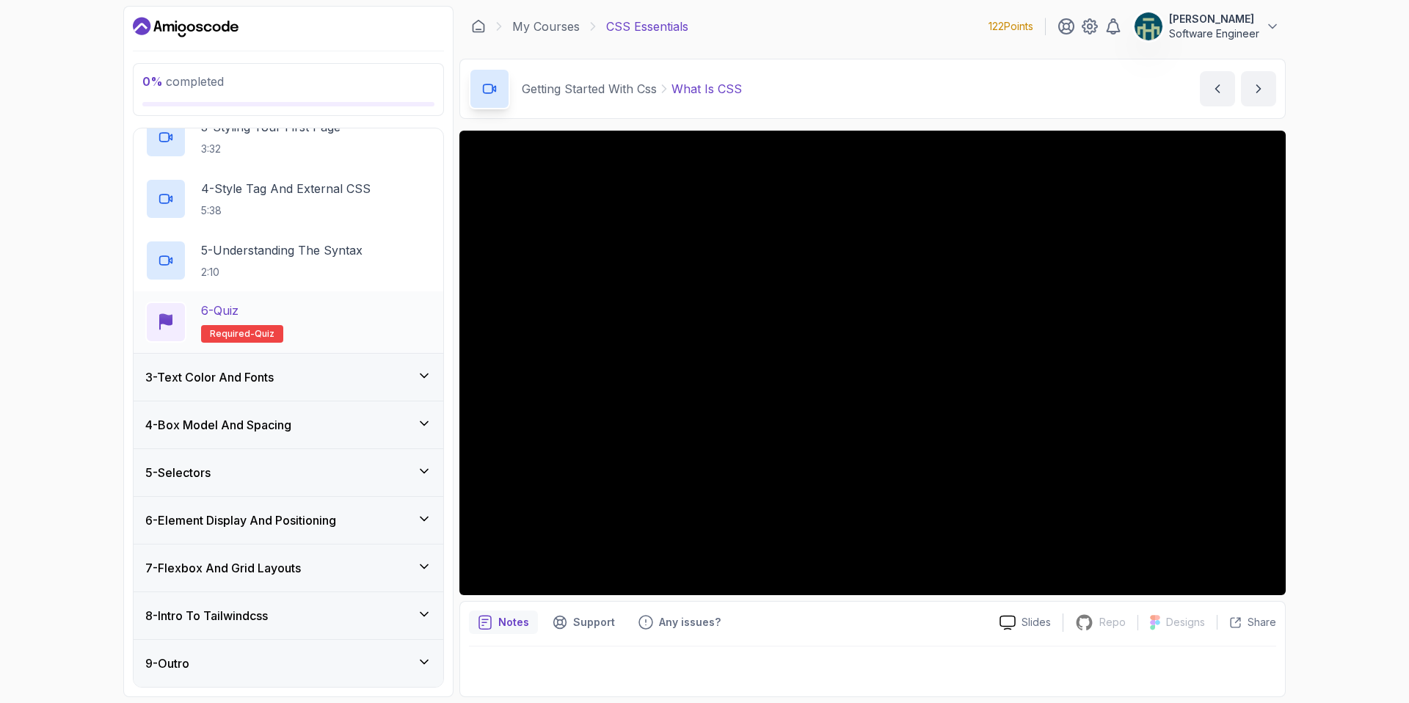
scroll to position [208, 0]
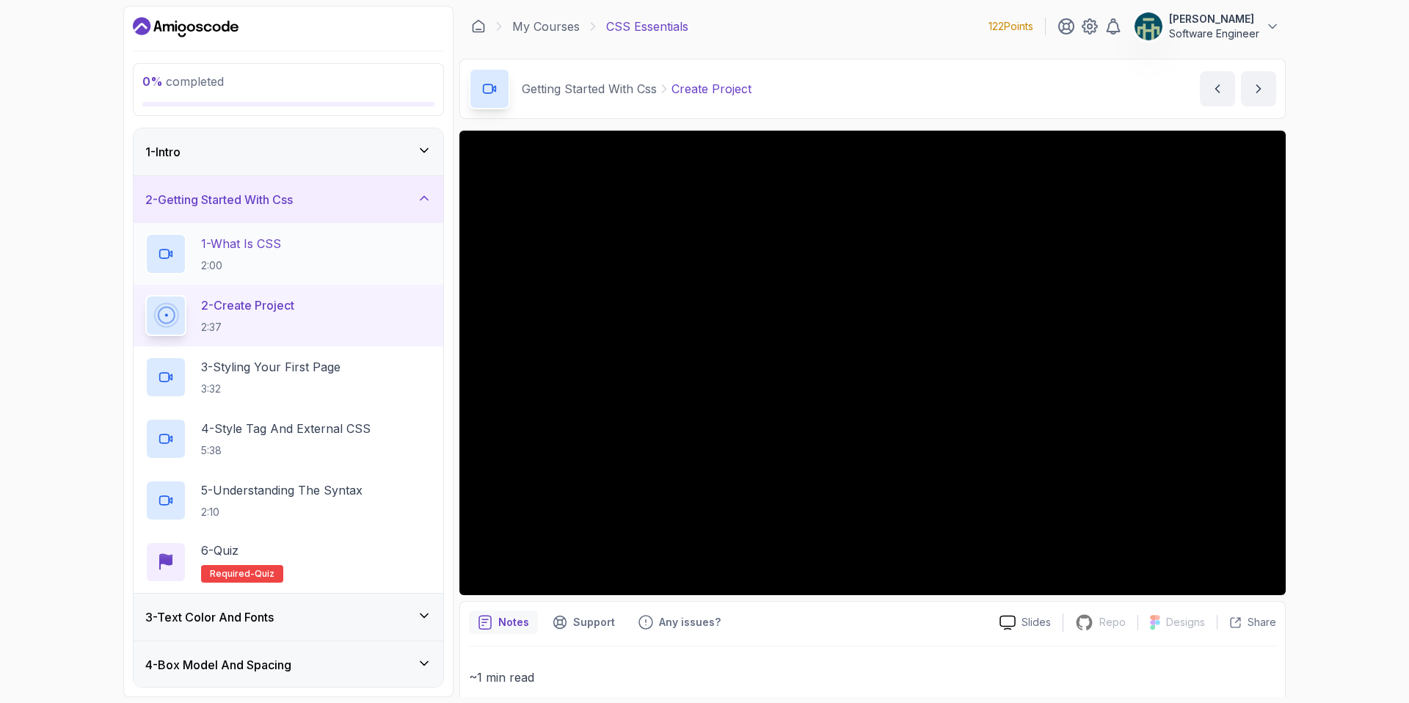
click at [335, 258] on div "1 - What Is CSS 2:00" at bounding box center [288, 253] width 286 height 41
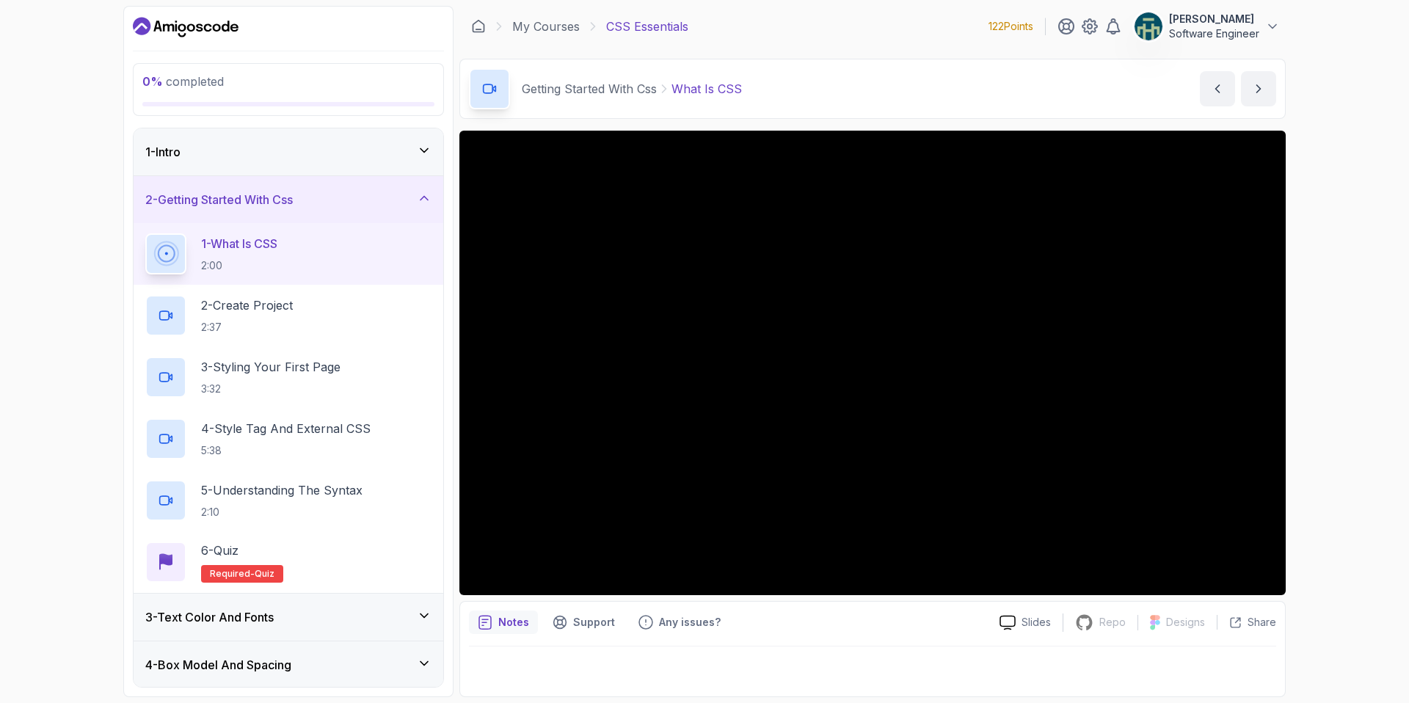
click at [145, 233] on button "1 - What Is CSS 2:00" at bounding box center [288, 253] width 286 height 41
click at [317, 323] on div "2 - Create Project 2:37" at bounding box center [288, 315] width 286 height 41
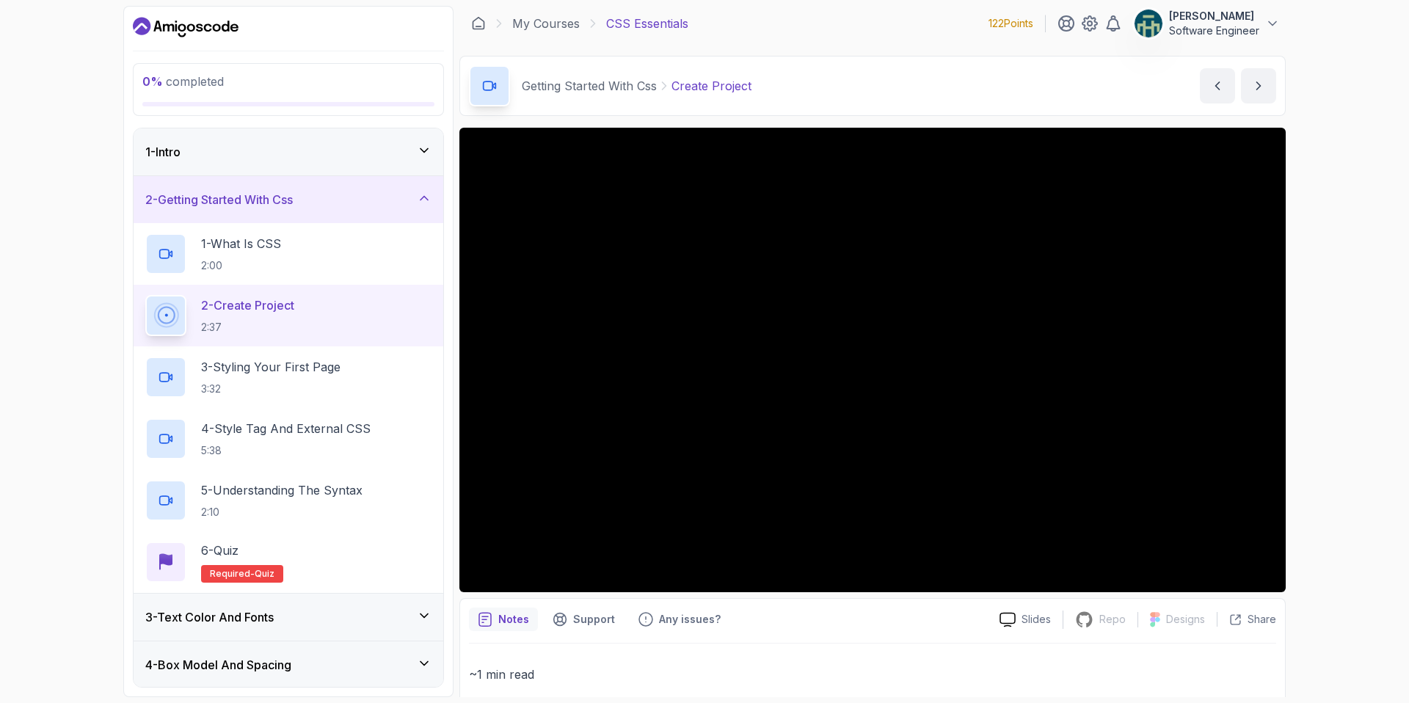
scroll to position [6, 0]
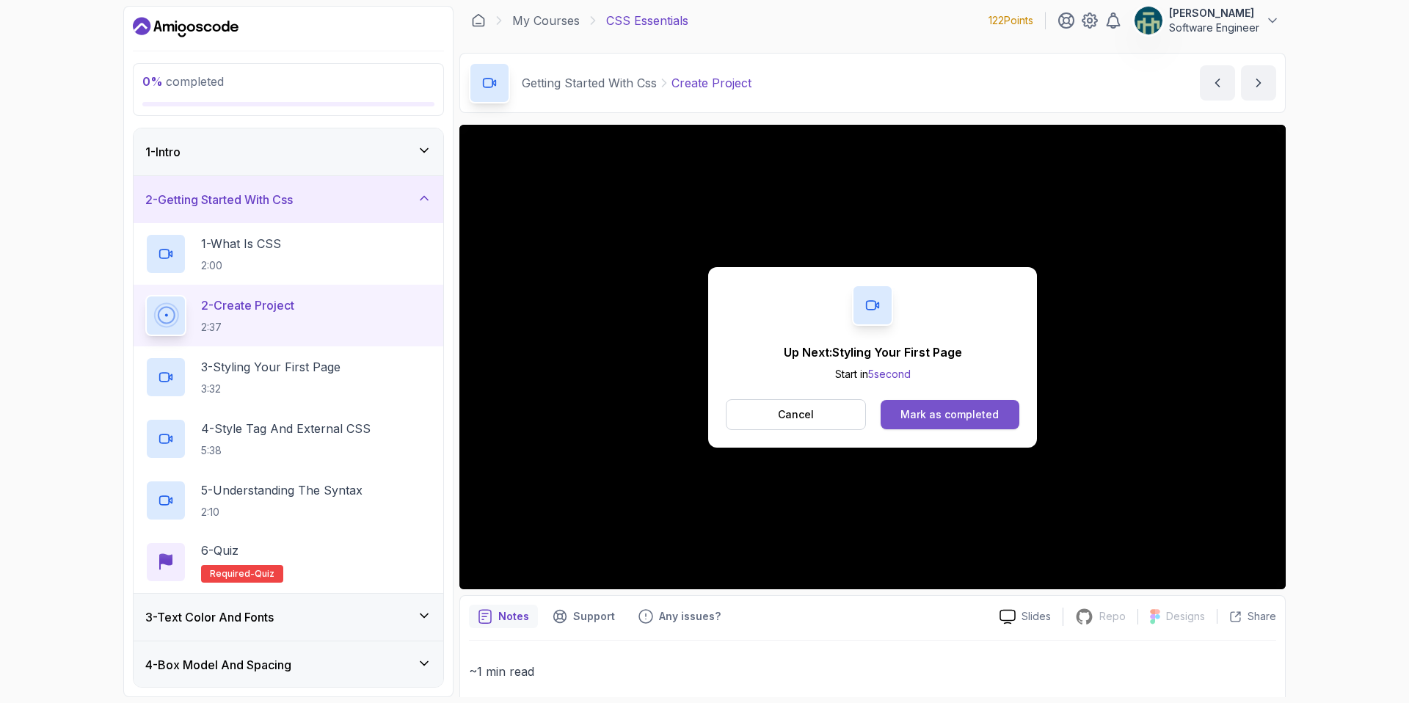
click at [899, 420] on button "Mark as completed" at bounding box center [950, 414] width 139 height 29
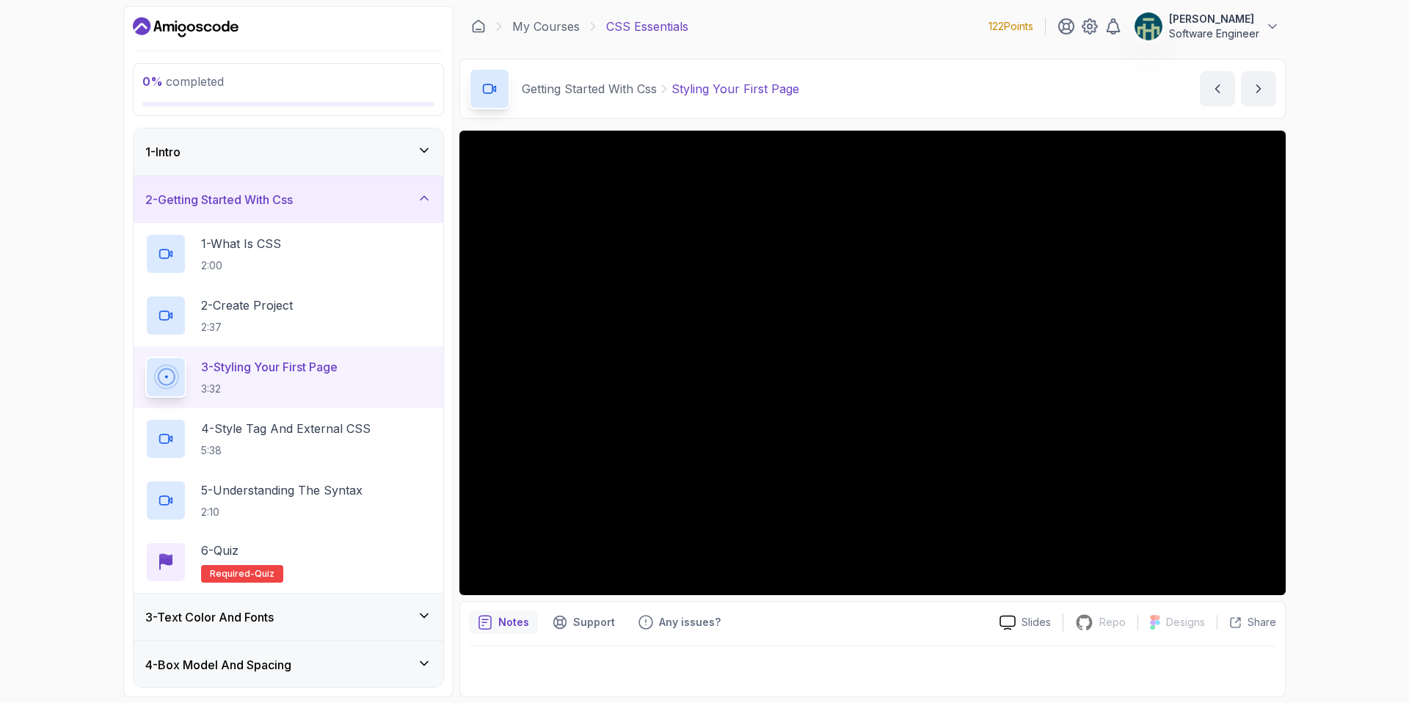
click at [748, 661] on div at bounding box center [872, 667] width 807 height 41
click at [579, 624] on p "Support" at bounding box center [594, 622] width 42 height 15
click at [674, 617] on p "Any issues?" at bounding box center [690, 622] width 62 height 15
click at [612, 670] on p "Facing an Issue with This Lecture?" at bounding box center [872, 677] width 807 height 21
click at [28, 322] on div "0 % completed 1 - Intro 2 - Getting Started With Css 1 - What Is CSS 2:00 2 - C…" at bounding box center [704, 351] width 1409 height 703
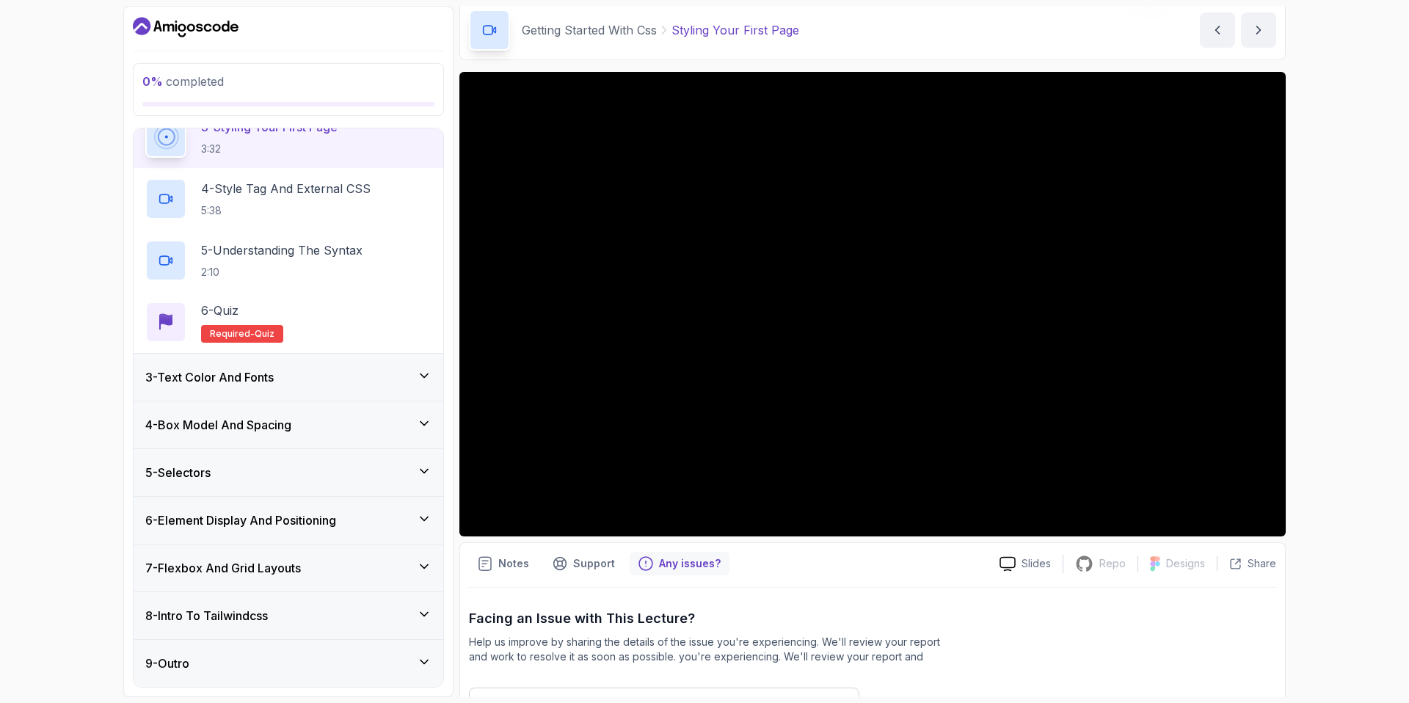
scroll to position [214, 0]
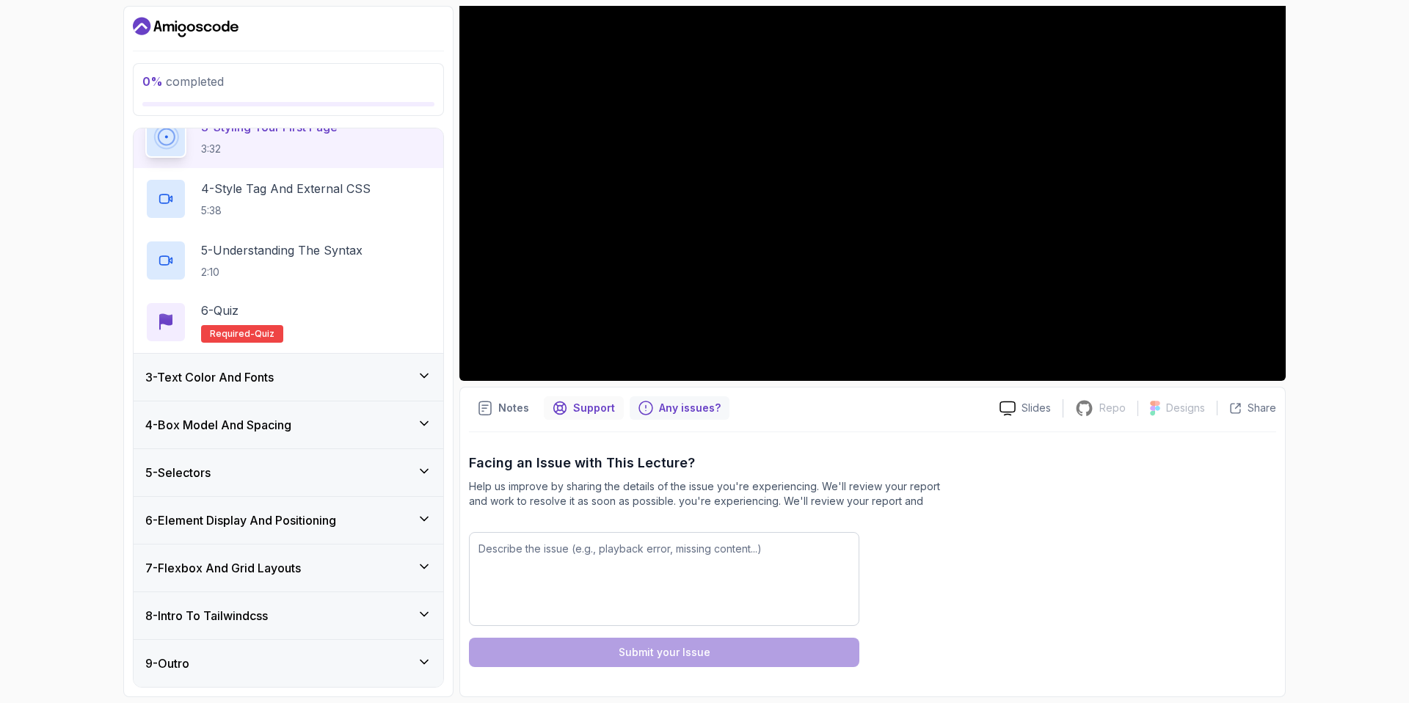
click at [582, 407] on p "Support" at bounding box center [594, 408] width 42 height 15
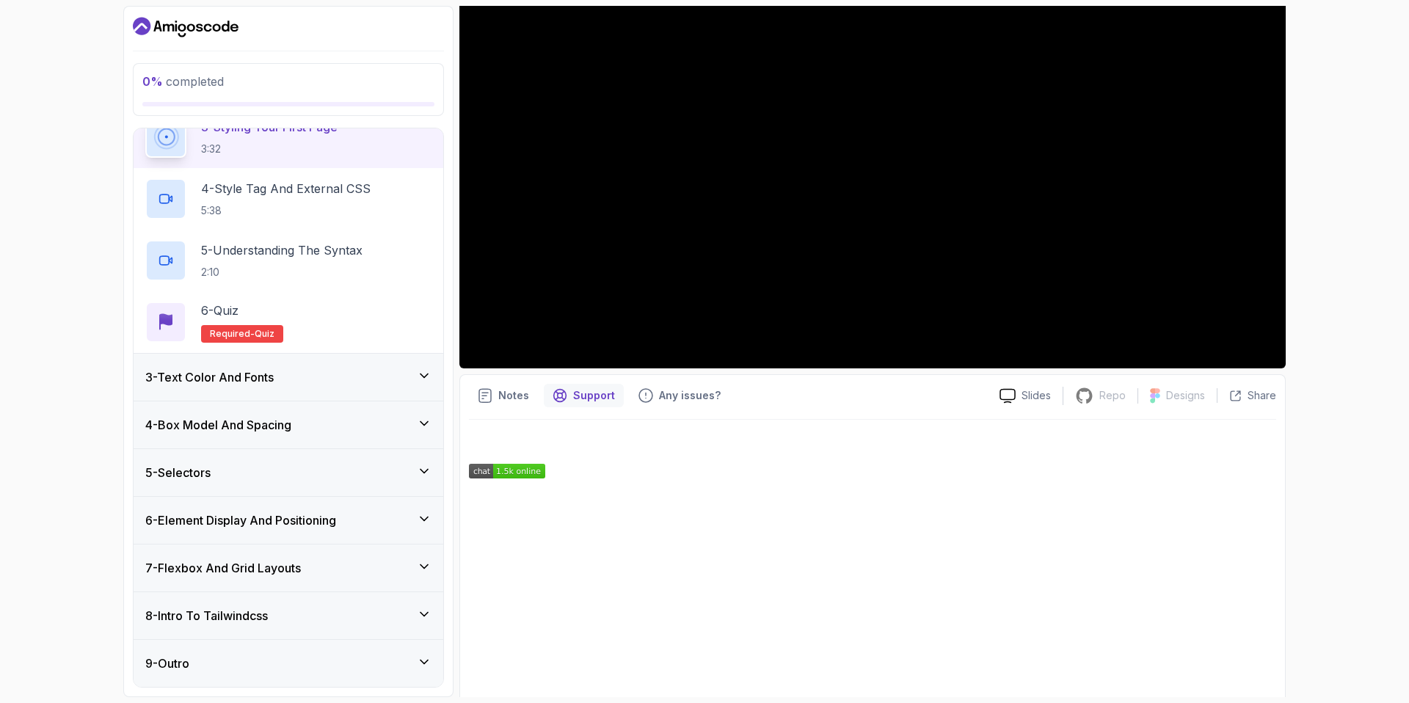
scroll to position [242, 0]
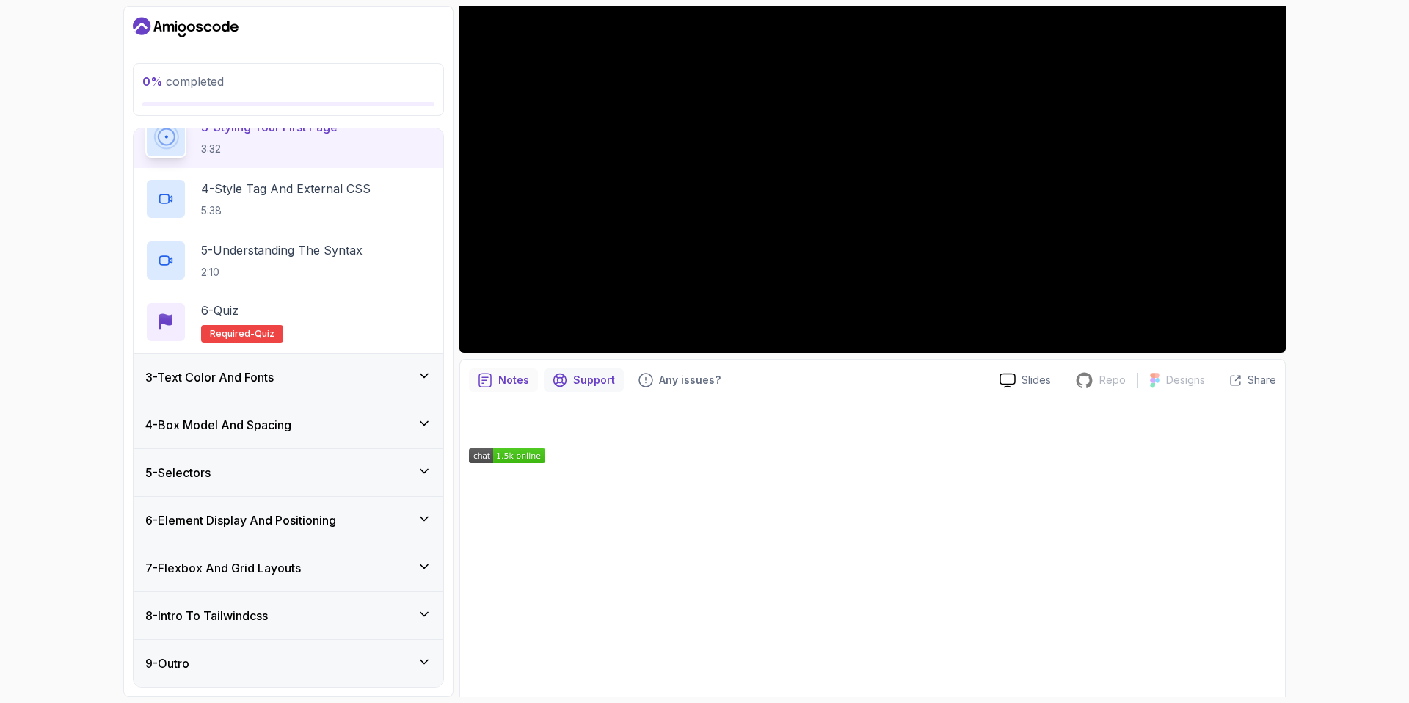
click at [511, 390] on div "Notes" at bounding box center [503, 379] width 69 height 23
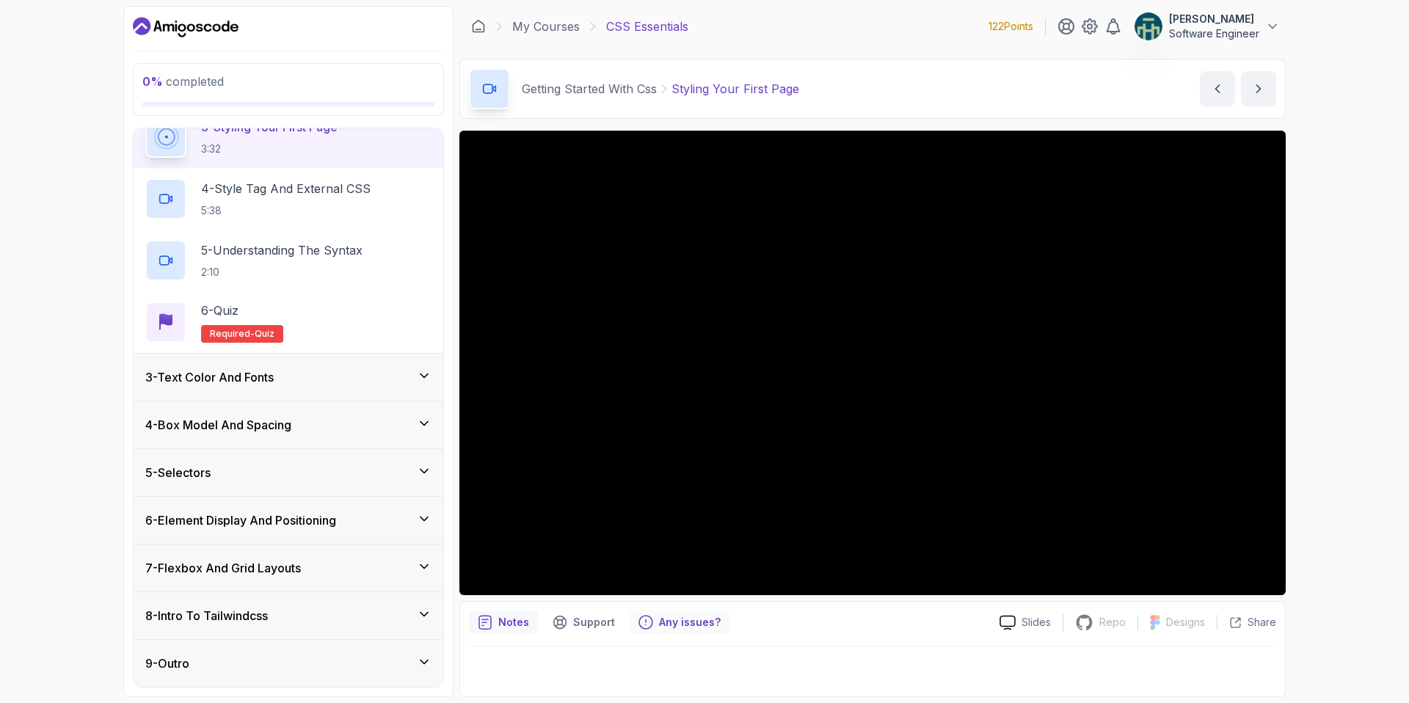
click at [670, 617] on p "Any issues?" at bounding box center [690, 622] width 62 height 15
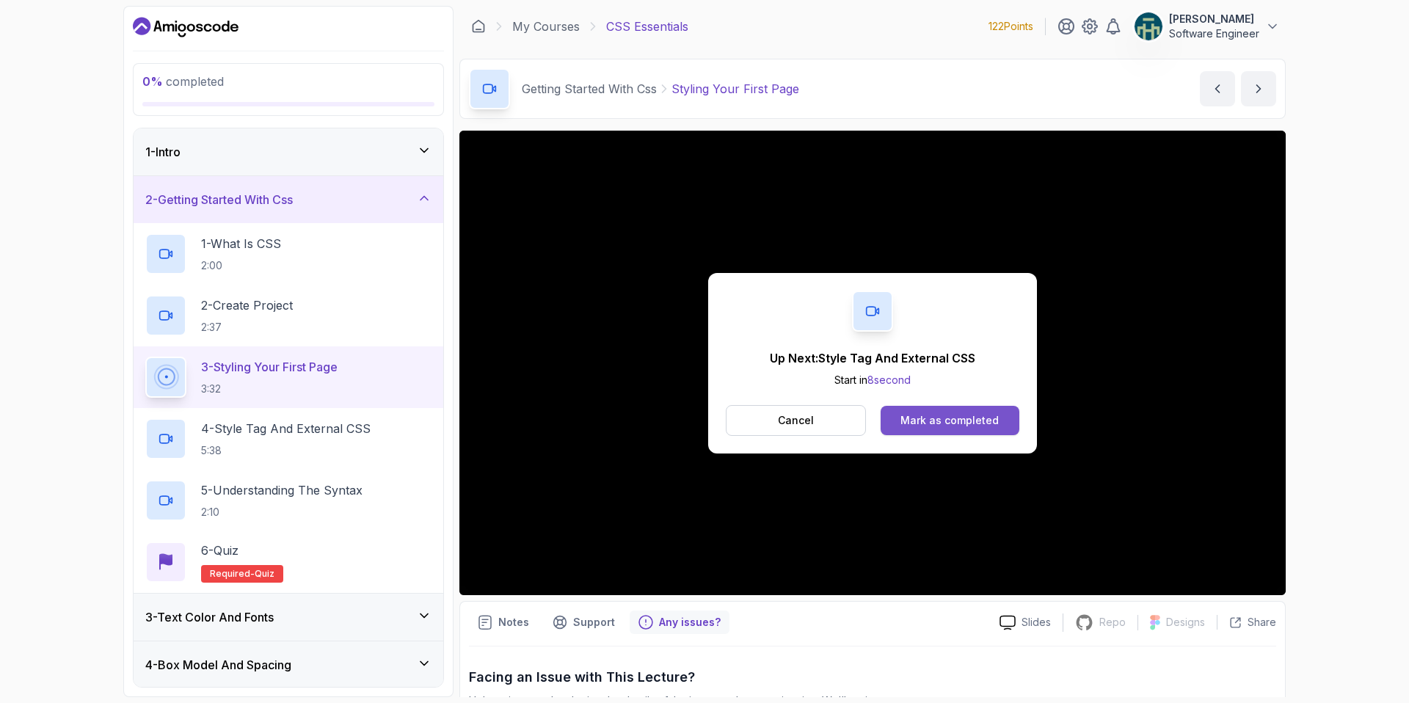
click at [941, 418] on div "Mark as completed" at bounding box center [950, 420] width 98 height 15
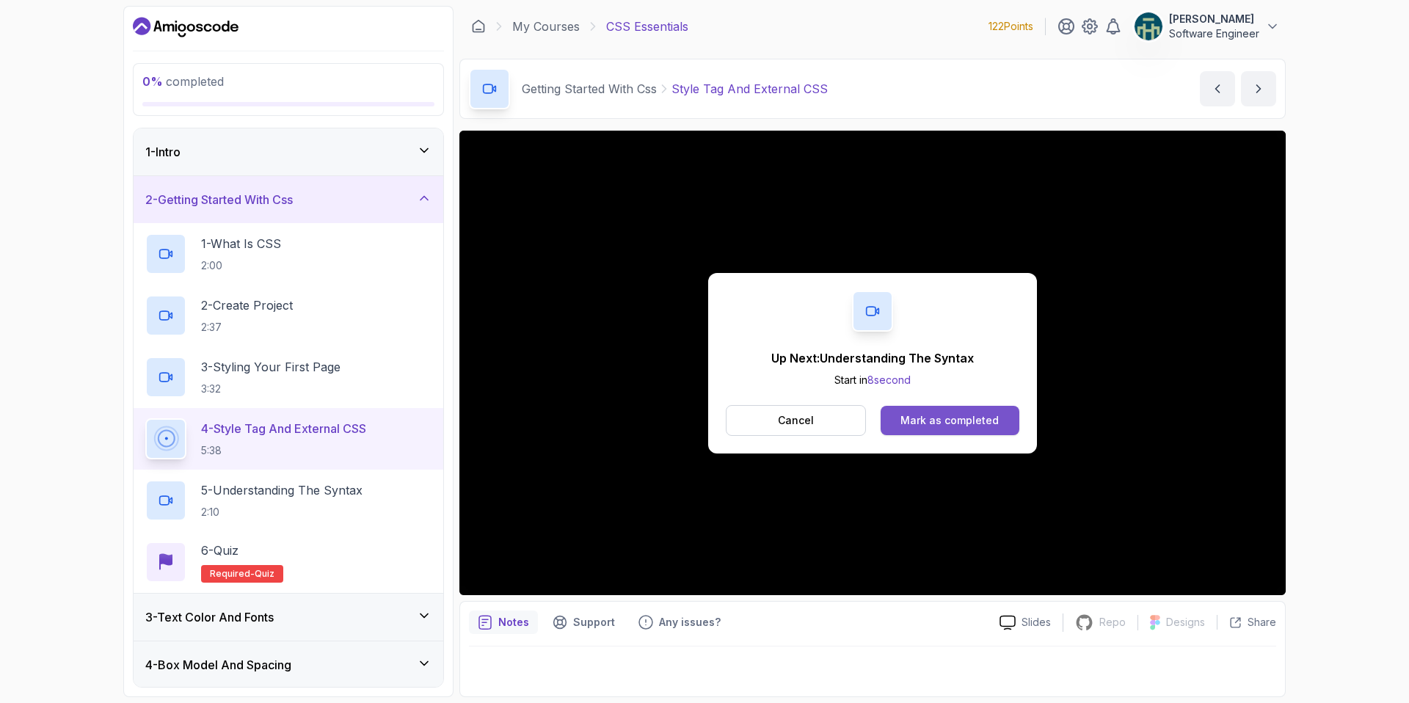
click at [926, 425] on div "Mark as completed" at bounding box center [950, 420] width 98 height 15
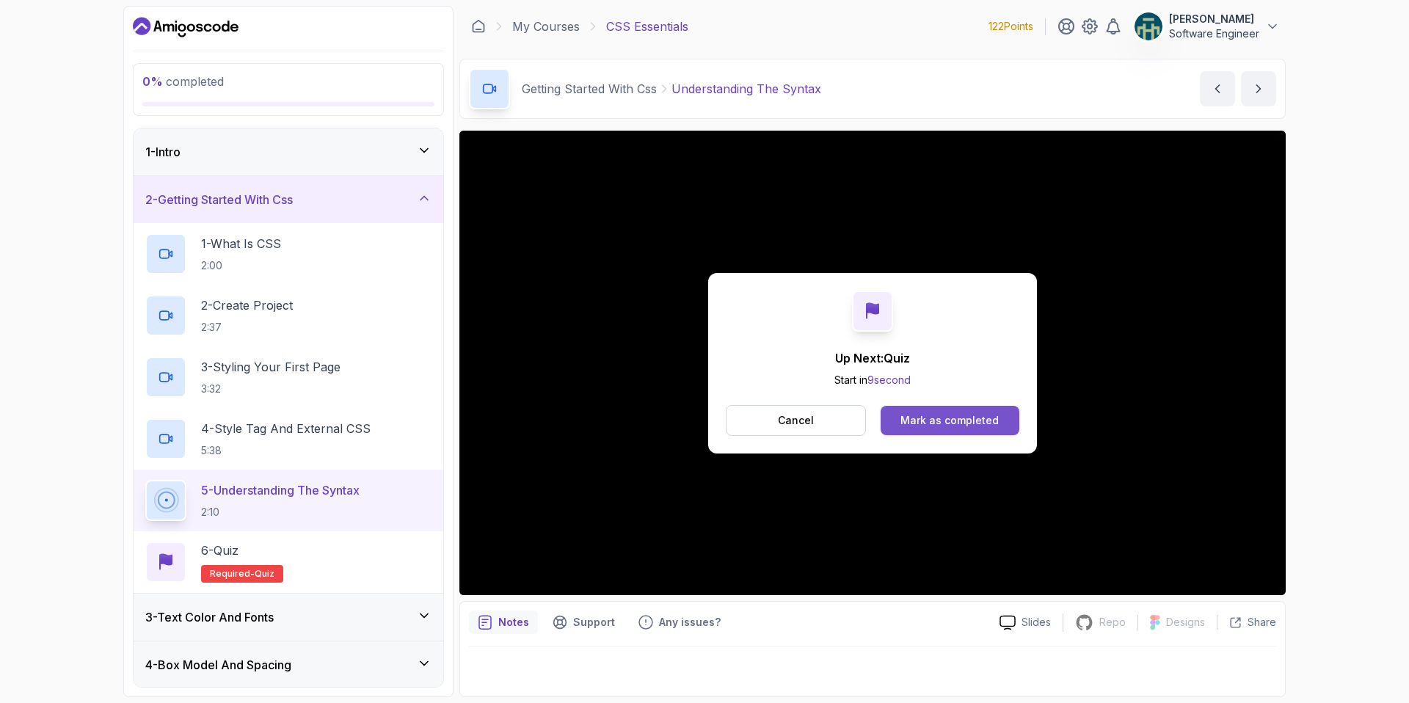
click at [951, 428] on button "Mark as completed" at bounding box center [950, 420] width 139 height 29
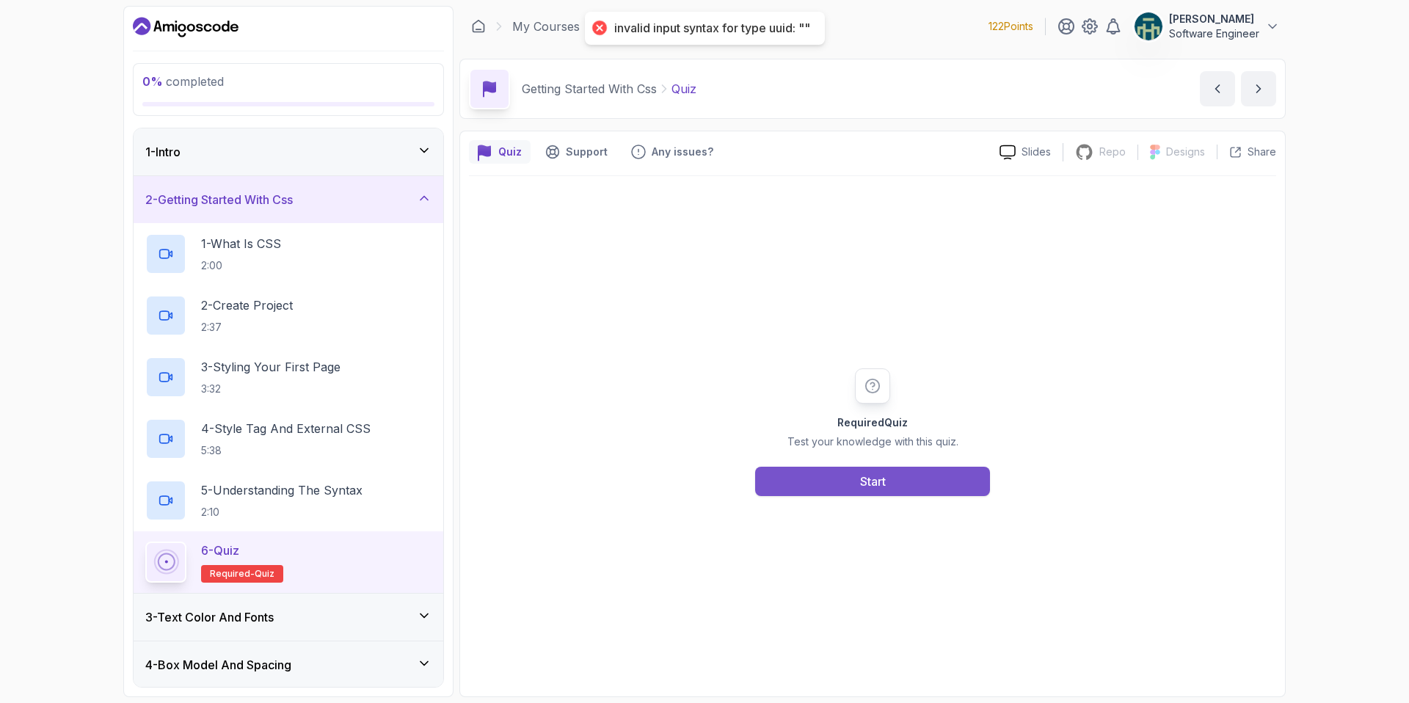
click at [875, 479] on div "Start" at bounding box center [873, 482] width 26 height 18
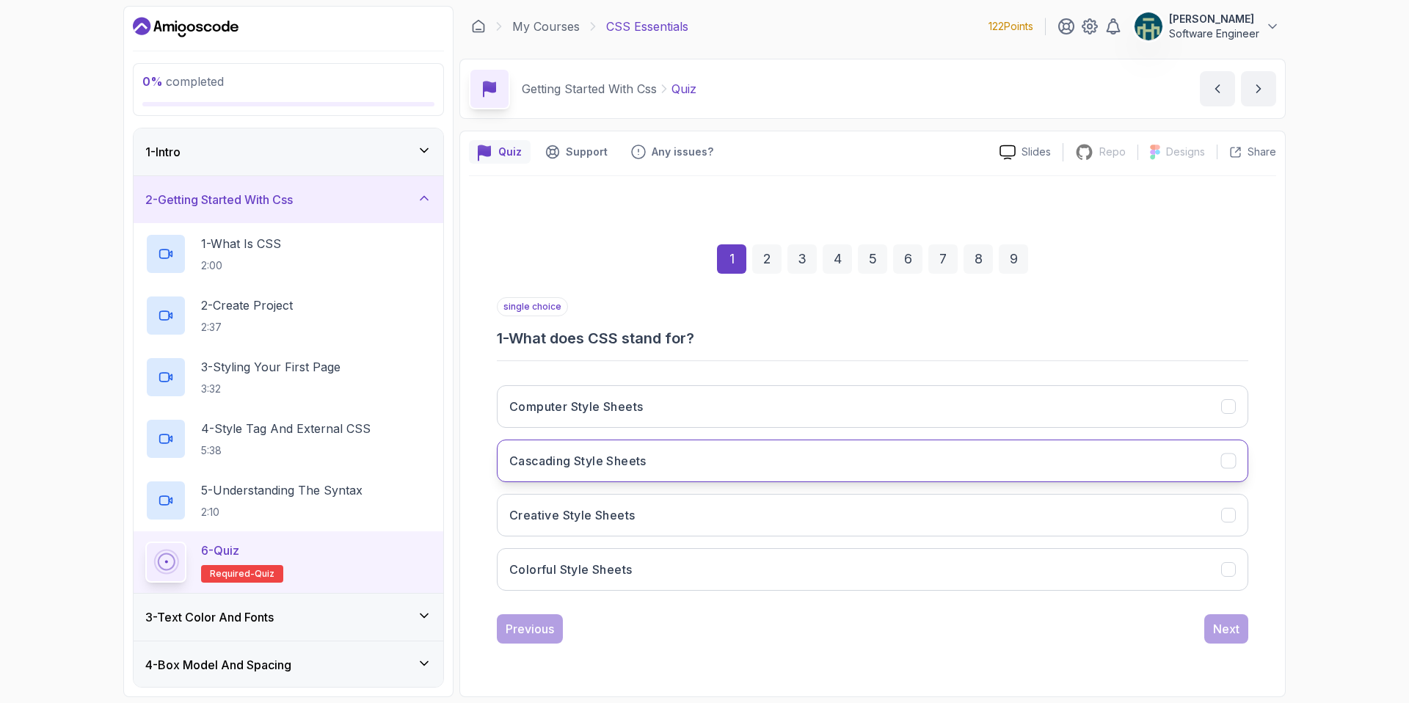
click at [701, 452] on button "Cascading Style Sheets" at bounding box center [873, 461] width 752 height 43
click at [1221, 633] on div "Next" at bounding box center [1226, 629] width 26 height 18
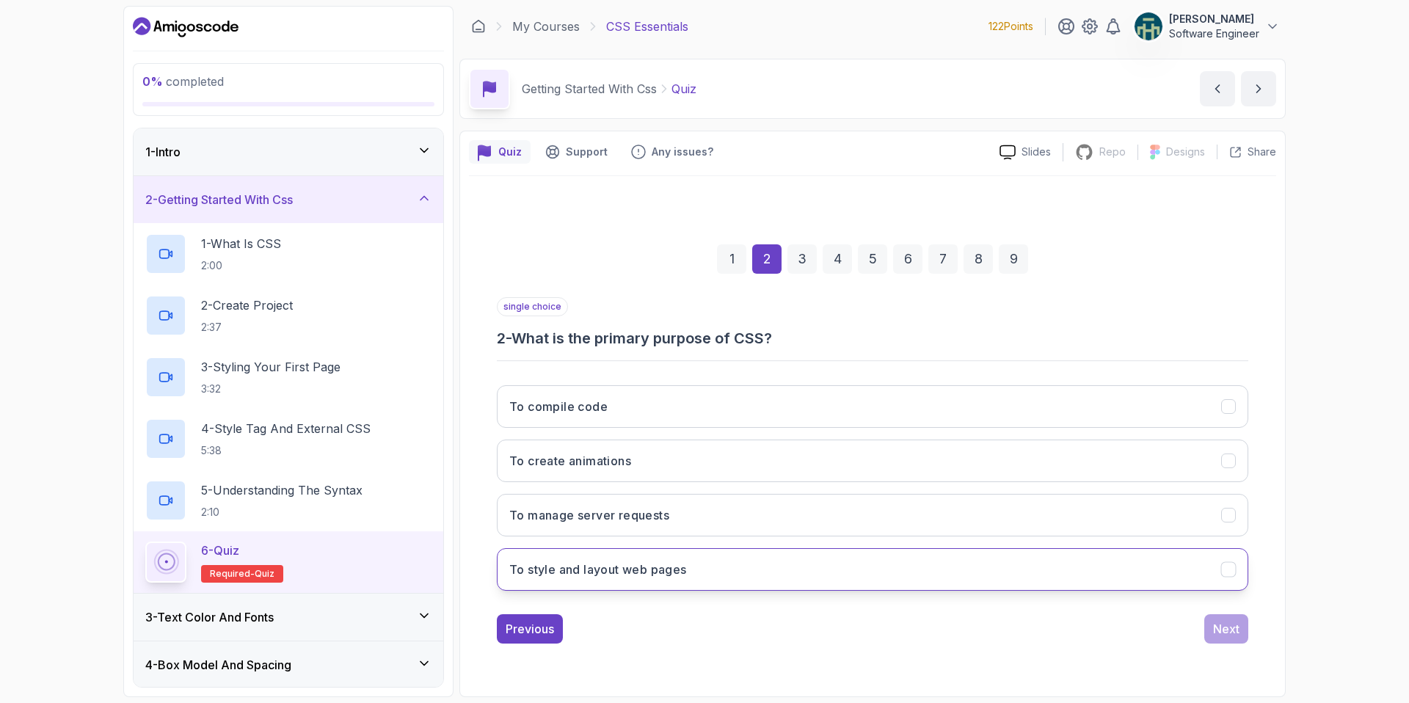
click at [708, 573] on button "To style and layout web pages" at bounding box center [873, 569] width 752 height 43
click at [1237, 634] on div "Next" at bounding box center [1226, 629] width 26 height 18
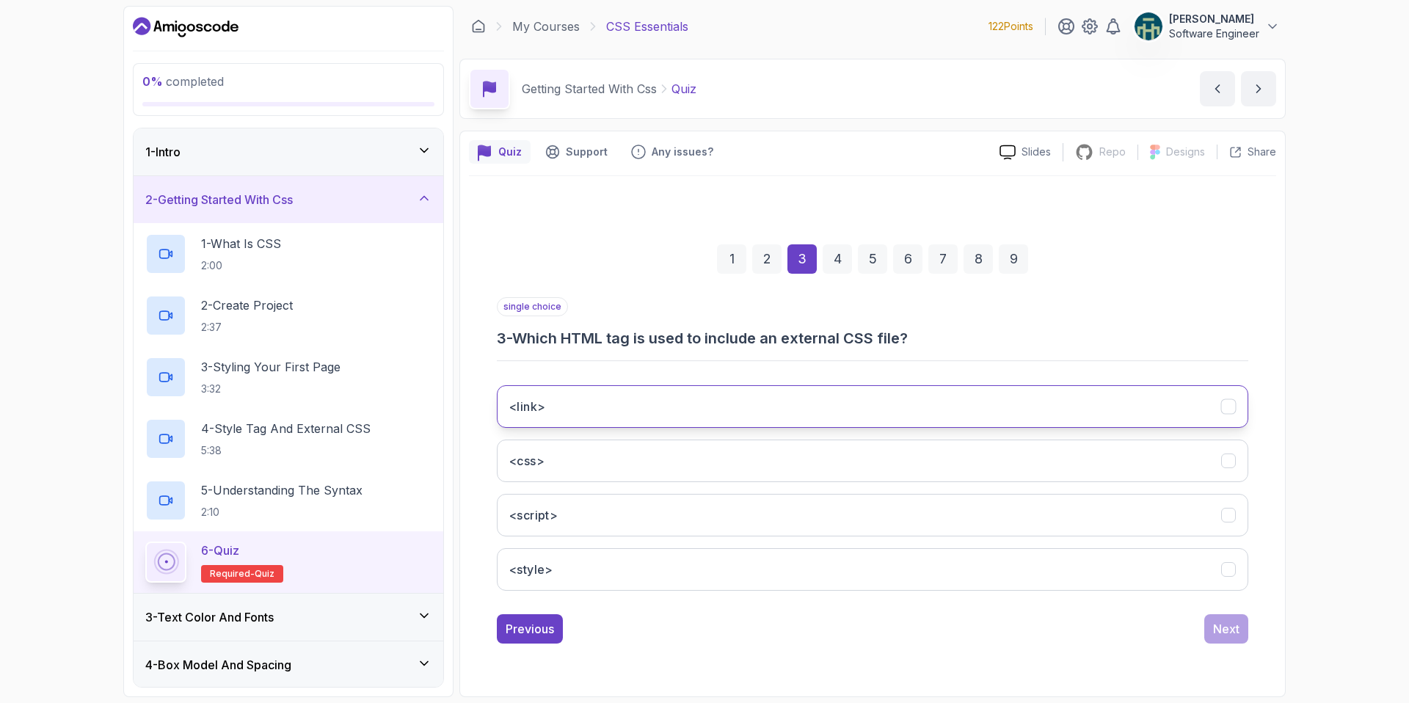
click at [639, 404] on button "<link>" at bounding box center [873, 406] width 752 height 43
click at [1212, 628] on button "Next" at bounding box center [1226, 628] width 44 height 29
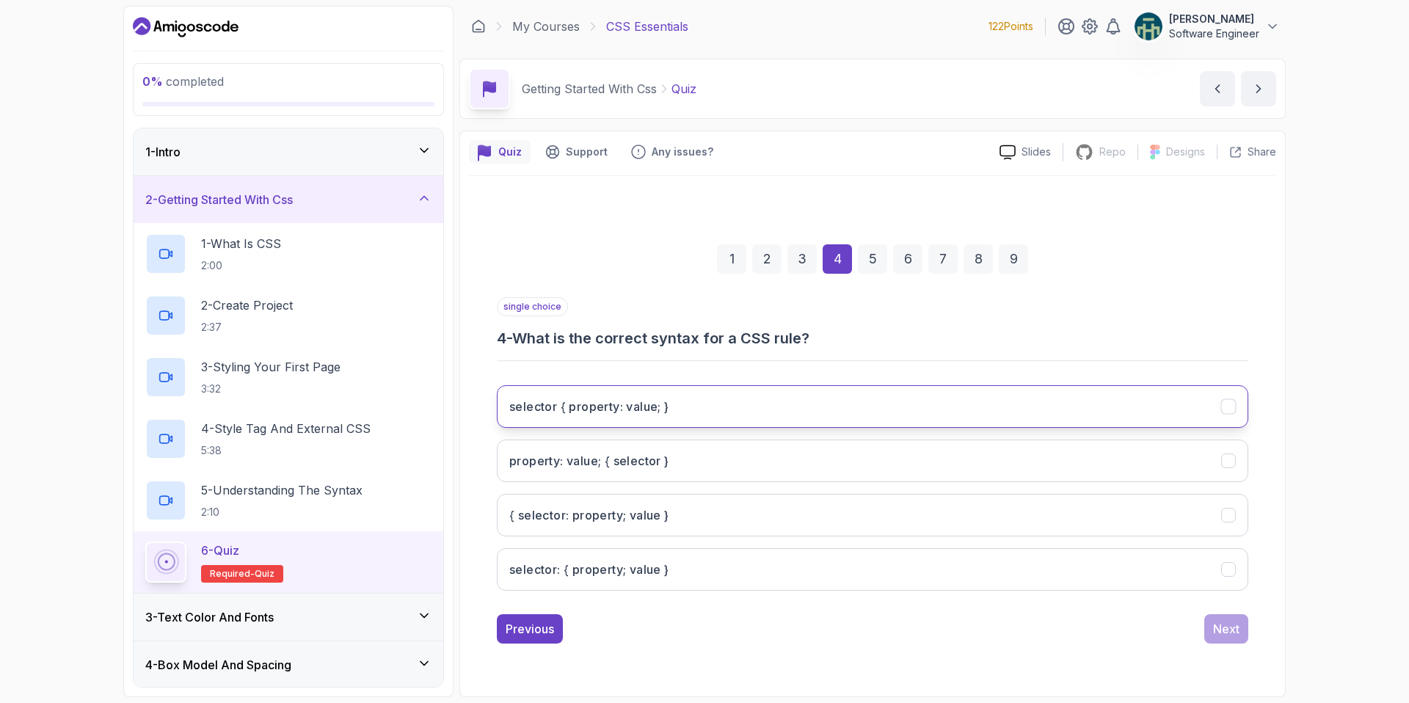
click at [594, 412] on h3 "selector { property: value; }" at bounding box center [589, 407] width 160 height 18
click at [1239, 633] on div "Next" at bounding box center [1226, 629] width 26 height 18
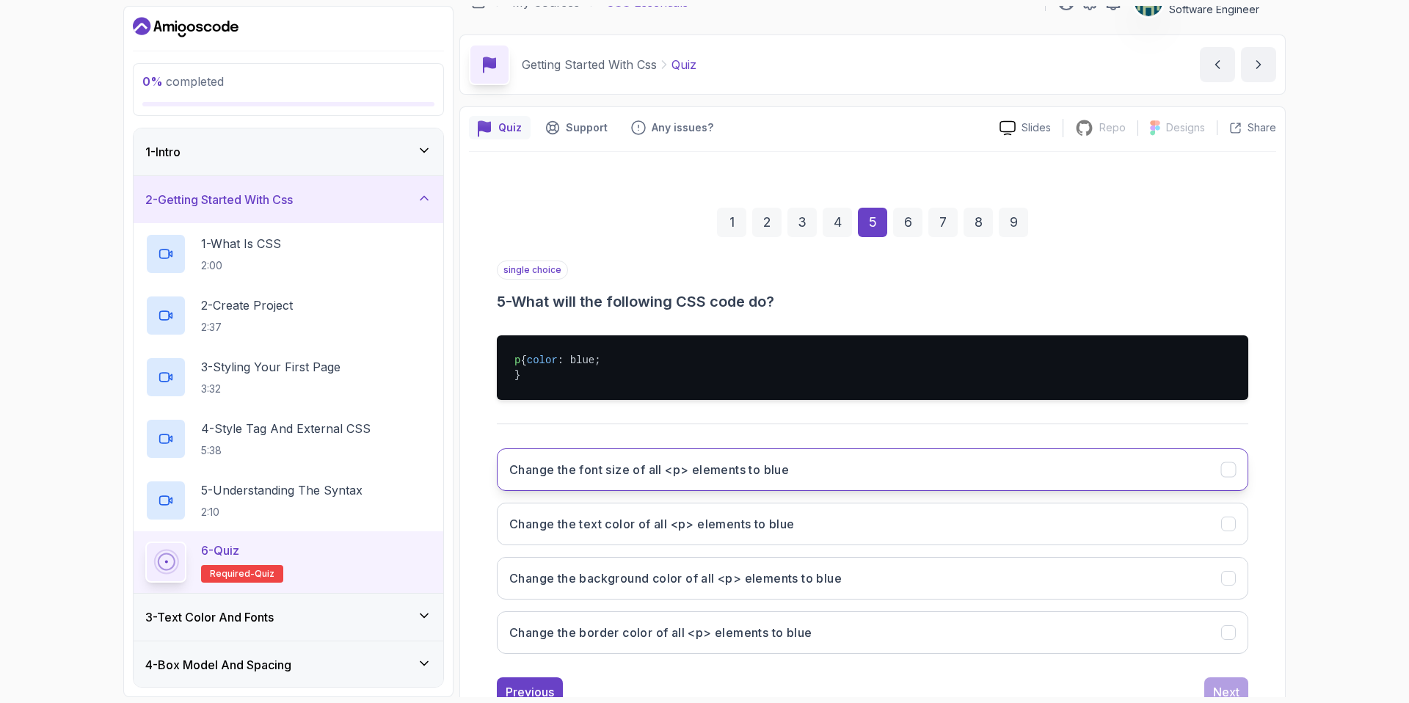
scroll to position [90, 0]
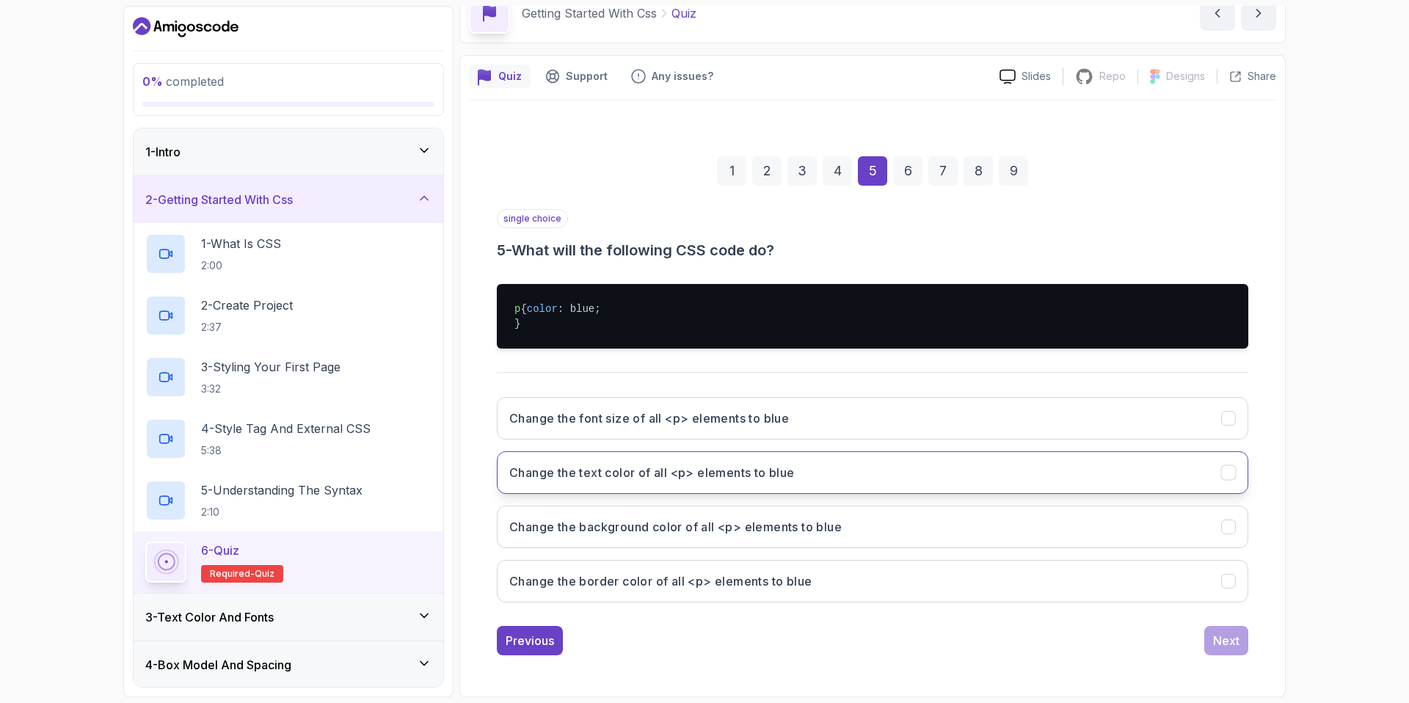
click at [689, 476] on h3 "Change the text color of all <p> elements to blue" at bounding box center [652, 473] width 286 height 18
click at [1214, 644] on div "Next" at bounding box center [1226, 641] width 26 height 18
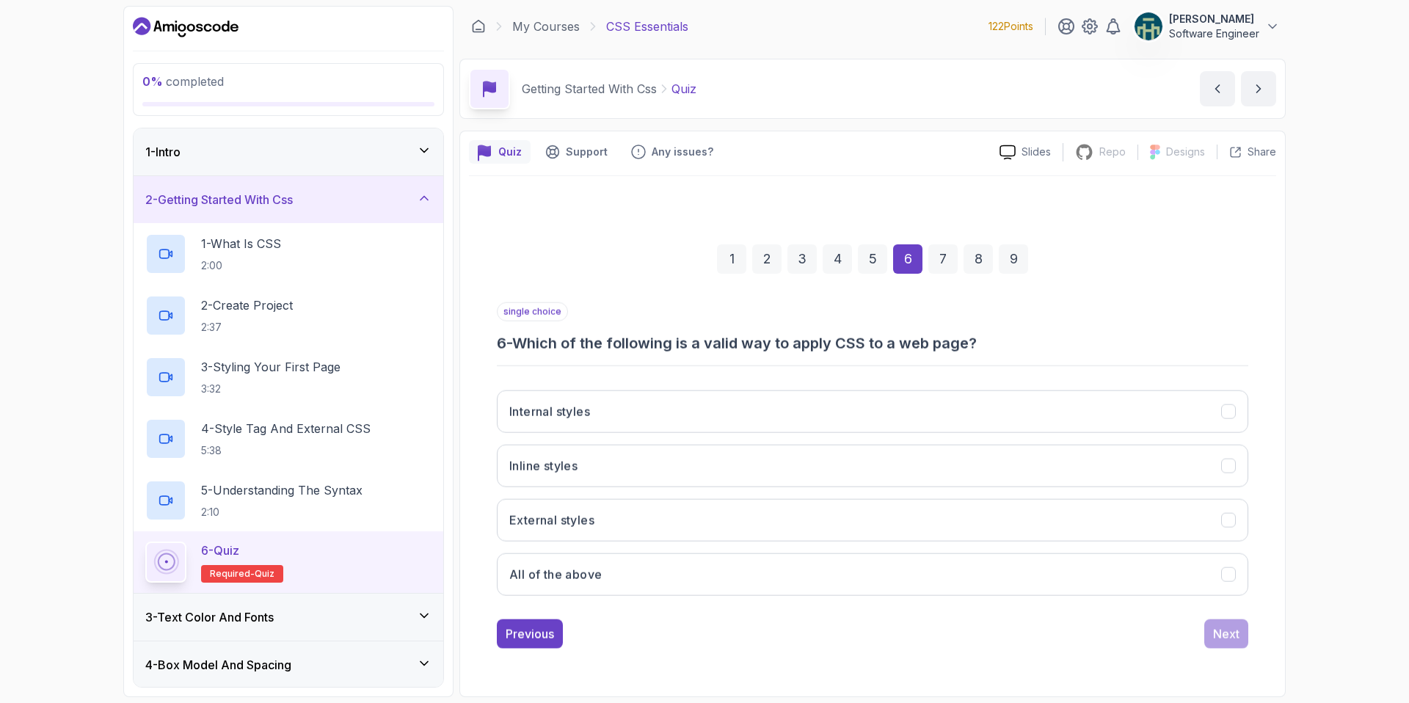
scroll to position [0, 0]
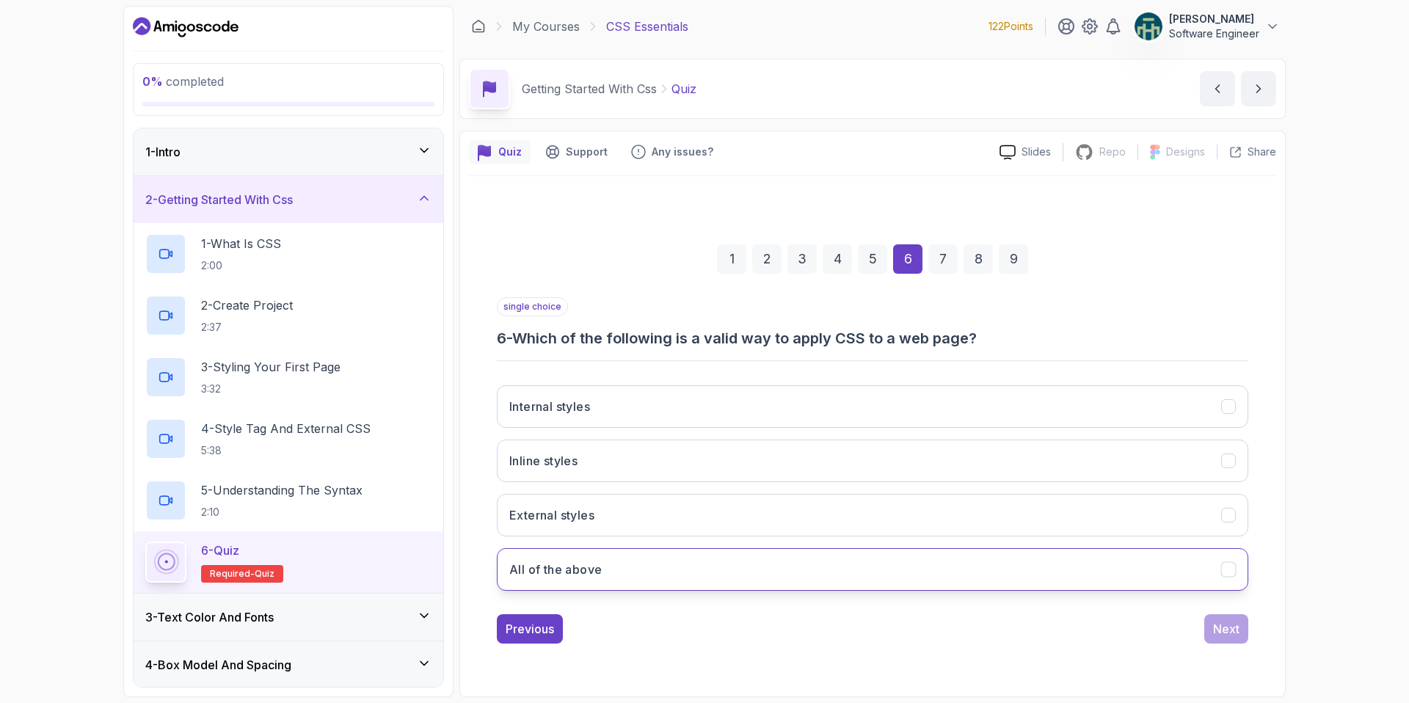
click at [1234, 566] on icon "All of the above" at bounding box center [1229, 569] width 14 height 14
click at [1232, 628] on div "Next" at bounding box center [1226, 629] width 26 height 18
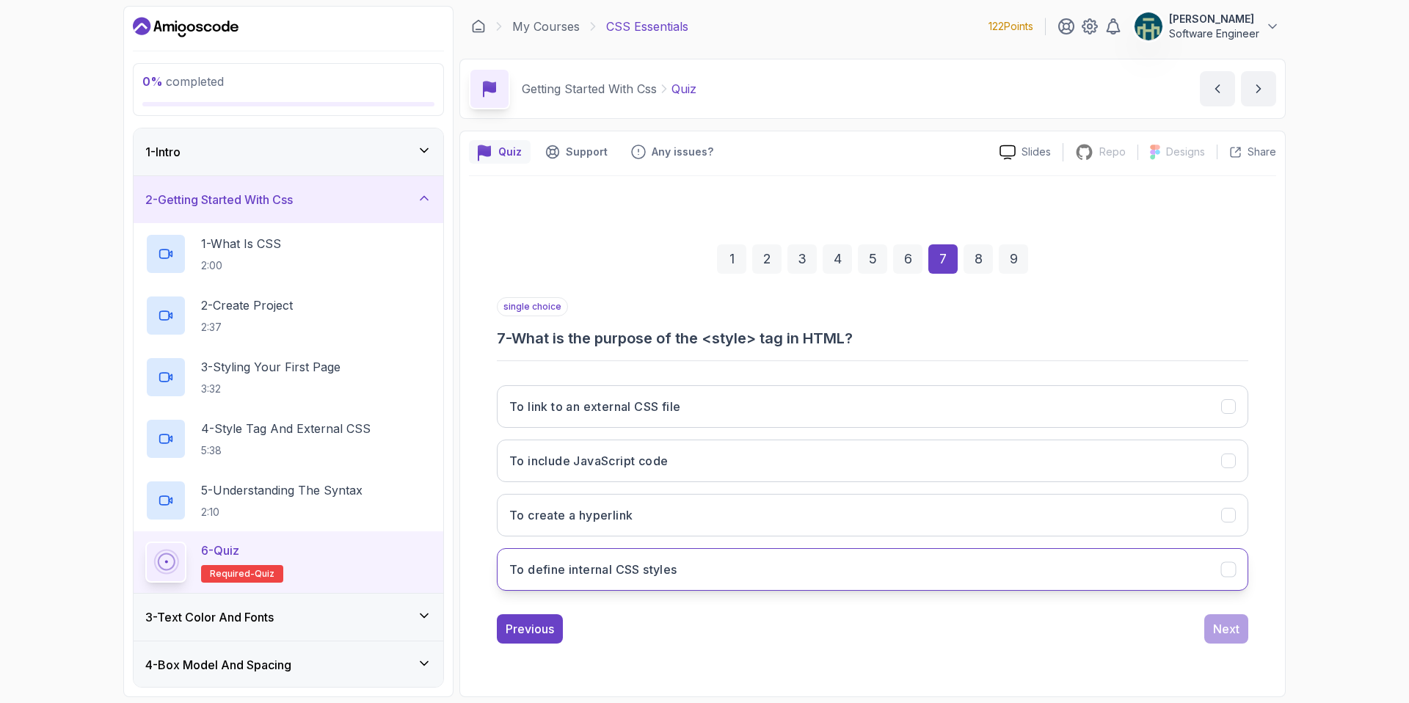
click at [730, 570] on button "To define internal CSS styles" at bounding box center [873, 569] width 752 height 43
click at [1213, 620] on div "Next" at bounding box center [1226, 629] width 26 height 18
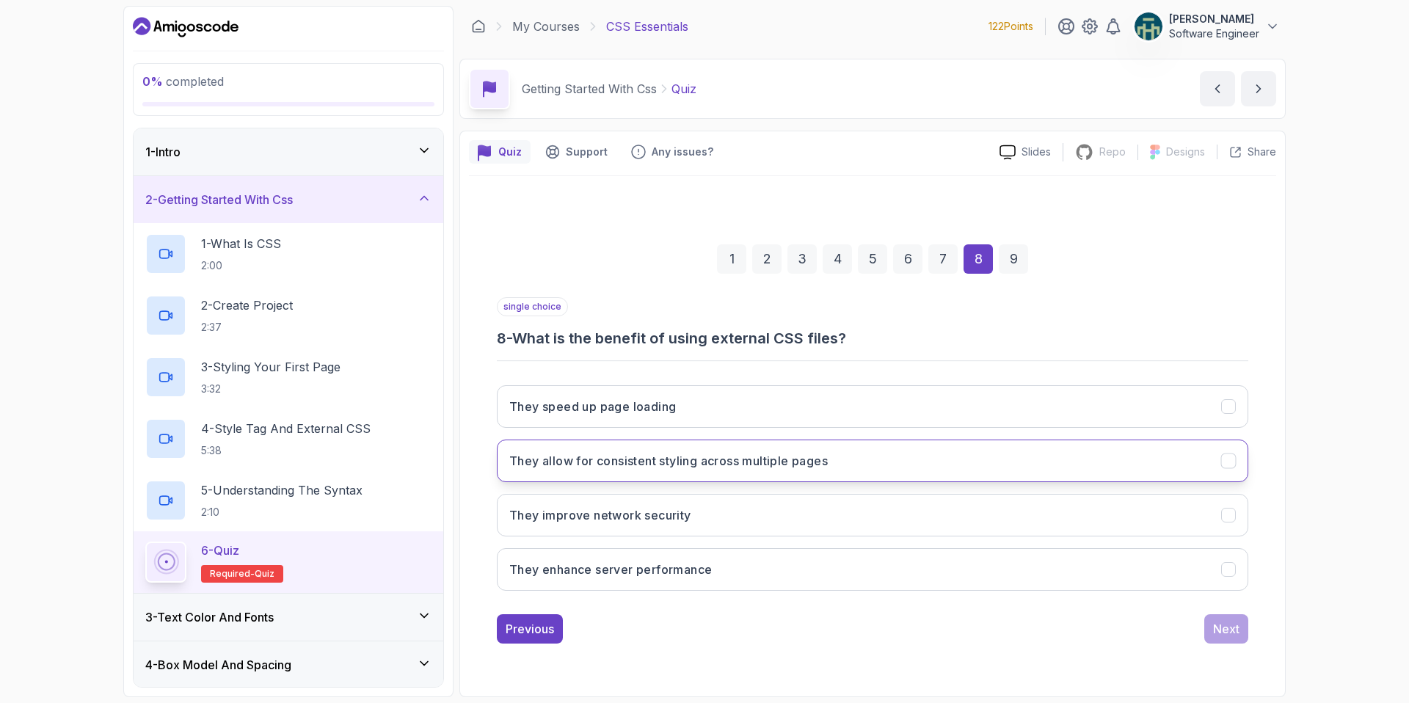
click at [684, 456] on h3 "They allow for consistent styling across multiple pages" at bounding box center [668, 461] width 319 height 18
drag, startPoint x: 1267, startPoint y: 631, endPoint x: 1248, endPoint y: 626, distance: 19.8
click at [1265, 630] on div "1 2 3 4 5 6 7 8 9 single choice 8 - What is the benefit of using external CSS f…" at bounding box center [872, 432] width 807 height 446
click at [1248, 626] on button "Next" at bounding box center [1226, 628] width 44 height 29
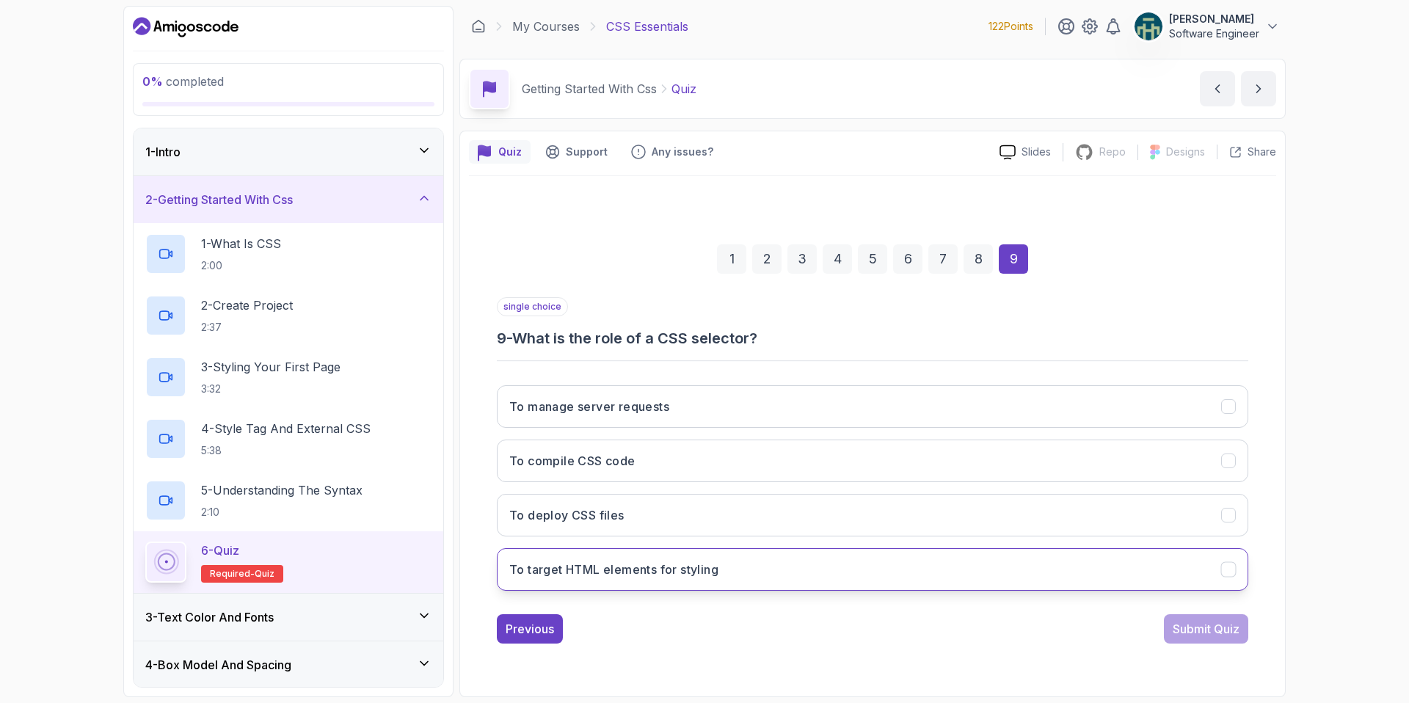
click at [665, 561] on h3 "To target HTML elements for styling" at bounding box center [613, 570] width 209 height 18
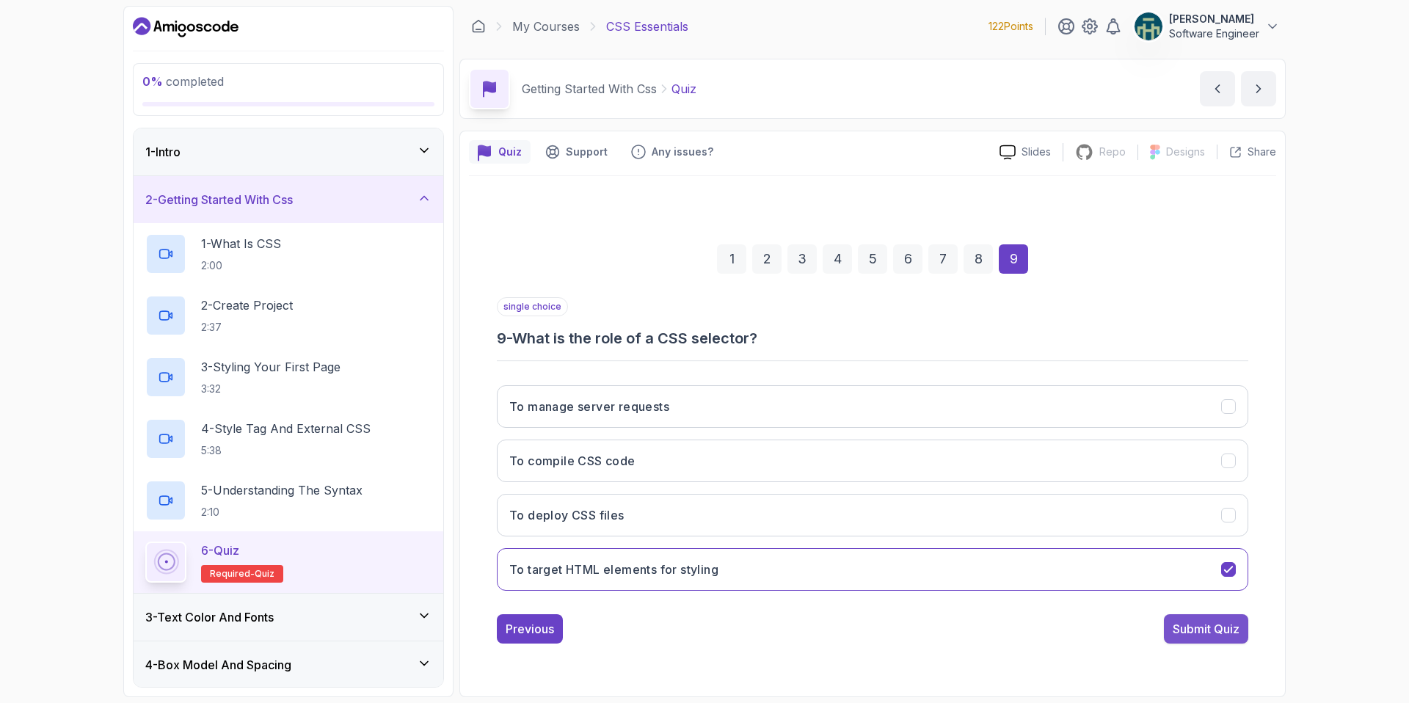
click at [1211, 632] on div "Submit Quiz" at bounding box center [1206, 629] width 67 height 18
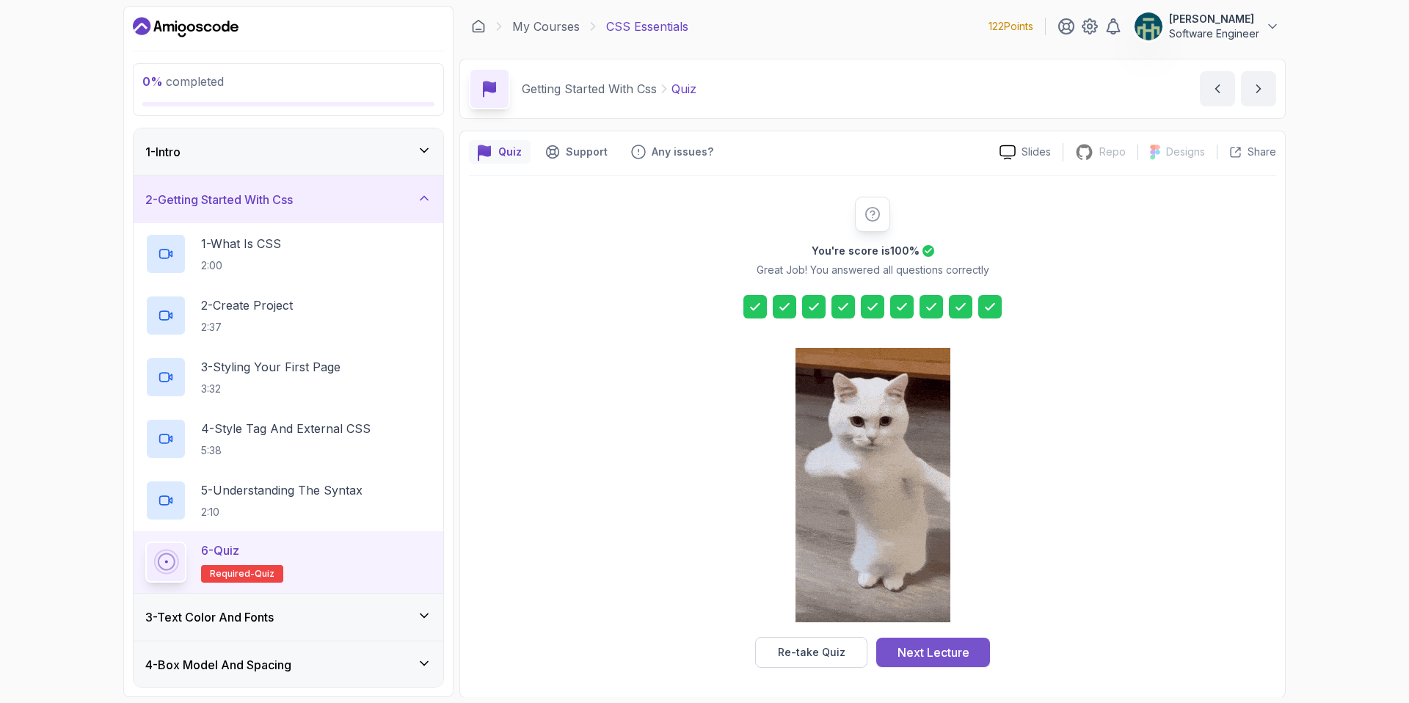
click at [950, 650] on div "Next Lecture" at bounding box center [934, 653] width 72 height 18
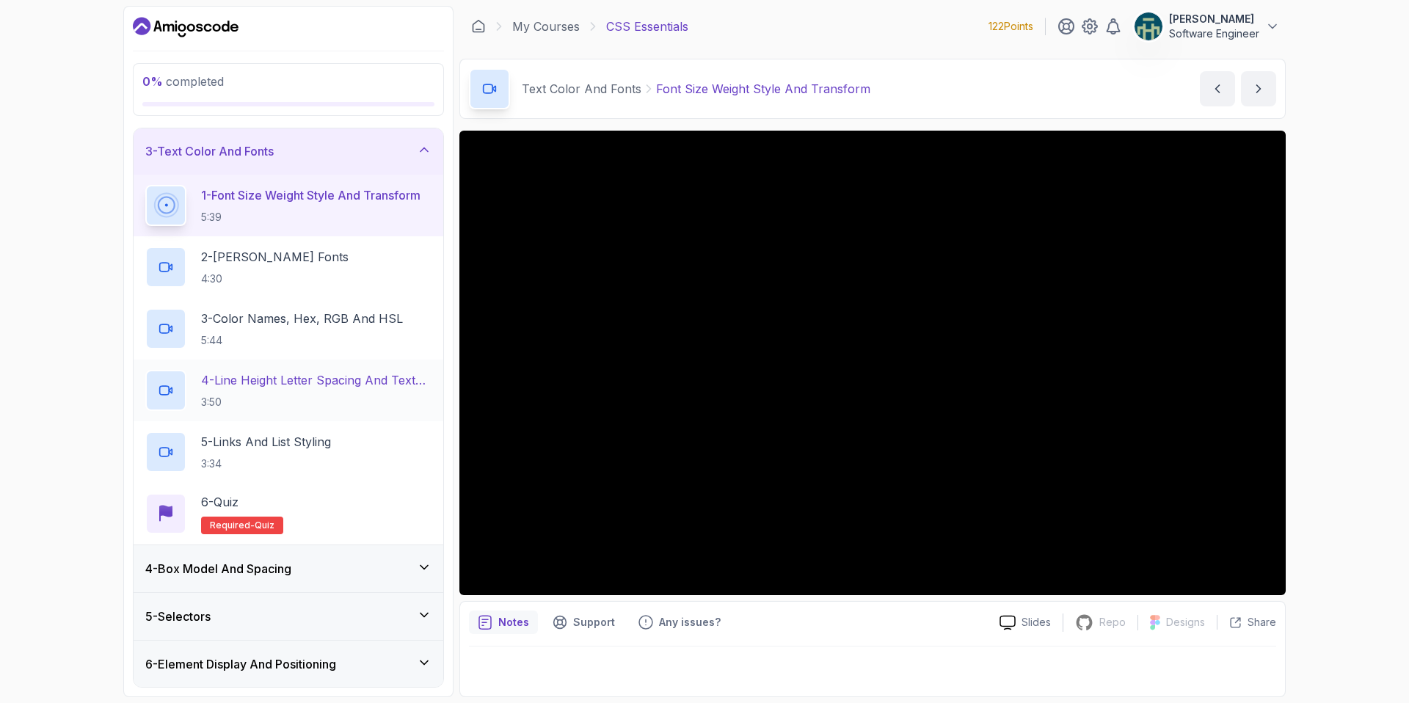
scroll to position [130, 0]
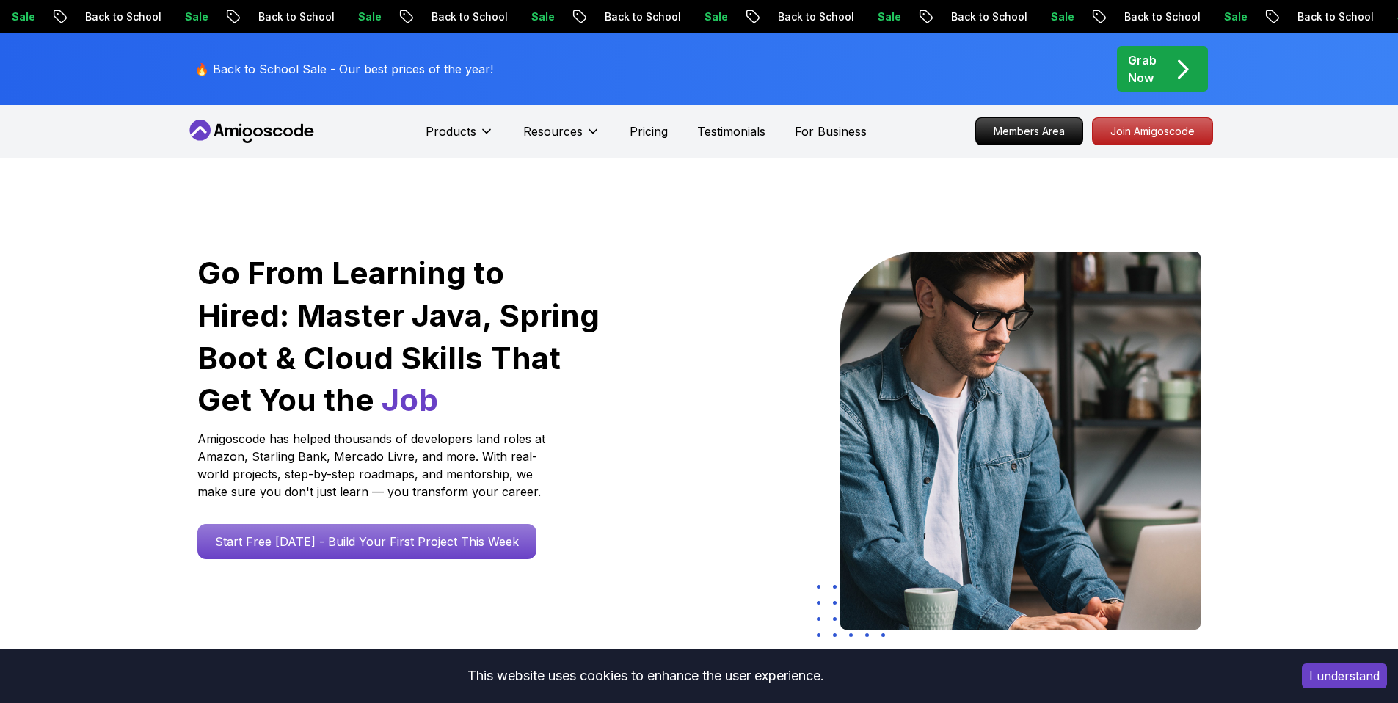
click at [1154, 118] on p "Join Amigoscode" at bounding box center [1153, 131] width 120 height 26
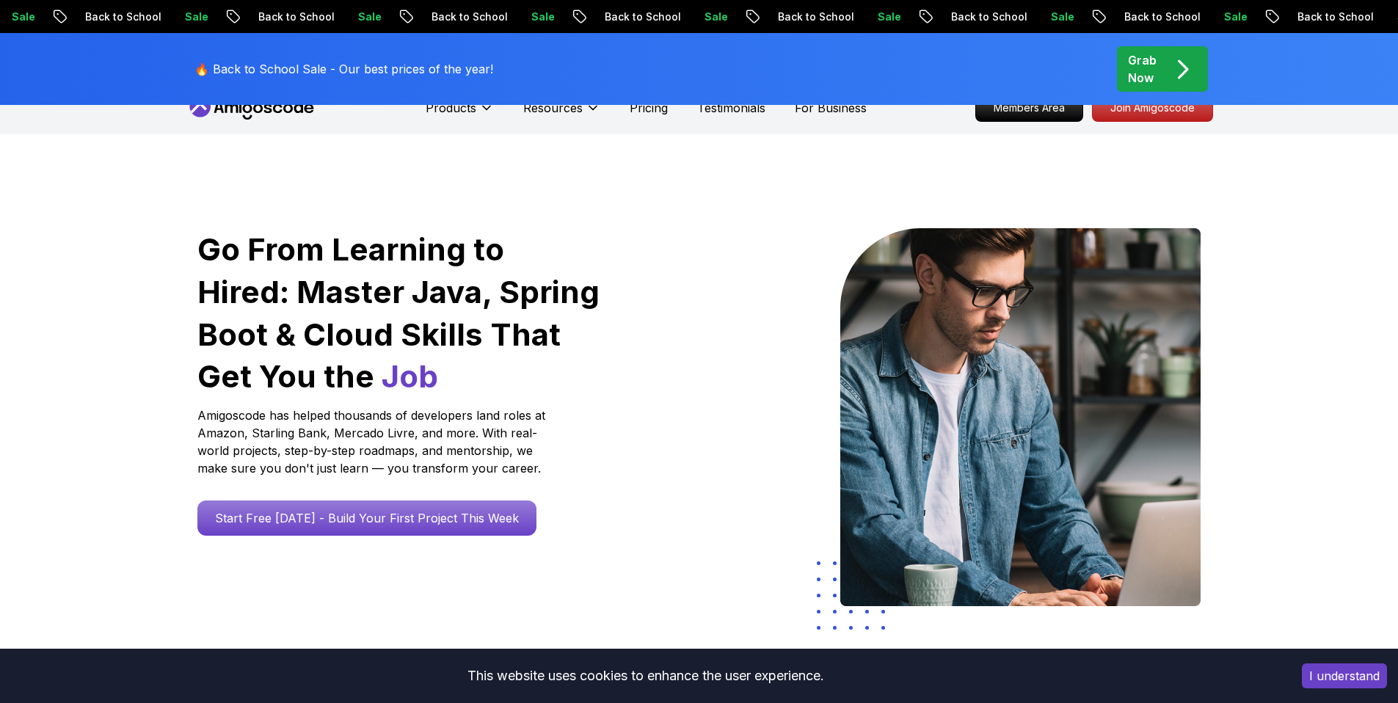
scroll to position [23, 0]
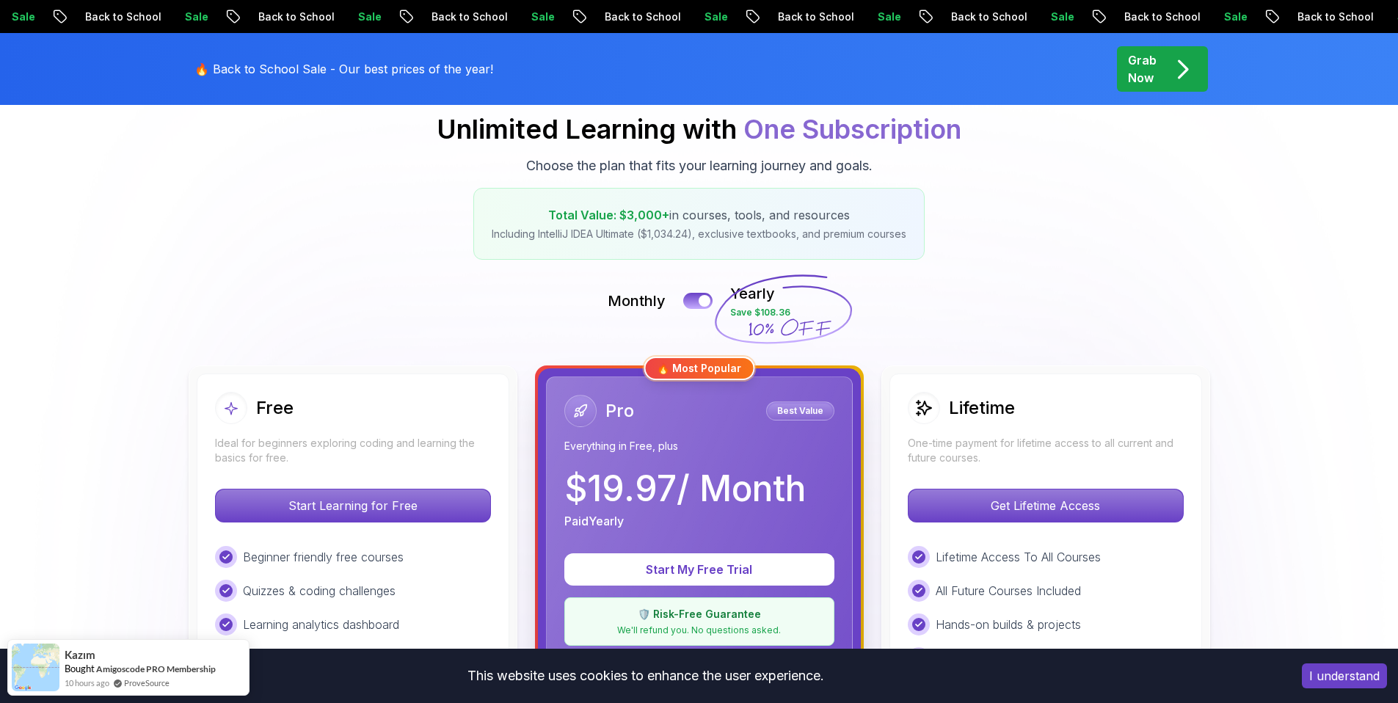
scroll to position [481, 0]
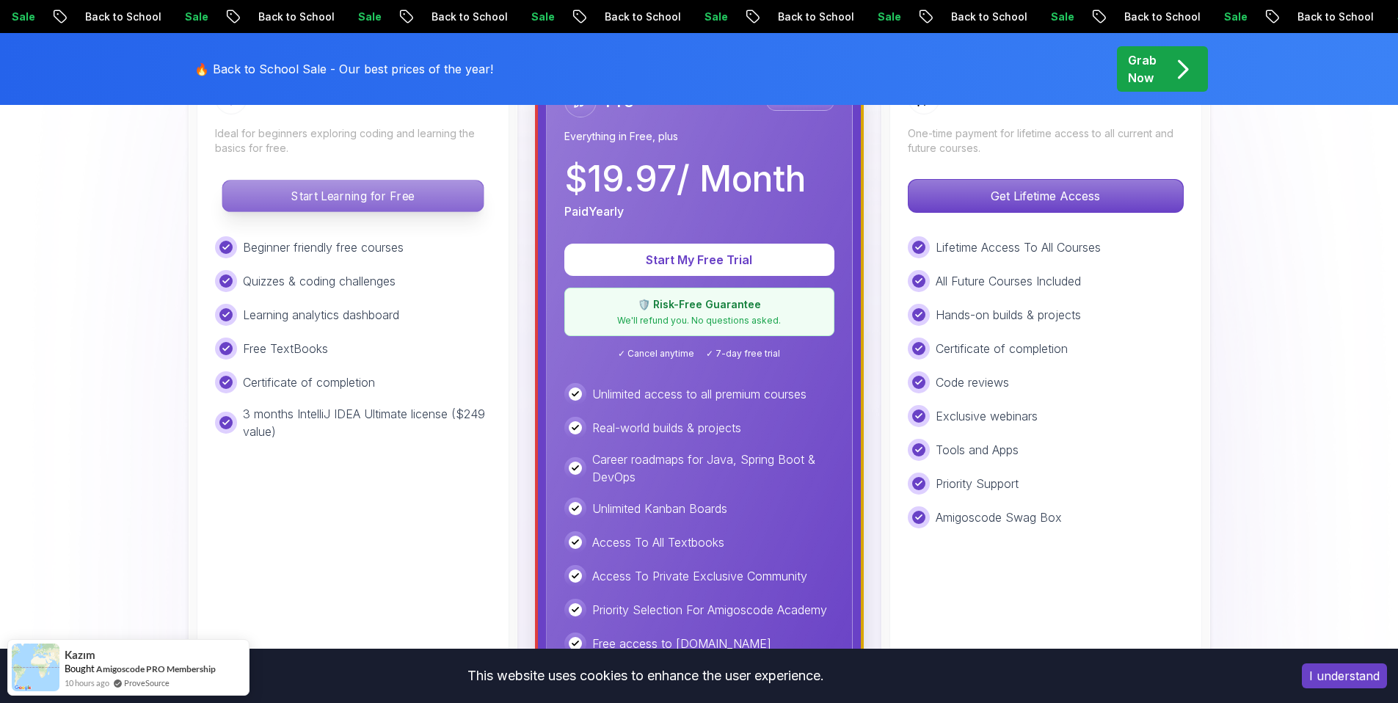
click at [416, 206] on p "Start Learning for Free" at bounding box center [352, 196] width 261 height 31
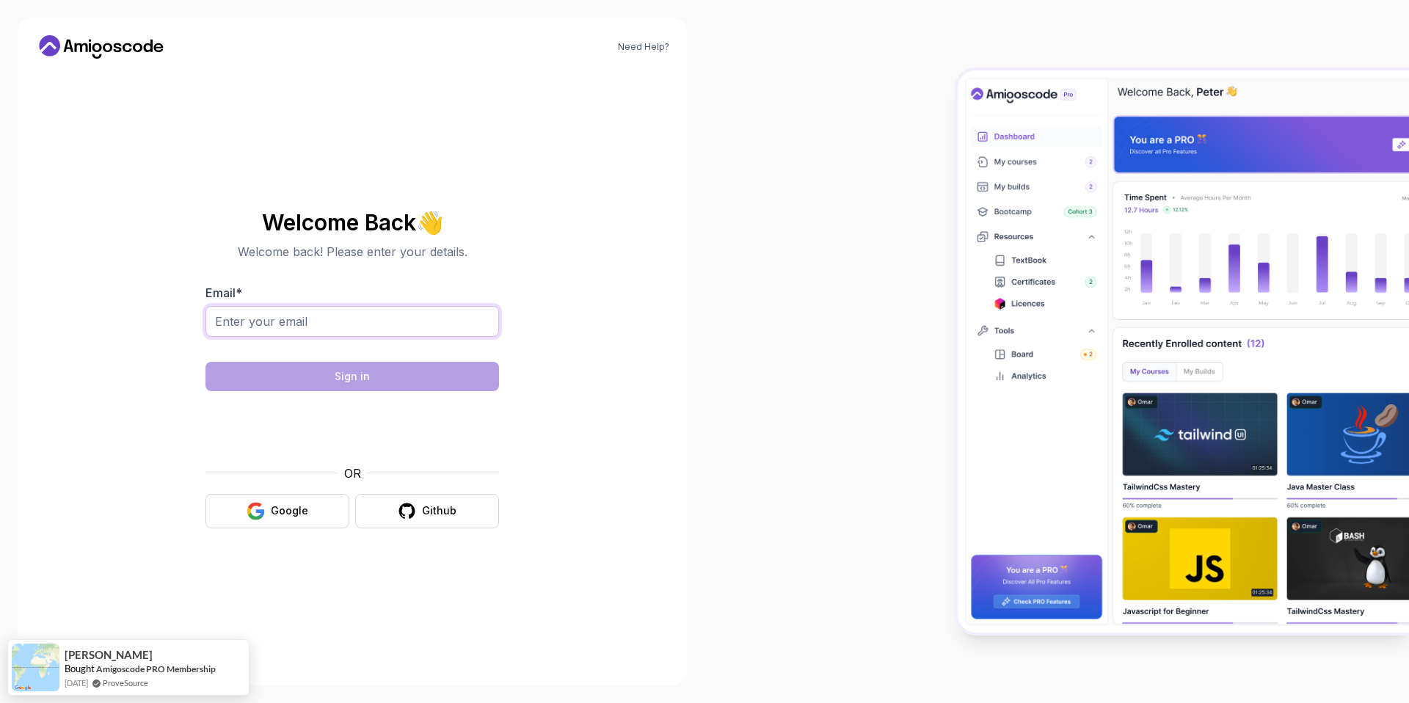
click at [358, 320] on input "Email *" at bounding box center [353, 321] width 294 height 31
type input "[EMAIL_ADDRESS][DOMAIN_NAME]"
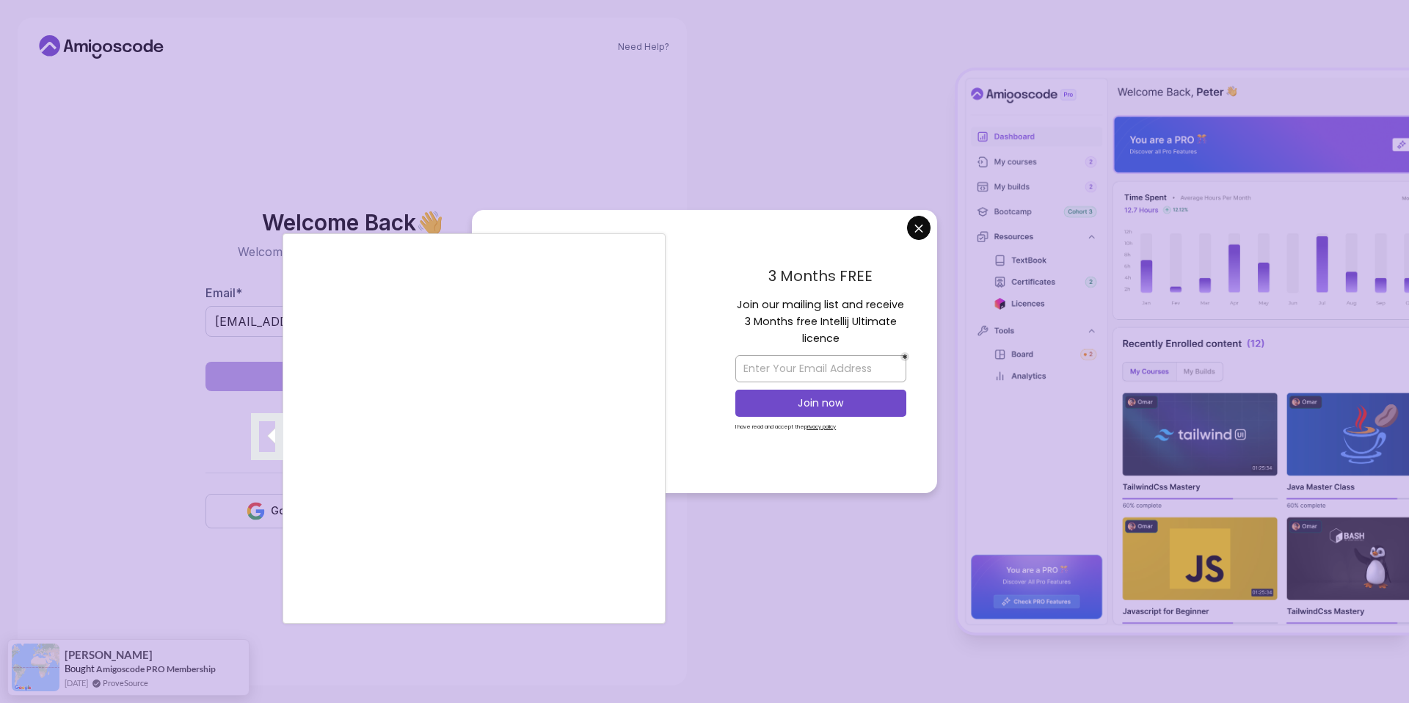
click at [923, 234] on div at bounding box center [704, 351] width 1409 height 703
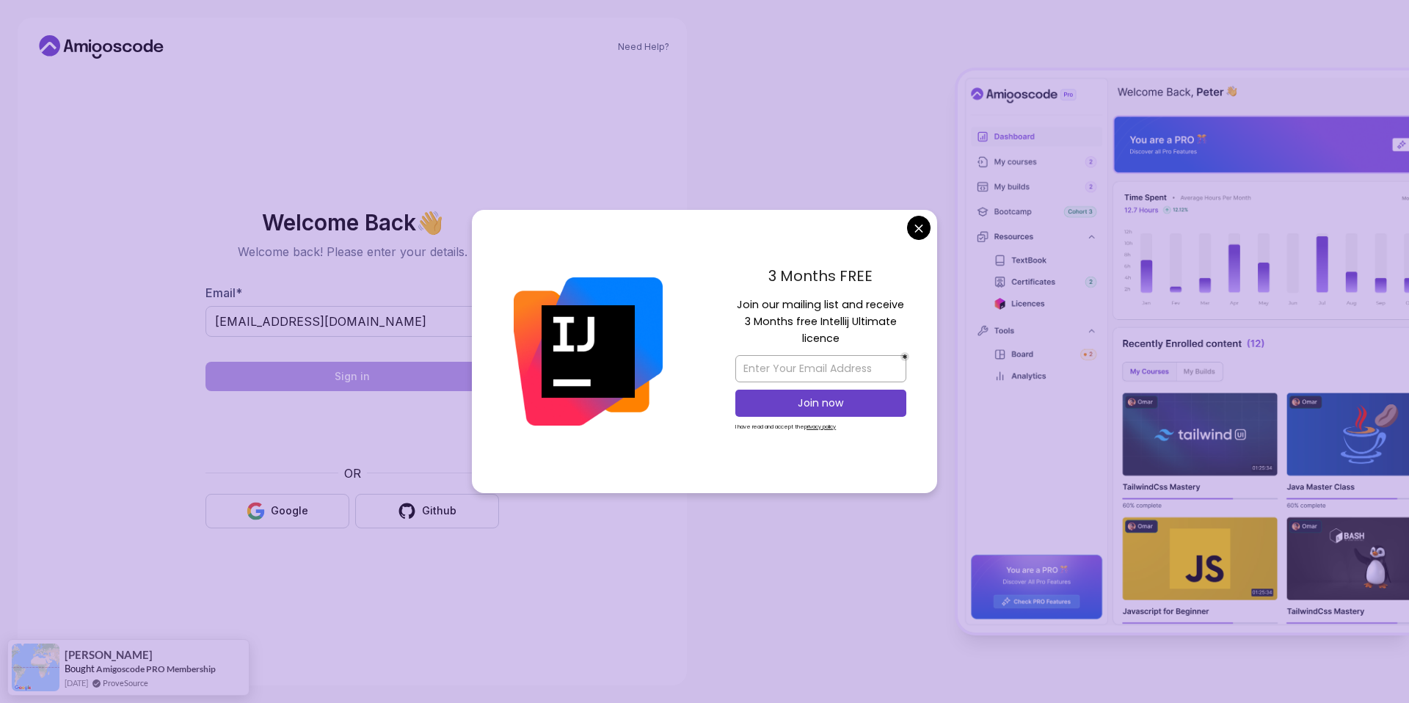
click at [920, 219] on body "Need Help? Welcome Back 👋 Welcome back! Please enter your details. Email * [EMA…" at bounding box center [704, 351] width 1409 height 703
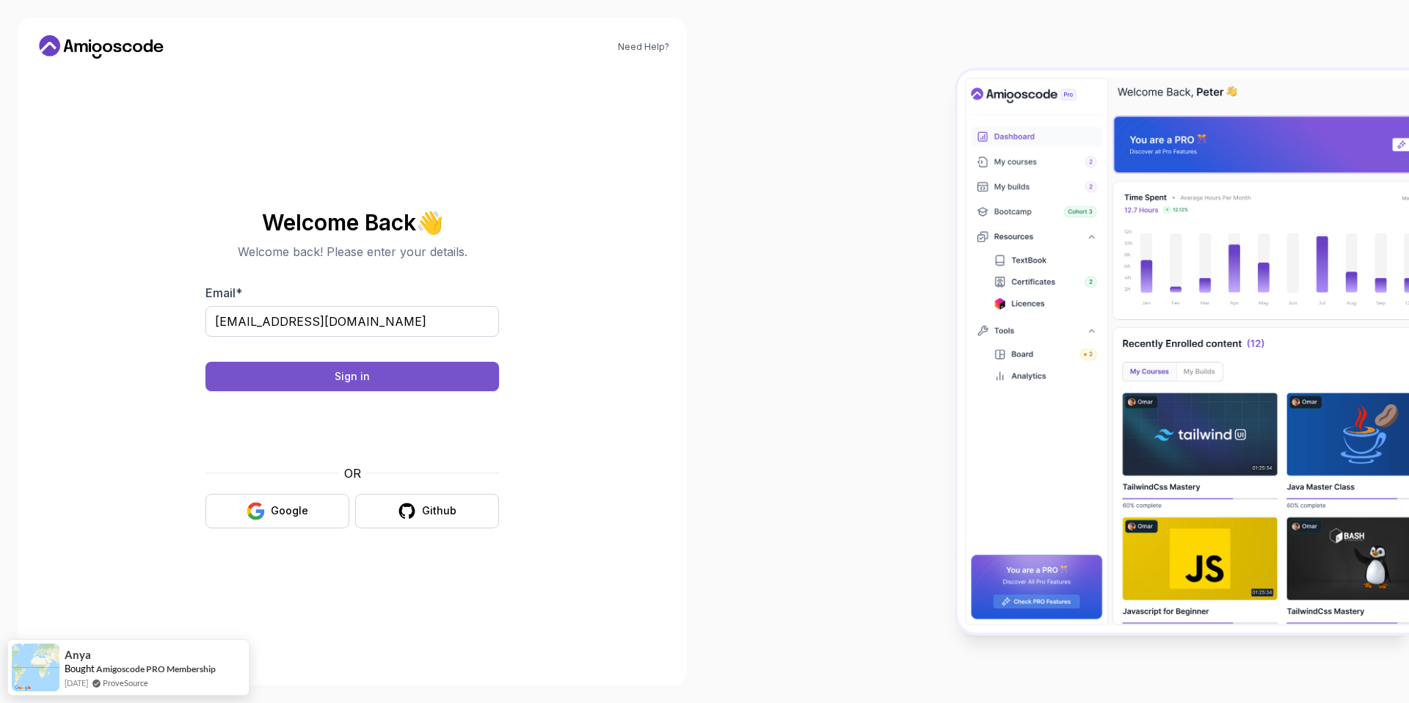
click at [389, 379] on button "Sign in" at bounding box center [353, 376] width 294 height 29
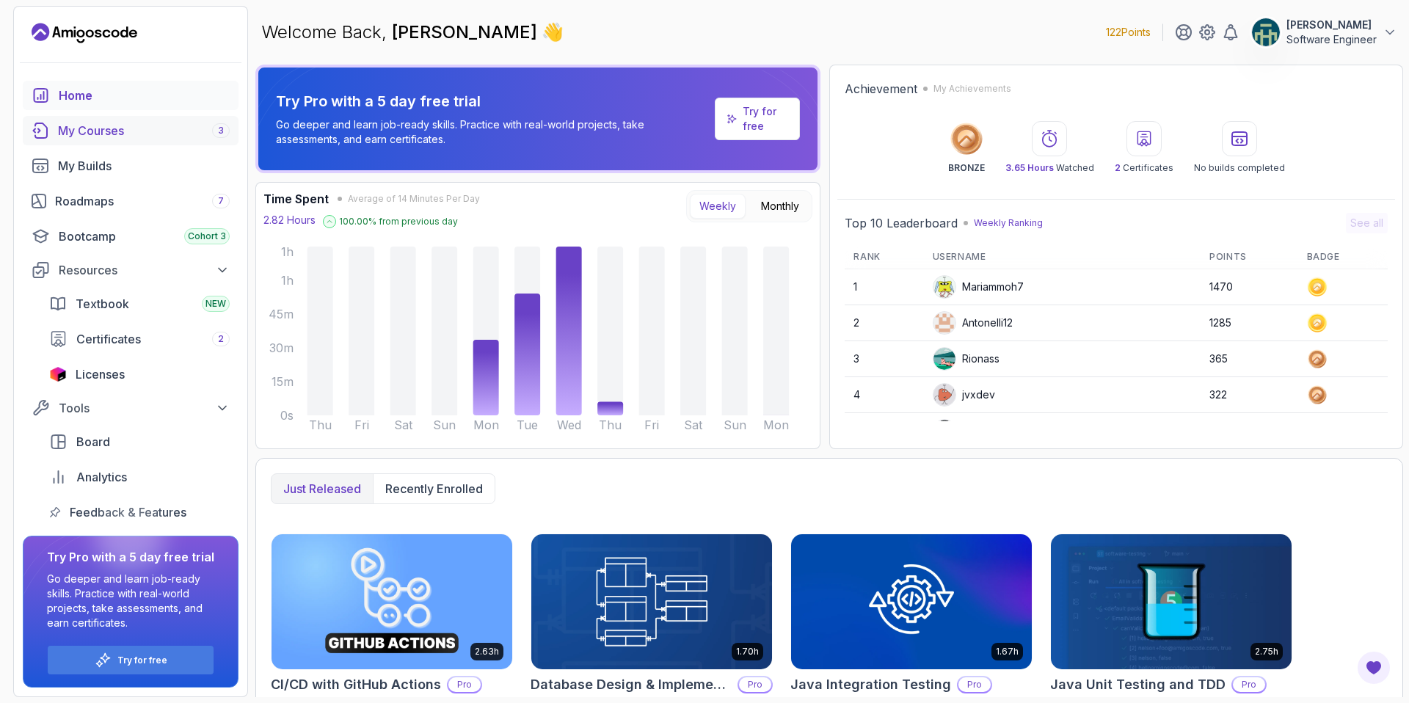
click at [158, 128] on div "My Courses 3" at bounding box center [144, 131] width 172 height 18
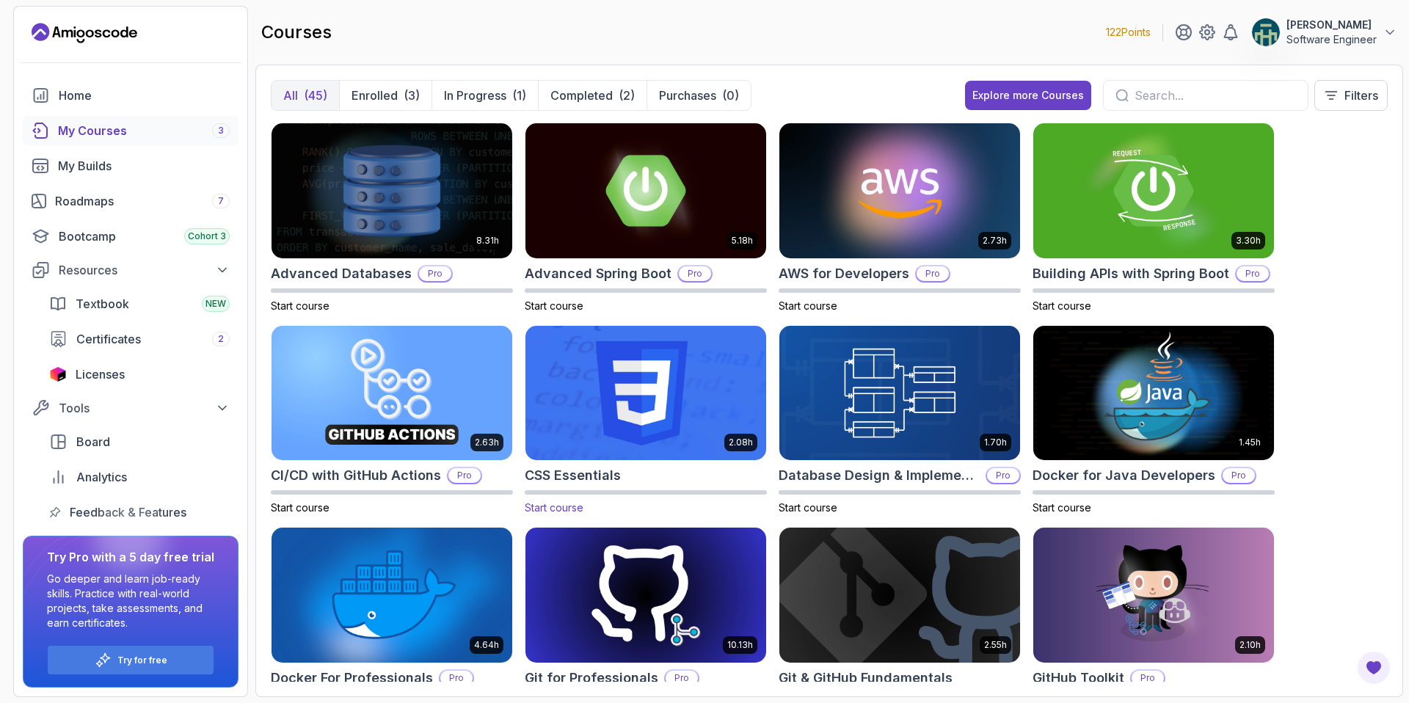
click at [559, 512] on span "Start course" at bounding box center [554, 507] width 59 height 12
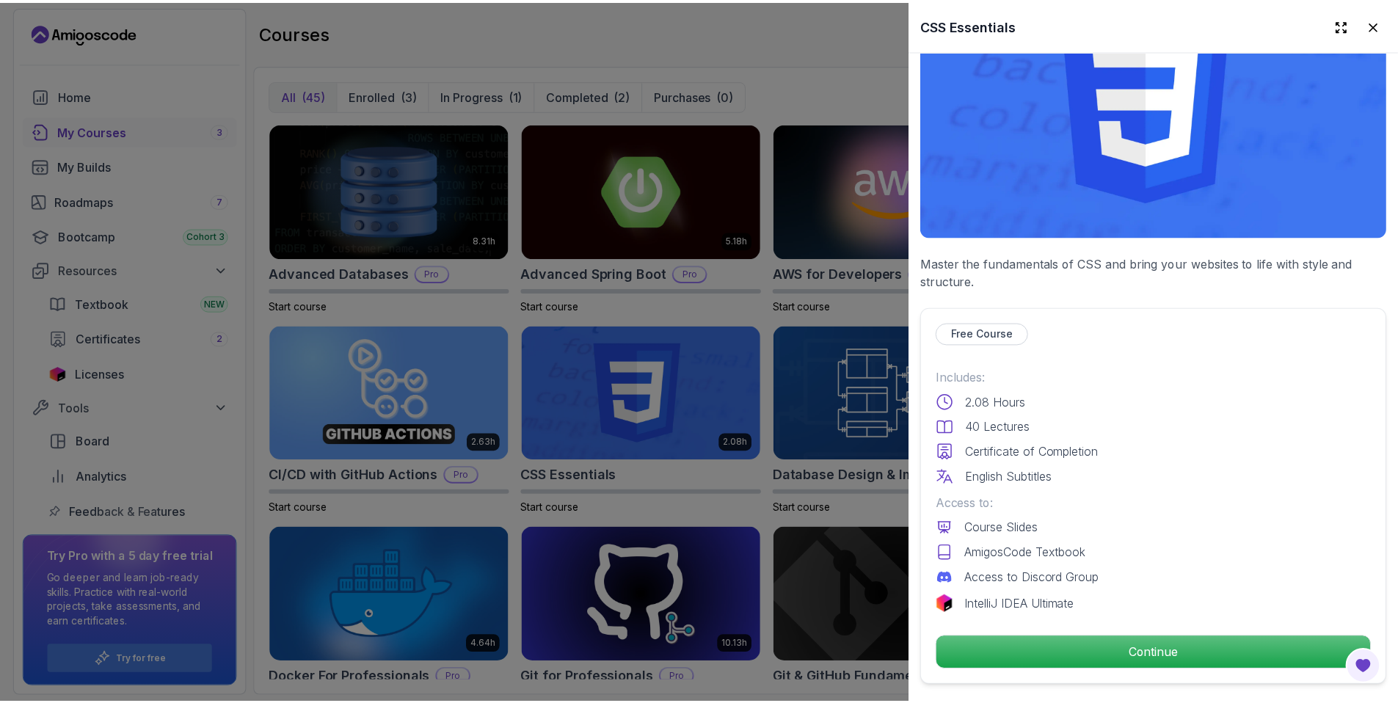
scroll to position [419, 0]
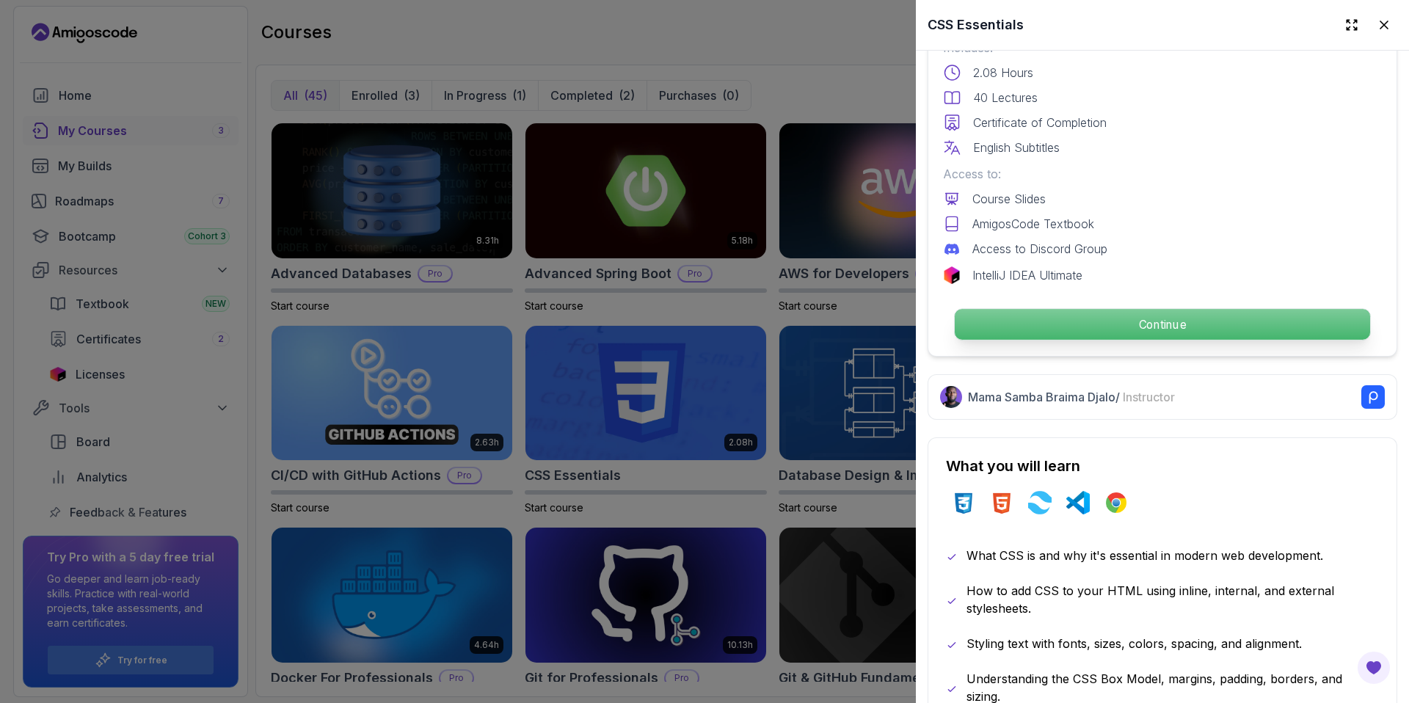
click at [1139, 316] on p "Continue" at bounding box center [1162, 324] width 415 height 31
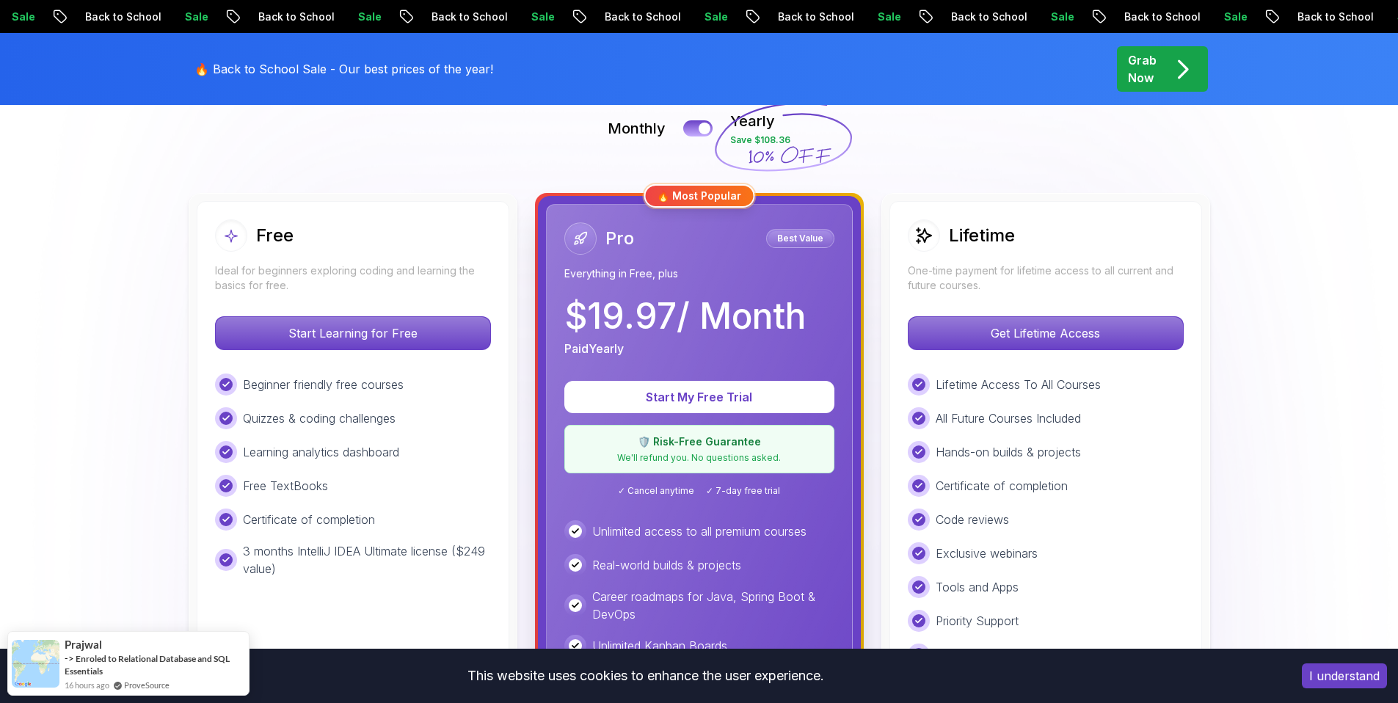
scroll to position [1132, 0]
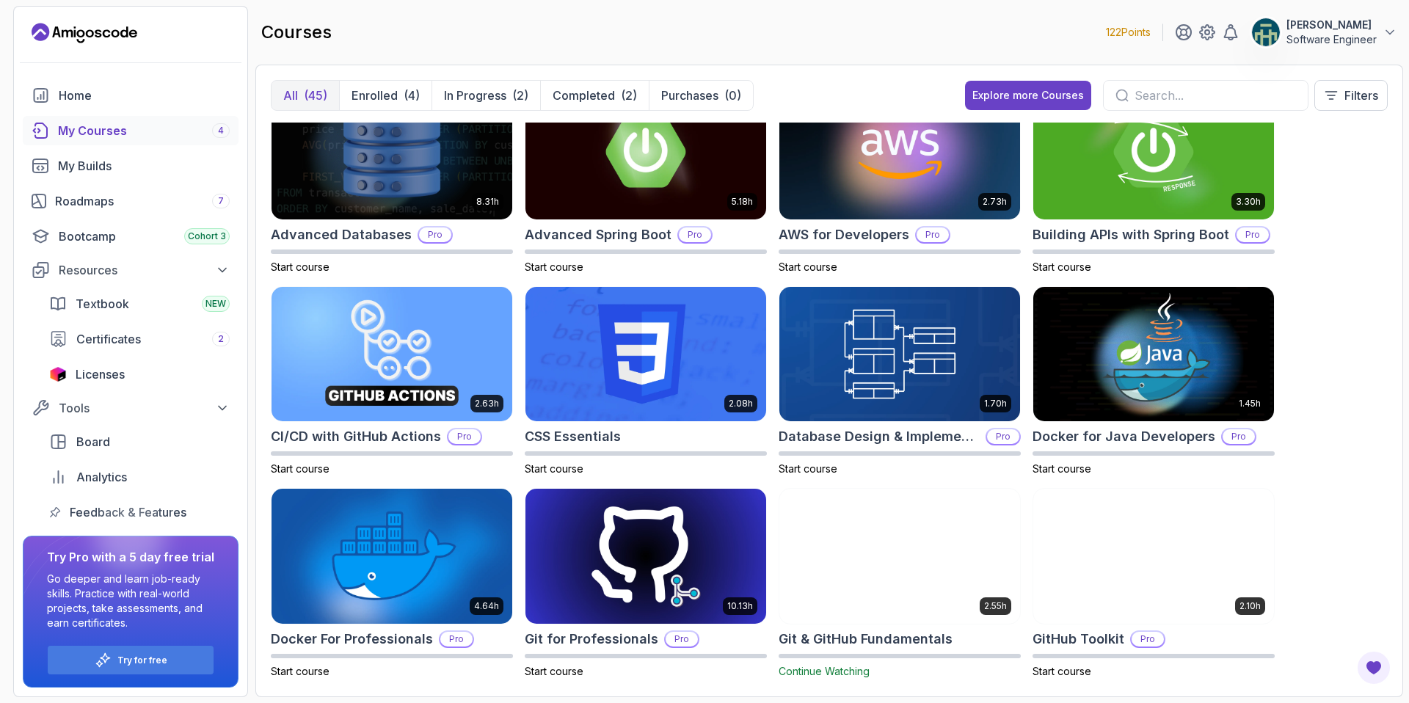
scroll to position [60, 0]
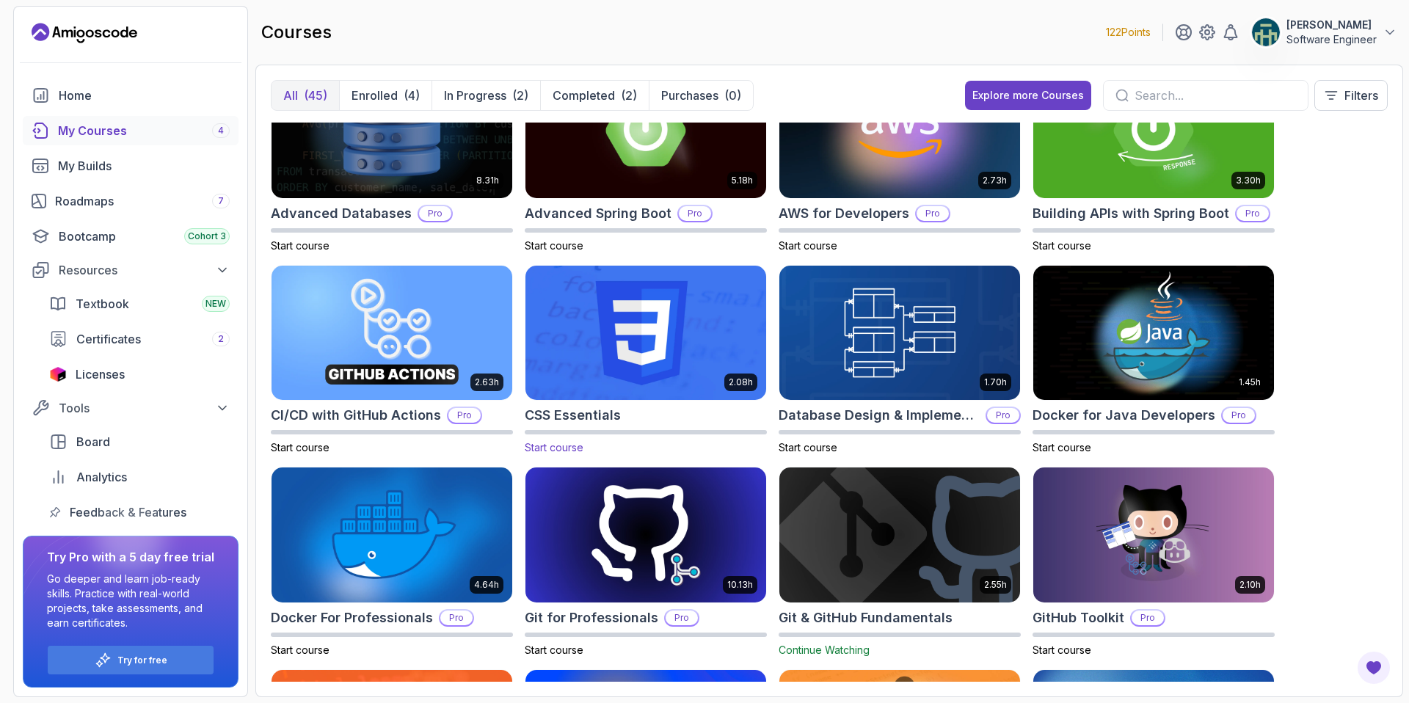
click at [642, 323] on img at bounding box center [646, 333] width 252 height 142
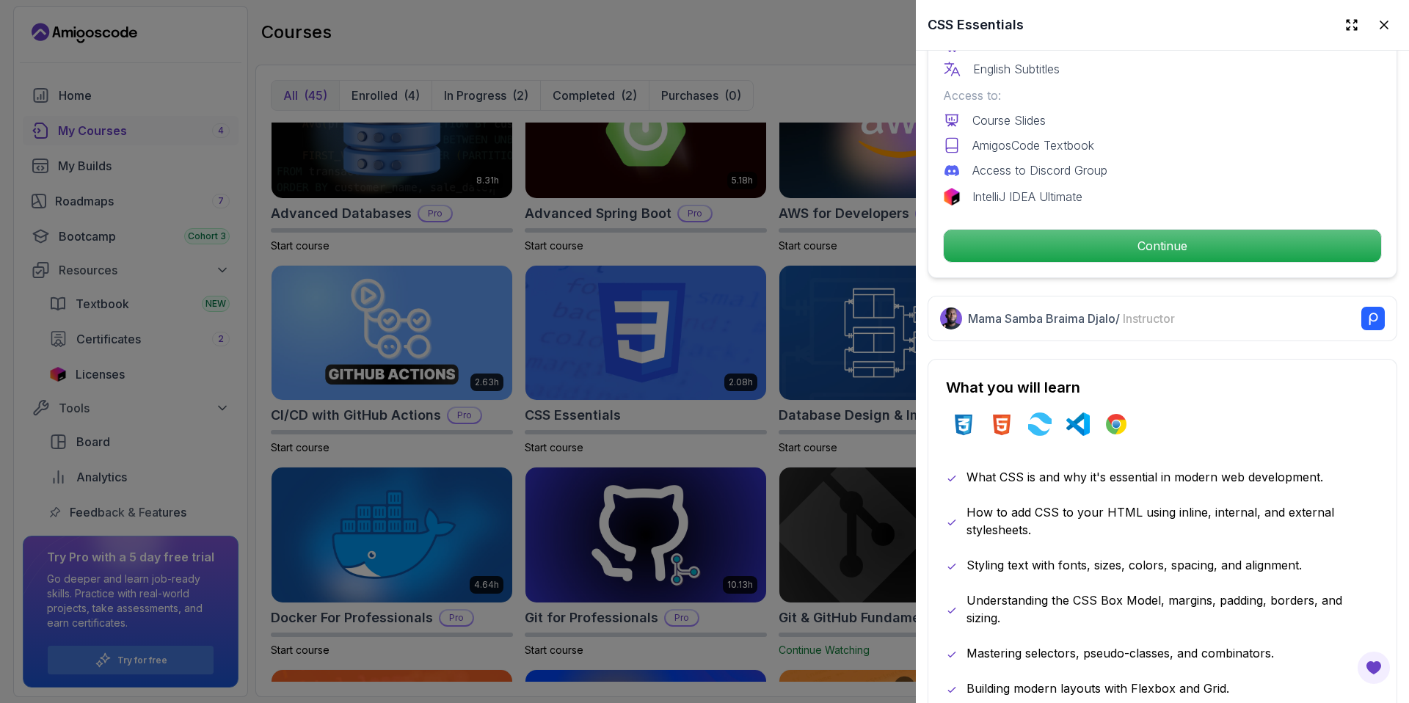
scroll to position [506, 0]
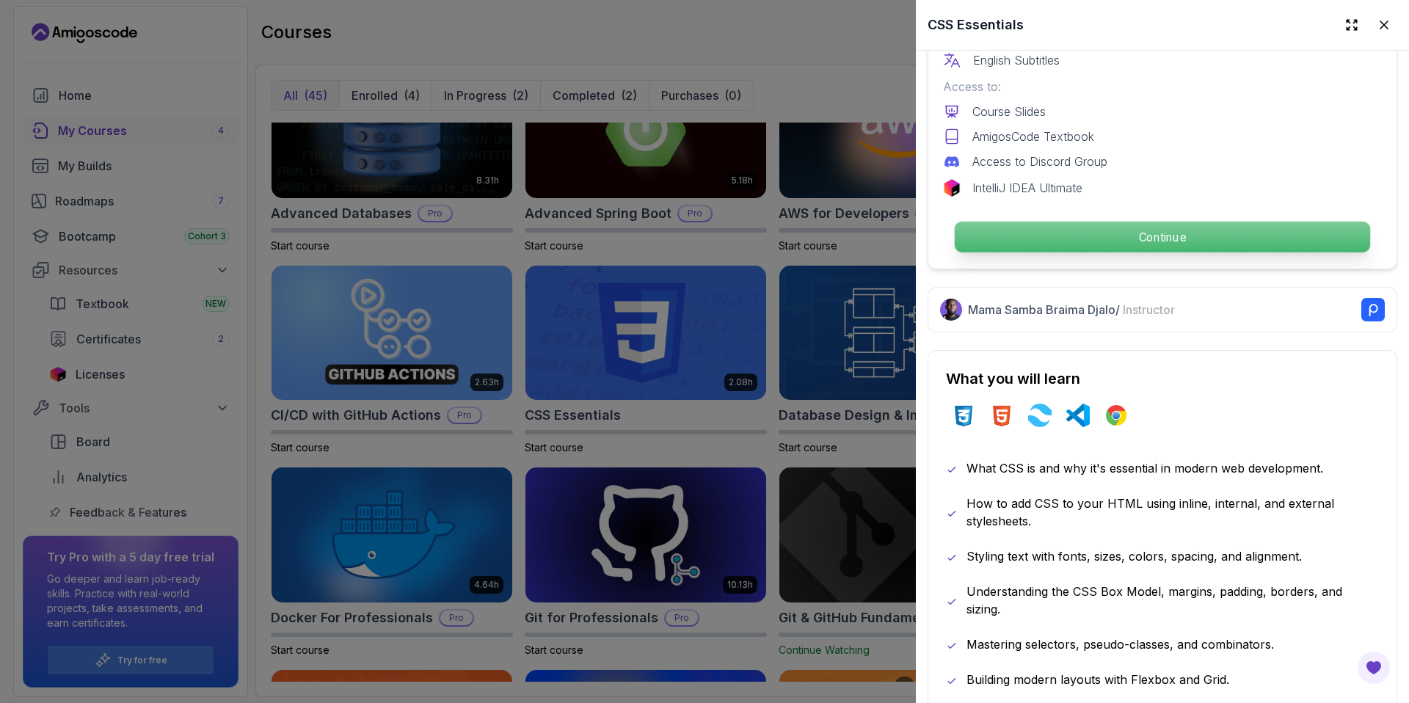
click at [1180, 239] on p "Continue" at bounding box center [1162, 237] width 415 height 31
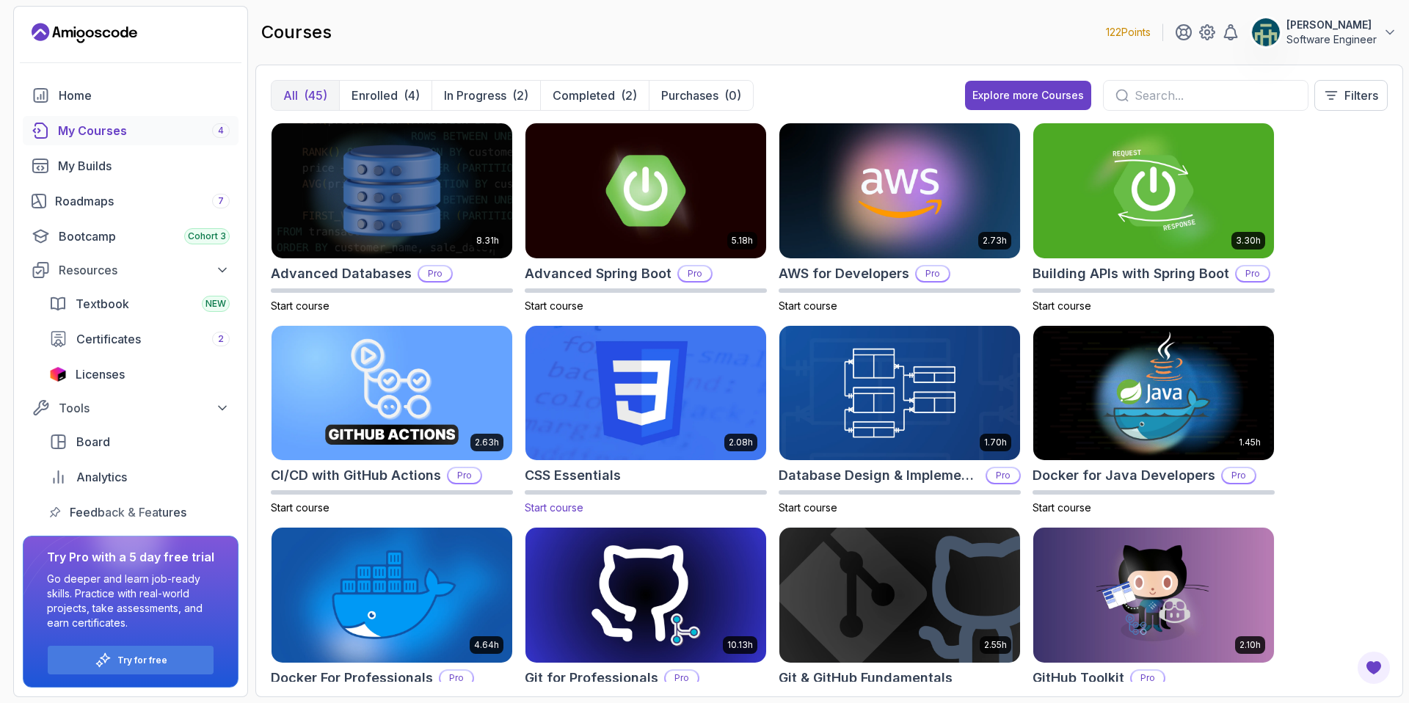
click at [592, 420] on img at bounding box center [646, 393] width 252 height 142
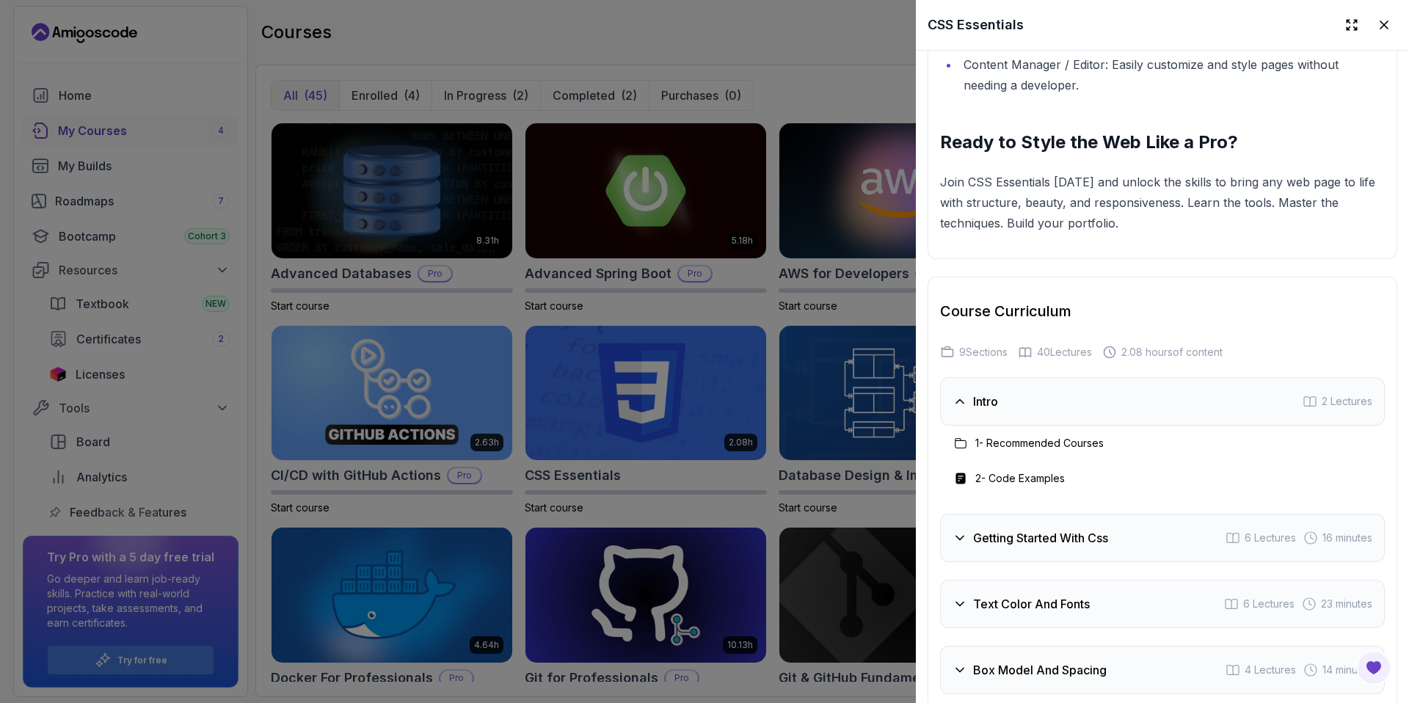
scroll to position [2489, 0]
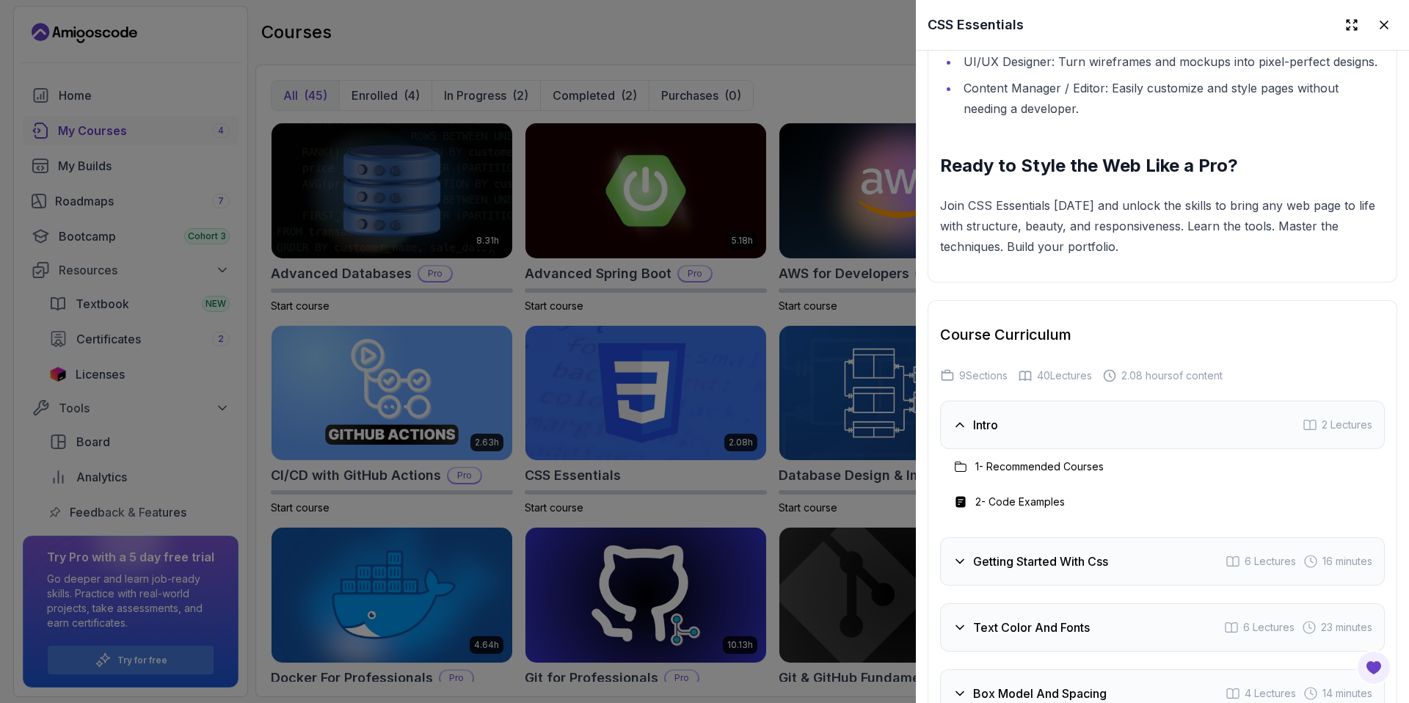
click at [1028, 509] on h3 "2 - Code Examples" at bounding box center [1020, 502] width 90 height 15
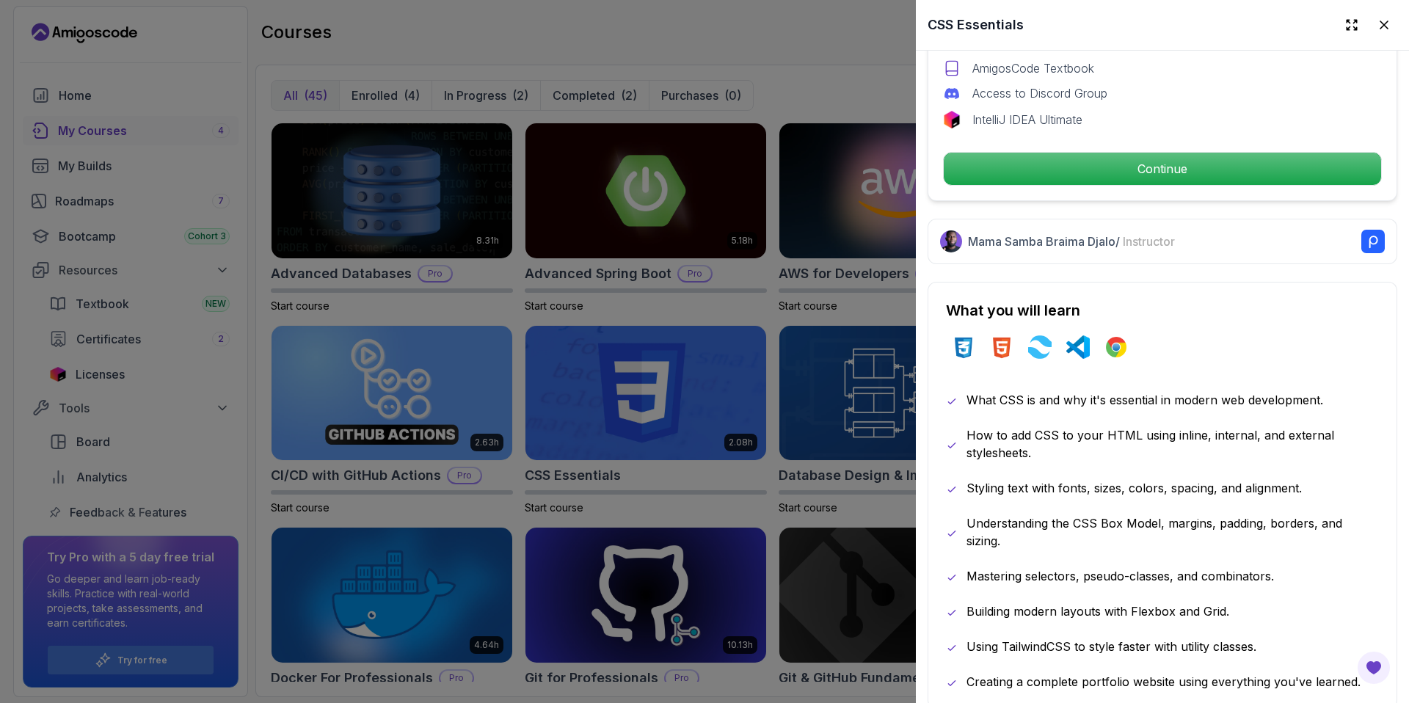
scroll to position [425, 0]
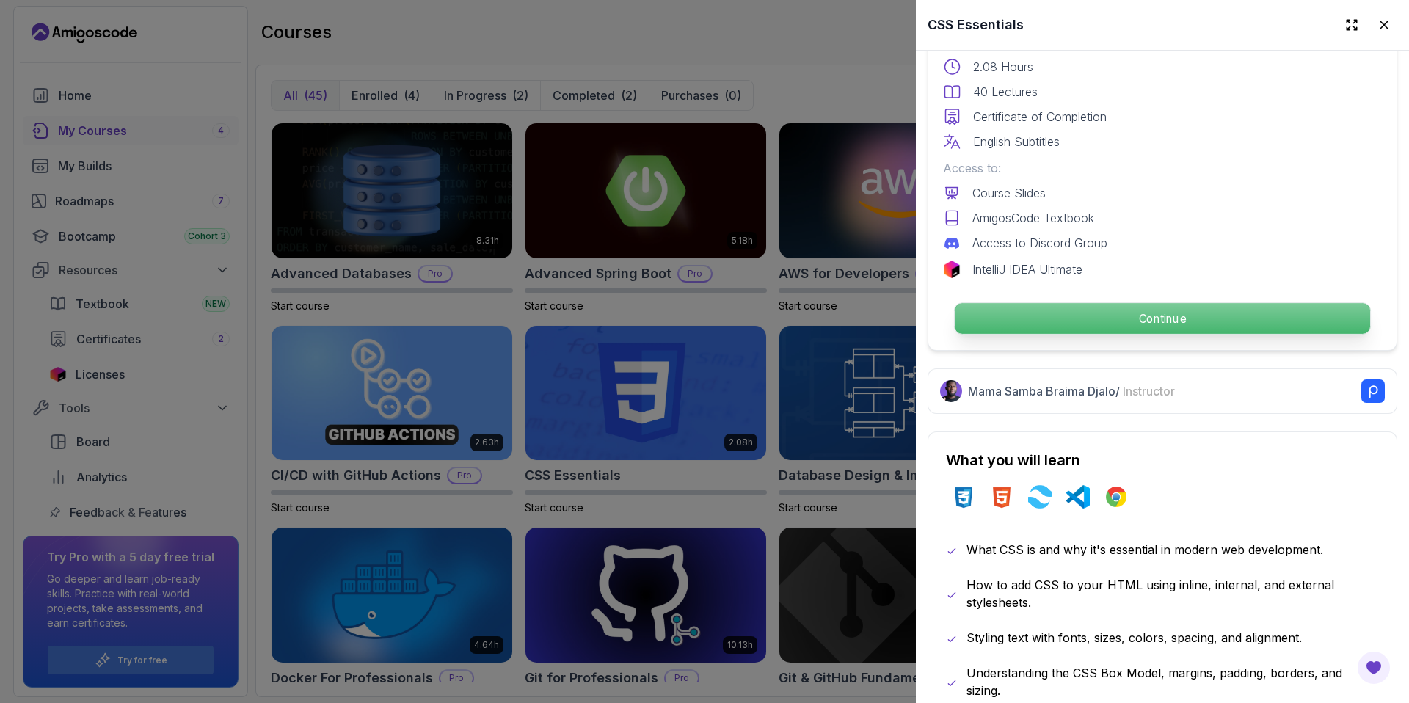
click at [1087, 321] on p "Continue" at bounding box center [1162, 318] width 415 height 31
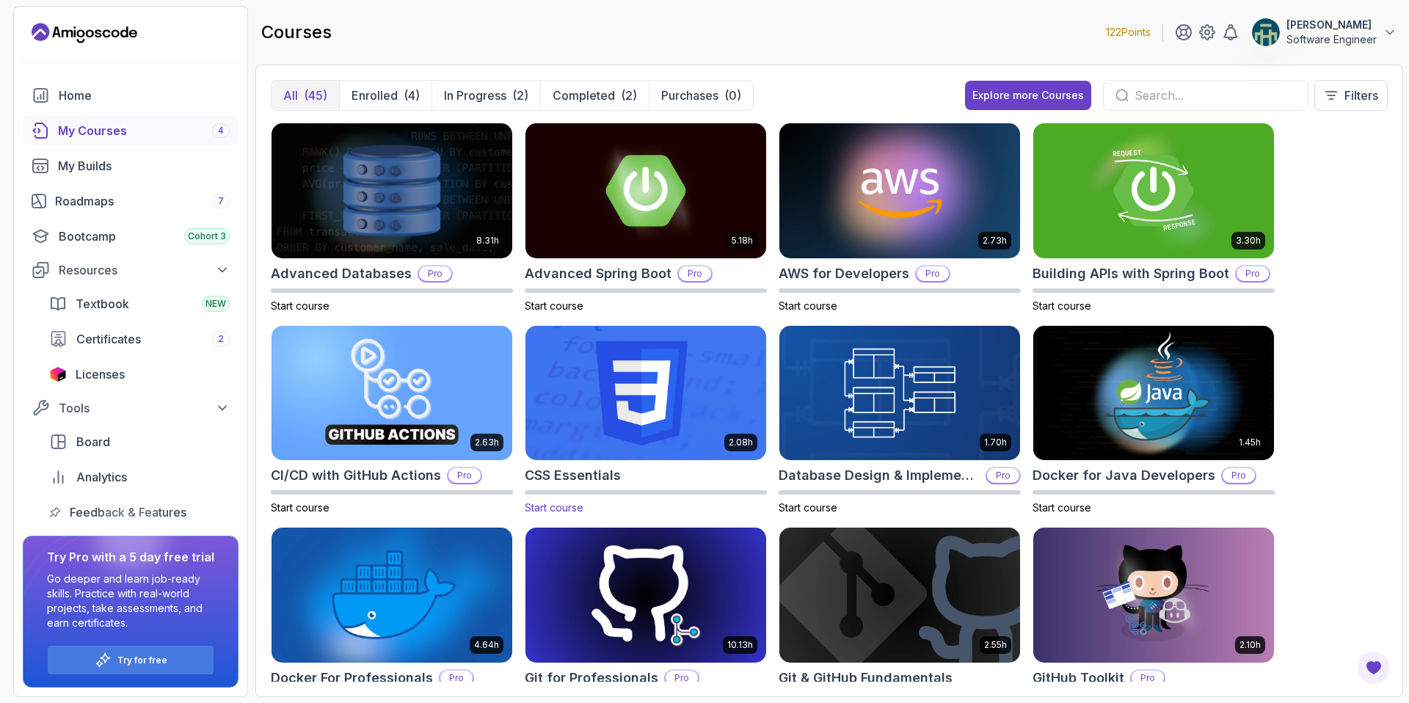
click at [656, 383] on img at bounding box center [646, 393] width 252 height 142
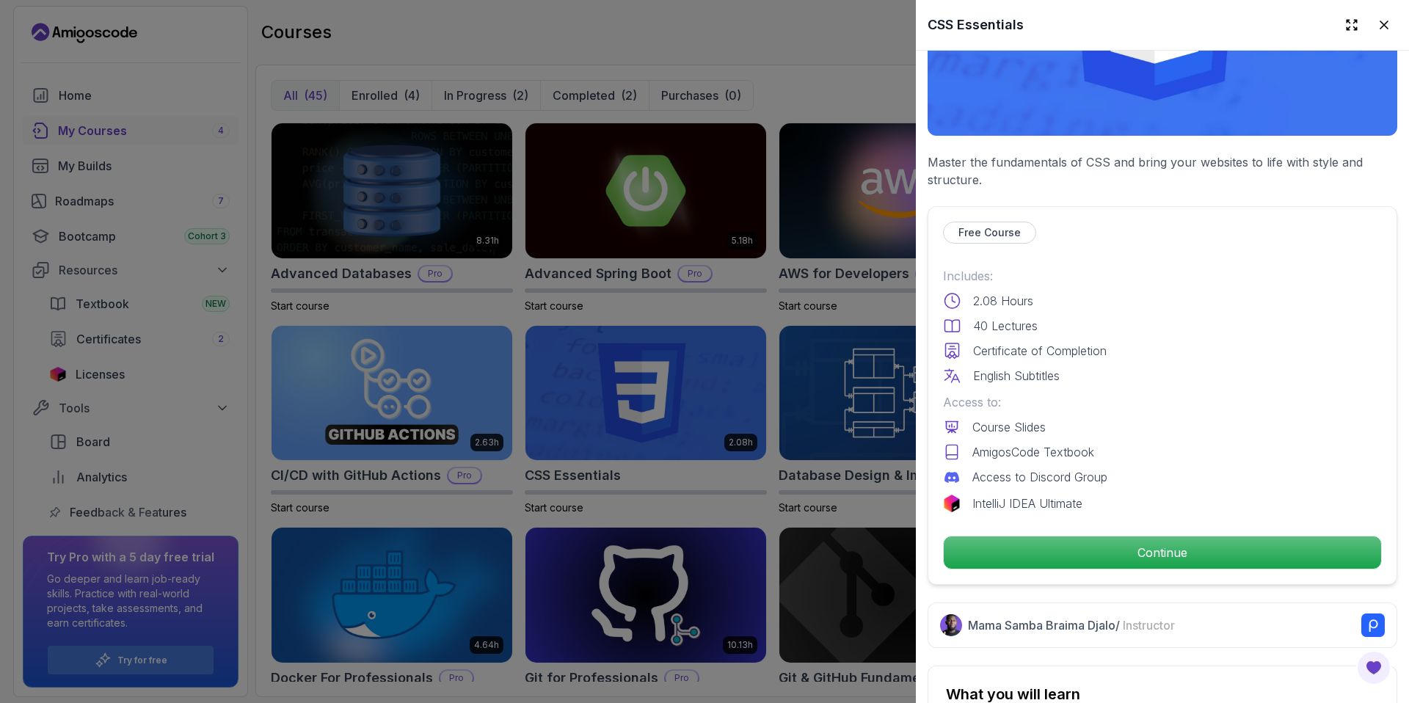
scroll to position [483, 0]
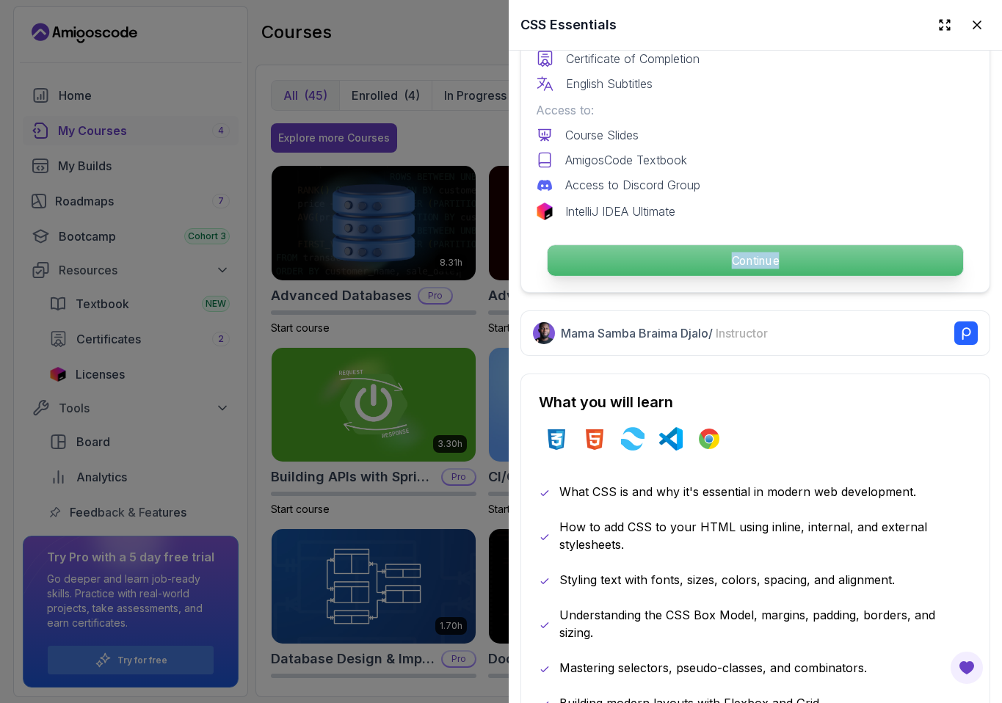
click at [731, 252] on p "Continue" at bounding box center [755, 260] width 415 height 31
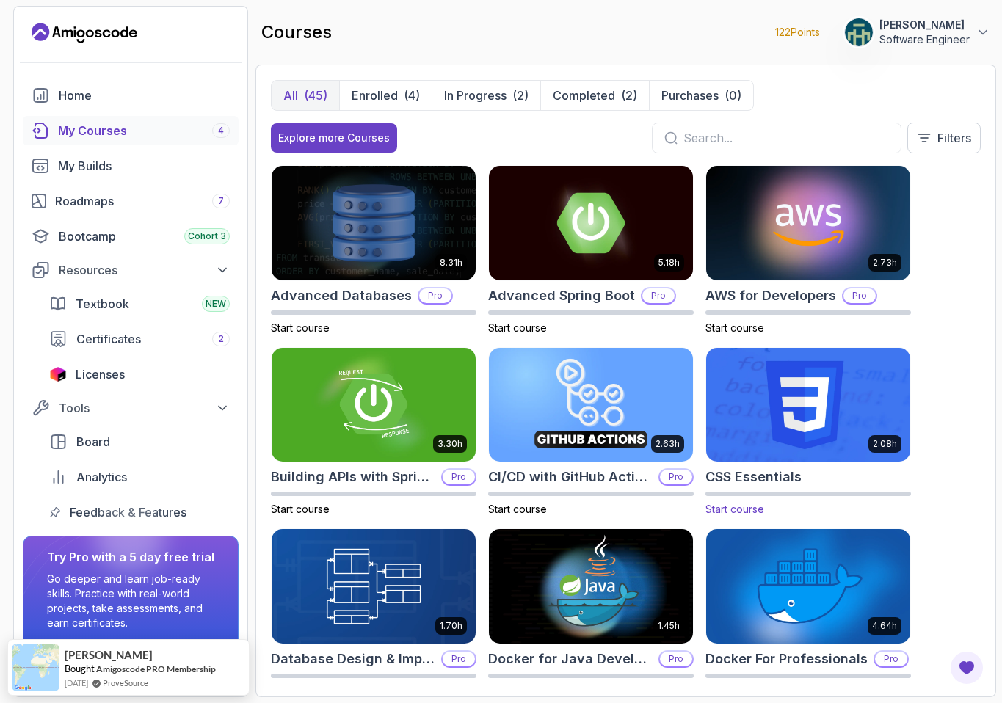
click at [814, 399] on img at bounding box center [808, 405] width 214 height 120
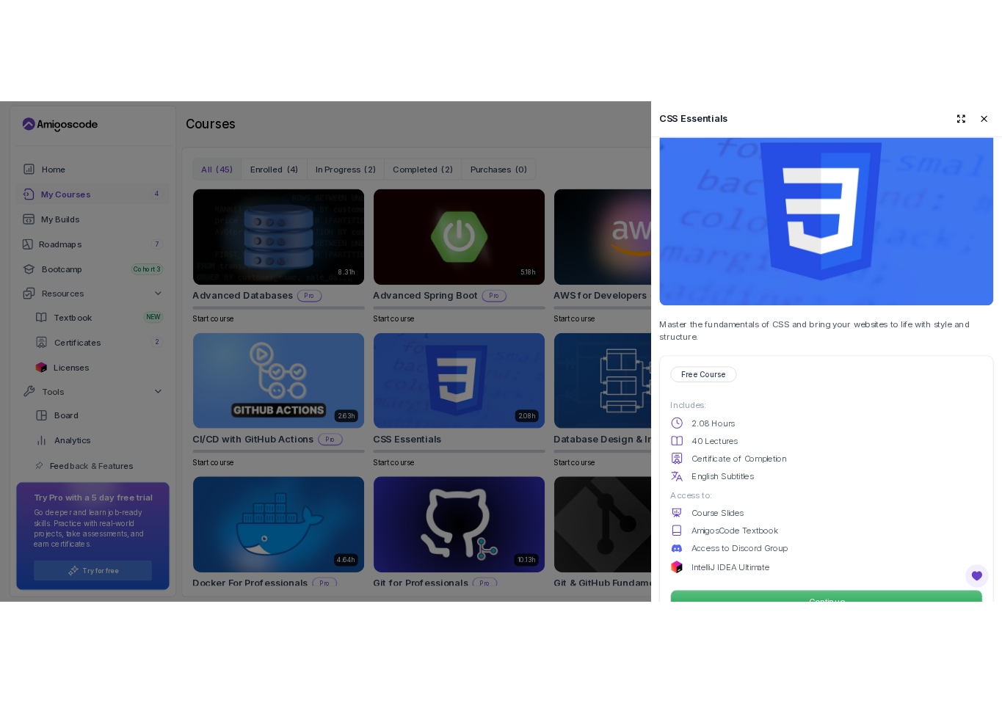
scroll to position [213, 0]
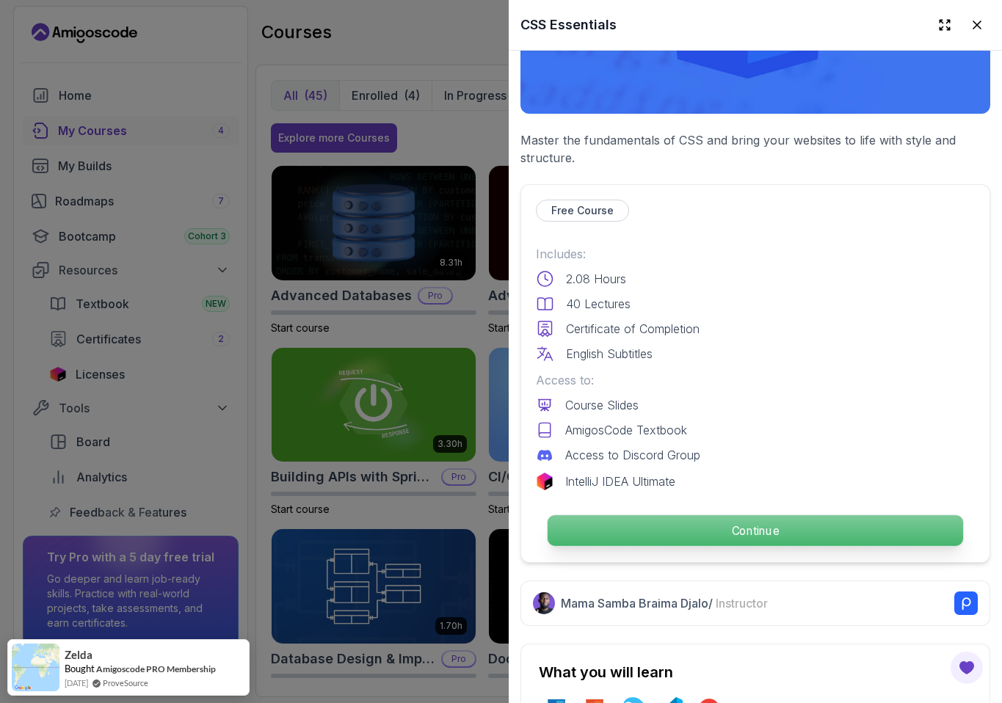
click at [817, 531] on p "Continue" at bounding box center [755, 530] width 415 height 31
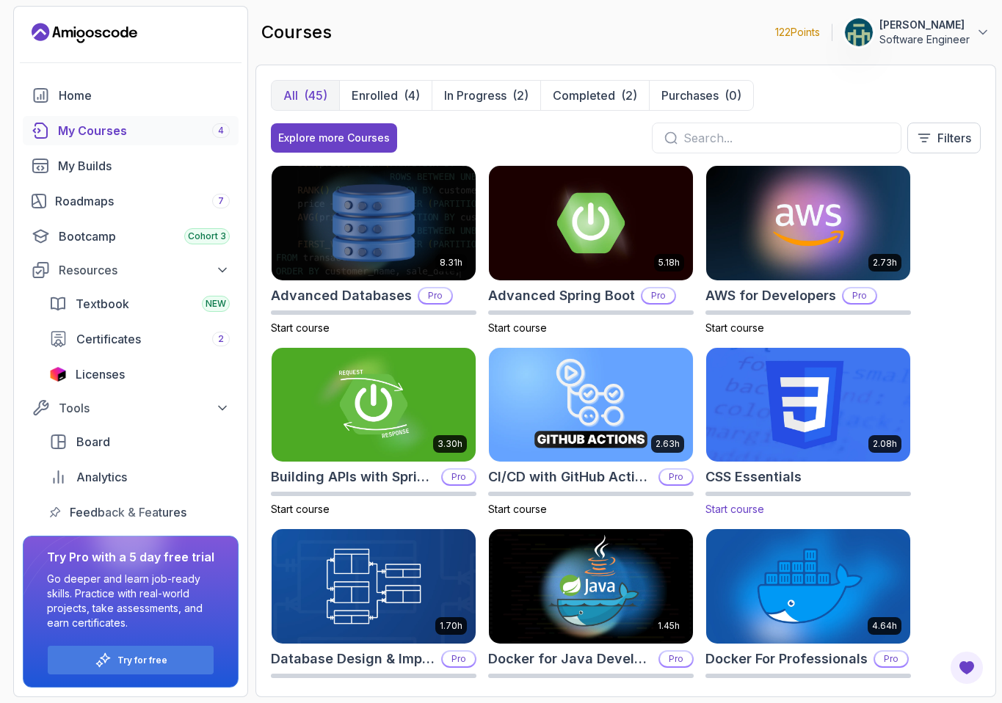
click at [789, 413] on img at bounding box center [808, 405] width 214 height 120
